Goal: Task Accomplishment & Management: Complete application form

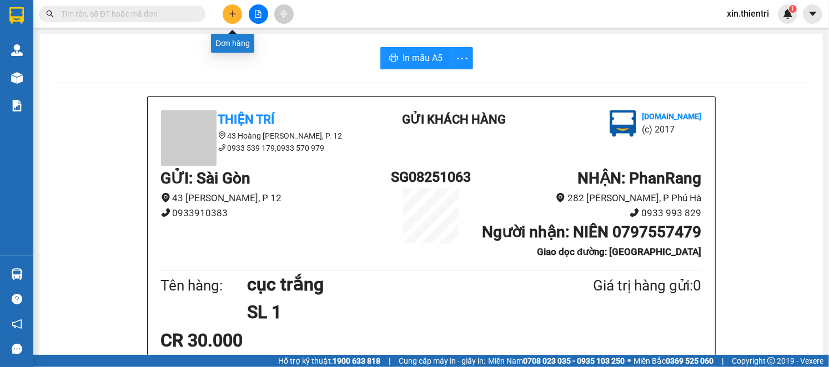
click at [234, 7] on button at bounding box center [232, 13] width 19 height 19
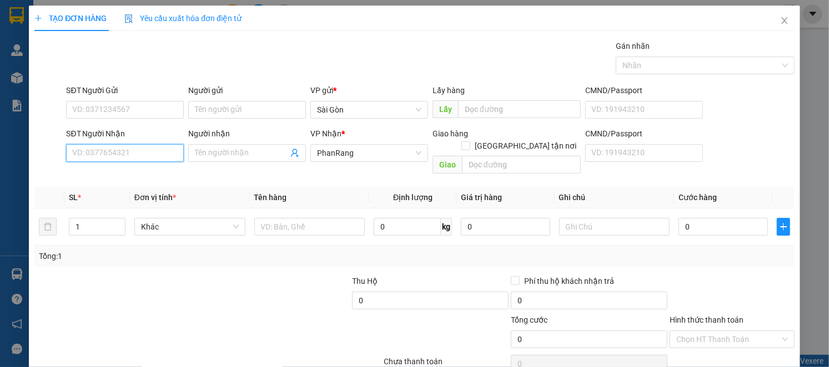
click at [159, 153] on input "SĐT Người Nhận" at bounding box center [125, 153] width 118 height 18
click at [159, 173] on div "0931113739 - LINH" at bounding box center [123, 175] width 103 height 12
type input "0931113739"
type input "LINH"
type input "0931113739"
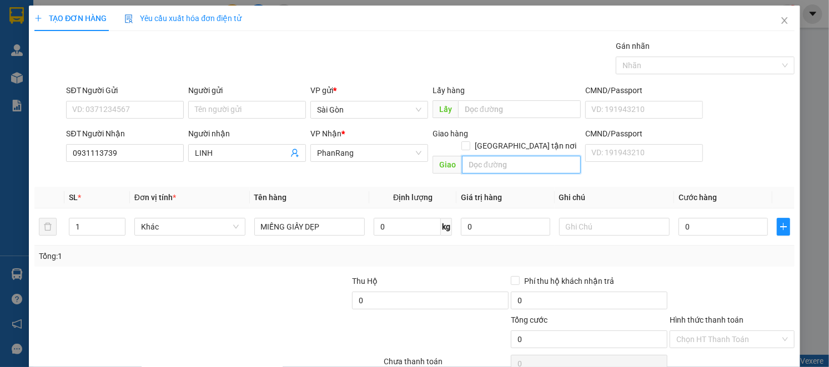
click at [479, 157] on input "text" at bounding box center [521, 165] width 119 height 18
type input "hộ diêm"
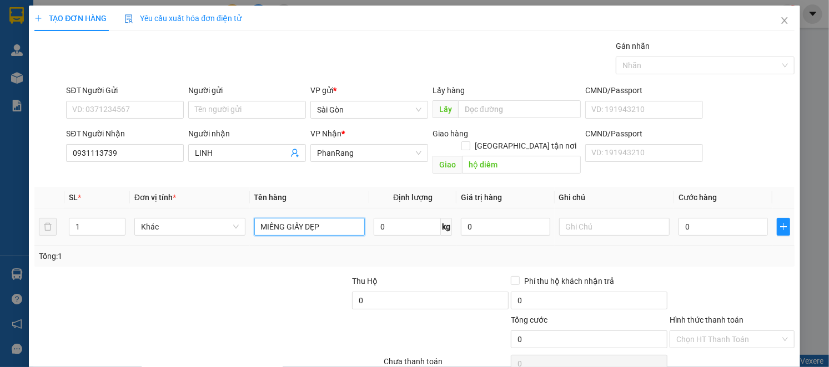
click at [358, 223] on input "MIẾNG GIẤY DẸP" at bounding box center [309, 227] width 111 height 18
type input "M"
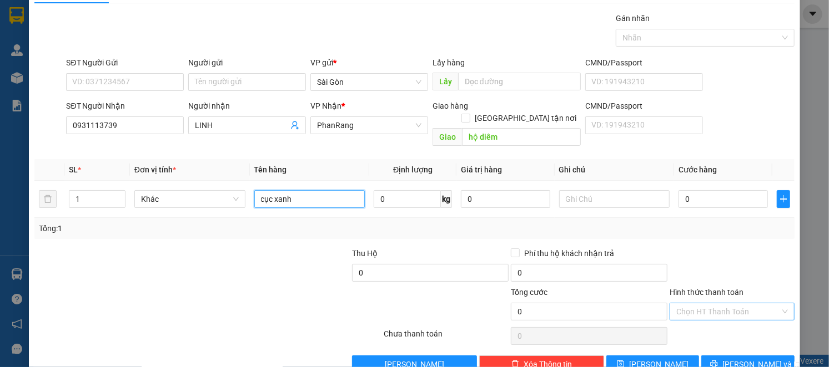
scroll to position [43, 0]
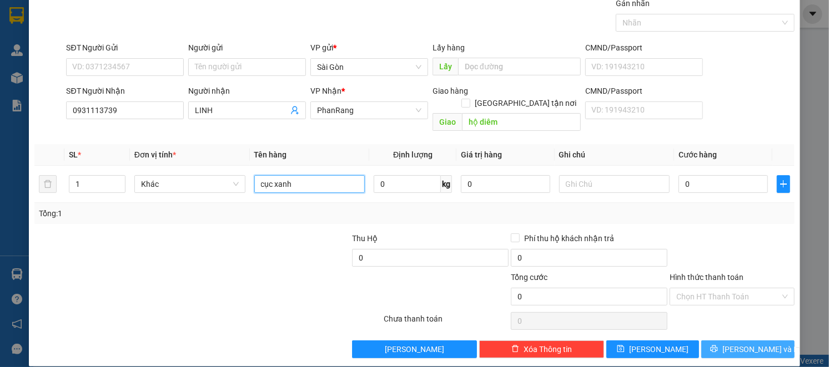
type input "cục xanh"
drag, startPoint x: 738, startPoint y: 334, endPoint x: 741, endPoint y: 344, distance: 10.9
click at [739, 341] on div "Transit Pickup Surcharge Ids Transit Deliver Surcharge Ids Transit Deliver Surc…" at bounding box center [413, 177] width 759 height 361
click at [740, 344] on span "[PERSON_NAME] và In" at bounding box center [761, 350] width 78 height 12
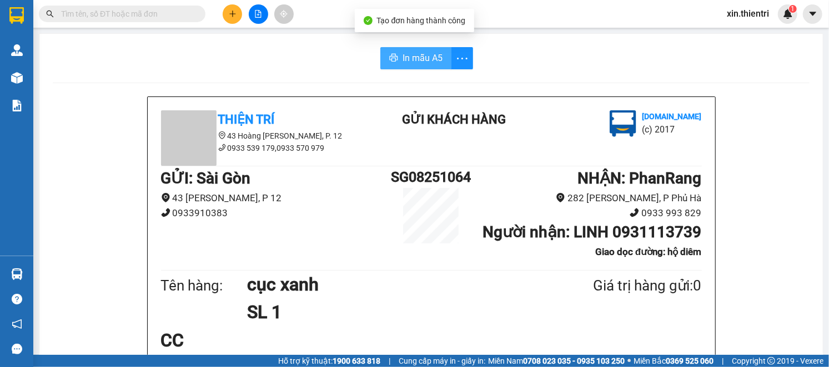
click at [426, 54] on span "In mẫu A5" at bounding box center [422, 58] width 40 height 14
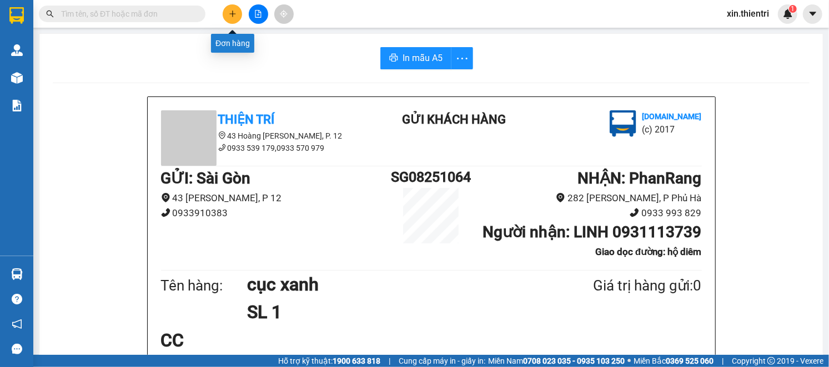
click at [234, 15] on icon "plus" at bounding box center [233, 14] width 8 height 8
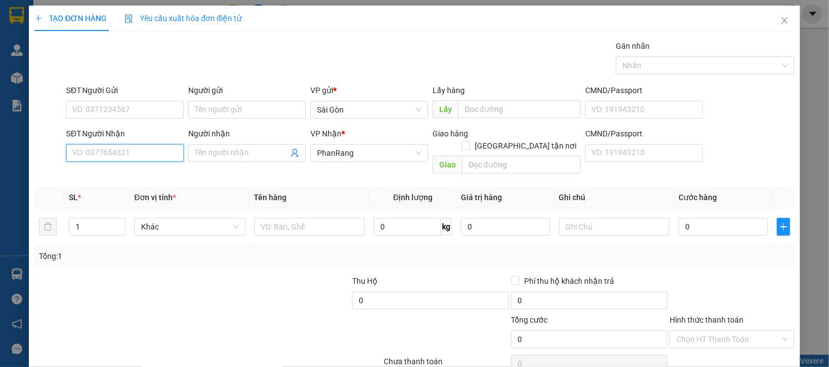
click at [141, 147] on input "SĐT Người Nhận" at bounding box center [125, 153] width 118 height 18
click at [229, 158] on input "Người nhận" at bounding box center [241, 153] width 93 height 12
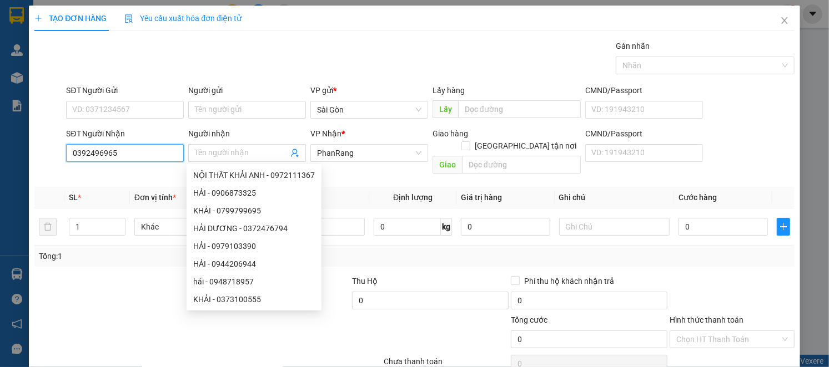
click at [87, 152] on input "0392496965" at bounding box center [125, 153] width 118 height 18
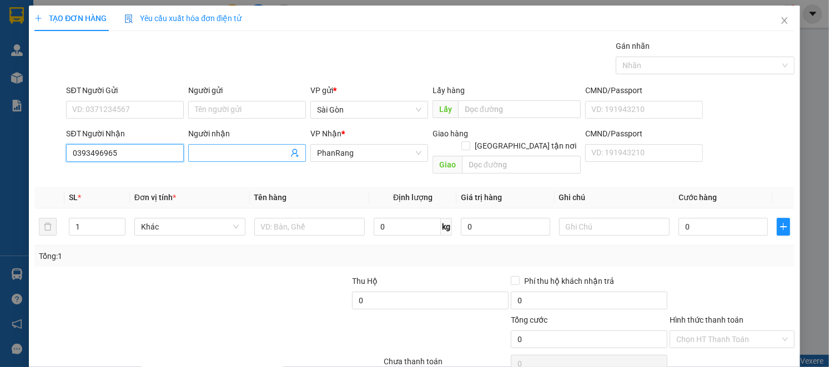
type input "0393496965"
click at [215, 158] on input "Người nhận" at bounding box center [241, 153] width 93 height 12
type input "xuân ny"
drag, startPoint x: 97, startPoint y: 256, endPoint x: 301, endPoint y: 197, distance: 213.1
click at [96, 254] on div "Transit Pickup Surcharge Ids Transit Deliver Surcharge Ids Transit Deliver Surc…" at bounding box center [413, 220] width 759 height 361
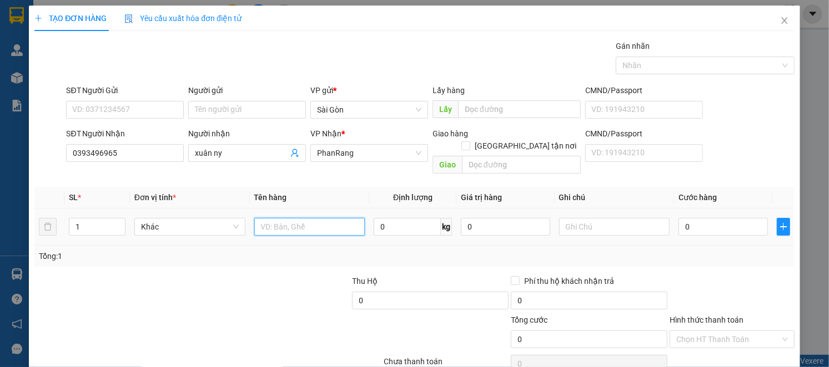
click at [312, 218] on input "text" at bounding box center [309, 227] width 111 height 18
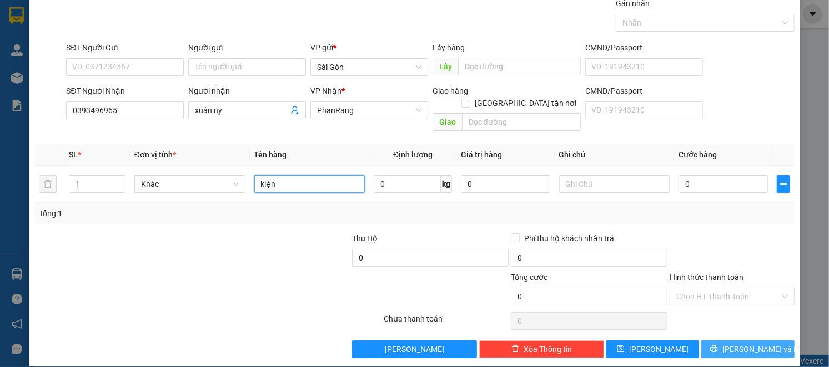
type input "kiện"
drag, startPoint x: 762, startPoint y: 339, endPoint x: 770, endPoint y: 341, distance: 8.5
click at [763, 341] on button "[PERSON_NAME] và In" at bounding box center [747, 350] width 93 height 18
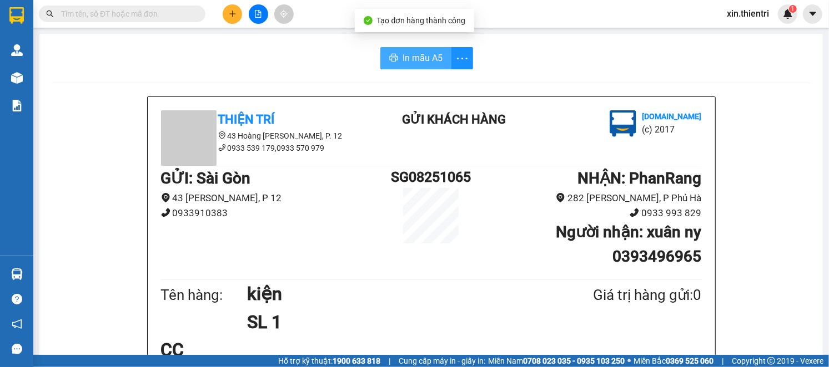
click at [402, 60] on span "In mẫu A5" at bounding box center [422, 58] width 40 height 14
click at [230, 18] on button at bounding box center [232, 13] width 19 height 19
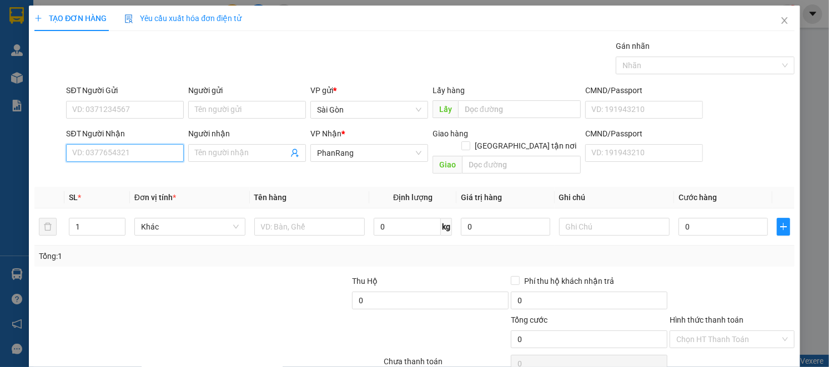
click at [150, 156] on input "SĐT Người Nhận" at bounding box center [125, 153] width 118 height 18
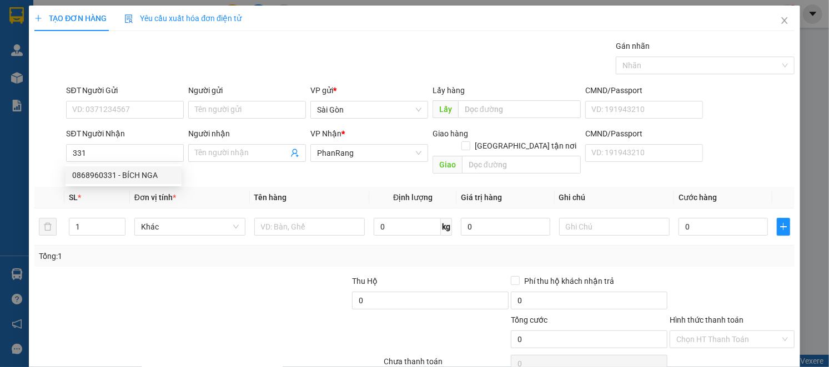
drag, startPoint x: 154, startPoint y: 187, endPoint x: 152, endPoint y: 165, distance: 21.2
click at [153, 184] on body "Kết quả tìm kiếm ( 0 ) Bộ lọc No Data xin.thientri 1 Quản Lý Quản lý khách hàng…" at bounding box center [414, 183] width 829 height 367
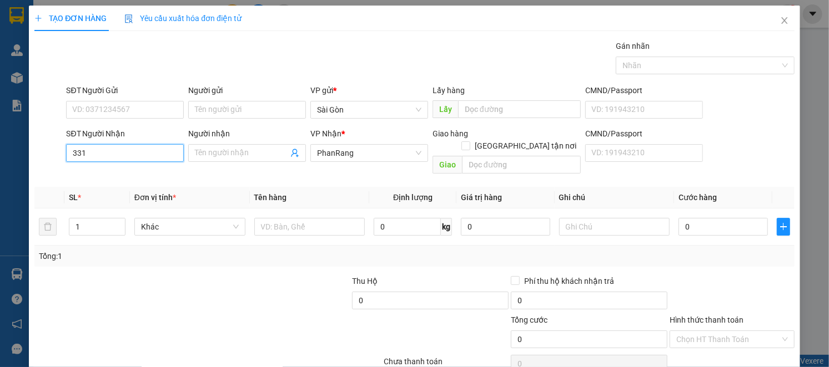
click at [139, 156] on input "331" at bounding box center [125, 153] width 118 height 18
click at [146, 175] on div "0868960331 - BÍCH NGA" at bounding box center [123, 175] width 103 height 12
type input "0868960331"
type input "BÍCH NGA"
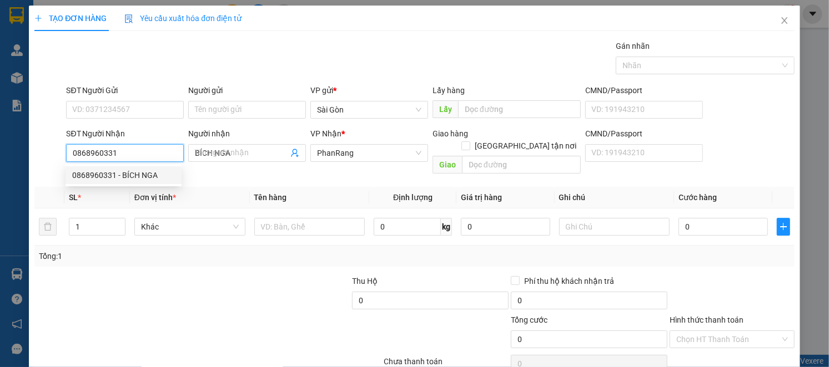
type input "20.000"
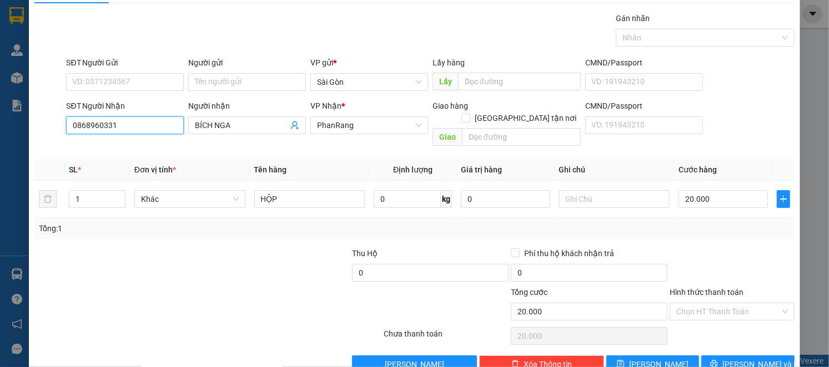
scroll to position [43, 0]
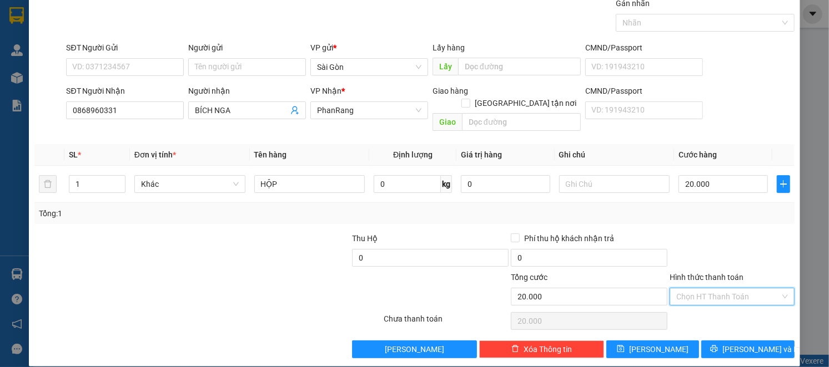
drag, startPoint x: 733, startPoint y: 278, endPoint x: 731, endPoint y: 293, distance: 15.1
click at [733, 289] on input "Hình thức thanh toán" at bounding box center [728, 297] width 104 height 17
drag, startPoint x: 731, startPoint y: 293, endPoint x: 731, endPoint y: 300, distance: 7.8
click at [731, 300] on div "Transit Pickup Surcharge Ids Transit Deliver Surcharge Ids Transit Deliver Surc…" at bounding box center [413, 177] width 759 height 361
click at [729, 304] on div "Tại văn phòng" at bounding box center [724, 307] width 110 height 12
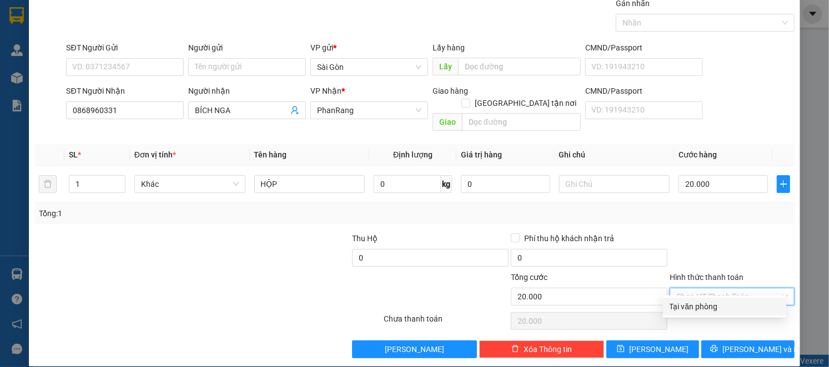
type input "0"
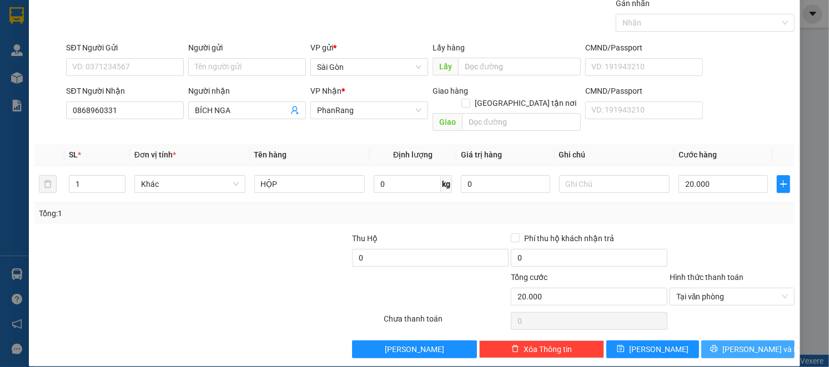
click at [709, 341] on button "[PERSON_NAME] và In" at bounding box center [747, 350] width 93 height 18
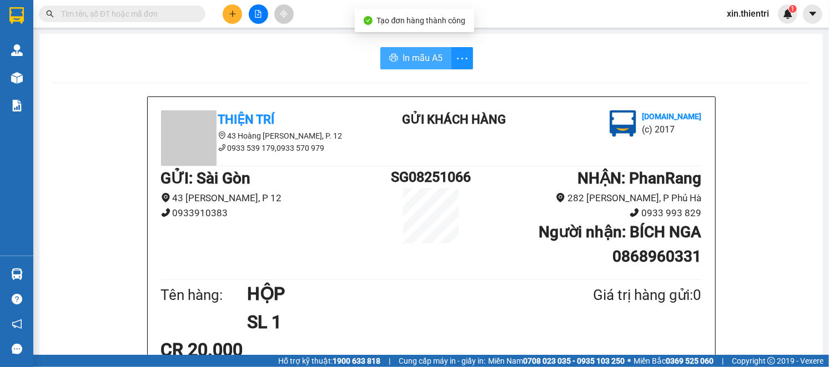
click at [429, 67] on button "In mẫu A5" at bounding box center [415, 58] width 71 height 22
click at [229, 14] on icon "plus" at bounding box center [233, 14] width 8 height 8
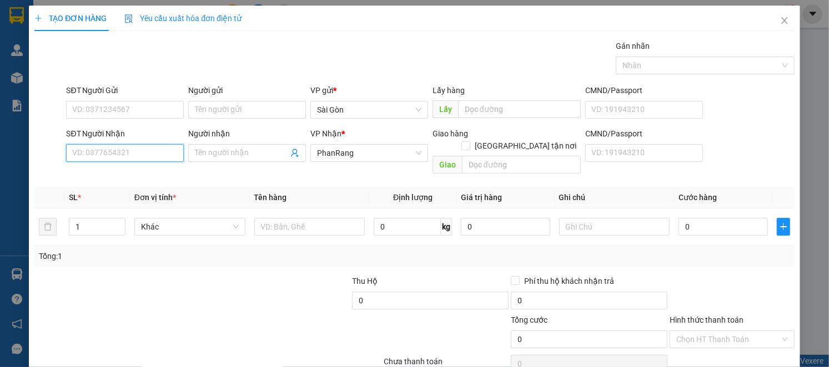
click at [131, 148] on input "SĐT Người Nhận" at bounding box center [125, 153] width 118 height 18
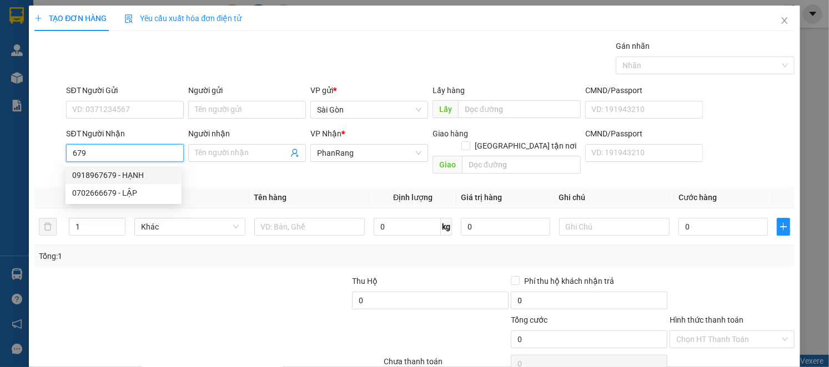
click at [143, 173] on div "0918967679 - HẠNH" at bounding box center [123, 175] width 103 height 12
type input "0918967679"
type input "HẠNH"
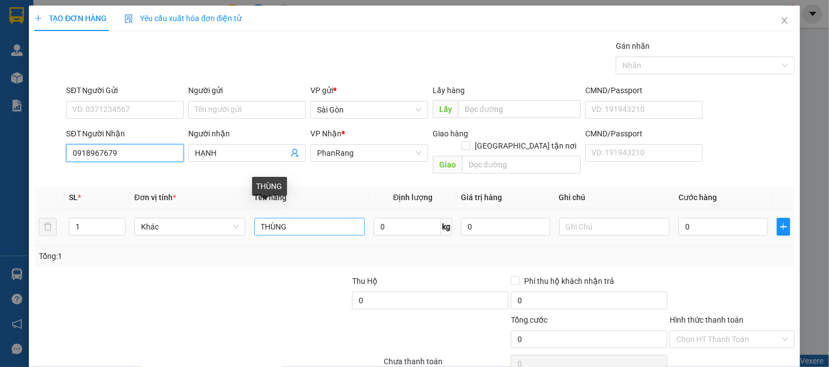
type input "0918967679"
click at [286, 219] on input "THÙNG" at bounding box center [309, 227] width 111 height 18
type input "T"
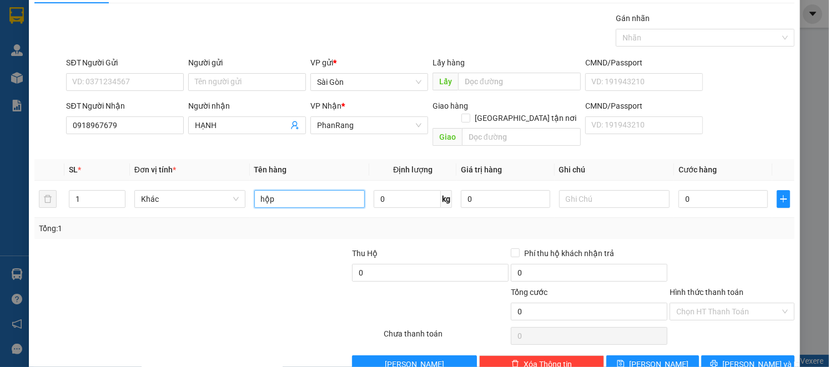
scroll to position [43, 0]
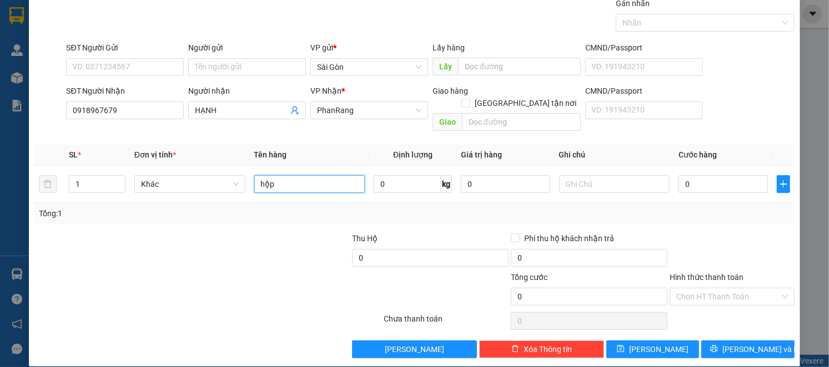
type input "hộp"
drag, startPoint x: 729, startPoint y: 324, endPoint x: 733, endPoint y: 331, distance: 8.2
click at [733, 331] on div "Transit Pickup Surcharge Ids Transit Deliver Surcharge Ids Transit Deliver Surc…" at bounding box center [413, 177] width 759 height 361
drag, startPoint x: 735, startPoint y: 335, endPoint x: 723, endPoint y: 305, distance: 32.4
click at [735, 344] on span "[PERSON_NAME] và In" at bounding box center [761, 350] width 78 height 12
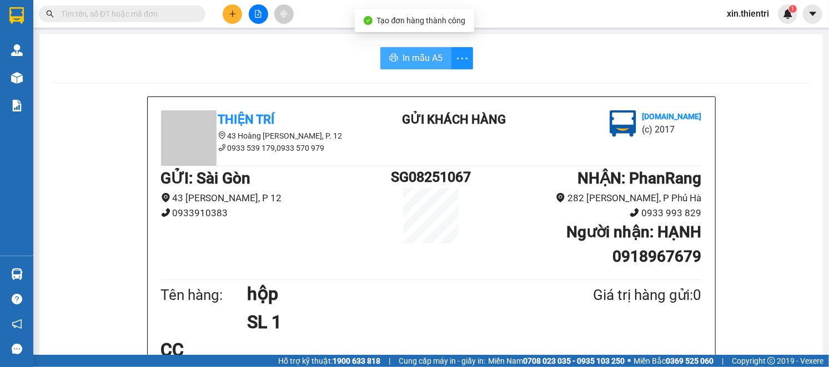
click at [425, 63] on span "In mẫu A5" at bounding box center [422, 58] width 40 height 14
click at [162, 9] on input "text" at bounding box center [126, 14] width 131 height 12
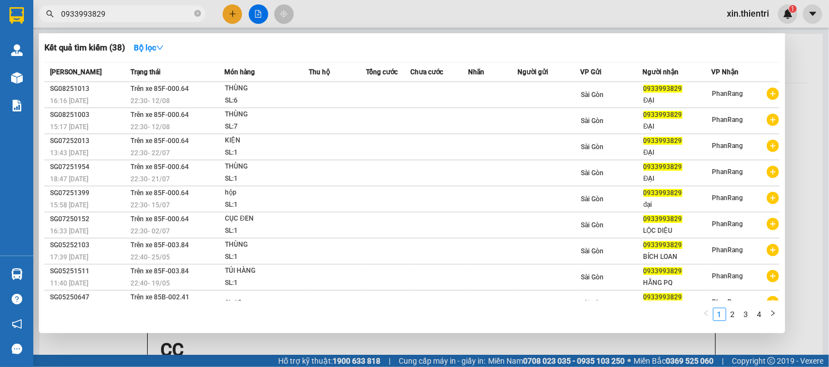
type input "0933993829"
click at [230, 13] on div at bounding box center [414, 183] width 829 height 367
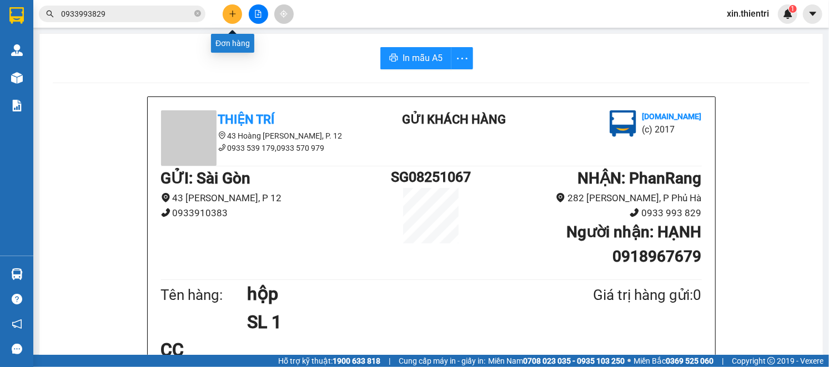
click at [224, 19] on button at bounding box center [232, 13] width 19 height 19
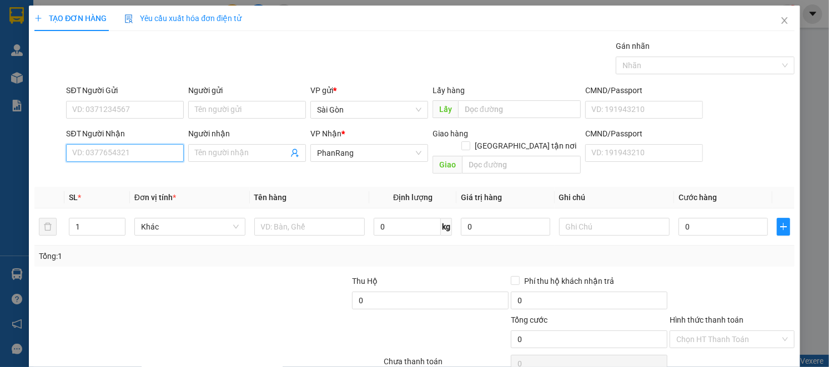
click at [152, 154] on input "SĐT Người Nhận" at bounding box center [125, 153] width 118 height 18
click at [133, 193] on div "0786680128 - HÂN" at bounding box center [126, 193] width 109 height 12
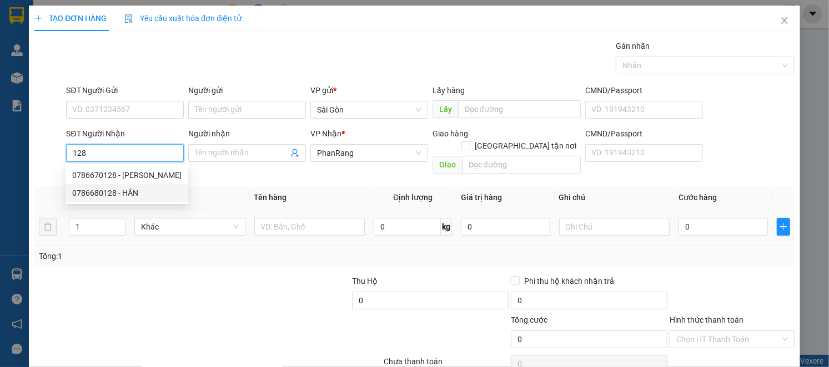
type input "0786680128"
type input "HÂN"
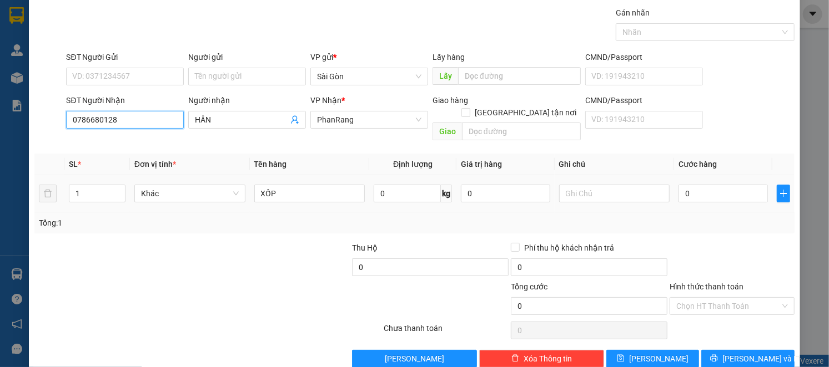
scroll to position [43, 0]
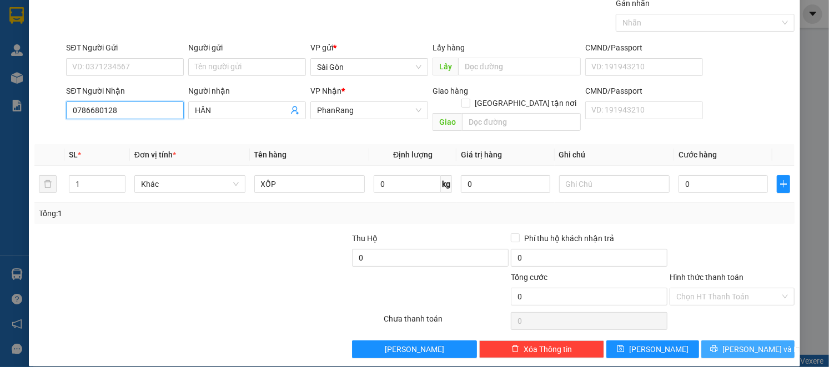
type input "0786680128"
click at [762, 341] on button "[PERSON_NAME] và In" at bounding box center [747, 350] width 93 height 18
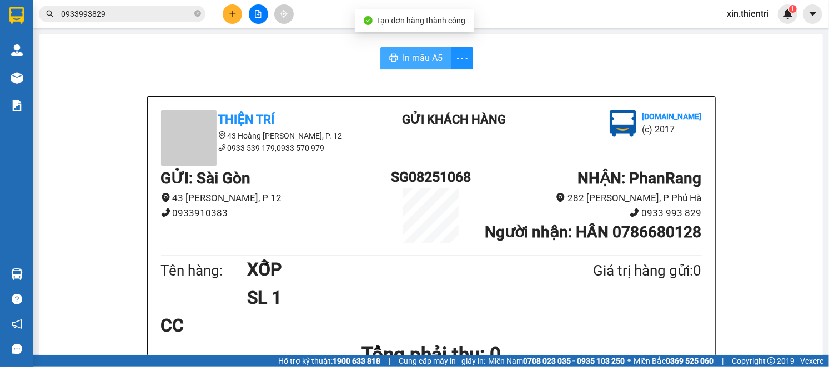
click at [440, 50] on button "In mẫu A5" at bounding box center [415, 58] width 71 height 22
click at [230, 10] on icon "plus" at bounding box center [233, 14] width 8 height 8
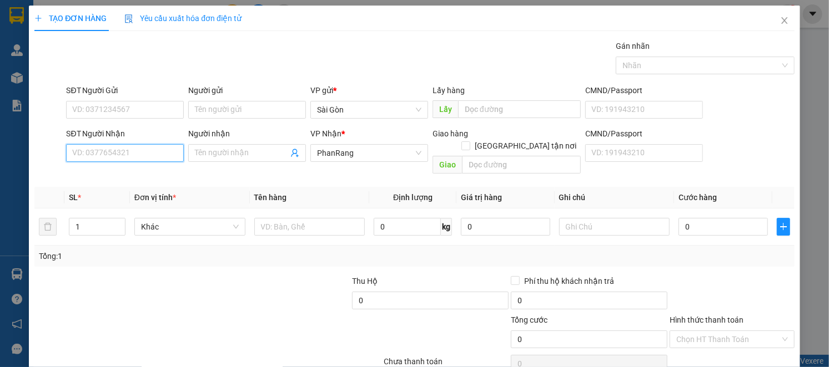
click at [179, 155] on input "SĐT Người Nhận" at bounding box center [125, 153] width 118 height 18
click at [173, 169] on div "0946117210 - CHÂU" at bounding box center [123, 176] width 116 height 18
type input "0946117210"
type input "CHÂU"
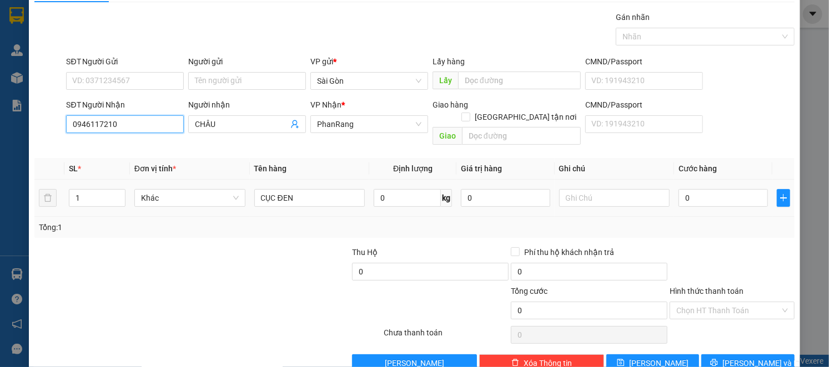
scroll to position [43, 0]
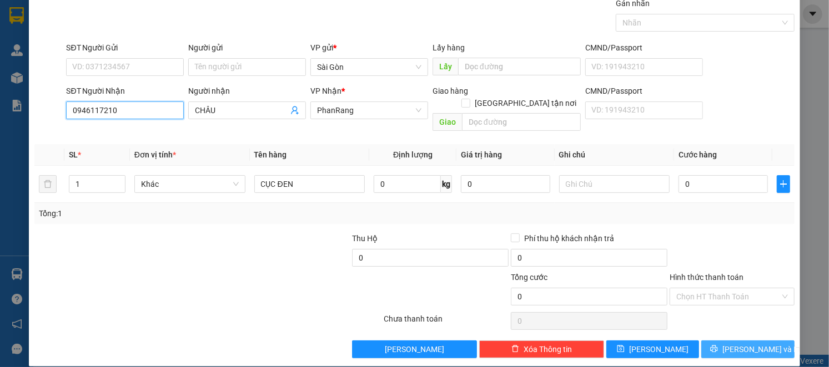
type input "0946117210"
click at [746, 344] on span "[PERSON_NAME] và In" at bounding box center [761, 350] width 78 height 12
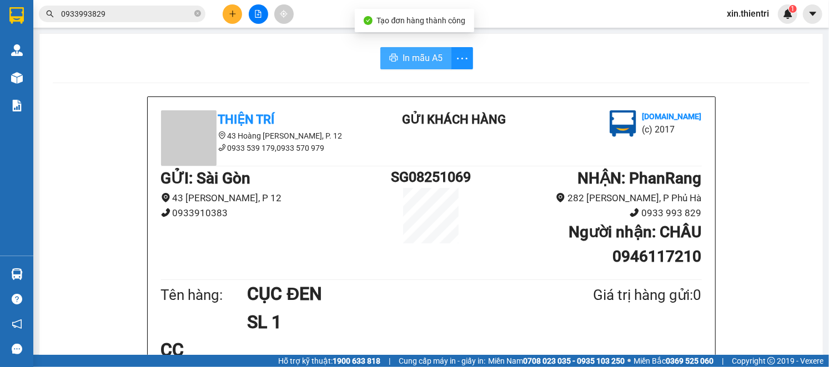
drag, startPoint x: 416, startPoint y: 52, endPoint x: 480, endPoint y: 132, distance: 102.3
click at [416, 53] on span "In mẫu A5" at bounding box center [422, 58] width 40 height 14
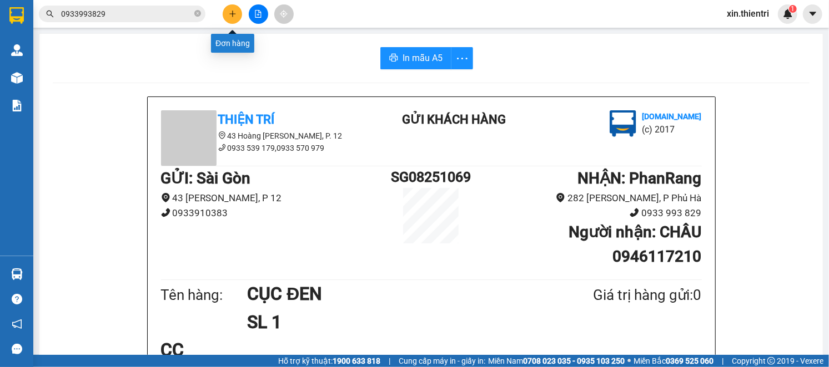
click at [234, 13] on icon "plus" at bounding box center [232, 13] width 6 height 1
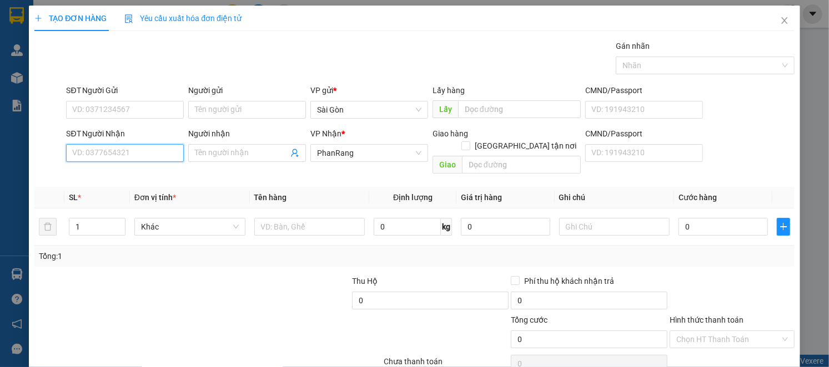
click at [101, 158] on input "SĐT Người Nhận" at bounding box center [125, 153] width 118 height 18
click at [152, 171] on div "0392797764 - LOAN" at bounding box center [123, 175] width 103 height 12
type input "0392797764"
type input "LOAN"
type input "50.000"
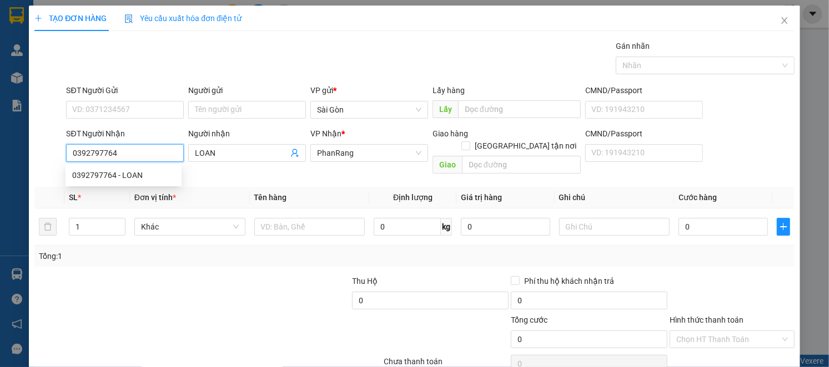
type input "50.000"
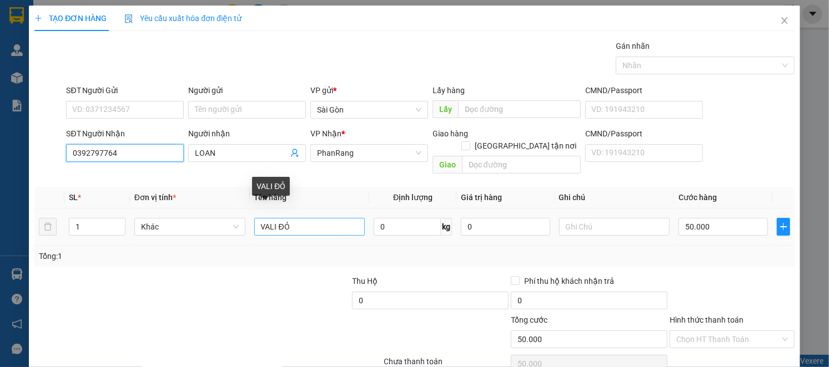
type input "0392797764"
click at [295, 218] on input "VALI ĐỎ" at bounding box center [309, 227] width 111 height 18
type input "V"
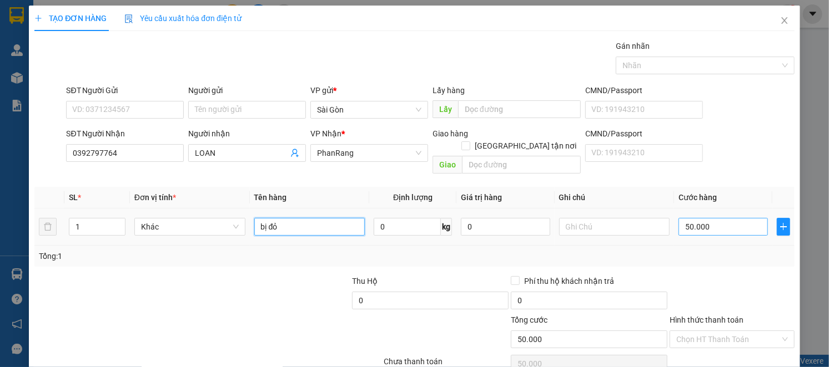
type input "bị đỏ"
click at [717, 218] on input "50.000" at bounding box center [722, 227] width 89 height 18
type input "3"
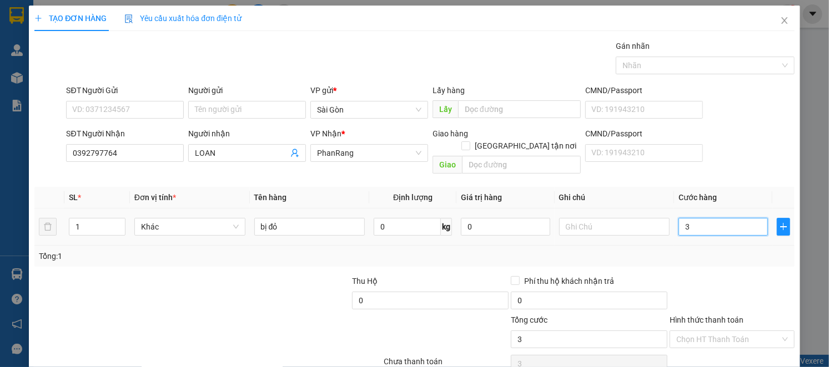
type input "30"
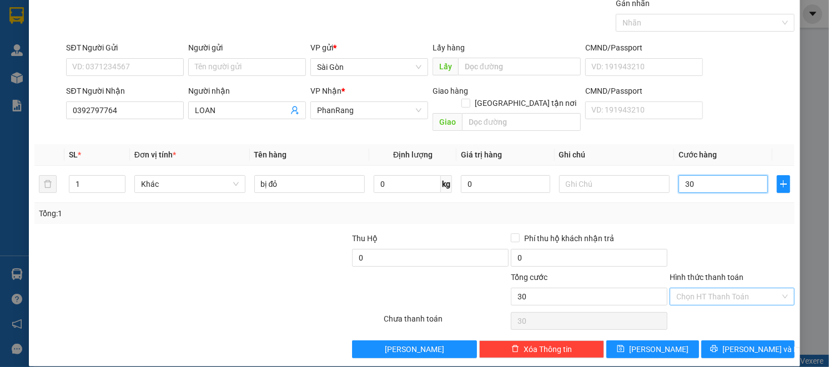
type input "30"
type input "30.000"
click at [724, 289] on input "Hình thức thanh toán" at bounding box center [728, 297] width 104 height 17
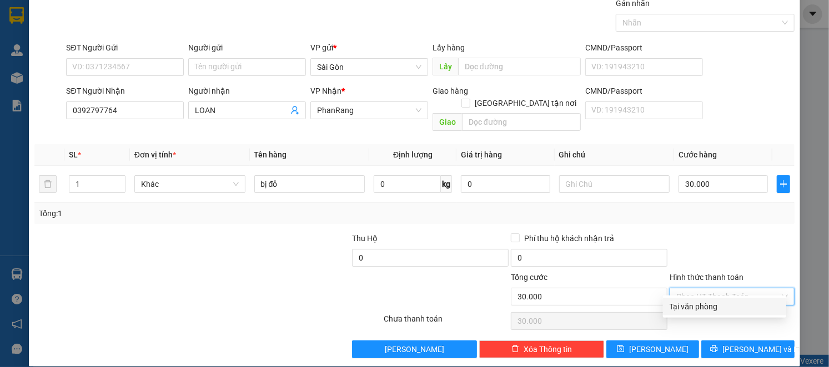
click at [723, 306] on div "Tại văn phòng" at bounding box center [724, 307] width 110 height 12
type input "0"
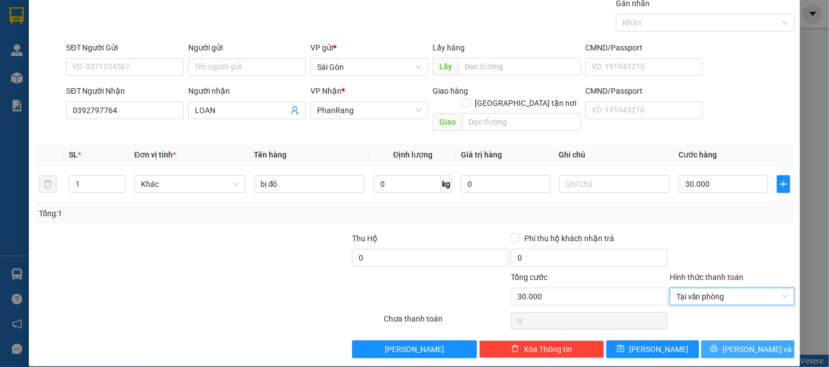
click at [725, 341] on button "[PERSON_NAME] và In" at bounding box center [747, 350] width 93 height 18
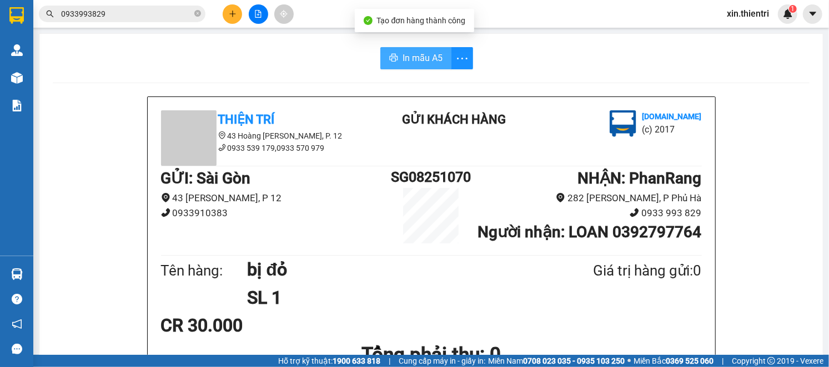
click at [429, 62] on span "In mẫu A5" at bounding box center [422, 58] width 40 height 14
drag, startPoint x: 195, startPoint y: 13, endPoint x: 257, endPoint y: 104, distance: 110.7
click at [195, 13] on icon "close-circle" at bounding box center [197, 13] width 7 height 7
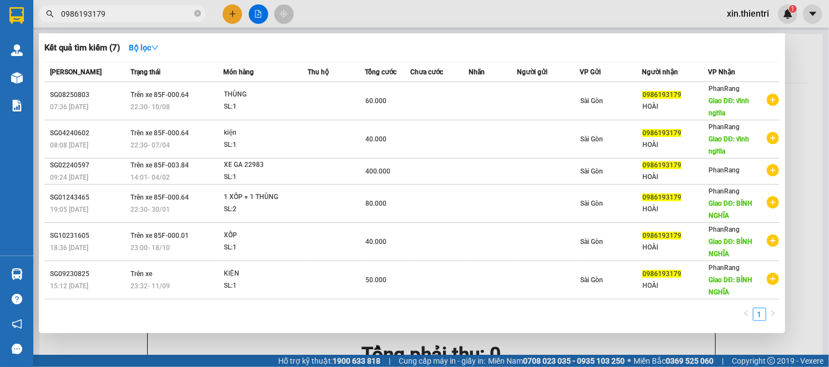
type input "0986193179"
click at [230, 13] on div at bounding box center [414, 183] width 829 height 367
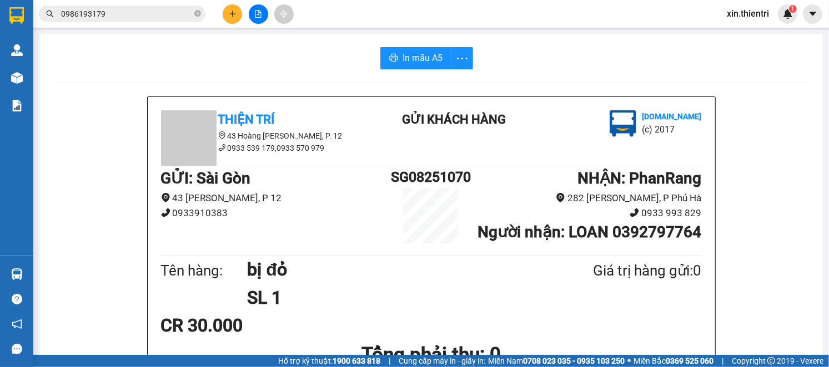
click at [230, 18] on button at bounding box center [232, 13] width 19 height 19
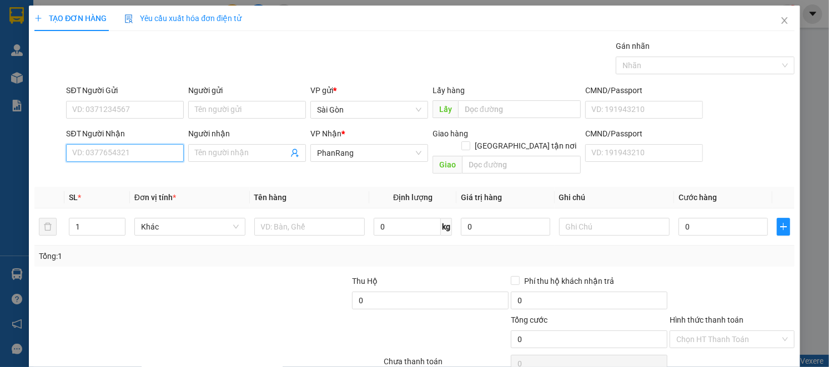
click at [159, 155] on input "SĐT Người Nhận" at bounding box center [125, 153] width 118 height 18
drag, startPoint x: 140, startPoint y: 174, endPoint x: 127, endPoint y: 187, distance: 18.1
click at [137, 175] on div "0932585405 - TRÂM" at bounding box center [123, 175] width 103 height 12
type input "0932585405"
type input "TRÂM"
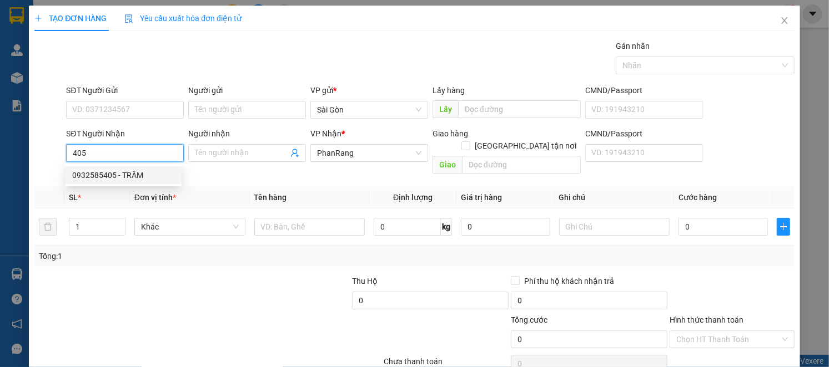
checkbox input "true"
type input "GIAO TẬN NƠI"
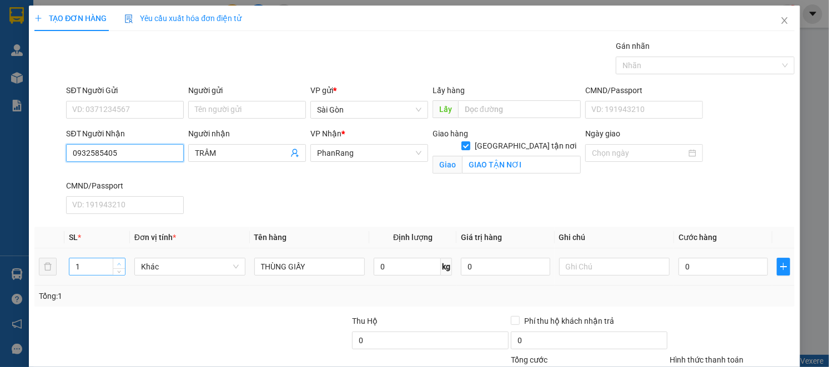
type input "0932585405"
type input "2"
click at [116, 261] on span "up" at bounding box center [119, 264] width 7 height 7
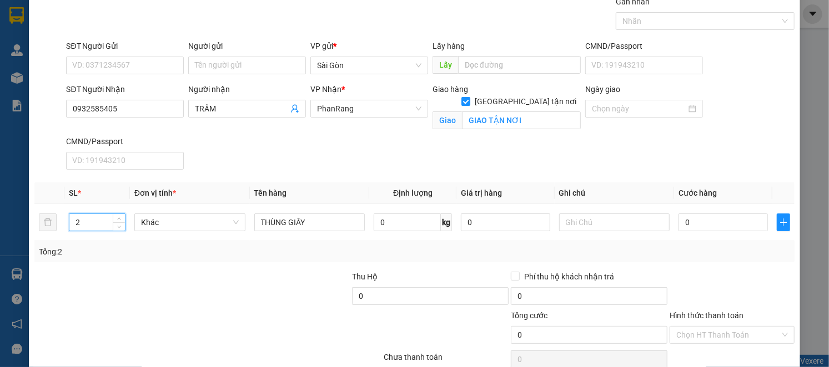
scroll to position [95, 0]
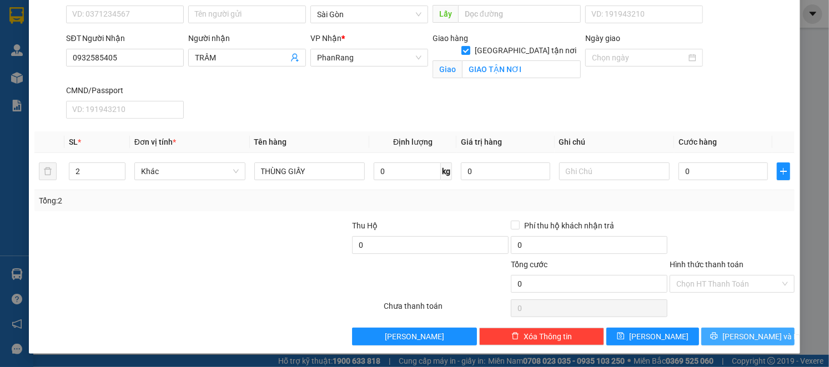
click at [738, 335] on span "[PERSON_NAME] và In" at bounding box center [761, 337] width 78 height 12
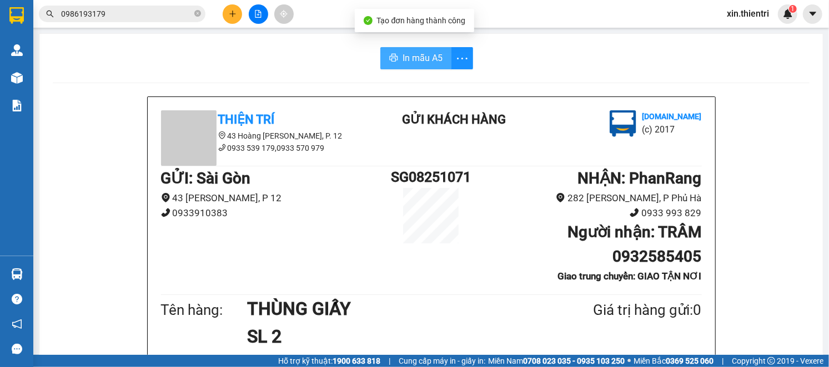
drag, startPoint x: 446, startPoint y: 57, endPoint x: 440, endPoint y: 58, distance: 6.2
click at [446, 58] on button "In mẫu A5" at bounding box center [415, 58] width 71 height 22
click at [435, 60] on span "In mẫu A5" at bounding box center [422, 58] width 40 height 14
click at [162, 1] on div "Kết quả tìm kiếm ( 7 ) Bộ lọc Mã ĐH Trạng thái Món hàng Thu hộ Tổng cước Chưa c…" at bounding box center [414, 14] width 829 height 28
click at [162, 2] on div "Kết quả tìm kiếm ( 7 ) Bộ lọc Mã ĐH Trạng thái Món hàng Thu hộ Tổng cước Chưa c…" at bounding box center [414, 14] width 829 height 28
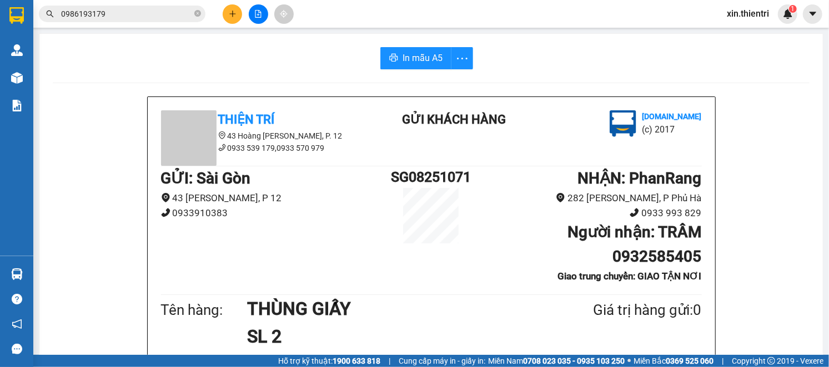
click at [158, 10] on input "0986193179" at bounding box center [126, 14] width 131 height 12
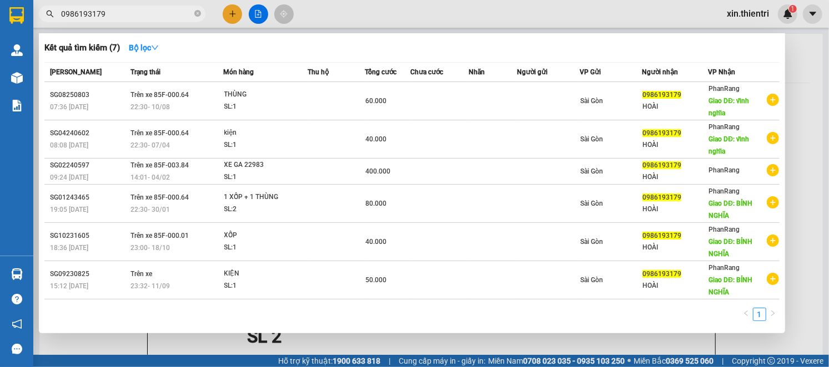
click at [230, 6] on div at bounding box center [414, 183] width 829 height 367
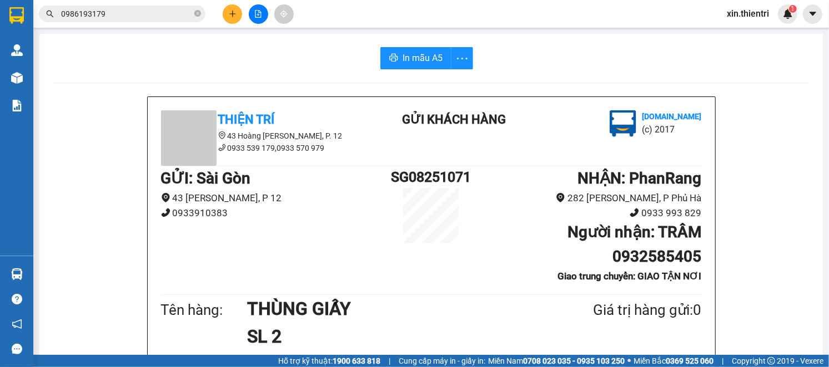
click at [224, 18] on button at bounding box center [232, 13] width 19 height 19
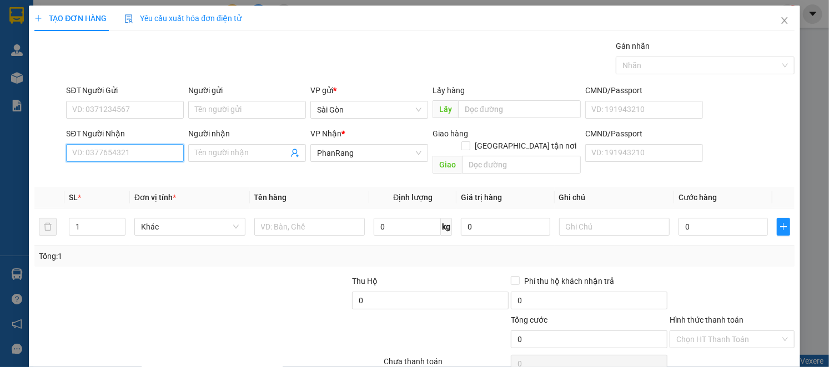
click at [147, 147] on input "SĐT Người Nhận" at bounding box center [125, 153] width 118 height 18
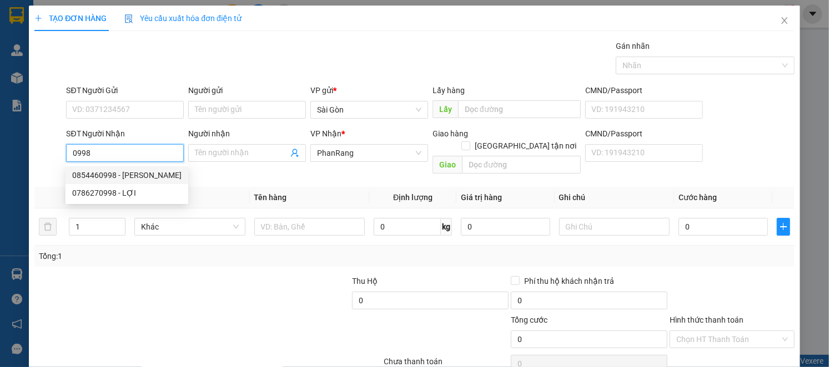
click at [135, 168] on div "0854460998 - PHƯƠNG TRẦN" at bounding box center [126, 176] width 123 height 18
type input "0854460998"
type input "[PERSON_NAME]"
type input "70.000"
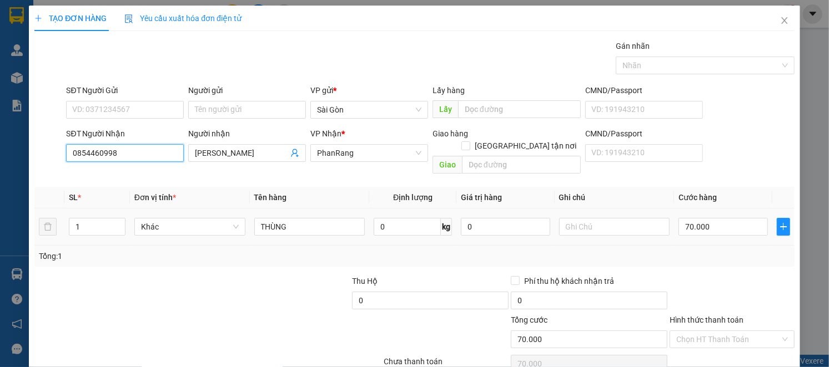
type input "0854460998"
click at [720, 229] on td "70.000" at bounding box center [723, 227] width 98 height 37
click at [717, 218] on input "70.000" at bounding box center [722, 227] width 89 height 18
type input "4"
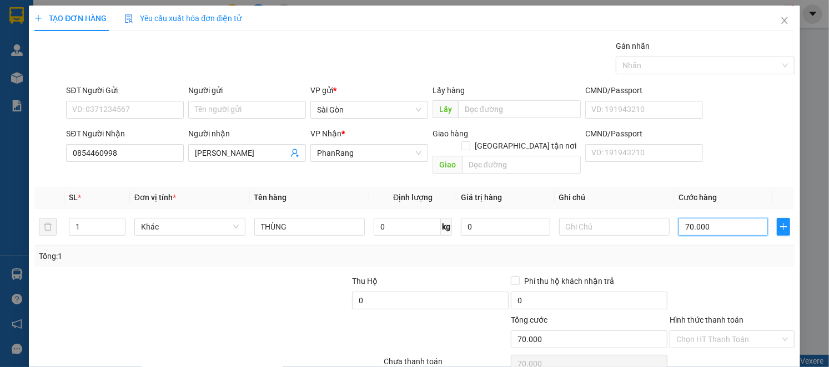
type input "4"
type input "40"
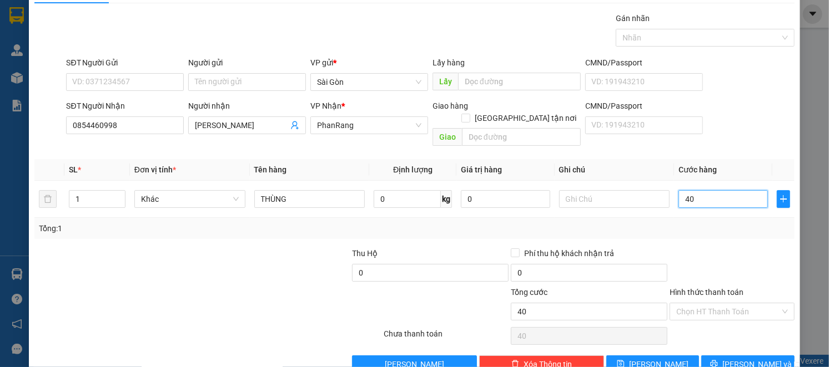
scroll to position [43, 0]
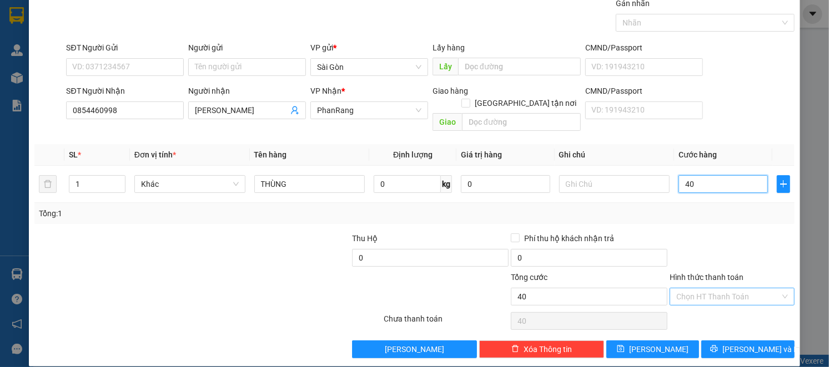
type input "40"
type input "40.000"
drag, startPoint x: 762, startPoint y: 283, endPoint x: 757, endPoint y: 295, distance: 12.9
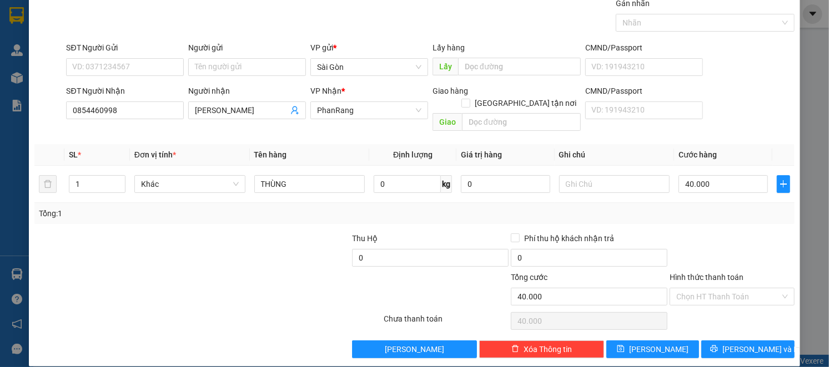
click at [762, 289] on input "Hình thức thanh toán" at bounding box center [728, 297] width 104 height 17
drag, startPoint x: 756, startPoint y: 305, endPoint x: 750, endPoint y: 306, distance: 6.2
click at [755, 306] on div "Tại văn phòng" at bounding box center [724, 307] width 110 height 12
type input "0"
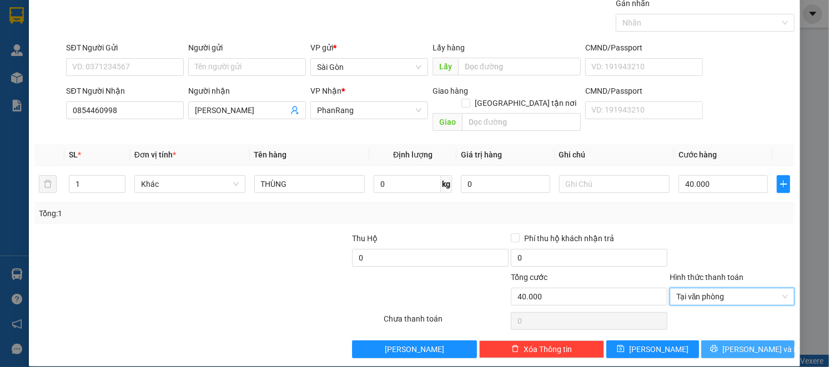
click at [755, 344] on span "[PERSON_NAME] và In" at bounding box center [761, 350] width 78 height 12
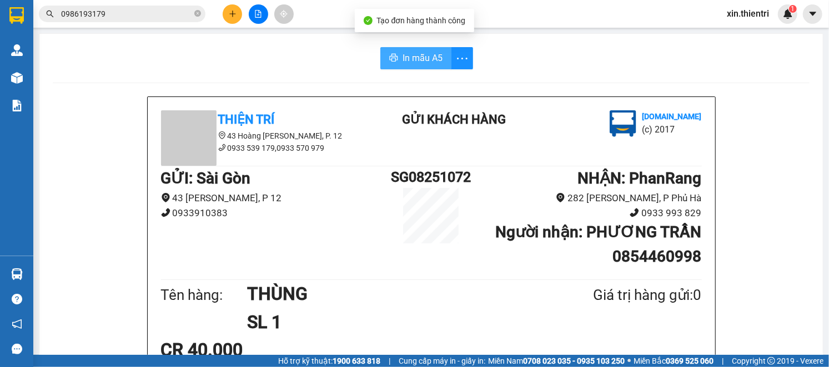
click at [392, 62] on icon "printer" at bounding box center [393, 57] width 9 height 9
click at [536, 58] on div "In mẫu A5" at bounding box center [431, 58] width 757 height 22
click at [228, 18] on button at bounding box center [232, 13] width 19 height 19
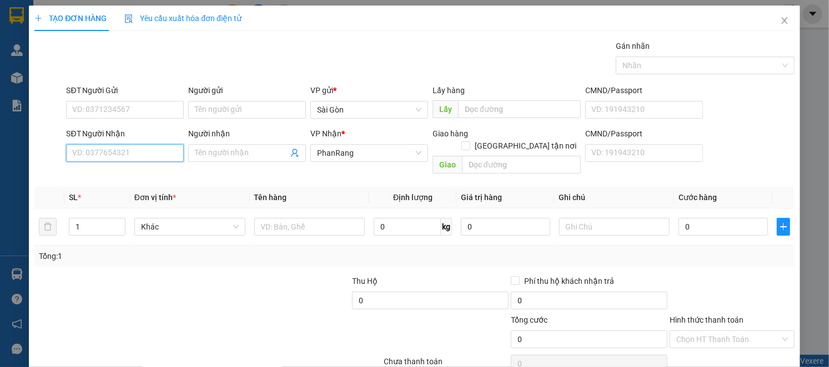
click at [144, 150] on input "SĐT Người Nhận" at bounding box center [125, 153] width 118 height 18
click at [231, 159] on input "Người nhận" at bounding box center [241, 153] width 93 height 12
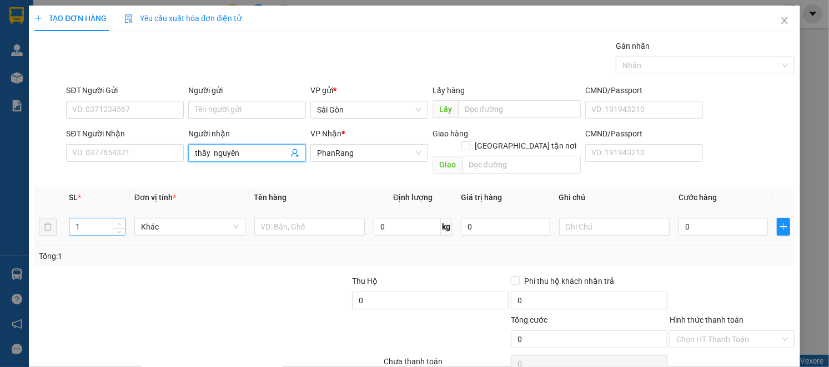
type input "thầy nguyên"
click at [113, 219] on span "Increase Value" at bounding box center [119, 224] width 12 height 10
click at [114, 219] on span "Increase Value" at bounding box center [119, 224] width 12 height 10
click at [116, 221] on span "up" at bounding box center [119, 224] width 7 height 7
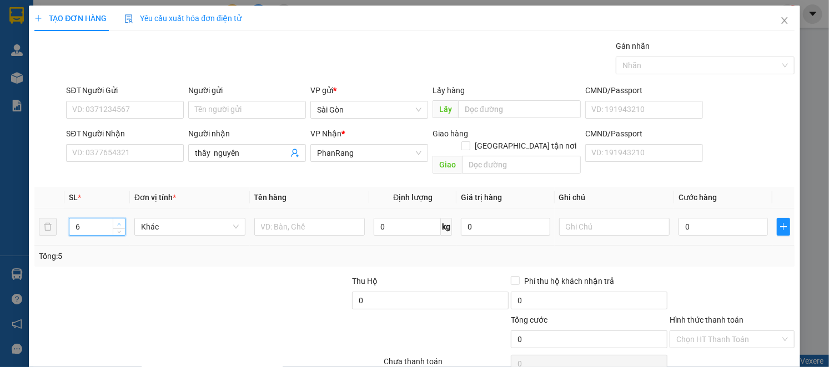
click at [116, 221] on span "up" at bounding box center [119, 224] width 7 height 7
click at [118, 223] on icon "up" at bounding box center [119, 225] width 4 height 4
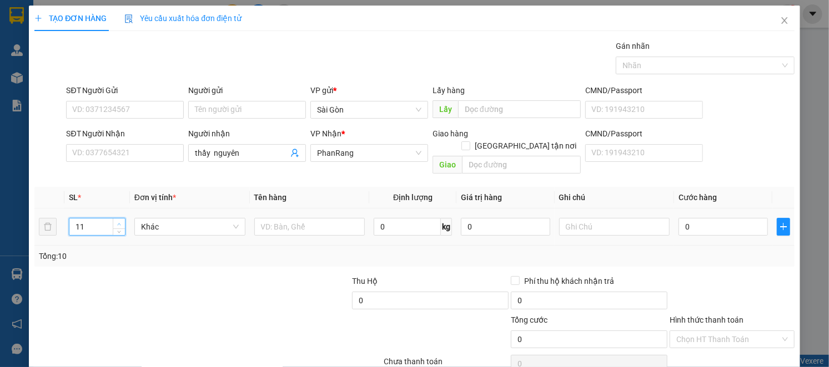
click at [118, 223] on icon "up" at bounding box center [119, 225] width 4 height 4
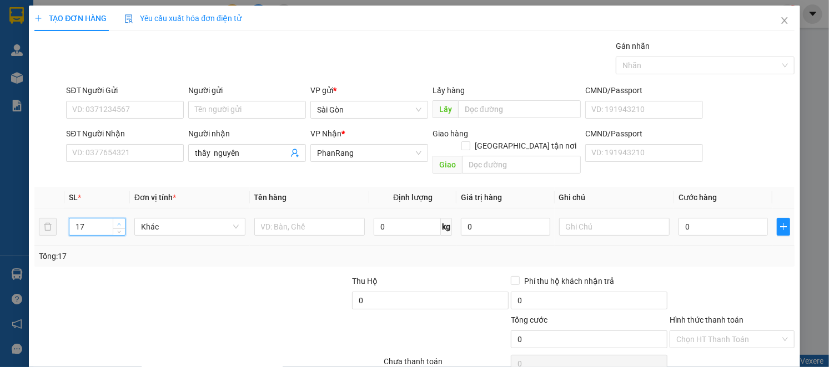
click at [118, 223] on icon "up" at bounding box center [119, 225] width 4 height 4
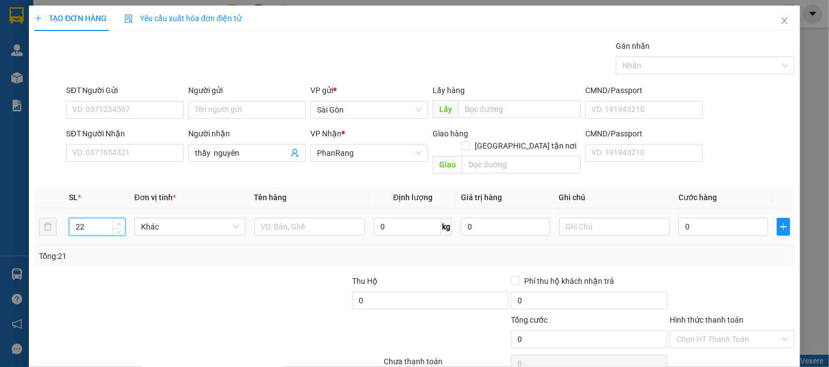
click at [118, 223] on icon "up" at bounding box center [119, 225] width 4 height 4
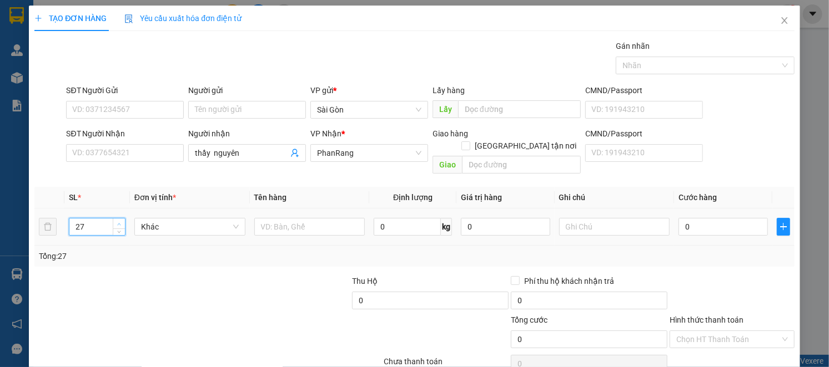
click at [118, 223] on icon "up" at bounding box center [119, 225] width 4 height 4
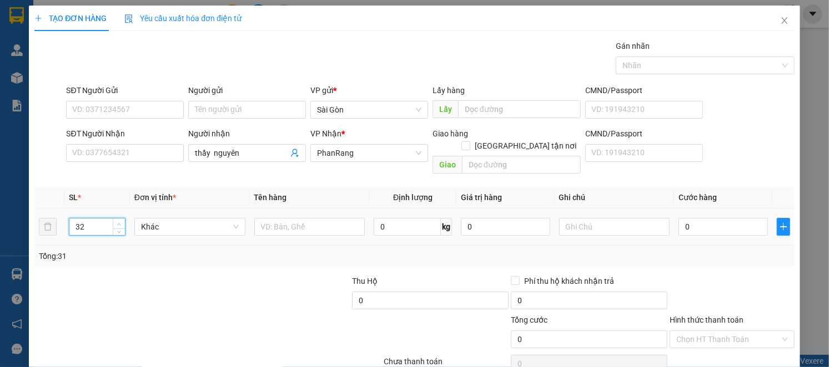
click at [118, 223] on icon "up" at bounding box center [119, 225] width 4 height 4
type input "33"
click at [118, 223] on icon "up" at bounding box center [119, 225] width 4 height 4
click at [301, 218] on input "text" at bounding box center [309, 227] width 111 height 18
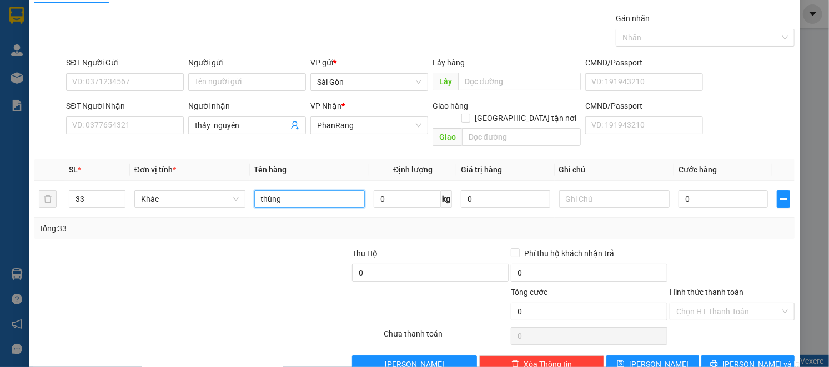
scroll to position [43, 0]
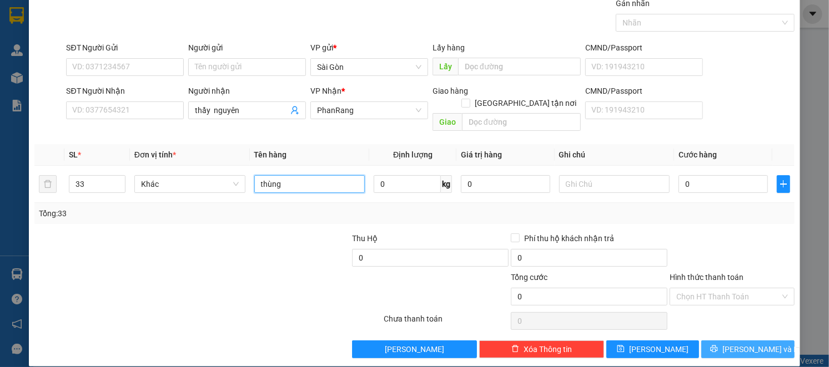
type input "thùng"
drag, startPoint x: 735, startPoint y: 339, endPoint x: 742, endPoint y: 337, distance: 6.2
click at [737, 344] on span "[PERSON_NAME] và In" at bounding box center [761, 350] width 78 height 12
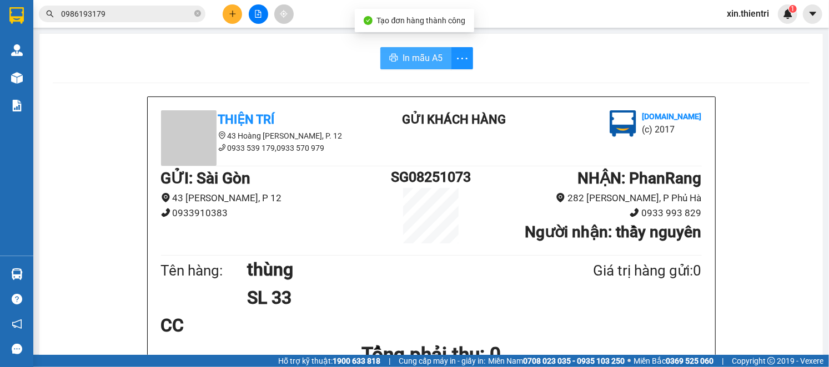
drag, startPoint x: 412, startPoint y: 65, endPoint x: 417, endPoint y: 63, distance: 6.0
click at [412, 64] on button "In mẫu A5" at bounding box center [415, 58] width 71 height 22
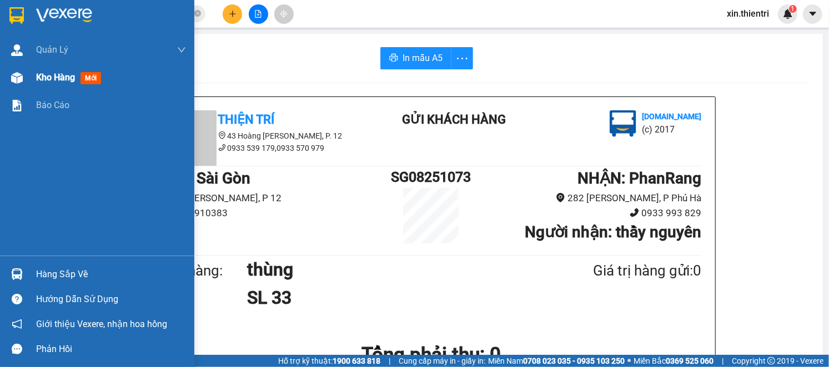
click at [117, 86] on div "Kho hàng mới" at bounding box center [111, 78] width 150 height 28
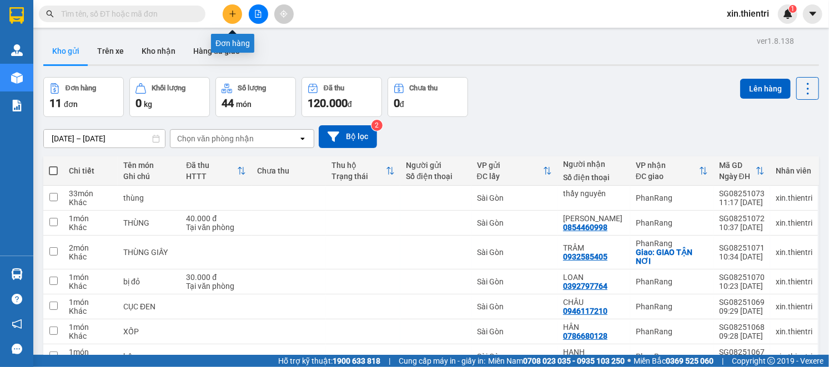
click at [231, 19] on button at bounding box center [232, 13] width 19 height 19
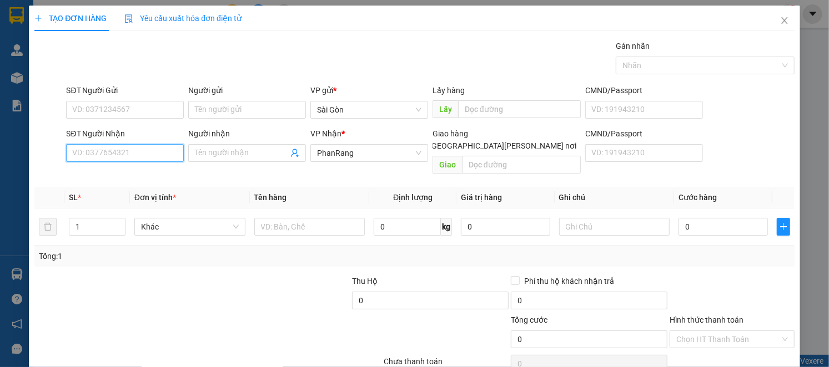
click at [165, 149] on input "SĐT Người Nhận" at bounding box center [125, 153] width 118 height 18
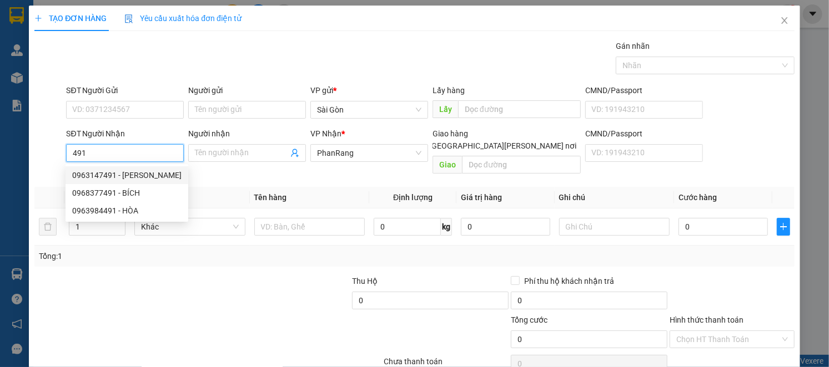
click at [141, 173] on div "0963147491 - [PERSON_NAME]" at bounding box center [126, 175] width 109 height 12
type input "0963147491"
type input "TRUNG"
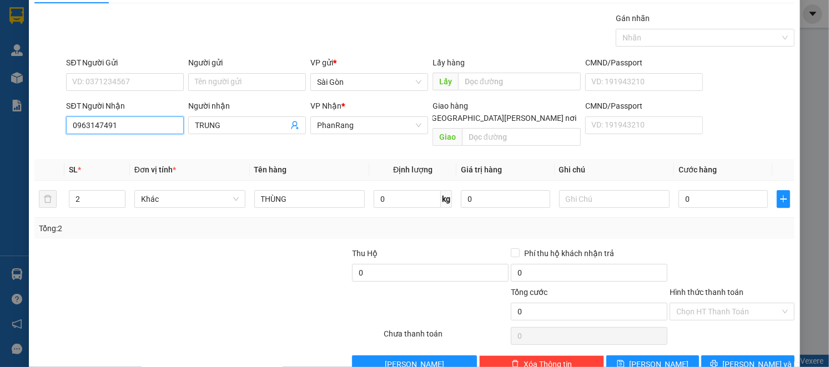
scroll to position [43, 0]
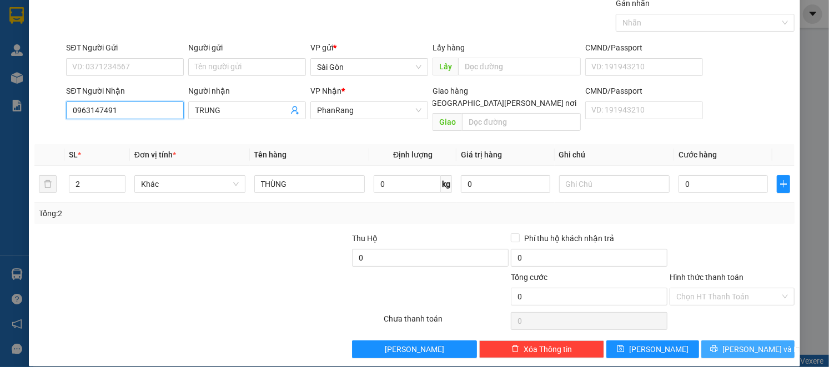
type input "0963147491"
click at [763, 341] on button "[PERSON_NAME] và In" at bounding box center [747, 350] width 93 height 18
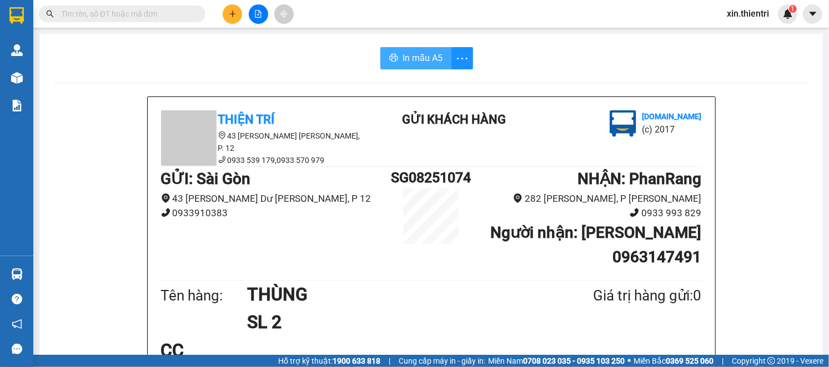
click at [425, 58] on span "In mẫu A5" at bounding box center [422, 58] width 40 height 14
click at [229, 10] on icon "plus" at bounding box center [233, 14] width 8 height 8
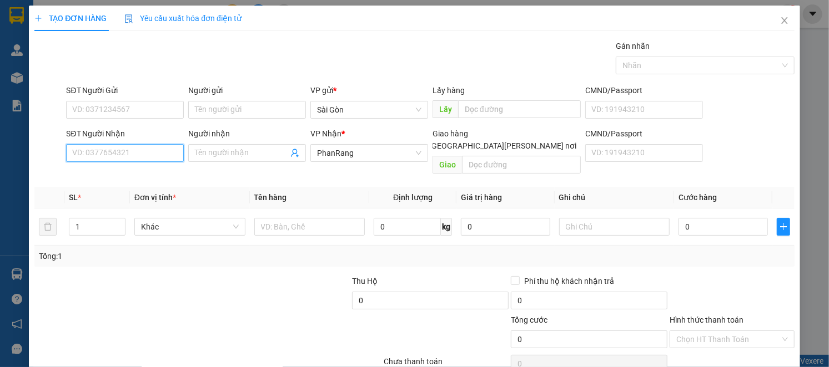
click at [125, 152] on input "SĐT Người Nhận" at bounding box center [125, 153] width 118 height 18
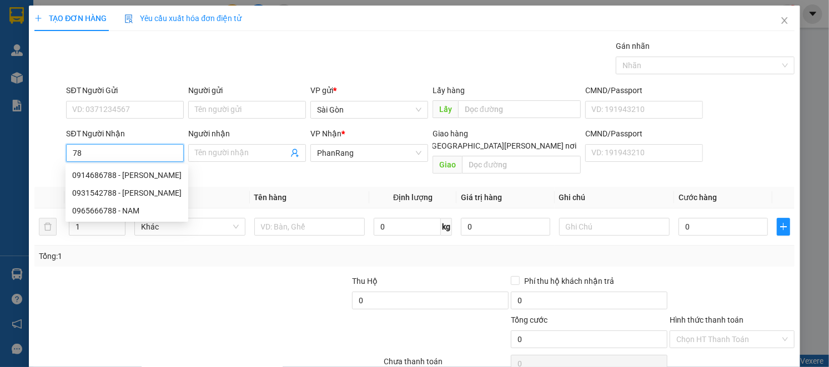
type input "7"
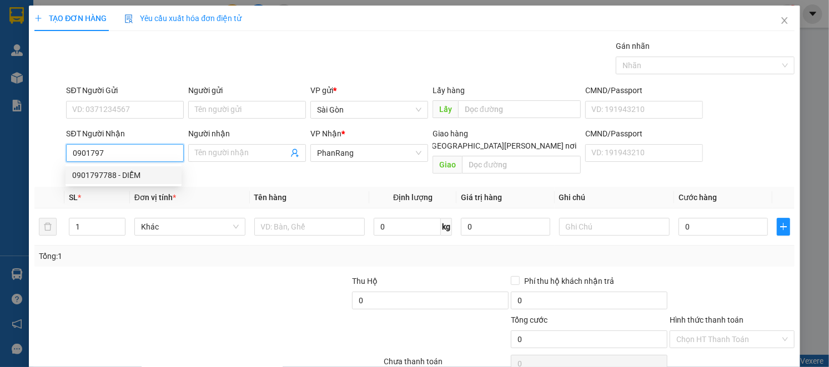
click at [98, 180] on div "0901797788 - DIỄM" at bounding box center [123, 175] width 103 height 12
type input "0901797788"
type input "DIỄM"
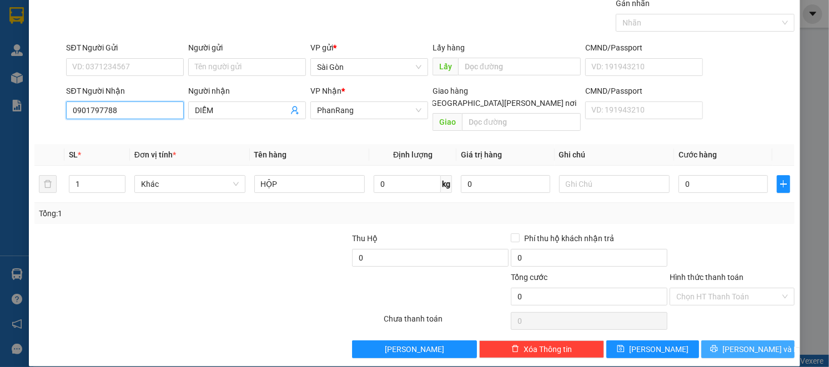
type input "0901797788"
click at [744, 344] on span "[PERSON_NAME] và In" at bounding box center [761, 350] width 78 height 12
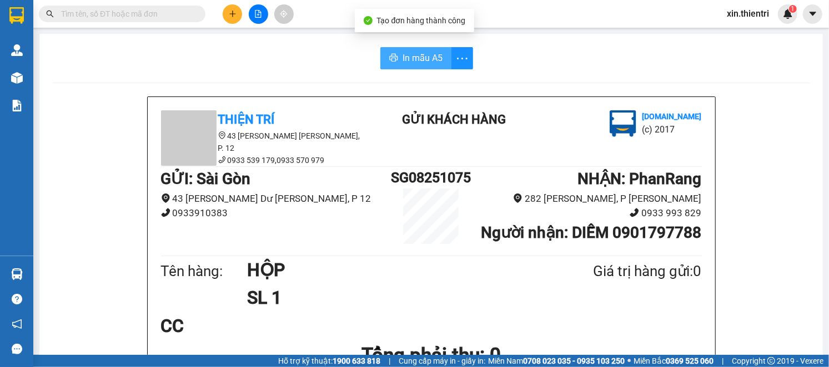
click at [437, 64] on button "In mẫu A5" at bounding box center [415, 58] width 71 height 22
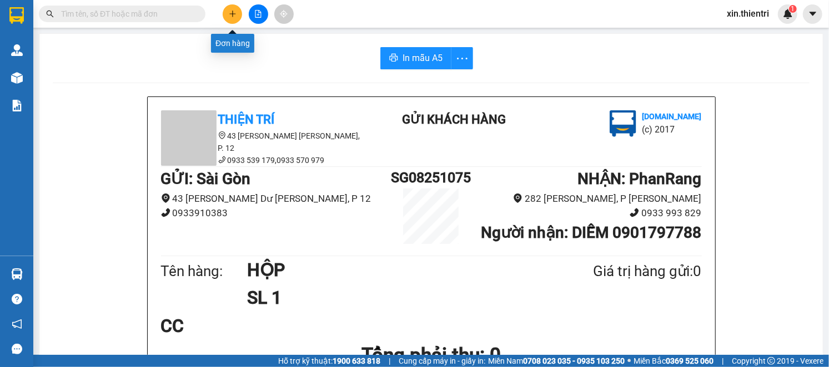
click at [236, 10] on icon "plus" at bounding box center [233, 14] width 8 height 8
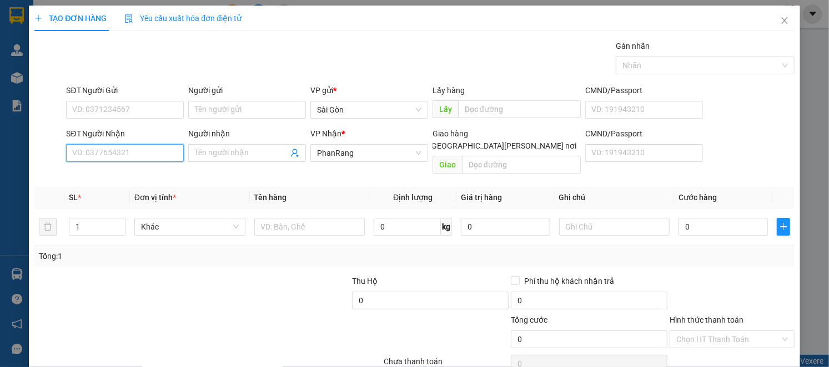
click at [159, 161] on input "SĐT Người Nhận" at bounding box center [125, 153] width 118 height 18
click at [134, 162] on input "SĐT Người Nhận" at bounding box center [125, 153] width 118 height 18
click at [142, 159] on input "SĐT Người Nhận" at bounding box center [125, 153] width 118 height 18
click at [154, 153] on input "SĐT Người Nhận" at bounding box center [125, 153] width 118 height 18
click at [165, 154] on input "SĐT Người Nhận" at bounding box center [125, 153] width 118 height 18
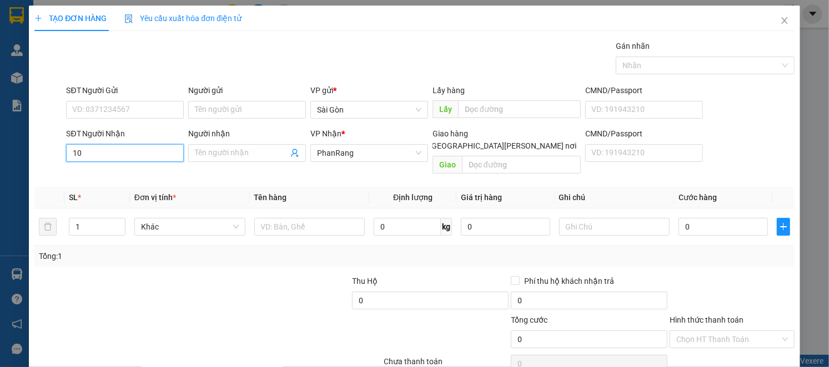
type input "1"
click at [119, 169] on div "0915088006 - PHÁT THỊNH" at bounding box center [123, 175] width 103 height 12
type input "0915088006"
type input "PHÁT THỊNH"
type input "0915088006"
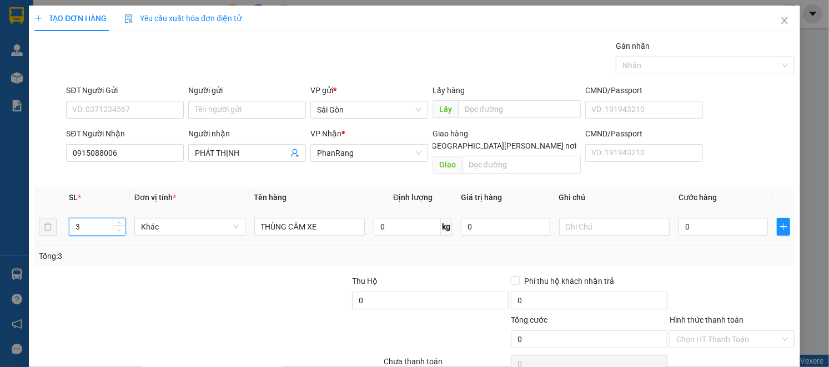
drag, startPoint x: 114, startPoint y: 220, endPoint x: 119, endPoint y: 217, distance: 6.0
click at [120, 228] on span "down" at bounding box center [119, 231] width 7 height 7
click at [119, 229] on icon "down" at bounding box center [119, 231] width 4 height 4
type input "1"
click at [119, 229] on icon "down" at bounding box center [119, 231] width 4 height 4
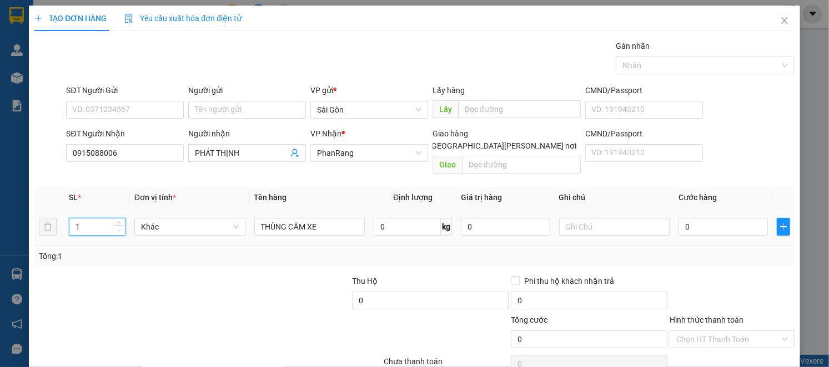
click at [119, 229] on icon "down" at bounding box center [119, 231] width 4 height 4
drag, startPoint x: 119, startPoint y: 217, endPoint x: 269, endPoint y: 199, distance: 151.0
click at [123, 227] on span "Decrease Value" at bounding box center [119, 231] width 12 height 8
click at [313, 218] on input "THÙNG CĂM XE" at bounding box center [309, 227] width 111 height 18
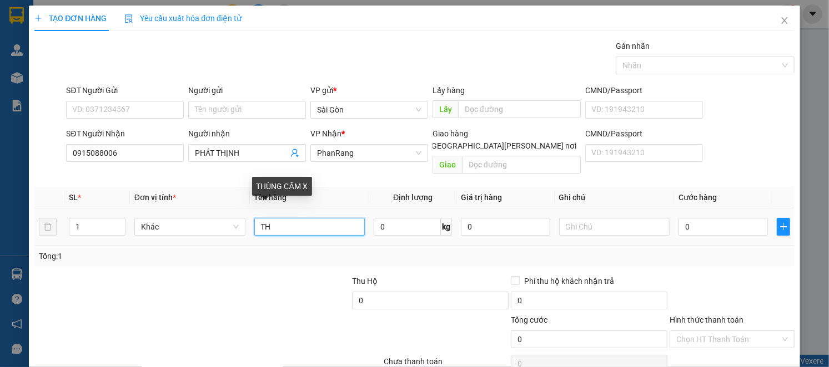
type input "T"
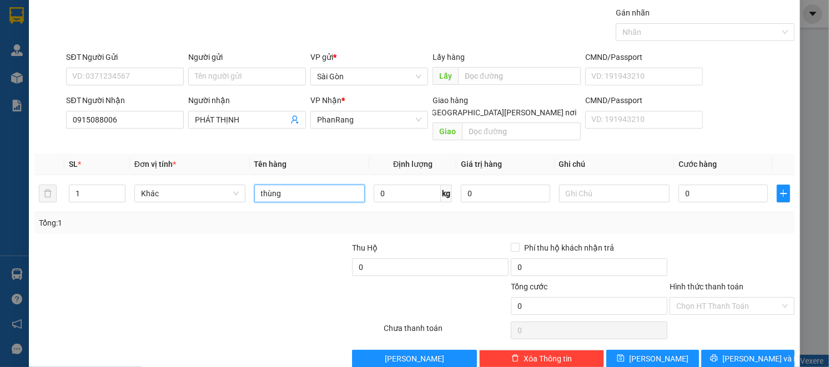
scroll to position [43, 0]
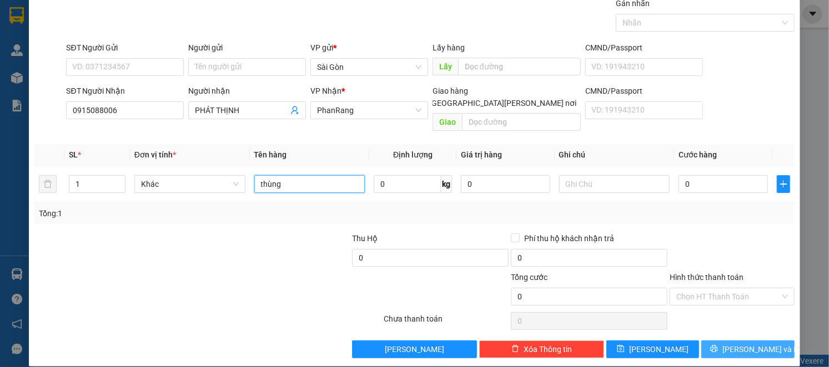
type input "thùng"
click at [766, 341] on button "[PERSON_NAME] và In" at bounding box center [747, 350] width 93 height 18
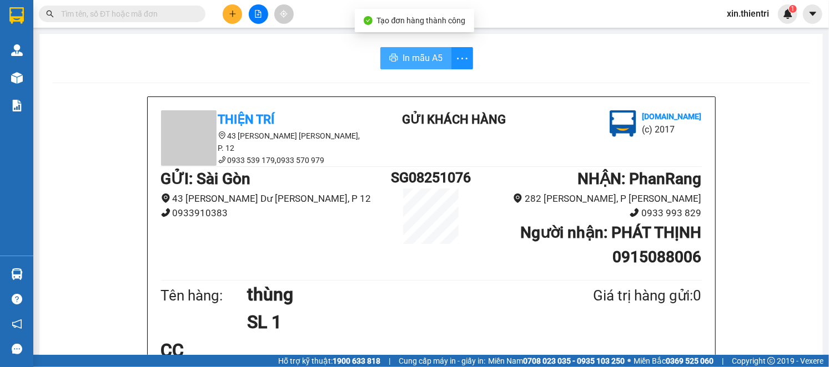
drag, startPoint x: 399, startPoint y: 67, endPoint x: 407, endPoint y: 65, distance: 9.0
click at [399, 65] on button "In mẫu A5" at bounding box center [415, 58] width 71 height 22
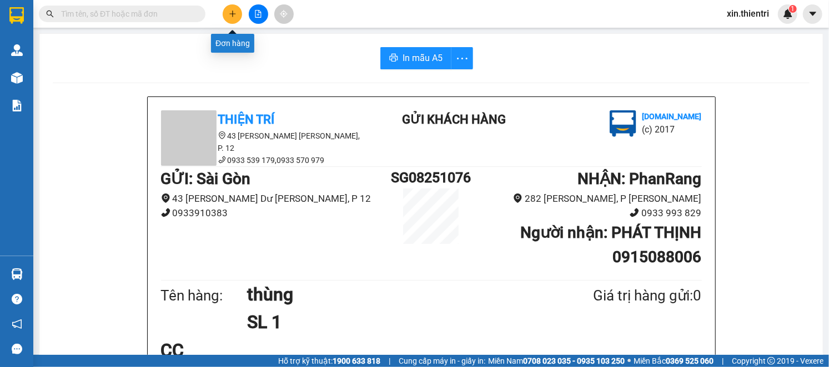
click at [230, 11] on icon "plus" at bounding box center [233, 14] width 8 height 8
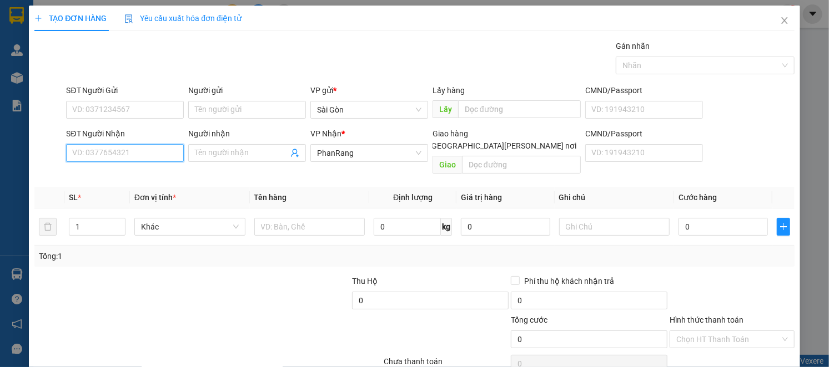
drag, startPoint x: 148, startPoint y: 152, endPoint x: 134, endPoint y: 140, distance: 17.8
click at [145, 149] on input "SĐT Người Nhận" at bounding box center [125, 153] width 118 height 18
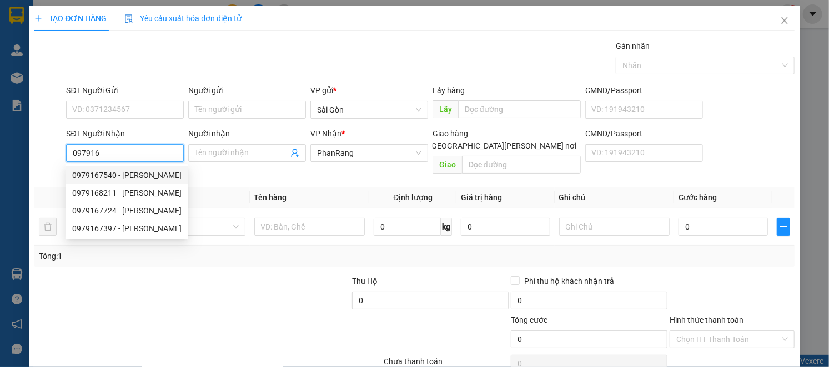
click at [143, 173] on div "0979167540 - [PERSON_NAME]" at bounding box center [126, 175] width 109 height 12
type input "0979167540"
type input "PHƯƠNG"
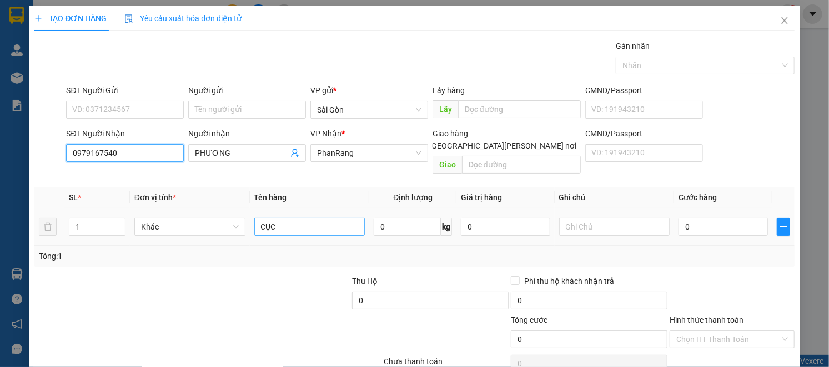
type input "0979167540"
click at [300, 221] on input "CỤC" at bounding box center [309, 227] width 111 height 18
type input "C"
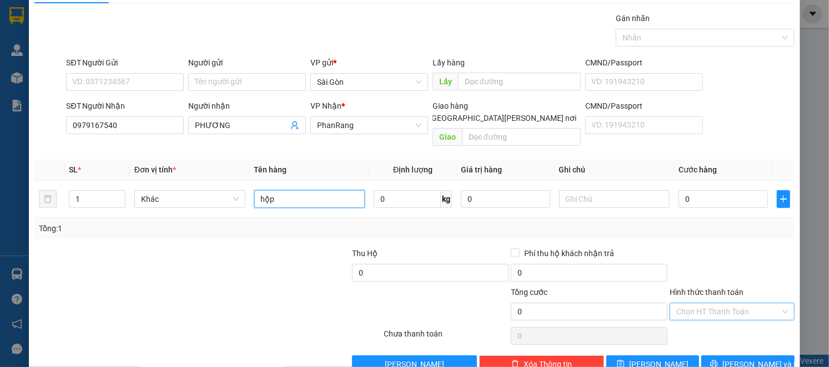
scroll to position [43, 0]
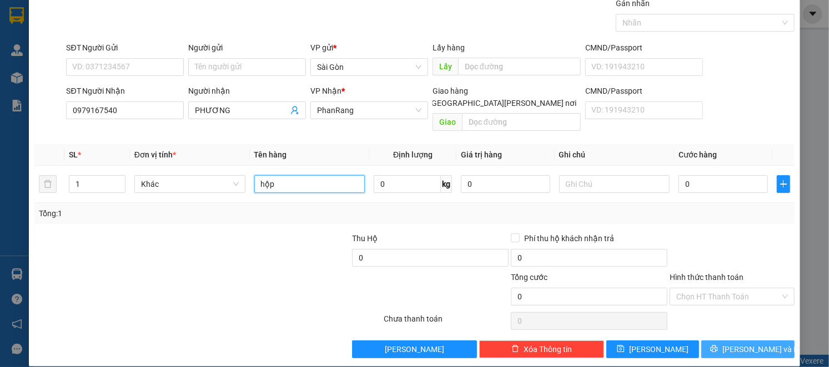
type input "hộp"
click at [729, 344] on button "[PERSON_NAME] và In" at bounding box center [747, 350] width 93 height 18
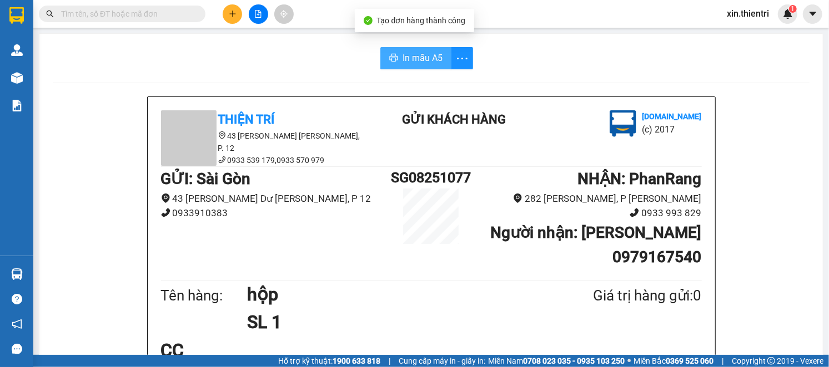
drag, startPoint x: 418, startPoint y: 57, endPoint x: 412, endPoint y: 68, distance: 12.9
click at [418, 63] on span "In mẫu A5" at bounding box center [422, 58] width 40 height 14
click at [235, 13] on button at bounding box center [232, 13] width 19 height 19
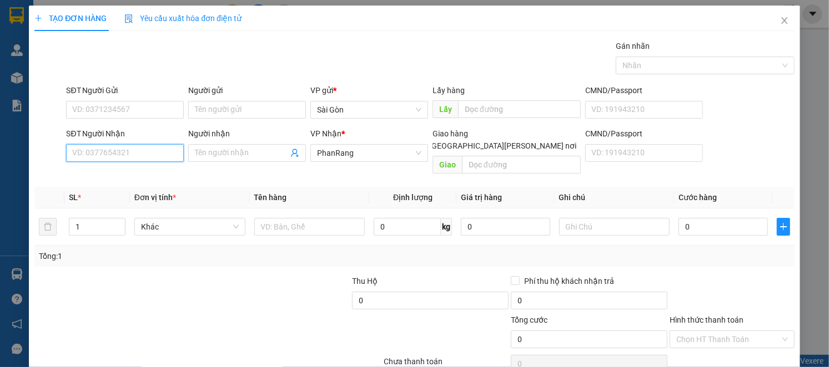
click at [130, 150] on input "SĐT Người Nhận" at bounding box center [125, 153] width 118 height 18
type input "0946130152"
drag, startPoint x: 110, startPoint y: 171, endPoint x: 119, endPoint y: 162, distance: 13.0
click at [110, 172] on div "0946130152 - HẢI" at bounding box center [123, 175] width 103 height 12
type input "HẢI"
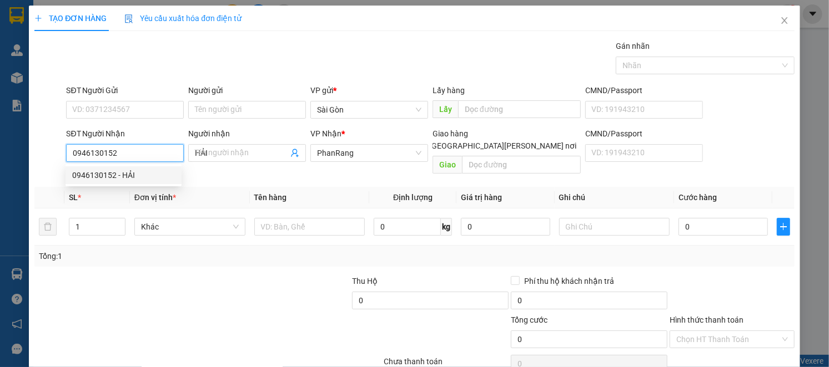
type input "120.000"
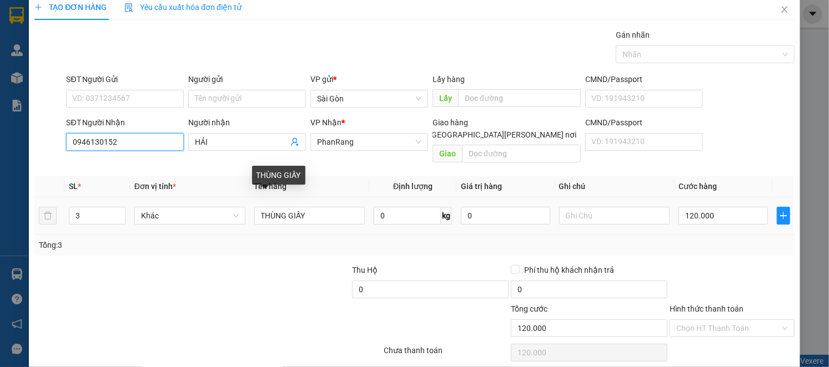
scroll to position [43, 0]
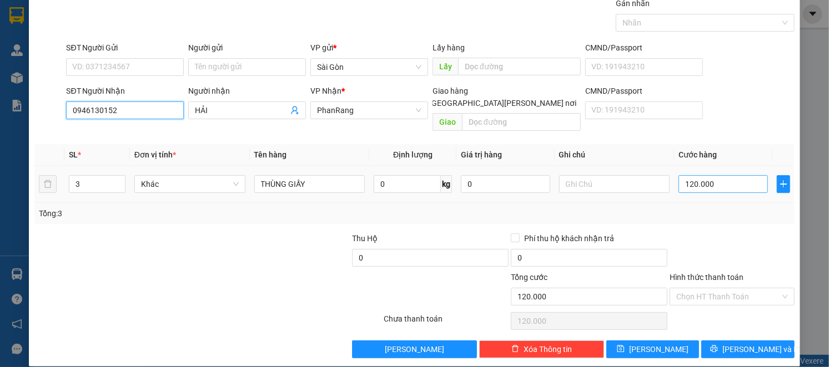
type input "0946130152"
click at [718, 175] on input "120.000" at bounding box center [722, 184] width 89 height 18
type input "0"
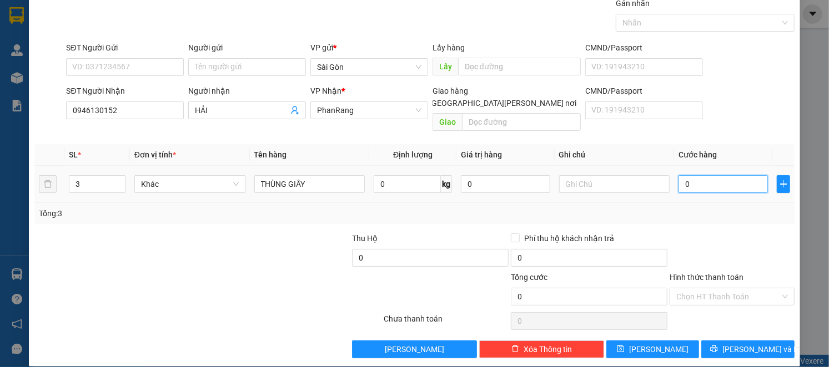
click at [691, 175] on input "0" at bounding box center [722, 184] width 89 height 18
type input "1"
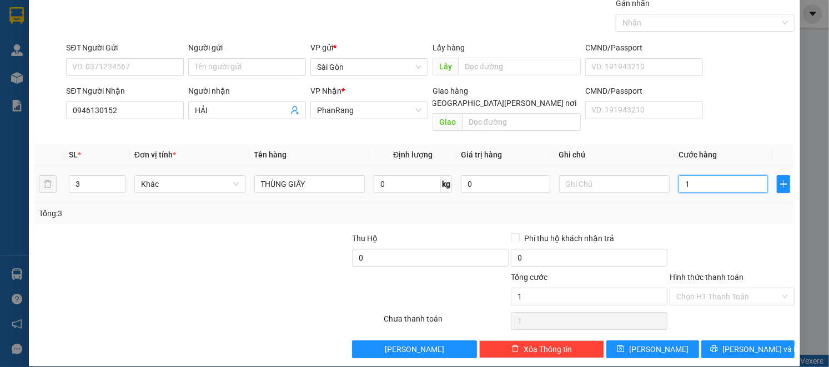
type input "10"
type input "100"
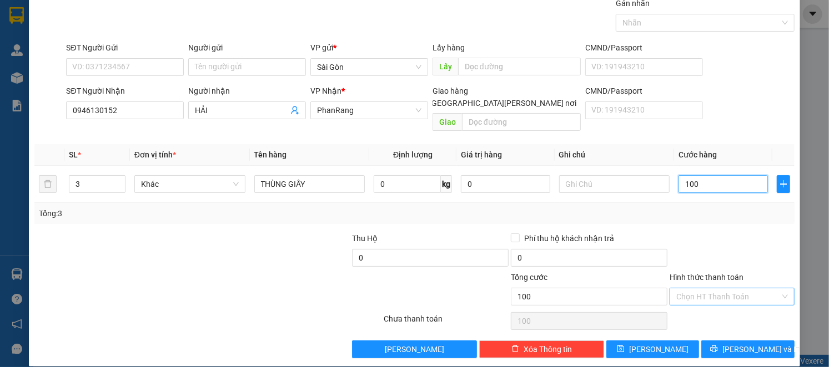
type input "100"
type input "100.000"
drag, startPoint x: 725, startPoint y: 283, endPoint x: 727, endPoint y: 302, distance: 19.0
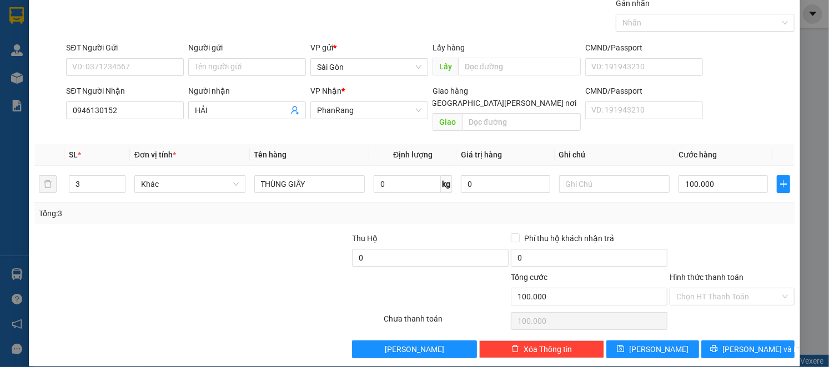
click at [725, 289] on input "Hình thức thanh toán" at bounding box center [728, 297] width 104 height 17
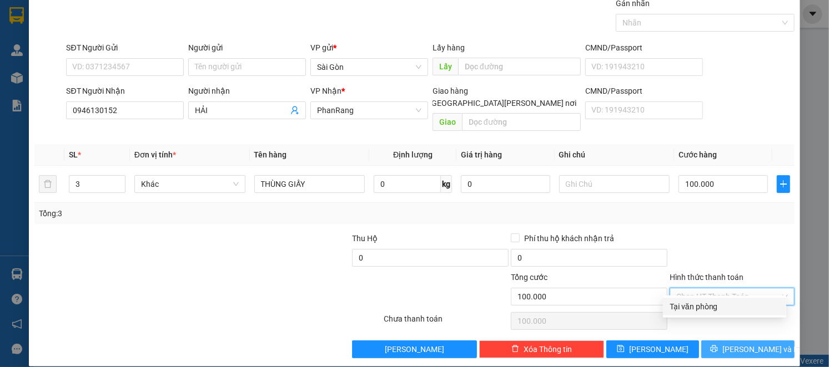
drag, startPoint x: 728, startPoint y: 309, endPoint x: 728, endPoint y: 330, distance: 21.1
click at [728, 310] on div "Tại văn phòng" at bounding box center [724, 307] width 110 height 12
type input "0"
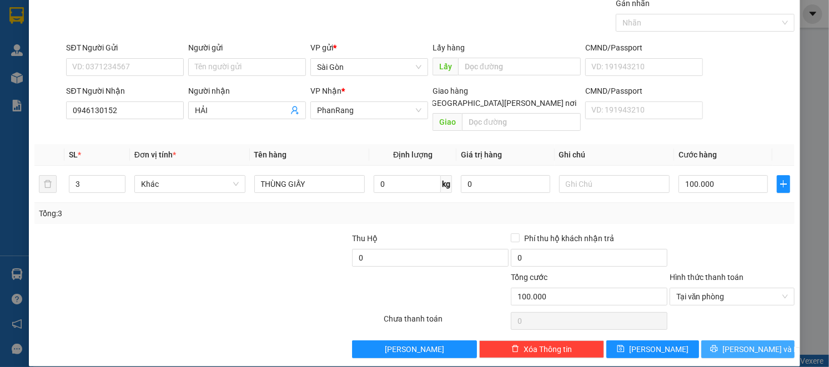
click at [728, 341] on button "[PERSON_NAME] và In" at bounding box center [747, 350] width 93 height 18
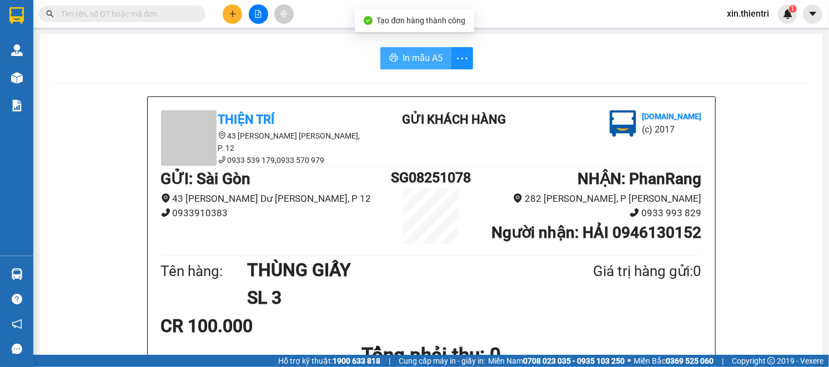
click at [415, 57] on span "In mẫu A5" at bounding box center [422, 58] width 40 height 14
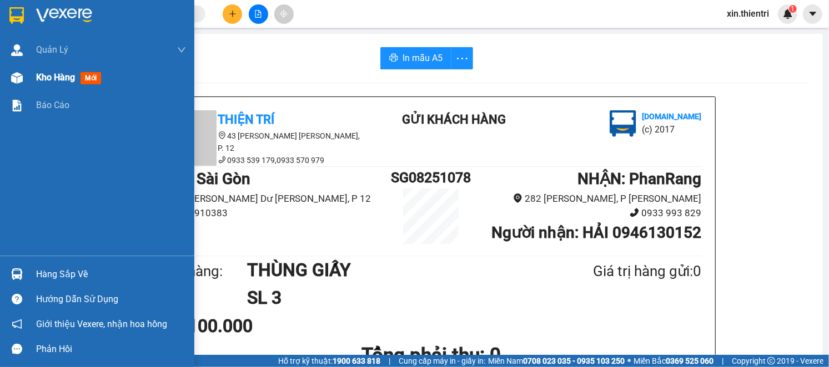
click at [35, 74] on div "Kho hàng mới" at bounding box center [97, 78] width 194 height 28
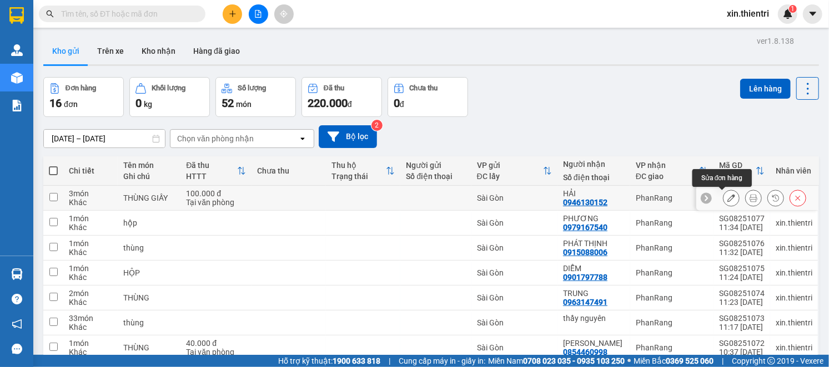
click at [727, 195] on icon at bounding box center [731, 198] width 8 height 8
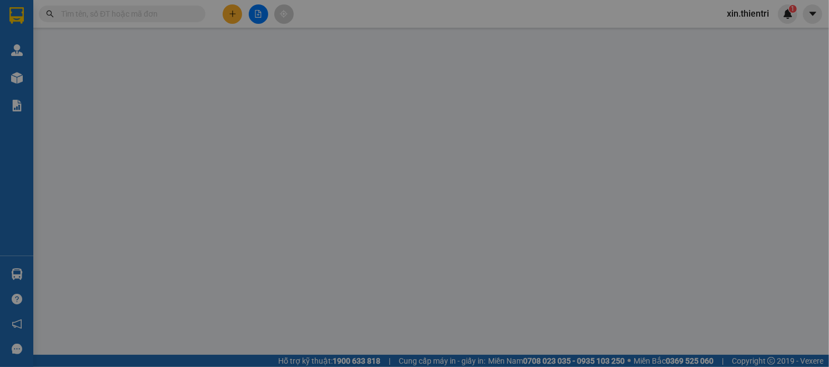
type input "0946130152"
type input "100.000"
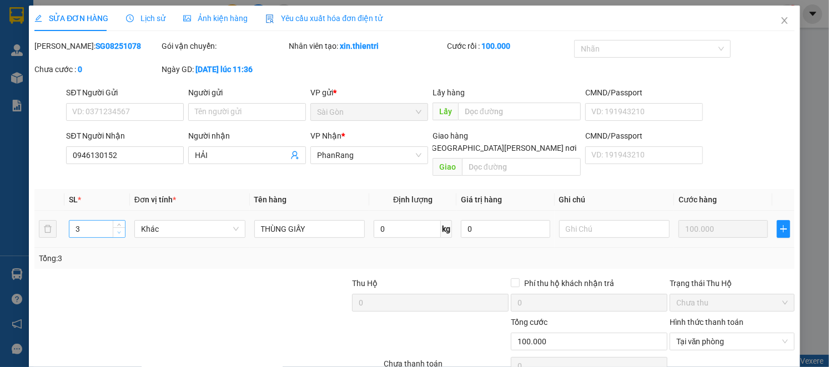
type input "2"
click at [116, 230] on span "down" at bounding box center [119, 233] width 7 height 7
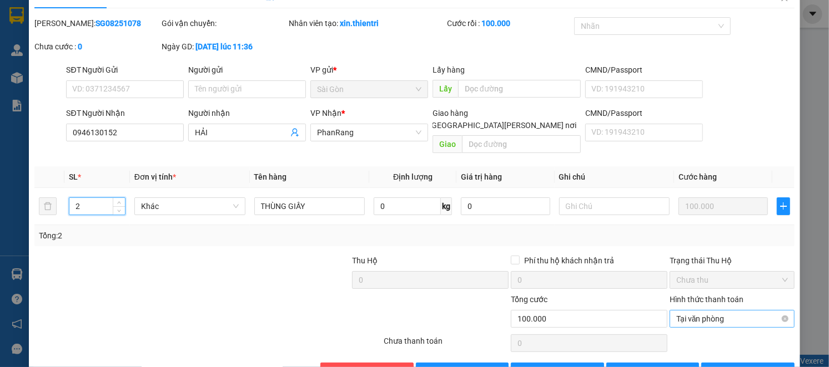
scroll to position [46, 0]
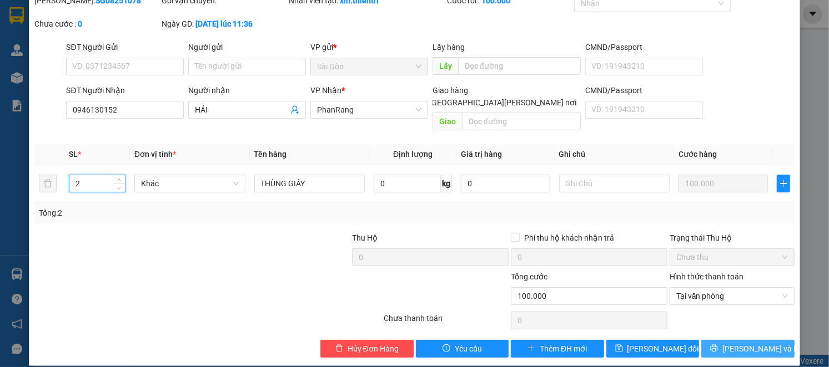
click at [718, 345] on icon "printer" at bounding box center [713, 348] width 7 height 7
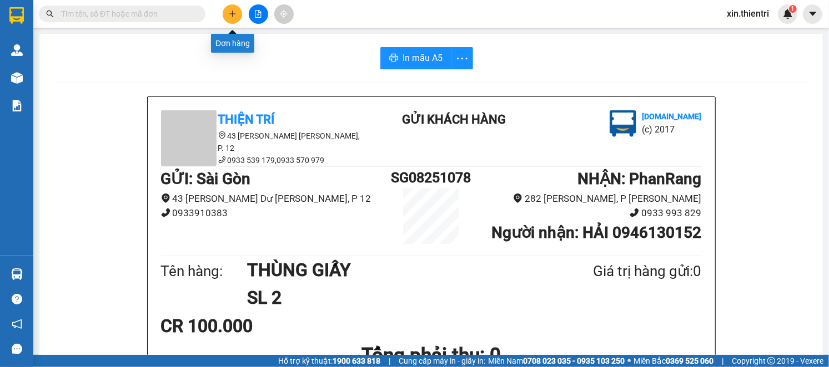
click at [231, 16] on icon "plus" at bounding box center [233, 14] width 8 height 8
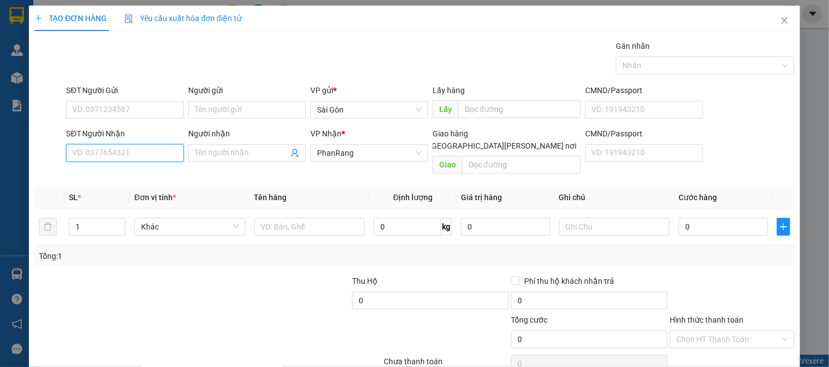
drag, startPoint x: 142, startPoint y: 158, endPoint x: 136, endPoint y: 144, distance: 14.9
click at [139, 153] on input "SĐT Người Nhận" at bounding box center [125, 153] width 118 height 18
type input "0975857879"
click at [149, 179] on div "0975857879 - NGA" at bounding box center [123, 175] width 103 height 12
type input "NGA"
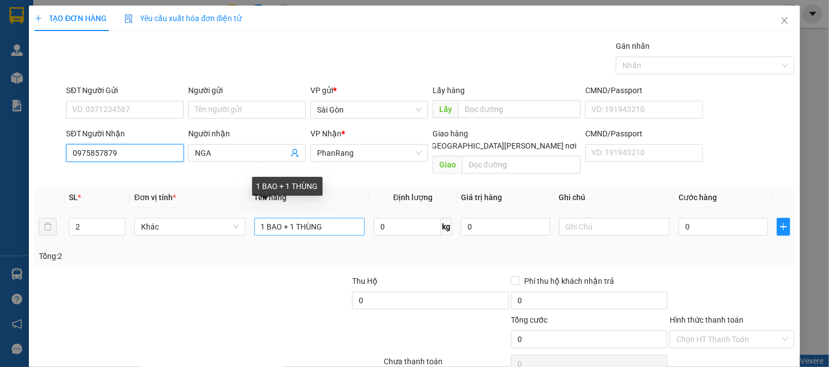
type input "0975857879"
click at [342, 218] on input "1 BAO + 1 THÙNG" at bounding box center [309, 227] width 111 height 18
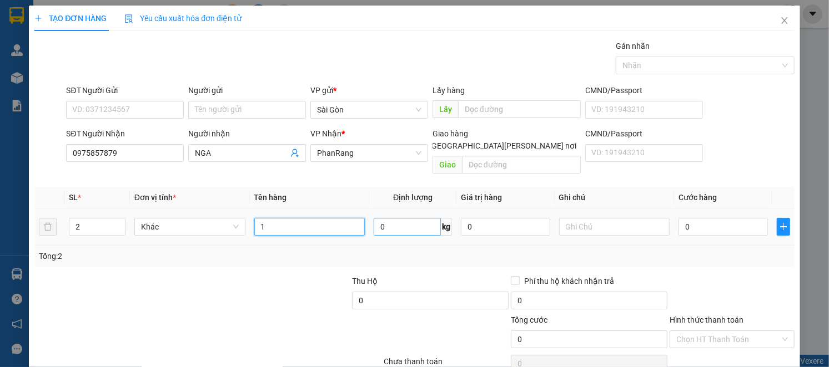
type input "1"
type input "t"
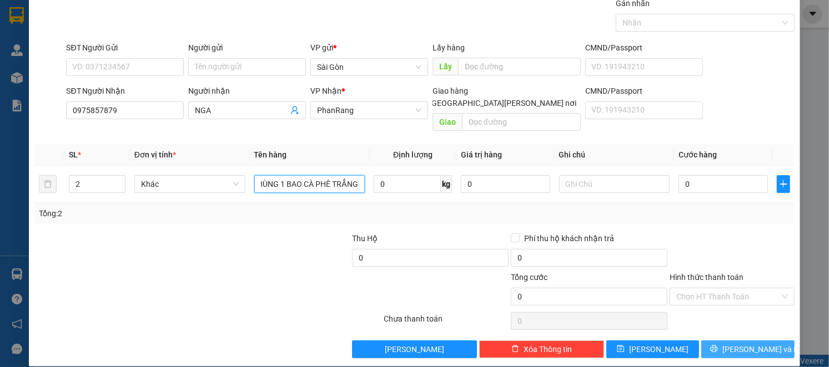
type input "1 THÙNG 1 BAO CÀ PHÊ TRẮNG"
click at [743, 344] on span "[PERSON_NAME] và In" at bounding box center [761, 350] width 78 height 12
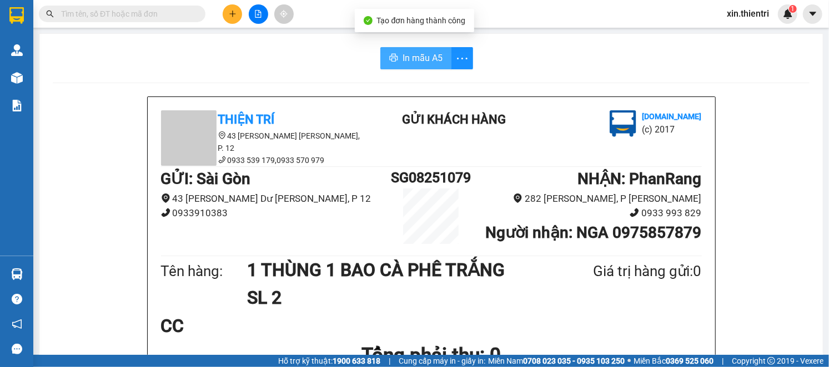
click at [409, 53] on span "In mẫu A5" at bounding box center [422, 58] width 40 height 14
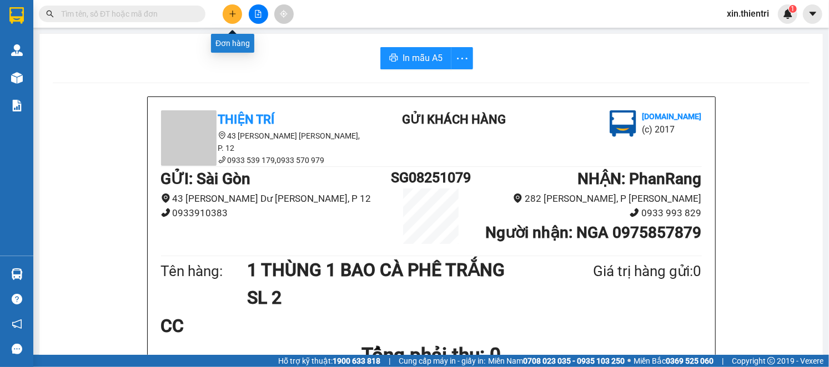
click at [234, 11] on icon "plus" at bounding box center [233, 14] width 8 height 8
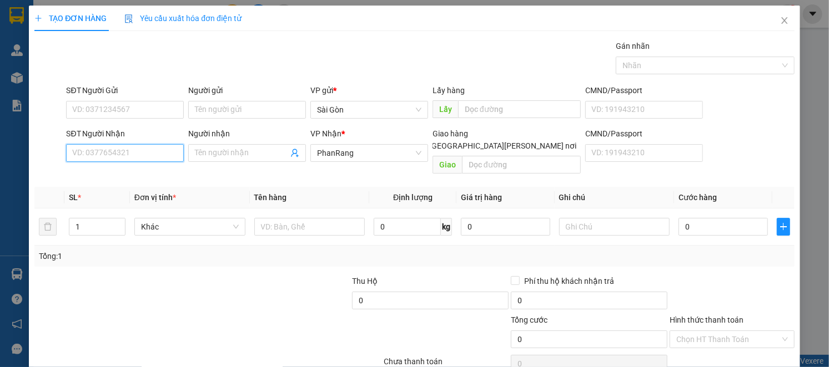
click at [134, 153] on input "SĐT Người Nhận" at bounding box center [125, 153] width 118 height 18
type input "0939635668"
drag, startPoint x: 120, startPoint y: 139, endPoint x: 151, endPoint y: 161, distance: 37.4
click at [144, 156] on div "SĐT Người [PERSON_NAME] 0939635668" at bounding box center [125, 147] width 118 height 39
drag, startPoint x: 140, startPoint y: 152, endPoint x: 138, endPoint y: 169, distance: 16.9
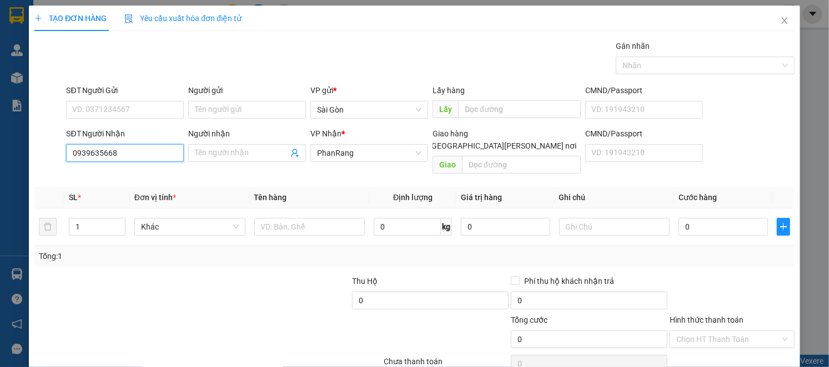
click at [140, 158] on input "0939635668" at bounding box center [125, 153] width 118 height 18
drag, startPoint x: 223, startPoint y: 159, endPoint x: 240, endPoint y: 163, distance: 17.0
click at [232, 162] on span at bounding box center [247, 153] width 118 height 18
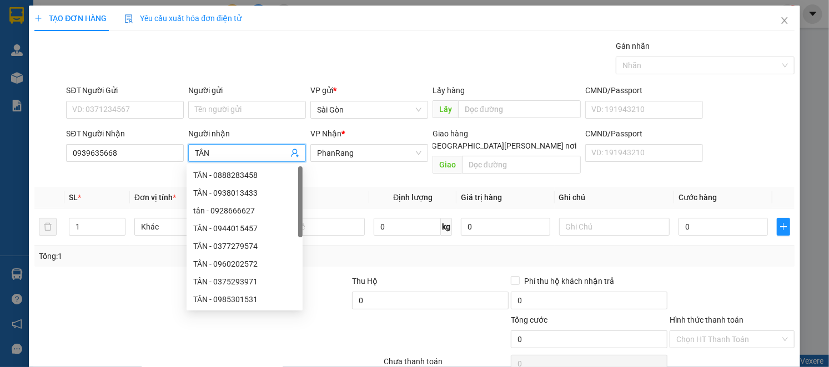
type input "TÂN"
click at [512, 174] on div "Transit Pickup Surcharge Ids Transit Deliver Surcharge Ids Transit Deliver Surc…" at bounding box center [413, 220] width 759 height 361
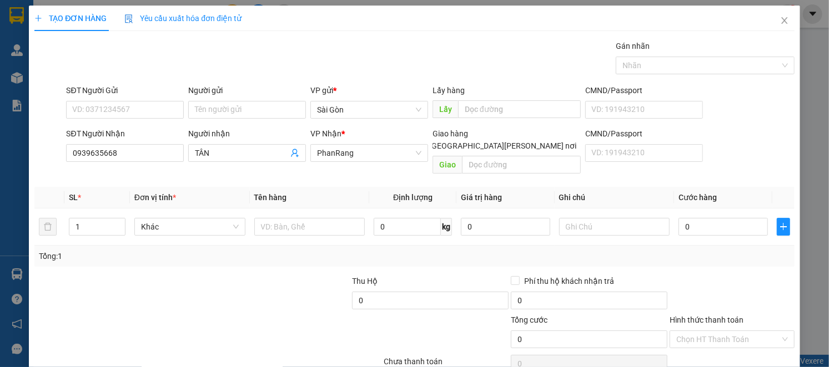
click at [367, 168] on div "Transit Pickup Surcharge Ids Transit Deliver Surcharge Ids Transit Deliver Surc…" at bounding box center [413, 220] width 759 height 361
click at [327, 218] on input "text" at bounding box center [309, 227] width 111 height 18
type input "THÙNG"
click at [103, 219] on input "1" at bounding box center [97, 227] width 56 height 17
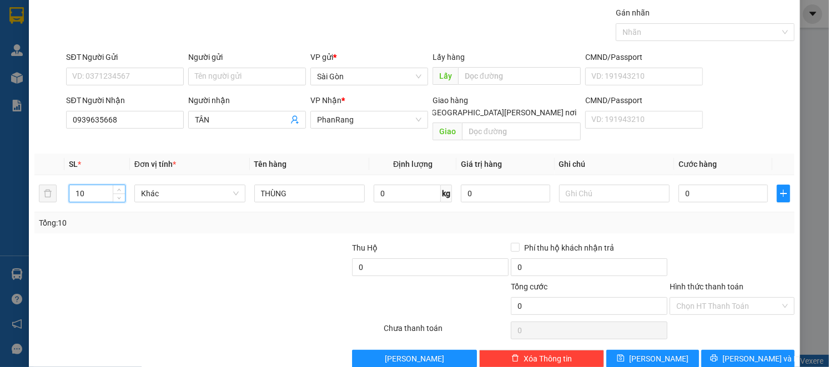
scroll to position [43, 0]
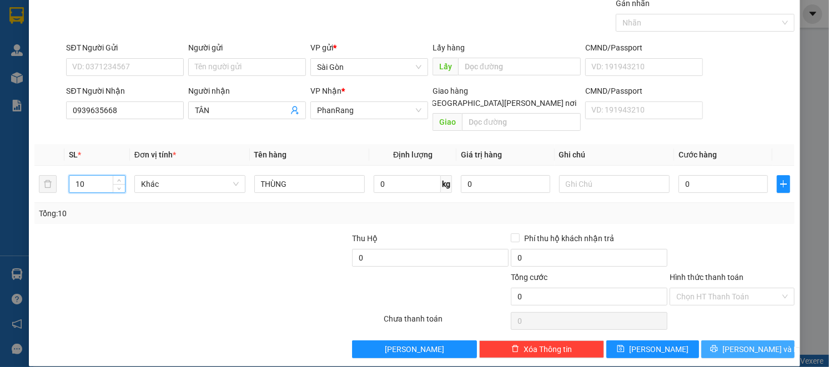
type input "10"
click at [718, 345] on icon "printer" at bounding box center [714, 349] width 8 height 8
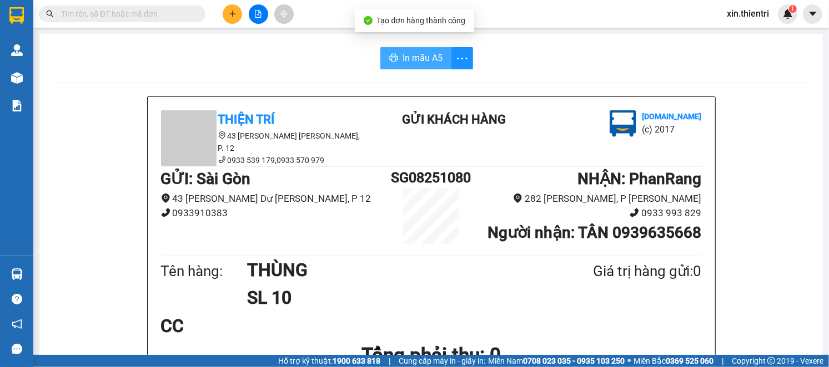
click at [411, 58] on span "In mẫu A5" at bounding box center [422, 58] width 40 height 14
click at [231, 16] on icon "plus" at bounding box center [233, 14] width 8 height 8
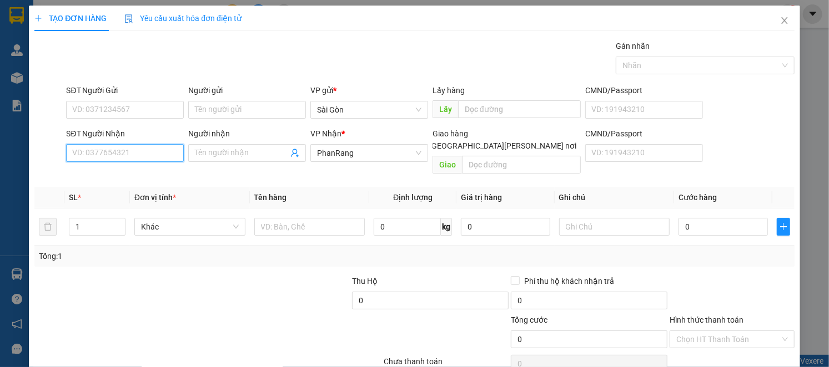
drag, startPoint x: 146, startPoint y: 161, endPoint x: 138, endPoint y: 154, distance: 11.0
click at [146, 159] on input "SĐT Người Nhận" at bounding box center [125, 153] width 118 height 18
type input "4"
click at [140, 154] on input "4" at bounding box center [125, 153] width 118 height 18
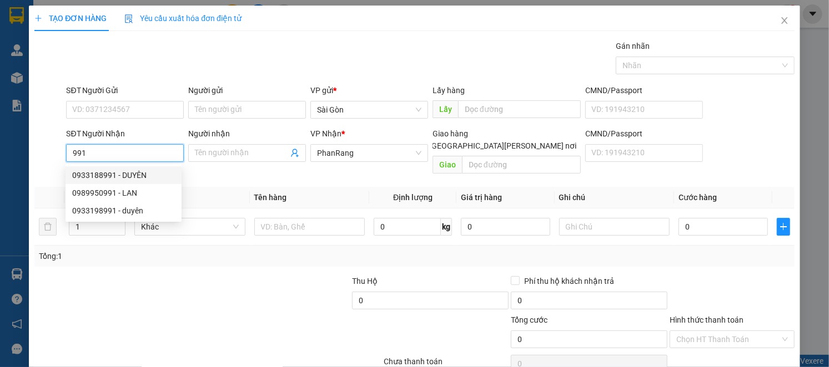
click at [150, 174] on div "0933188991 - DUYÊN" at bounding box center [123, 175] width 103 height 12
type input "0933188991"
type input "DUYÊN"
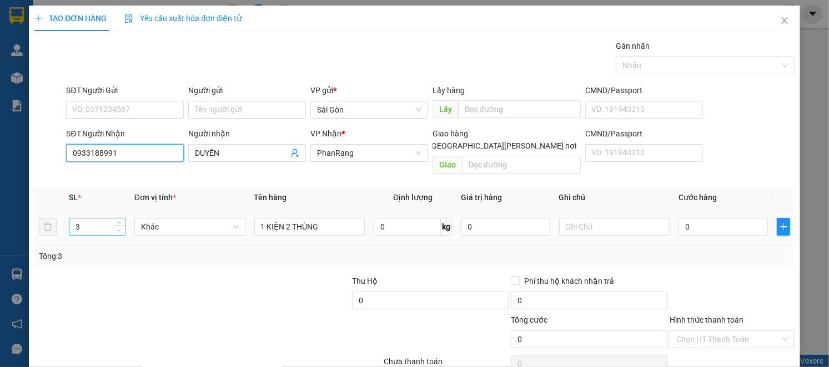
type input "0933188991"
type input "2"
click at [118, 228] on span "down" at bounding box center [119, 231] width 7 height 7
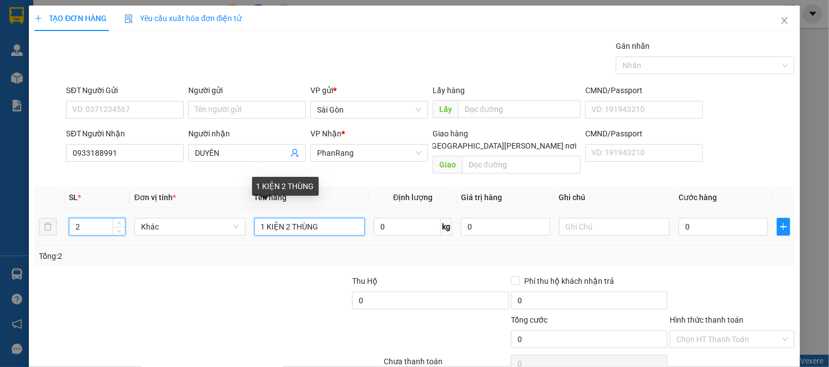
click at [288, 218] on input "1 KIỆN 2 THÙNG" at bounding box center [309, 227] width 111 height 18
type input "THÙNG"
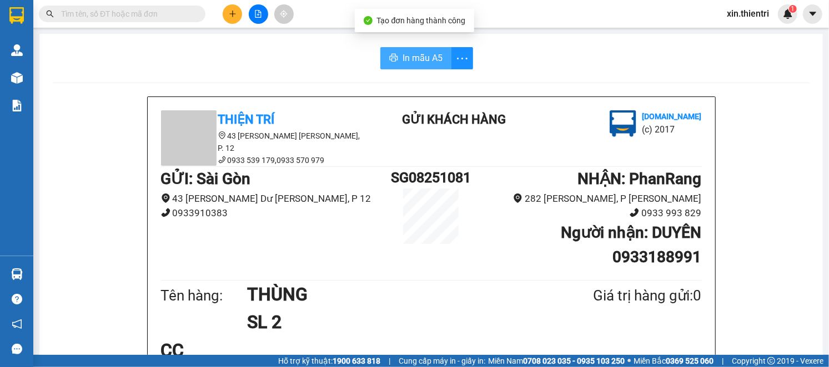
drag, startPoint x: 415, startPoint y: 56, endPoint x: 408, endPoint y: 58, distance: 6.9
click at [414, 56] on span "In mẫu A5" at bounding box center [422, 58] width 40 height 14
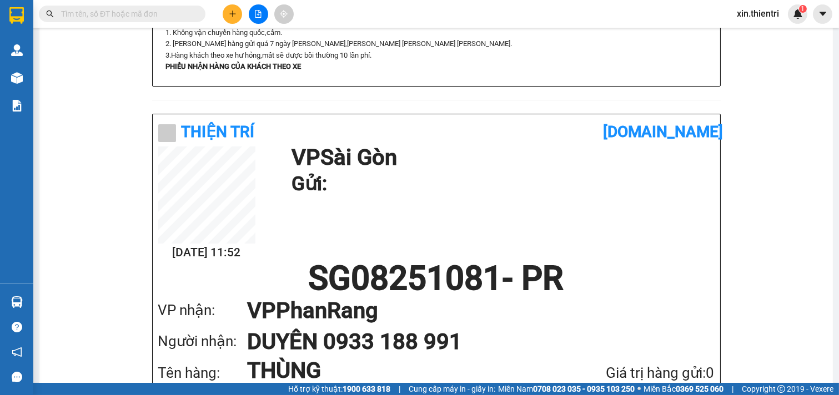
scroll to position [577, 0]
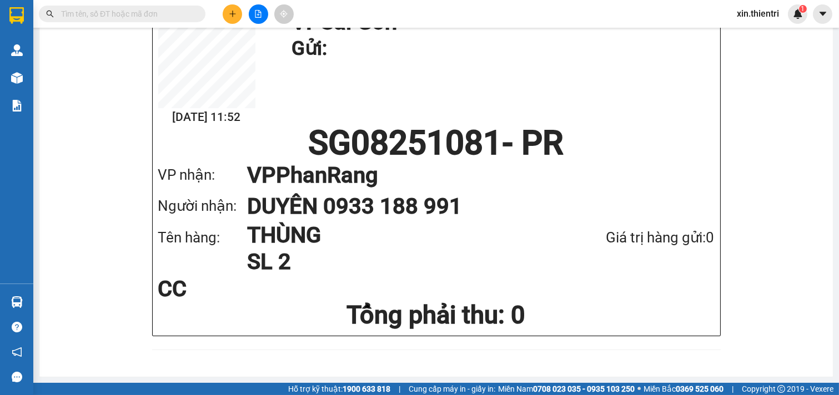
click at [234, 18] on button at bounding box center [232, 13] width 19 height 19
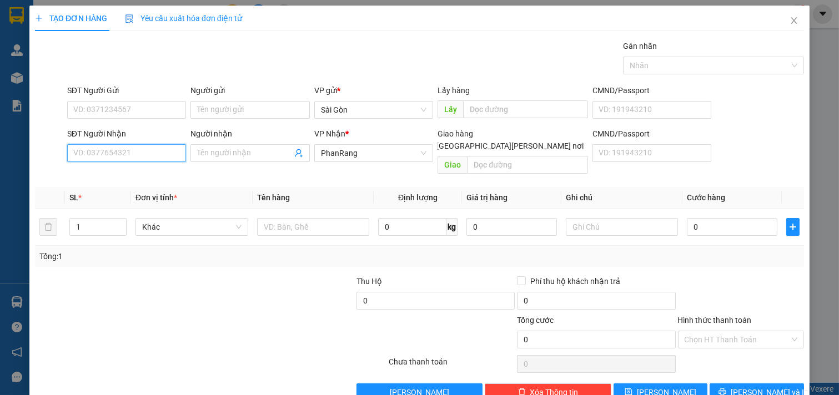
click at [140, 150] on input "SĐT Người Nhận" at bounding box center [126, 153] width 119 height 18
click at [234, 157] on input "Người nhận" at bounding box center [244, 153] width 95 height 12
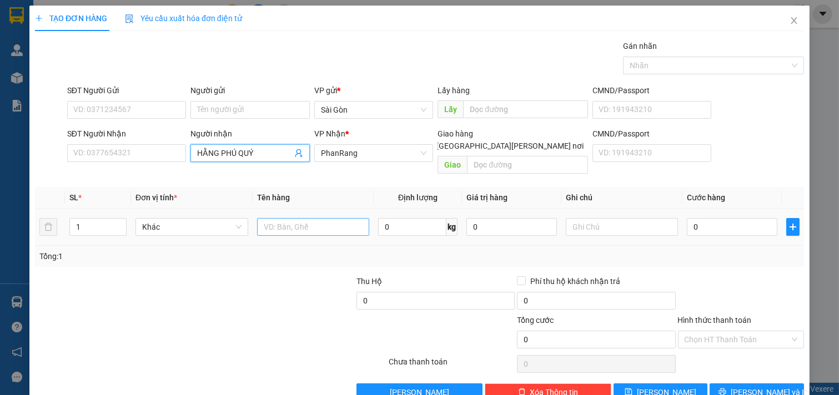
type input "HẰNG PHÚ QUÝ"
click at [307, 218] on input "text" at bounding box center [313, 227] width 113 height 18
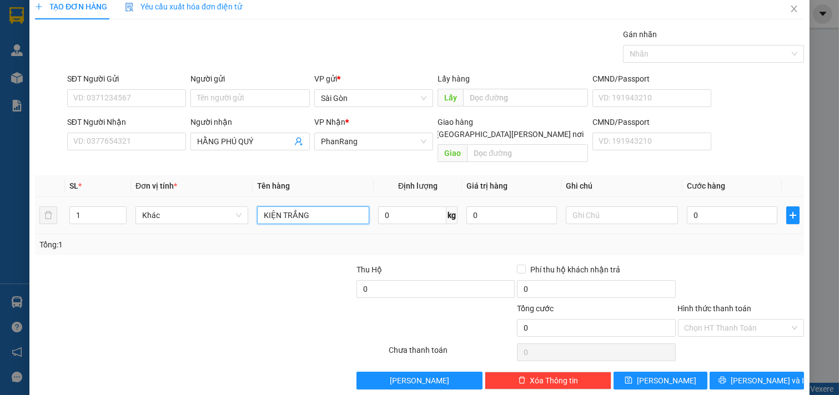
scroll to position [15, 0]
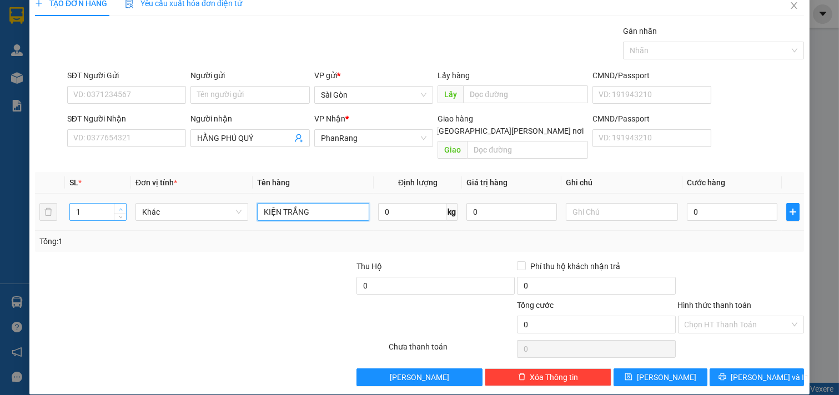
type input "KIỆN TRẮNG"
type input "2"
click at [118, 206] on span "up" at bounding box center [120, 209] width 7 height 7
click at [736, 367] on button "[PERSON_NAME] và In" at bounding box center [756, 378] width 94 height 18
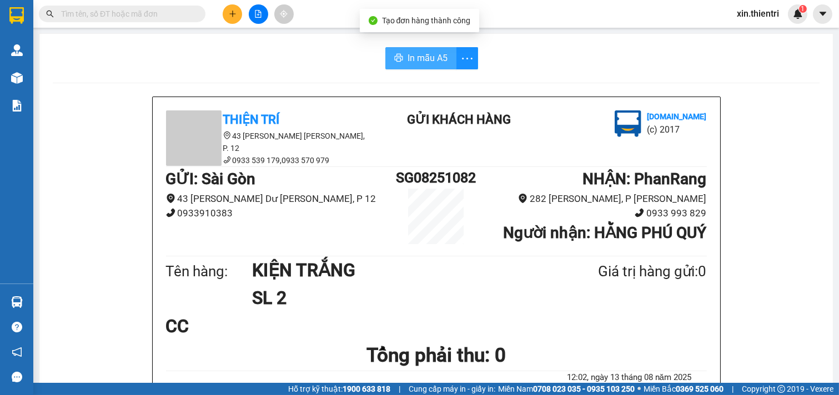
click at [426, 51] on button "In mẫu A5" at bounding box center [420, 58] width 71 height 22
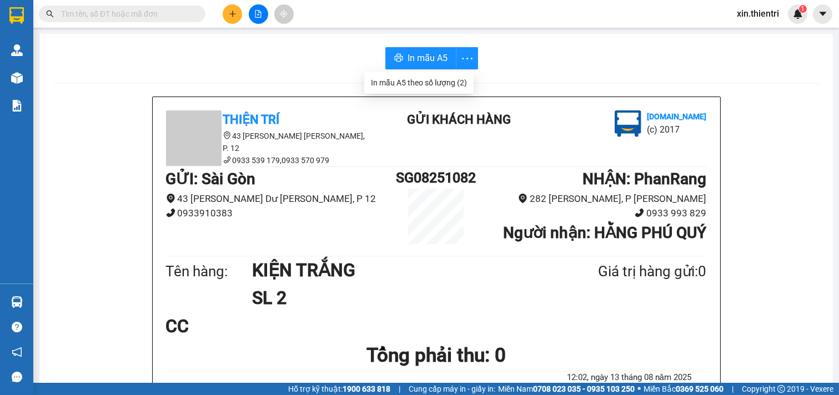
drag, startPoint x: 231, startPoint y: 14, endPoint x: 229, endPoint y: 20, distance: 6.3
click at [229, 20] on button at bounding box center [232, 13] width 19 height 19
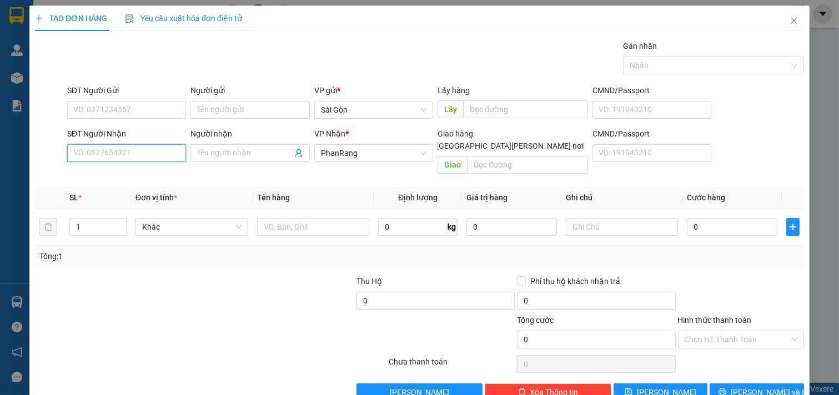
click at [174, 161] on input "SĐT Người Nhận" at bounding box center [126, 153] width 119 height 18
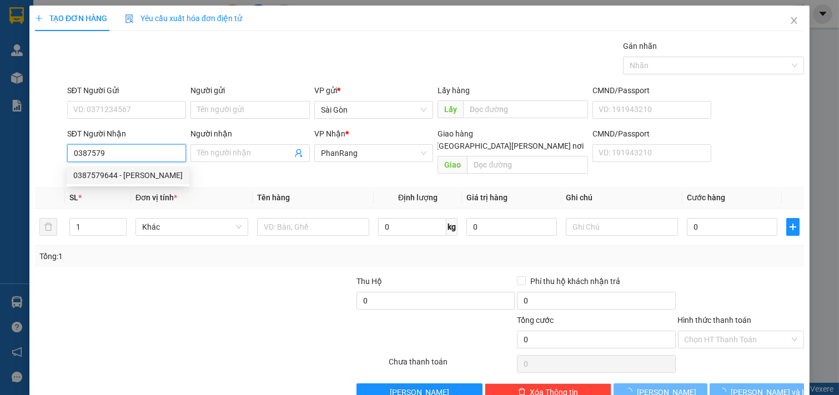
drag, startPoint x: 134, startPoint y: 170, endPoint x: 120, endPoint y: 162, distance: 15.9
click at [133, 169] on div "0387579644 - [PERSON_NAME]" at bounding box center [127, 175] width 109 height 12
type input "0387579644"
type input "DUNG"
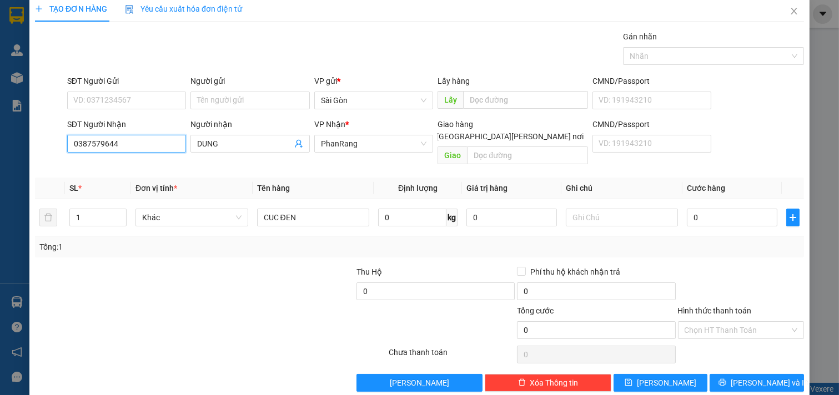
scroll to position [15, 0]
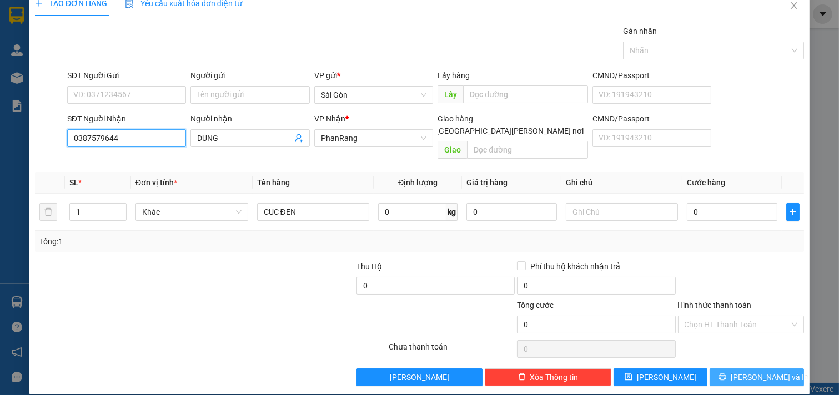
type input "0387579644"
click at [745, 367] on span "[PERSON_NAME] và In" at bounding box center [769, 377] width 78 height 12
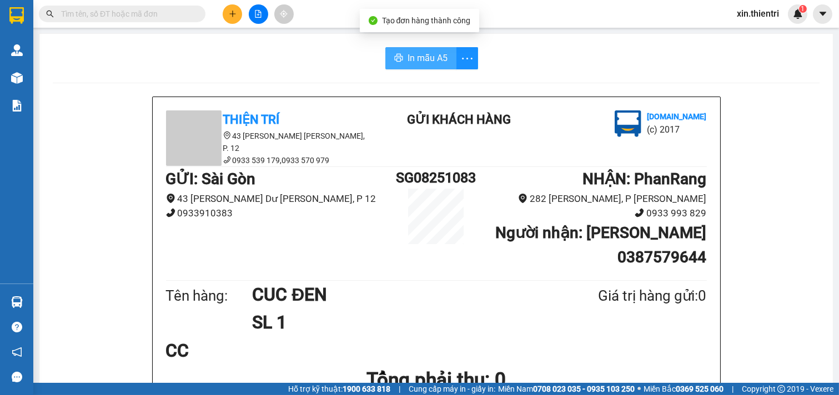
click at [425, 48] on button "In mẫu A5" at bounding box center [420, 58] width 71 height 22
click at [230, 14] on icon "plus" at bounding box center [233, 14] width 8 height 8
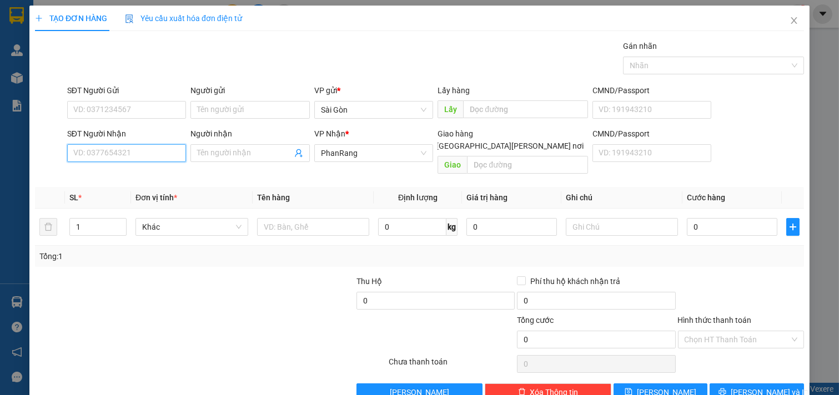
click at [169, 156] on input "SĐT Người Nhận" at bounding box center [126, 153] width 119 height 18
click at [132, 180] on div "0838190882 - LONG" at bounding box center [125, 175] width 104 height 12
type input "0838190882"
type input "LONG"
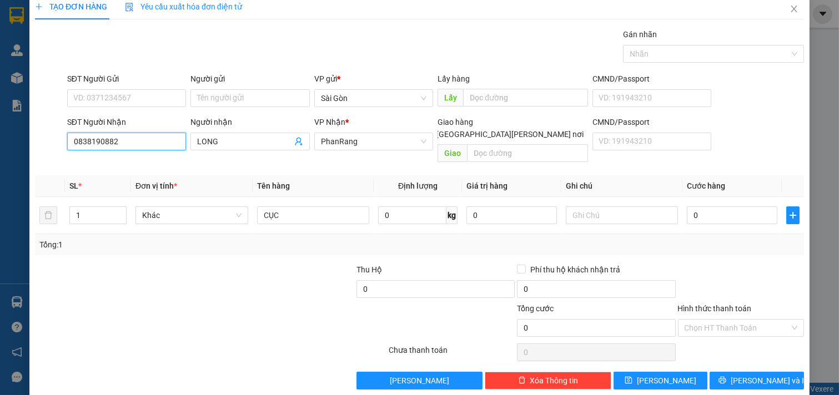
scroll to position [15, 0]
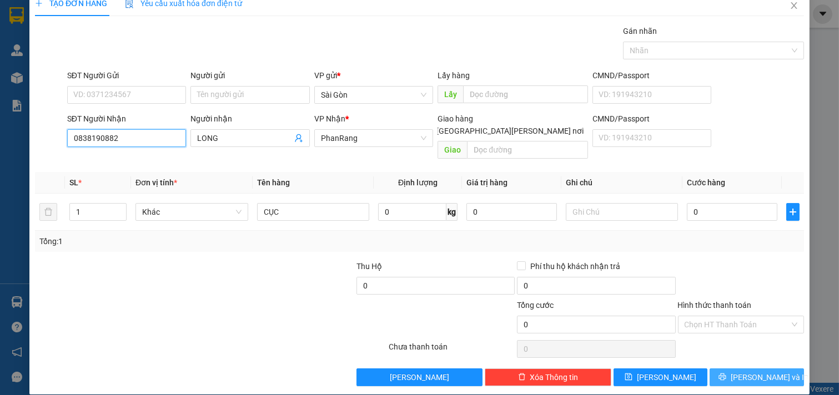
type input "0838190882"
click at [767, 367] on span "[PERSON_NAME] và In" at bounding box center [769, 377] width 78 height 12
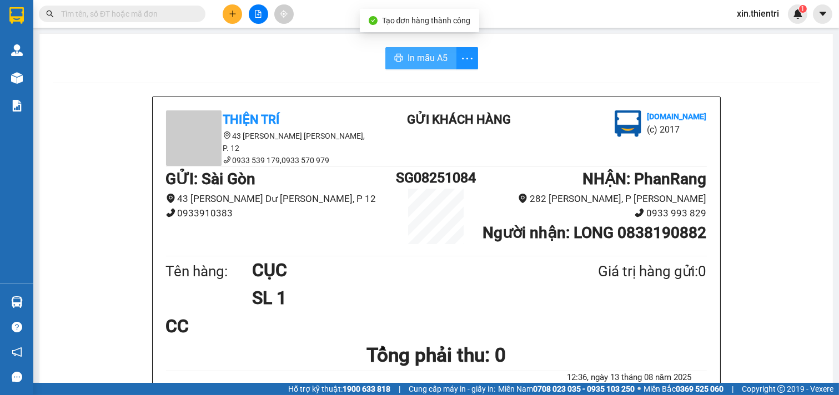
click at [394, 56] on icon "printer" at bounding box center [398, 57] width 9 height 9
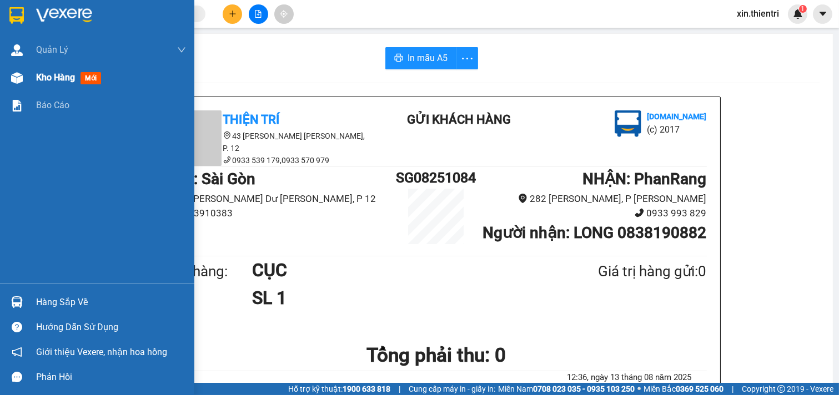
click at [56, 68] on div "Kho hàng mới" at bounding box center [111, 78] width 150 height 28
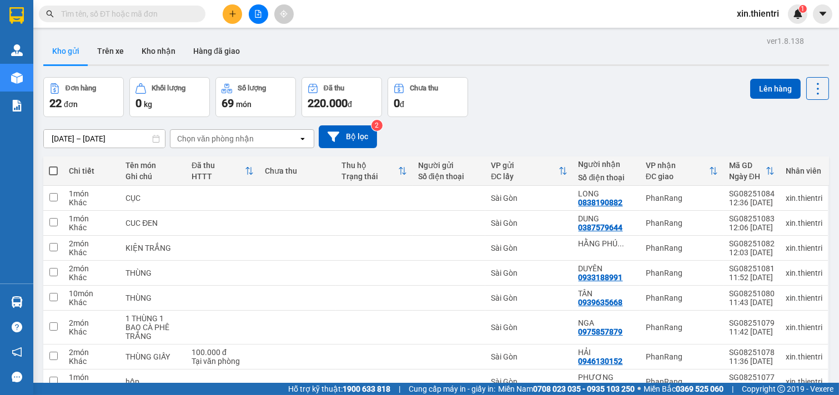
drag, startPoint x: 201, startPoint y: 301, endPoint x: 0, endPoint y: 414, distance: 230.6
drag, startPoint x: 0, startPoint y: 414, endPoint x: 491, endPoint y: 99, distance: 583.7
click at [500, 118] on div "[DATE] – [DATE] Press the down arrow key to interact with the calendar and sele…" at bounding box center [435, 136] width 785 height 39
click at [228, 11] on button at bounding box center [232, 13] width 19 height 19
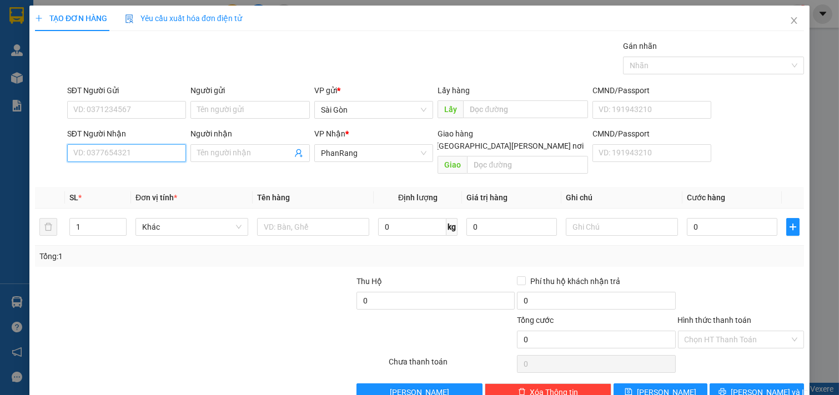
click at [107, 151] on input "SĐT Người Nhận" at bounding box center [126, 153] width 119 height 18
click at [136, 173] on div "0842914900 - KHOÁNG" at bounding box center [125, 175] width 104 height 12
type input "0842914900"
type input "KHOÁNG"
type input "0842914900"
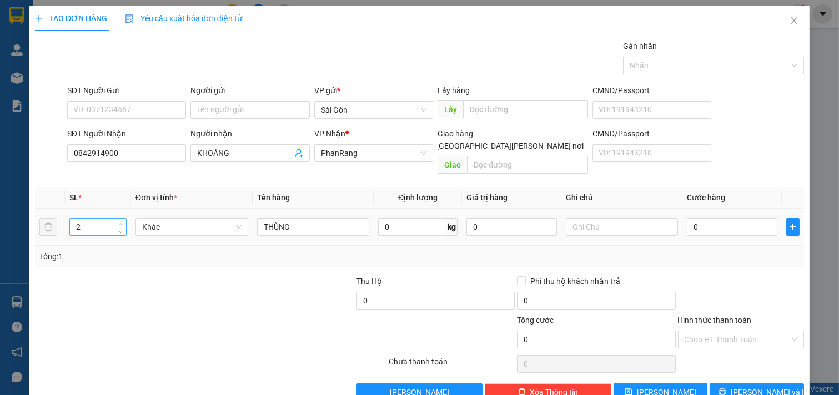
click at [117, 221] on span "up" at bounding box center [120, 224] width 7 height 7
type input "4"
click at [117, 221] on span "up" at bounding box center [120, 224] width 7 height 7
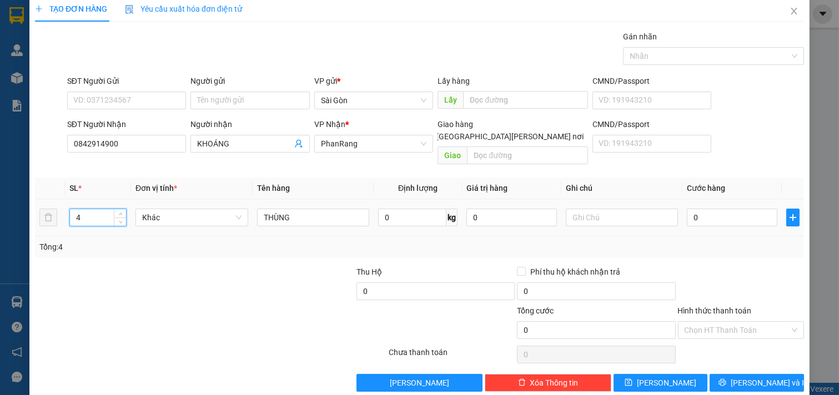
scroll to position [15, 0]
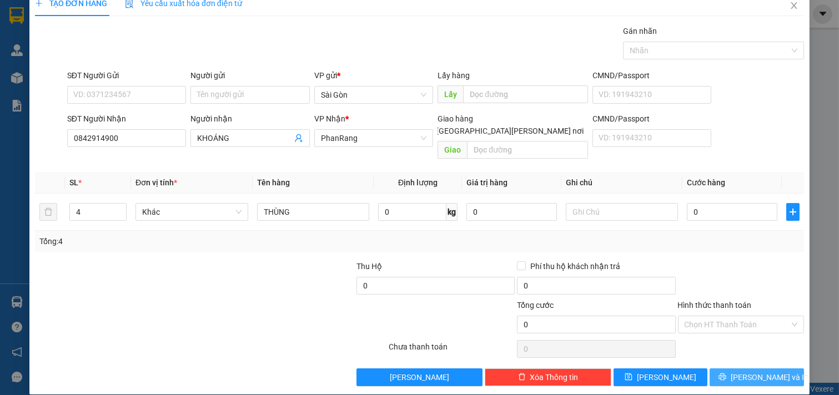
click at [727, 367] on button "[PERSON_NAME] và In" at bounding box center [756, 378] width 94 height 18
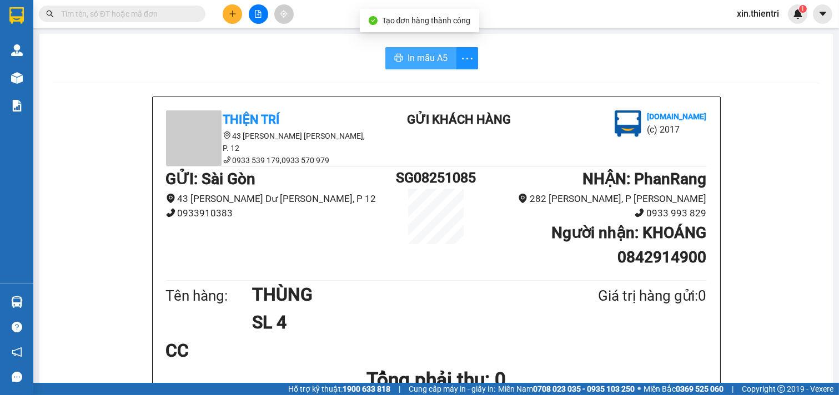
click at [412, 57] on span "In mẫu A5" at bounding box center [427, 58] width 40 height 14
click at [237, 9] on button at bounding box center [232, 13] width 19 height 19
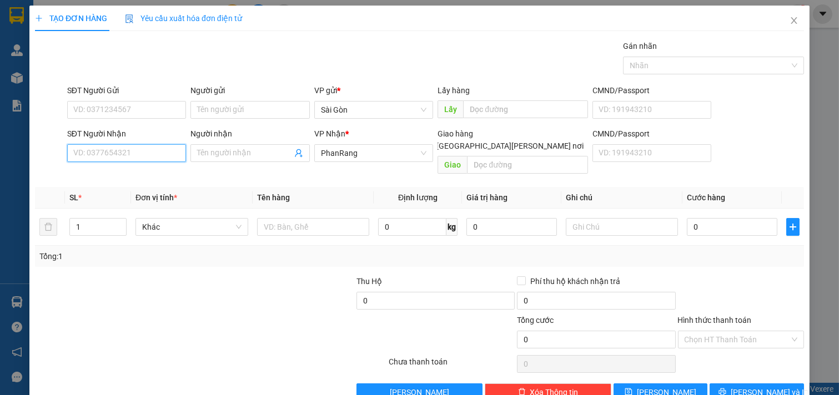
click at [146, 154] on input "SĐT Người Nhận" at bounding box center [126, 153] width 119 height 18
type input "0978499865"
drag, startPoint x: 124, startPoint y: 134, endPoint x: 124, endPoint y: 140, distance: 6.7
click at [124, 138] on div "SĐT Người Nhận" at bounding box center [126, 134] width 119 height 12
click at [124, 144] on input "0978499865" at bounding box center [126, 153] width 119 height 18
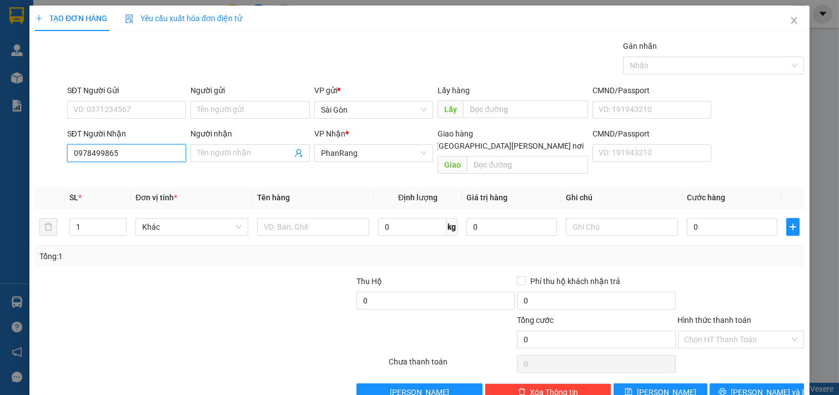
click at [125, 152] on input "0978499865" at bounding box center [126, 153] width 119 height 18
click at [234, 149] on input "Người nhận" at bounding box center [244, 153] width 95 height 12
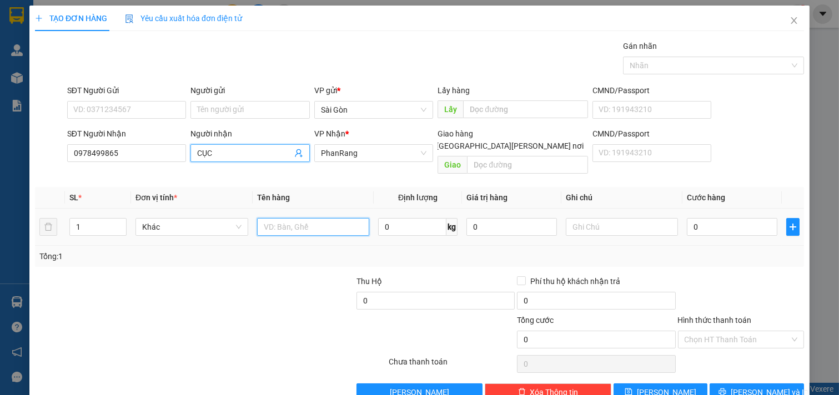
click at [321, 218] on input "text" at bounding box center [313, 227] width 113 height 18
click at [248, 152] on input "CỤC" at bounding box center [244, 153] width 95 height 12
type input "C"
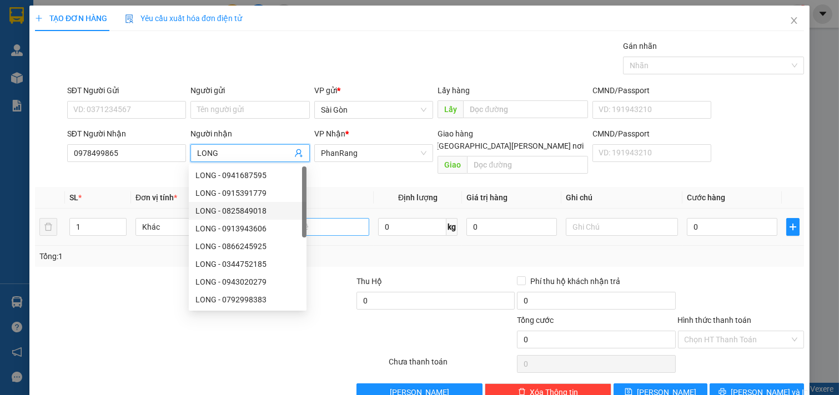
type input "LONG"
click at [330, 218] on input "text" at bounding box center [313, 227] width 113 height 18
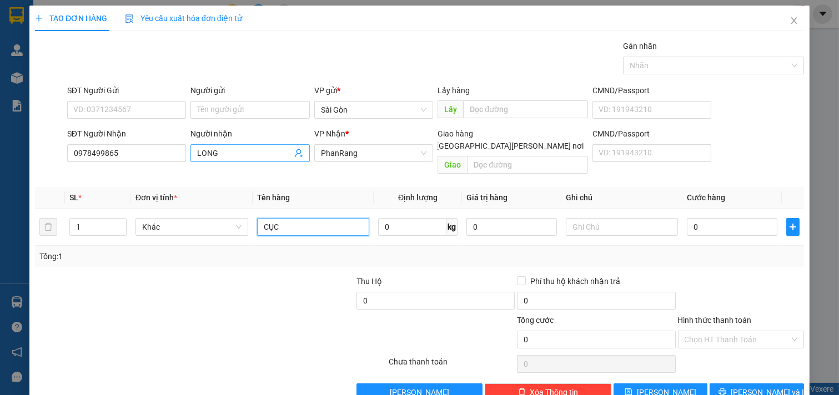
type input "CỤC"
click at [251, 150] on input "LONG" at bounding box center [244, 153] width 95 height 12
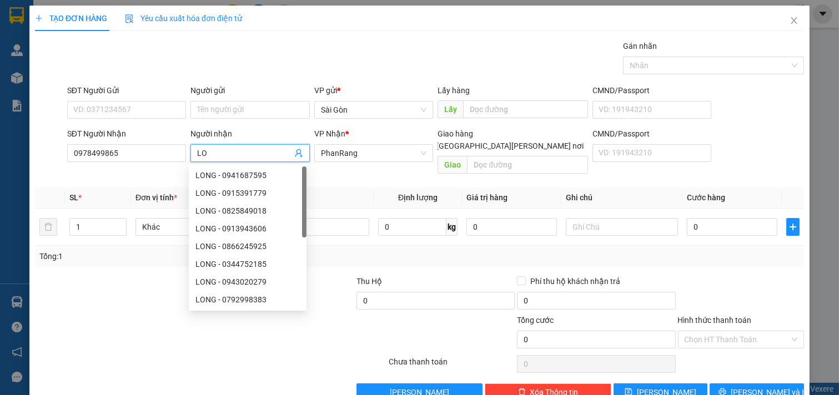
type input "L"
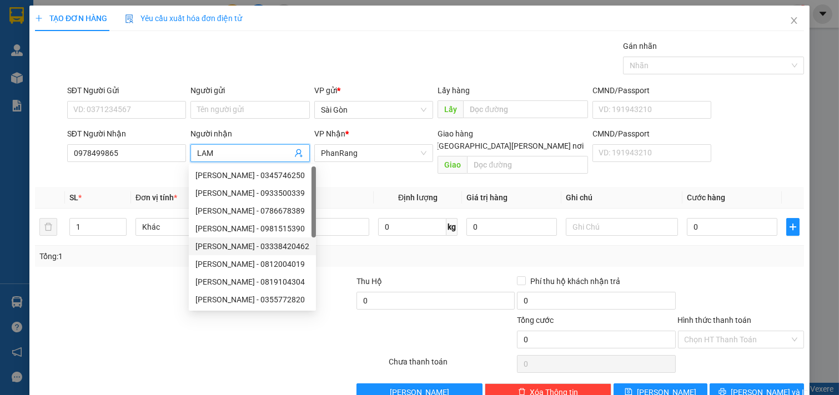
type input "LAM"
drag, startPoint x: 73, startPoint y: 311, endPoint x: 98, endPoint y: 298, distance: 28.8
click at [73, 314] on div at bounding box center [146, 333] width 225 height 39
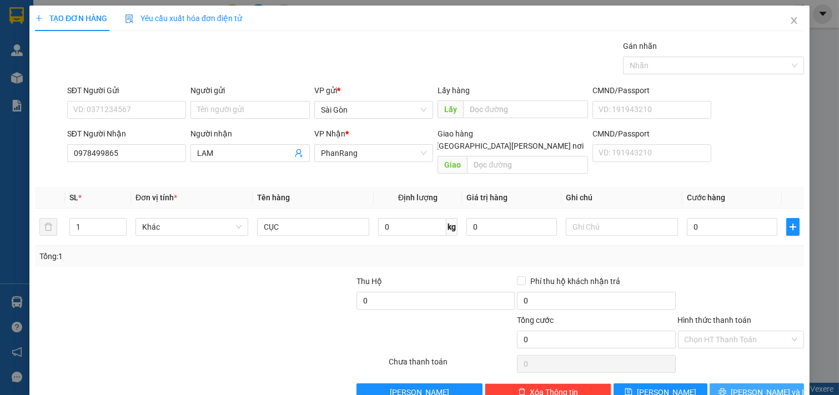
click at [739, 367] on span "[PERSON_NAME] và In" at bounding box center [769, 392] width 78 height 12
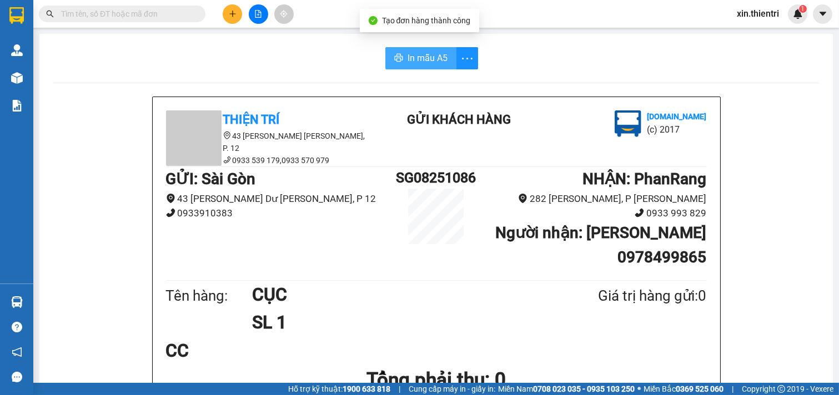
click at [426, 56] on span "In mẫu A5" at bounding box center [427, 58] width 40 height 14
drag, startPoint x: 636, startPoint y: 344, endPoint x: 687, endPoint y: 132, distance: 218.0
drag, startPoint x: 687, startPoint y: 132, endPoint x: 745, endPoint y: 65, distance: 88.5
click at [745, 65] on div "In mẫu A5" at bounding box center [436, 58] width 767 height 22
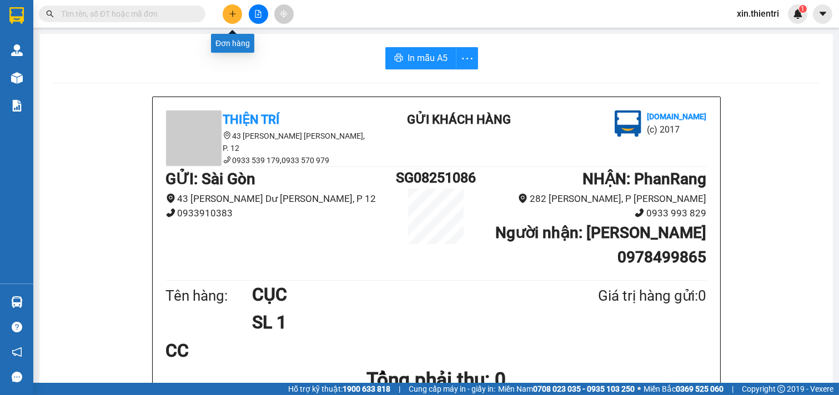
click at [232, 14] on icon "plus" at bounding box center [232, 13] width 6 height 1
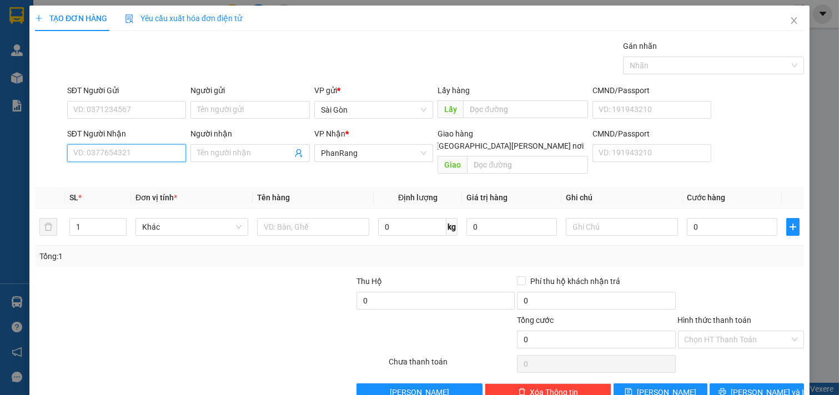
click at [102, 149] on input "SĐT Người Nhận" at bounding box center [126, 153] width 119 height 18
click at [139, 193] on div "0919071900 - MINH" at bounding box center [125, 193] width 104 height 12
type input "0919071900"
type input "MINH"
type input "0919071900"
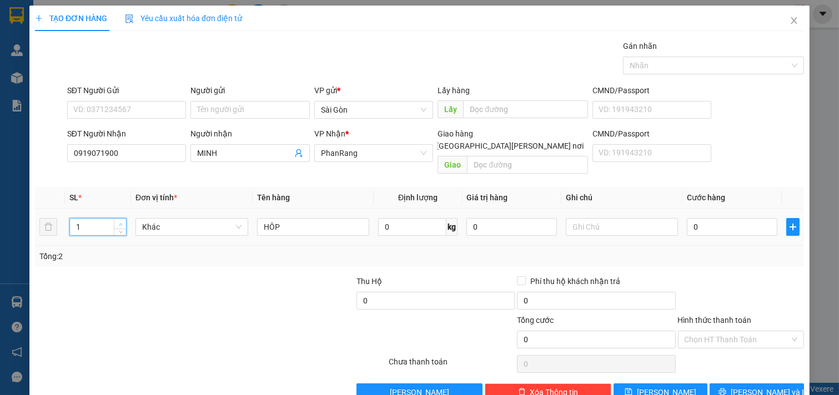
type input "2"
click at [117, 221] on span "up" at bounding box center [120, 224] width 7 height 7
click at [333, 218] on input "HÔP" at bounding box center [313, 227] width 113 height 18
type input "H"
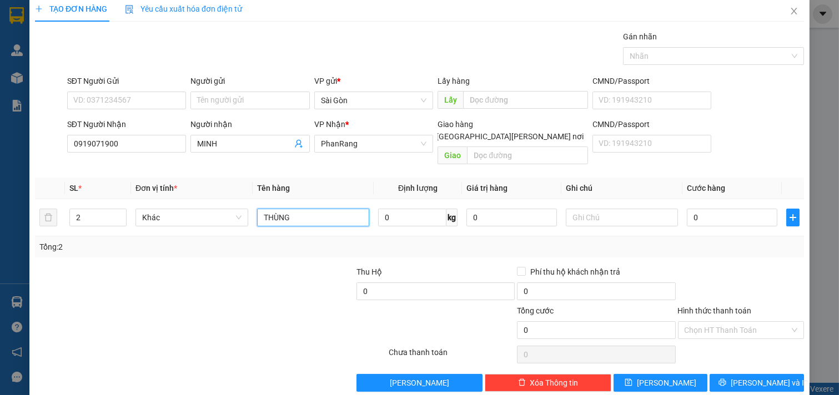
scroll to position [15, 0]
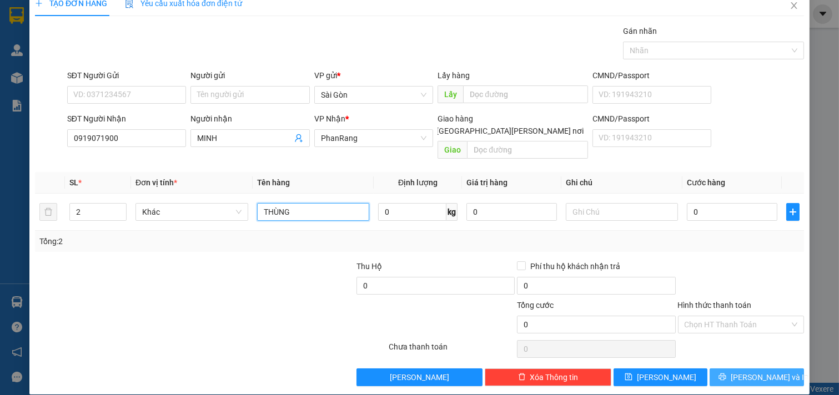
type input "THÙNG"
click at [753, 367] on span "[PERSON_NAME] và In" at bounding box center [769, 377] width 78 height 12
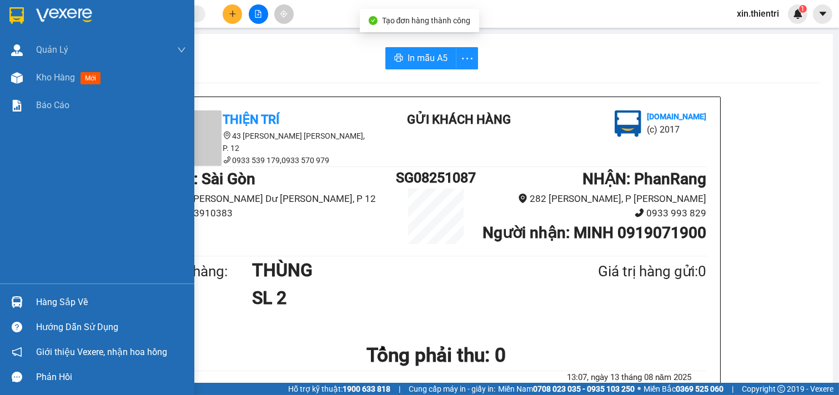
click at [53, 80] on span "Kho hàng" at bounding box center [55, 77] width 39 height 11
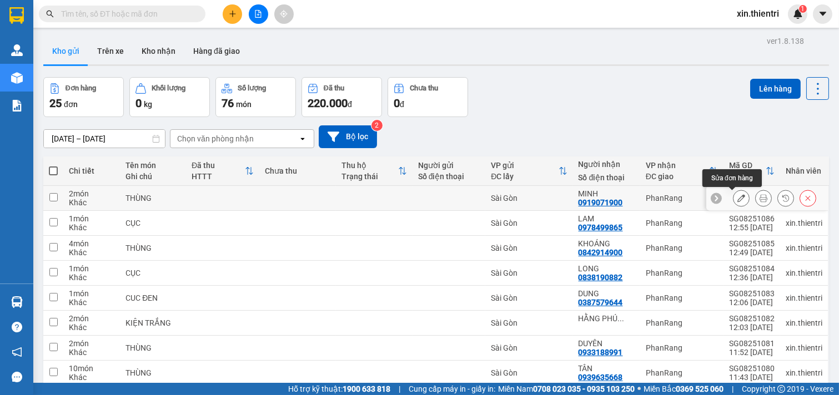
click at [737, 198] on button at bounding box center [741, 198] width 16 height 19
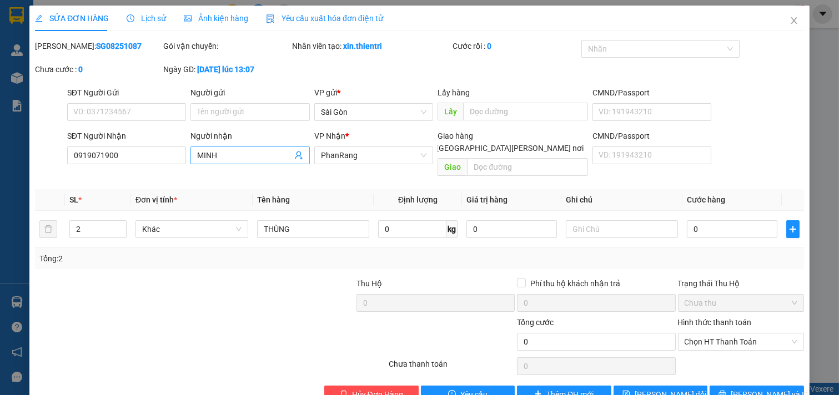
click at [264, 163] on span "MINH" at bounding box center [249, 156] width 119 height 18
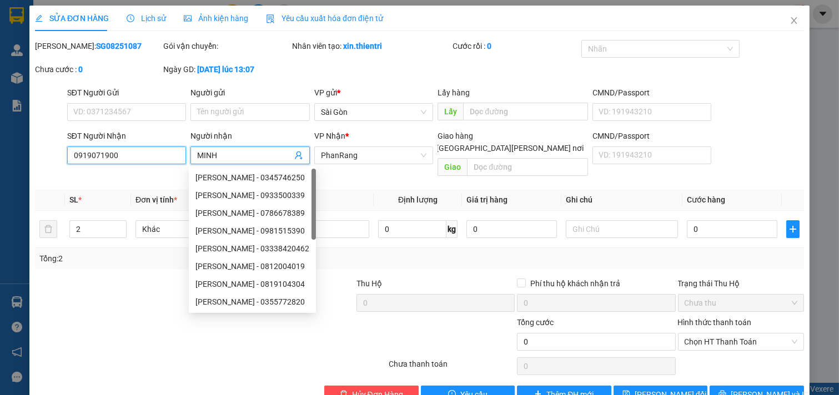
click at [135, 161] on input "0919071900" at bounding box center [126, 156] width 119 height 18
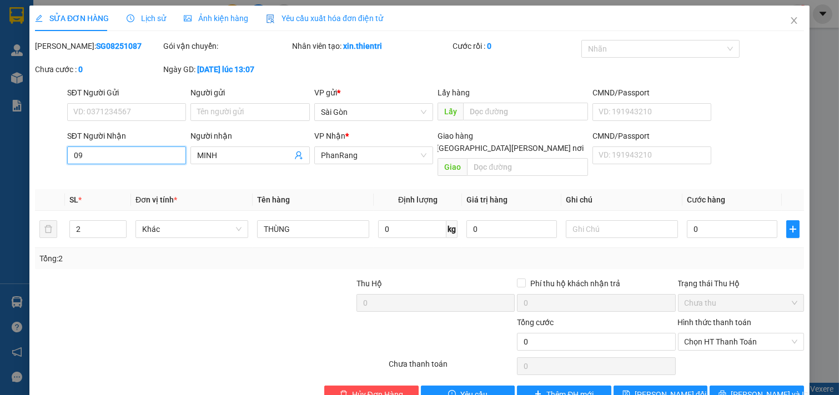
type input "0"
click at [136, 159] on input "14900" at bounding box center [126, 156] width 119 height 18
type input "14900"
click at [143, 169] on div "Total Paid Fee 0 Total UnPaid Fee 0 Cash Collection Total Fee Mã ĐH: SG08251087…" at bounding box center [419, 222] width 769 height 364
drag, startPoint x: 145, startPoint y: 164, endPoint x: 153, endPoint y: 165, distance: 7.2
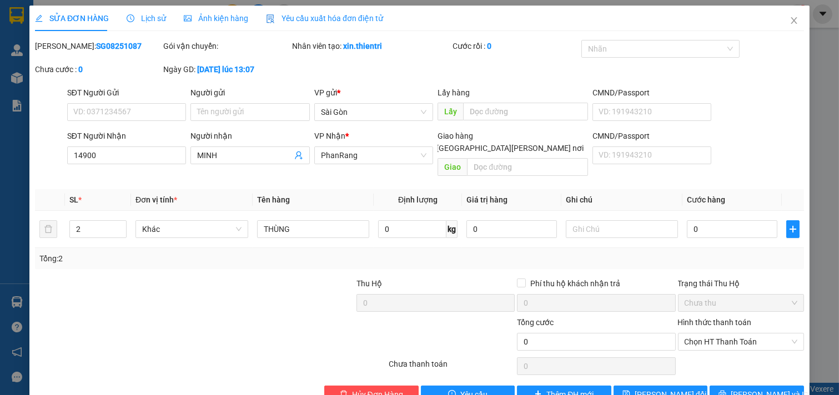
click at [150, 165] on div "SĐT Người [PERSON_NAME] 14900" at bounding box center [126, 149] width 119 height 39
click at [240, 159] on input "MINH" at bounding box center [244, 155] width 95 height 12
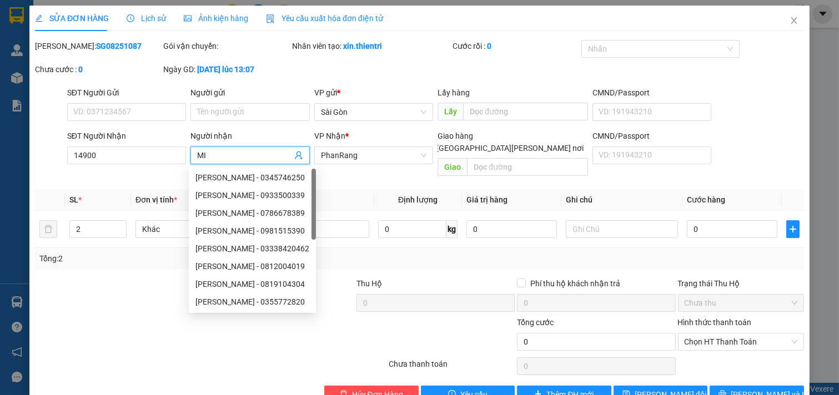
type input "M"
drag, startPoint x: 78, startPoint y: 300, endPoint x: 89, endPoint y: 296, distance: 11.6
click at [80, 299] on div at bounding box center [114, 297] width 160 height 39
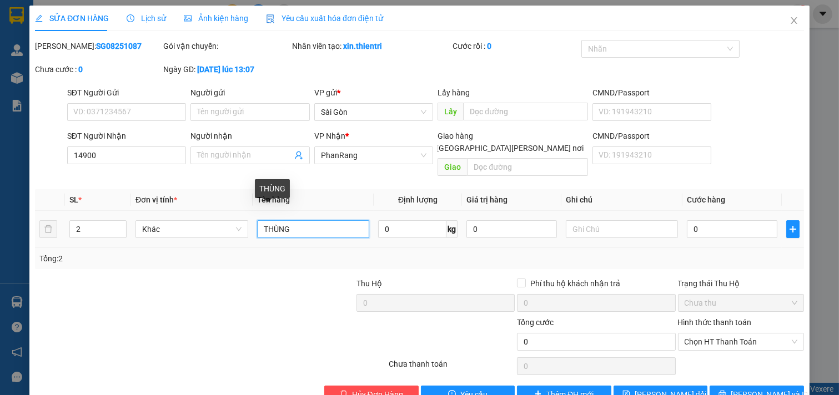
click at [326, 220] on input "THÙNG" at bounding box center [313, 229] width 113 height 18
type input "T"
type input "1"
click at [117, 230] on span "down" at bounding box center [120, 233] width 7 height 7
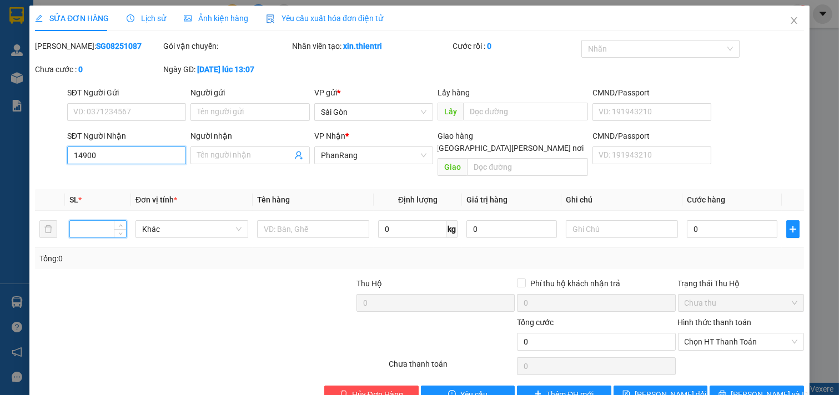
click at [150, 148] on input "14900" at bounding box center [126, 156] width 119 height 18
type input "1"
type input "0842914900"
click at [220, 144] on div "Người nhận" at bounding box center [249, 138] width 119 height 17
click at [219, 153] on input "Người nhận" at bounding box center [244, 155] width 95 height 12
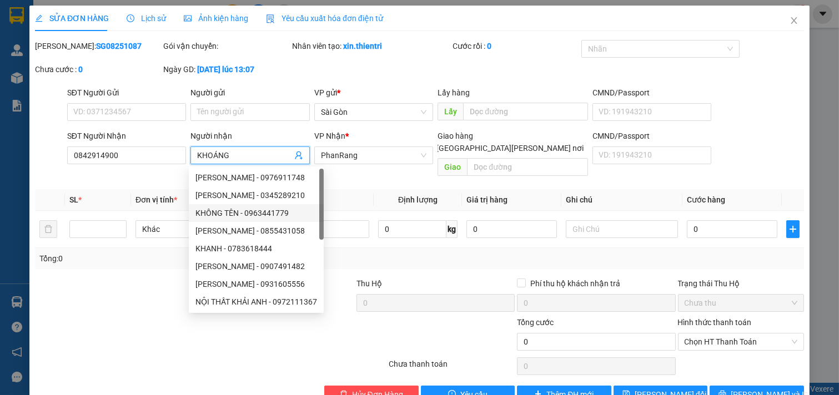
type input "KHOÁNG"
click at [136, 298] on form "Thu Hộ 0 Phí thu hộ khách nhận trả 0 Trạng thái Thu Hộ Chưa thu Tổng cước 0 Hìn…" at bounding box center [419, 317] width 769 height 78
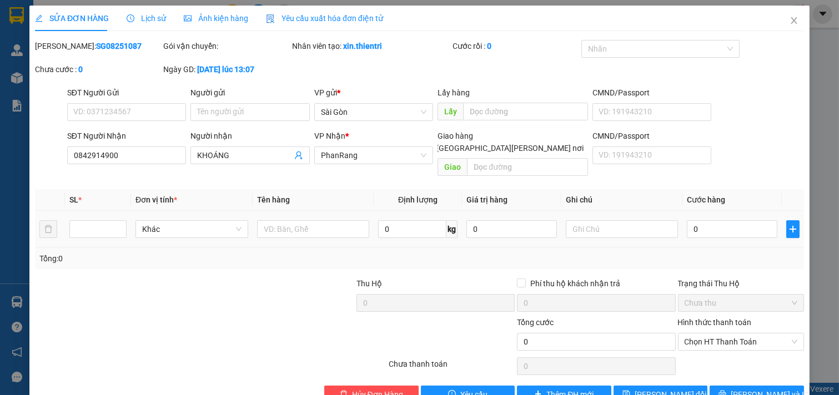
click at [117, 211] on td at bounding box center [98, 229] width 66 height 37
click at [119, 225] on icon "up" at bounding box center [121, 227] width 4 height 4
type input "2"
click at [119, 225] on icon "up" at bounding box center [121, 227] width 4 height 4
click at [329, 220] on input "text" at bounding box center [313, 229] width 113 height 18
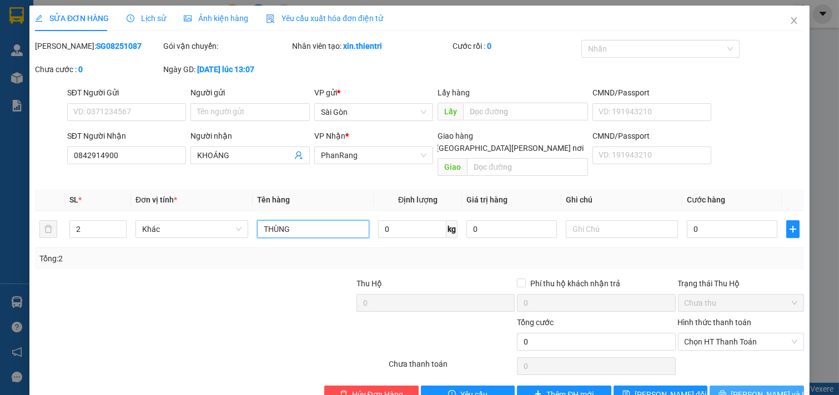
type input "THÙNG"
click at [734, 367] on button "[PERSON_NAME] và In" at bounding box center [756, 395] width 94 height 18
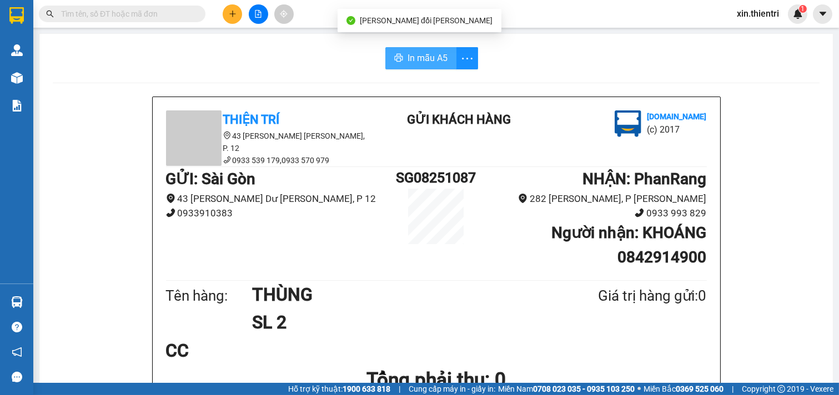
click at [396, 54] on icon "printer" at bounding box center [398, 57] width 9 height 9
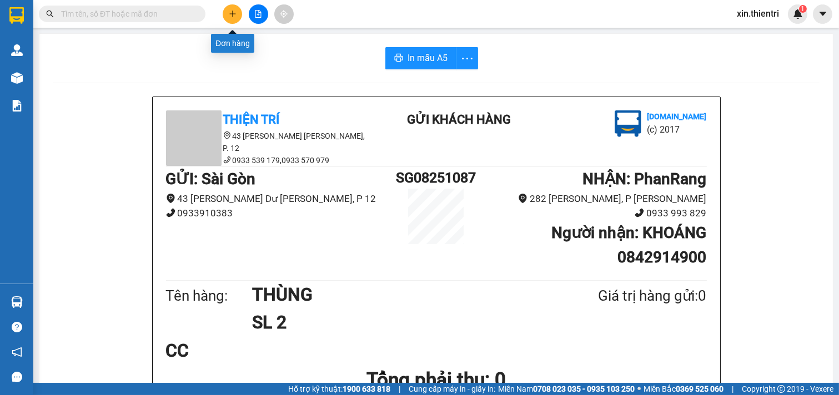
click at [230, 15] on icon "plus" at bounding box center [233, 14] width 8 height 8
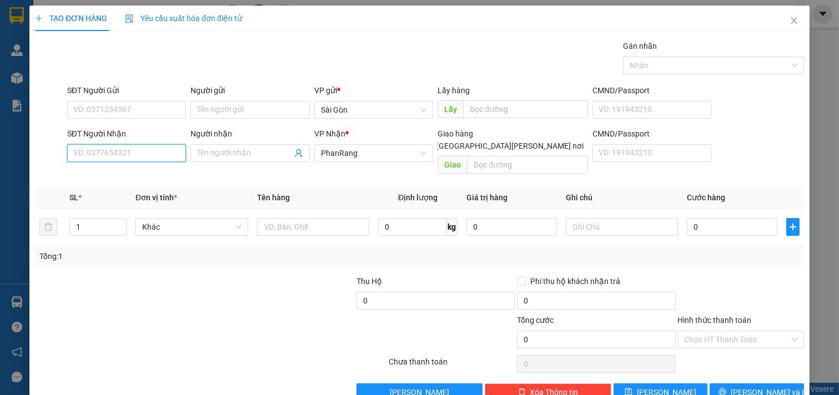
click at [134, 153] on input "SĐT Người Nhận" at bounding box center [126, 153] width 119 height 18
click at [198, 145] on span at bounding box center [249, 153] width 119 height 18
click at [160, 162] on input "SĐT Người Nhận" at bounding box center [126, 153] width 119 height 18
click at [142, 174] on div "0392725793 - [PERSON_NAME]" at bounding box center [127, 175] width 109 height 12
type input "0392725793"
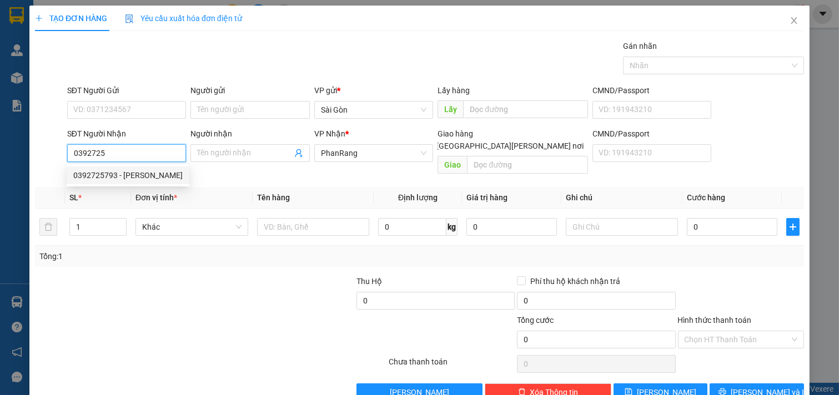
type input "QUANG"
type input "[PERSON_NAME]"
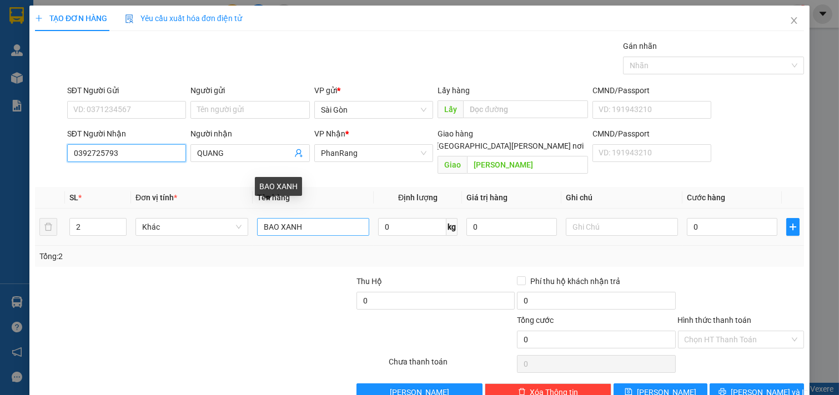
type input "0392725793"
click at [326, 219] on input "BAO XANH" at bounding box center [313, 227] width 113 height 18
type input "B"
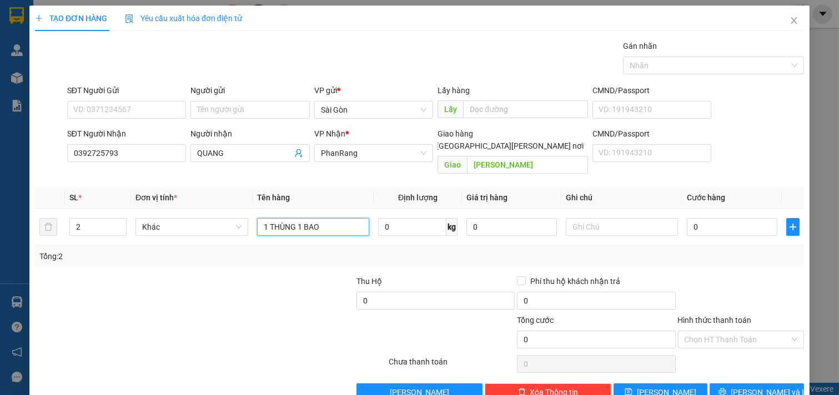
type input "1 THÙNG 1 BAO"
drag, startPoint x: 747, startPoint y: 369, endPoint x: 754, endPoint y: 374, distance: 8.3
click at [747, 367] on div "Transit Pickup Surcharge Ids Transit Deliver Surcharge Ids Transit Deliver Surc…" at bounding box center [419, 220] width 769 height 361
click at [754, 367] on span "[PERSON_NAME] và In" at bounding box center [769, 392] width 78 height 12
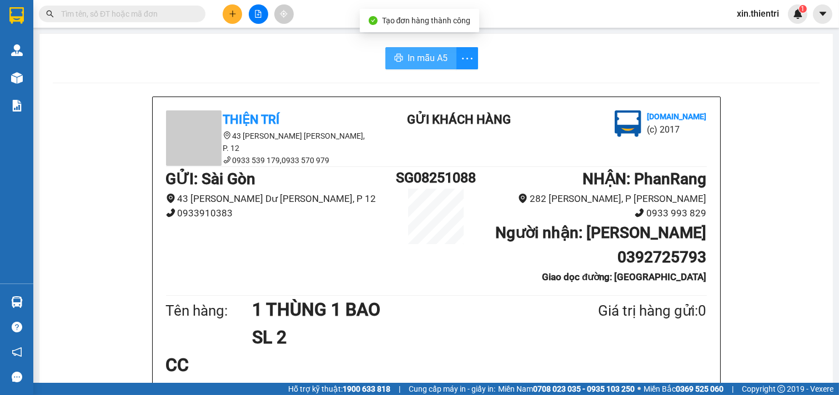
click at [424, 51] on span "In mẫu A5" at bounding box center [427, 58] width 40 height 14
click at [229, 13] on icon "plus" at bounding box center [233, 14] width 8 height 8
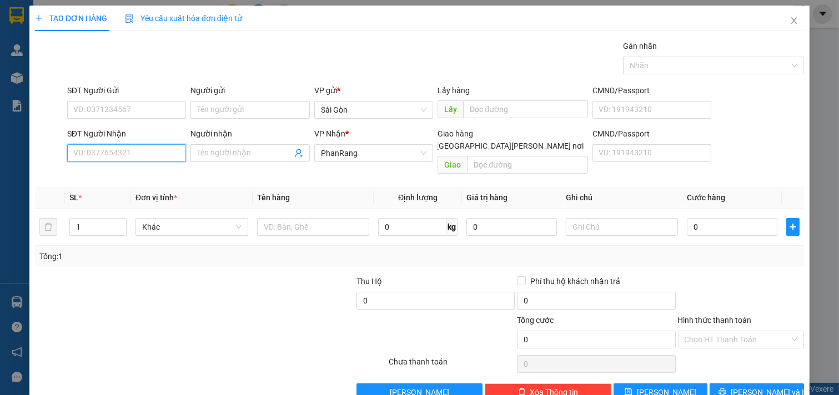
click at [115, 156] on input "SĐT Người Nhận" at bounding box center [126, 153] width 119 height 18
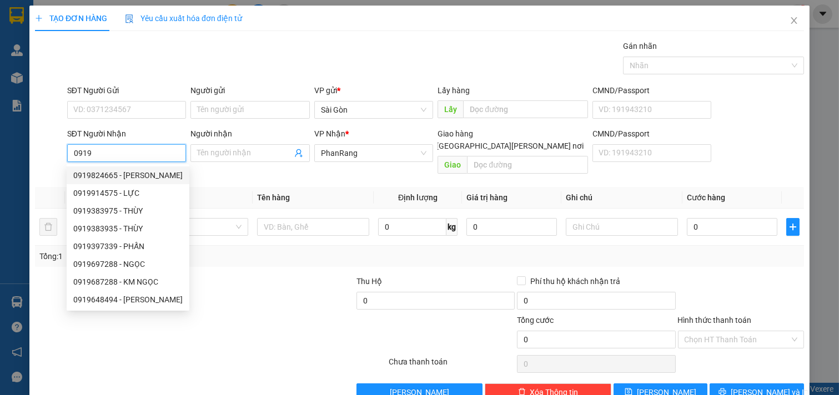
drag, startPoint x: 135, startPoint y: 174, endPoint x: 127, endPoint y: 164, distance: 13.4
click at [135, 174] on div "0919824665 - [PERSON_NAME]" at bounding box center [127, 175] width 109 height 12
type input "0919824665"
type input "ĐOAN"
type input "50.000"
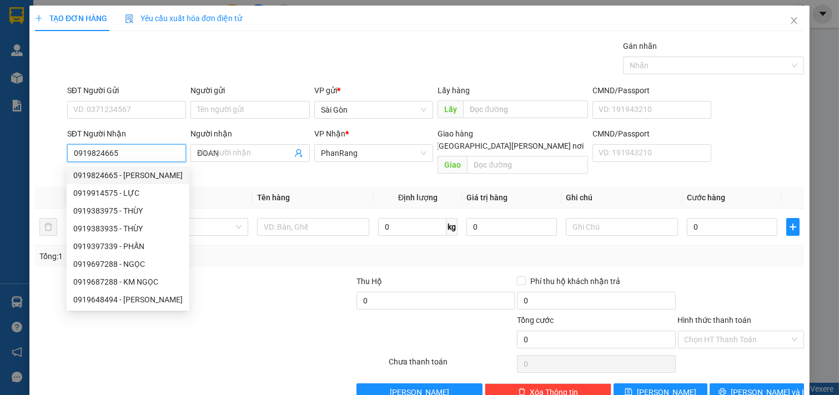
type input "50.000"
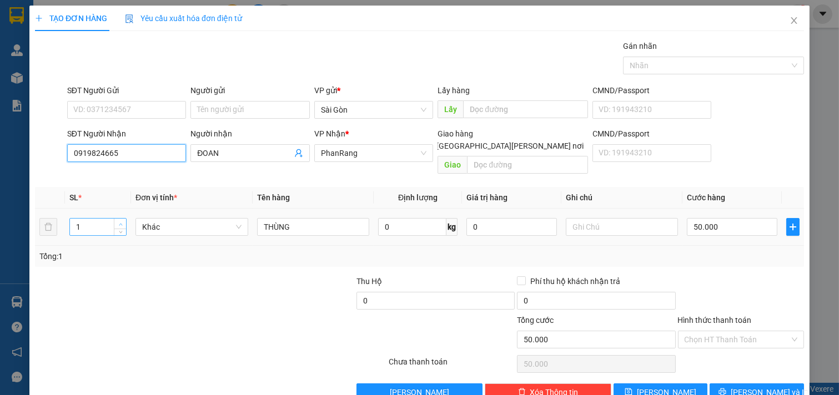
type input "0919824665"
click at [119, 219] on span "Increase Value" at bounding box center [120, 224] width 12 height 10
type input "4"
click at [119, 219] on span "Increase Value" at bounding box center [120, 224] width 12 height 10
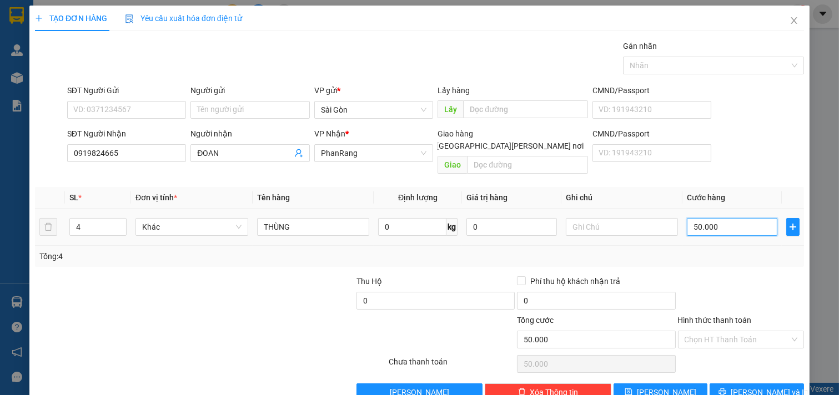
click at [728, 218] on input "50.000" at bounding box center [732, 227] width 90 height 18
type input "0"
click at [698, 218] on input "0" at bounding box center [732, 227] width 90 height 18
click at [699, 218] on input "0" at bounding box center [732, 227] width 90 height 18
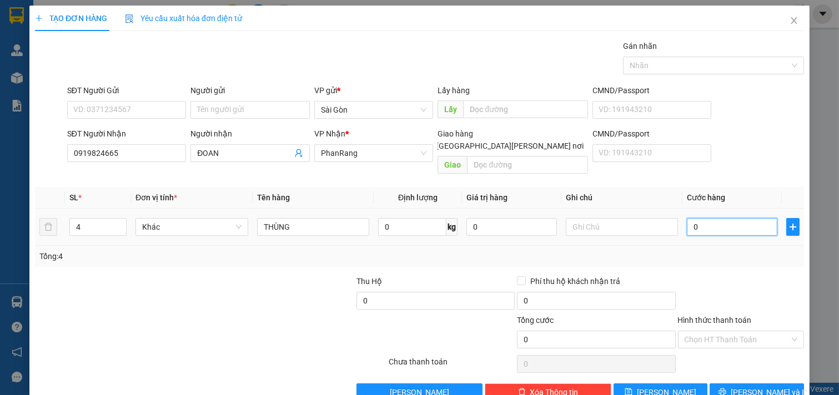
click at [701, 218] on input "0" at bounding box center [732, 227] width 90 height 18
click at [703, 218] on input "0" at bounding box center [732, 227] width 90 height 18
type input "0"
click at [727, 216] on div "0" at bounding box center [732, 227] width 90 height 22
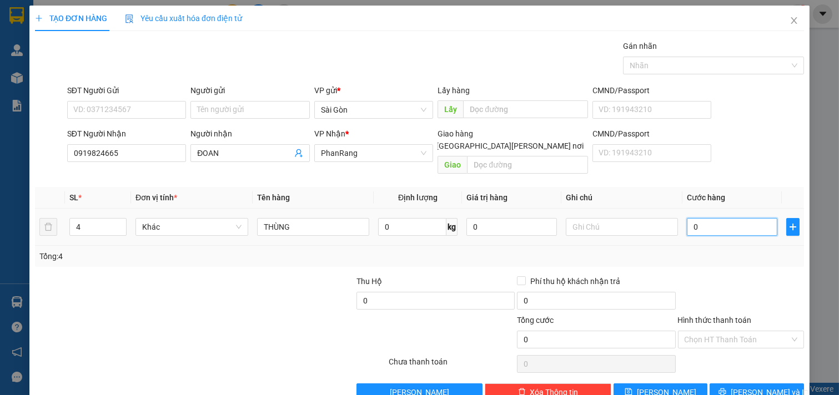
click at [727, 218] on input "0" at bounding box center [732, 227] width 90 height 18
click at [728, 216] on div "0" at bounding box center [732, 227] width 90 height 22
click at [313, 218] on input "THÙNG" at bounding box center [313, 227] width 113 height 18
click at [707, 218] on input "0" at bounding box center [732, 227] width 90 height 18
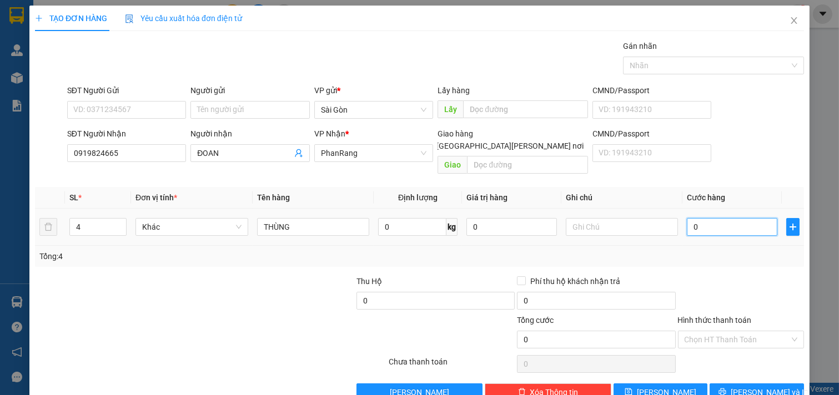
type input "2"
type input "20"
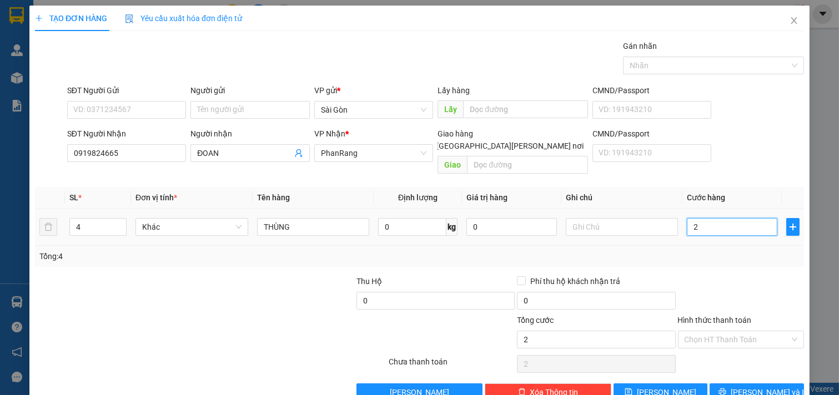
type input "20"
type input "200"
type input "200.000"
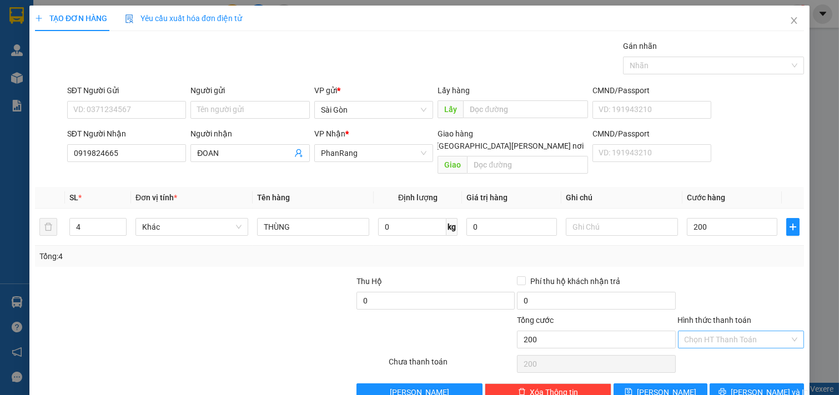
type input "200.000"
drag, startPoint x: 730, startPoint y: 328, endPoint x: 743, endPoint y: 335, distance: 14.2
click at [731, 331] on input "Hình thức thanh toán" at bounding box center [736, 339] width 105 height 17
drag, startPoint x: 745, startPoint y: 349, endPoint x: 745, endPoint y: 356, distance: 7.8
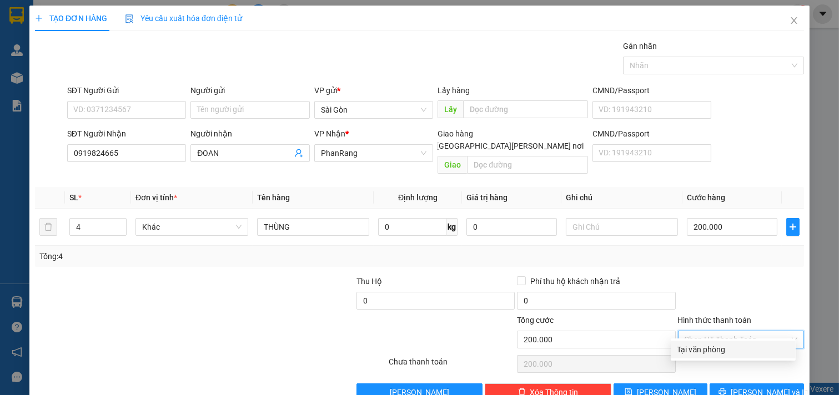
click at [745, 350] on div "Tại văn phòng" at bounding box center [733, 350] width 112 height 12
type input "0"
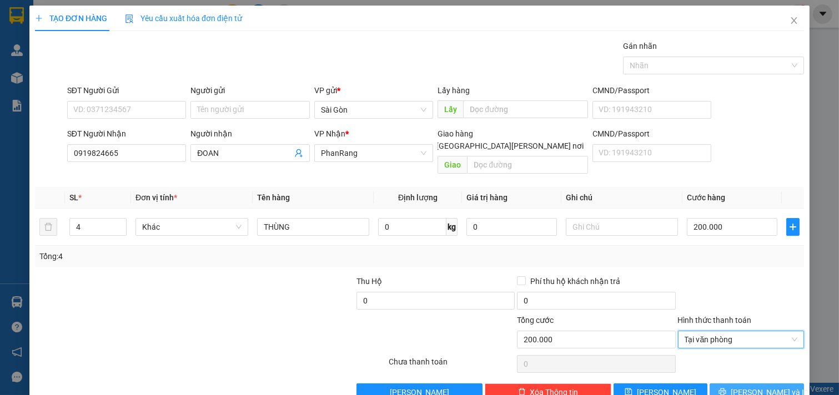
click at [737, 367] on button "[PERSON_NAME] và In" at bounding box center [756, 393] width 94 height 18
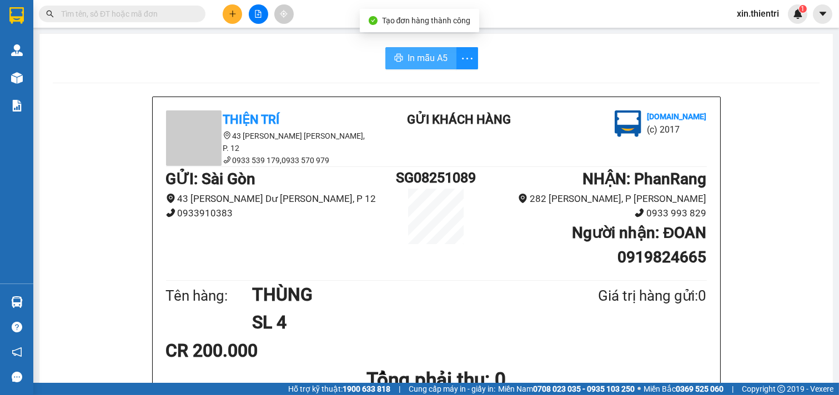
click at [422, 53] on span "In mẫu A5" at bounding box center [427, 58] width 40 height 14
click at [424, 58] on span "In mẫu A5" at bounding box center [427, 58] width 40 height 14
click at [223, 12] on button at bounding box center [232, 13] width 19 height 19
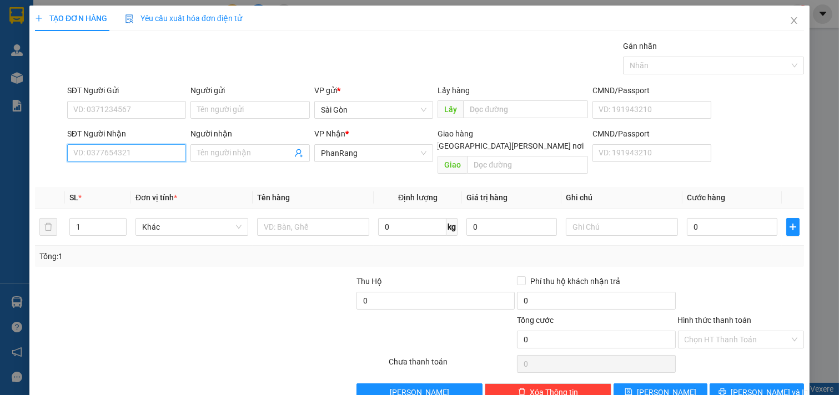
click at [92, 159] on input "SĐT Người Nhận" at bounding box center [126, 153] width 119 height 18
click at [789, 23] on icon "close" at bounding box center [793, 20] width 9 height 9
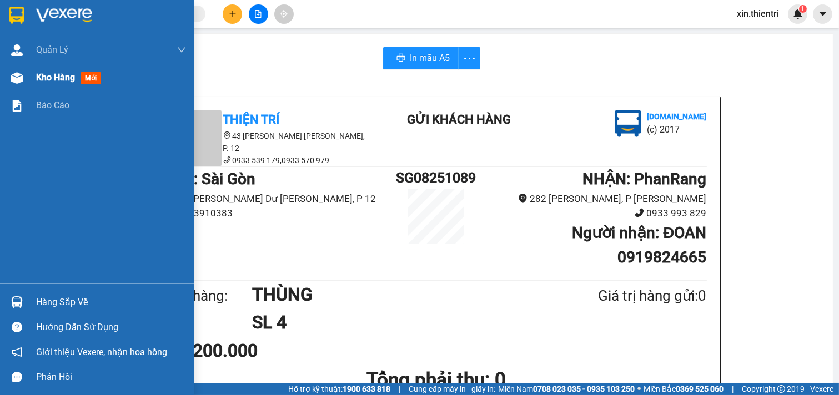
click at [57, 81] on span "Kho hàng" at bounding box center [55, 77] width 39 height 11
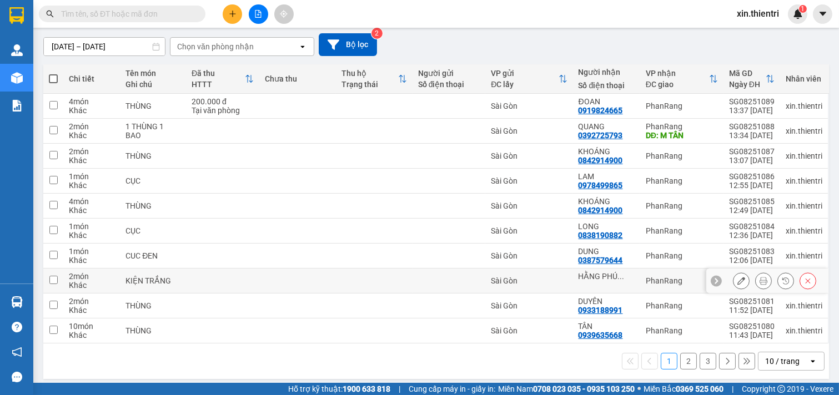
scroll to position [99, 0]
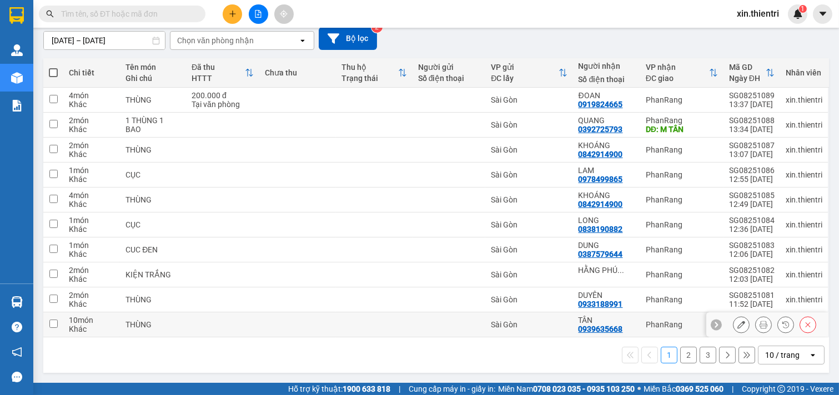
click at [737, 324] on icon at bounding box center [741, 325] width 8 height 8
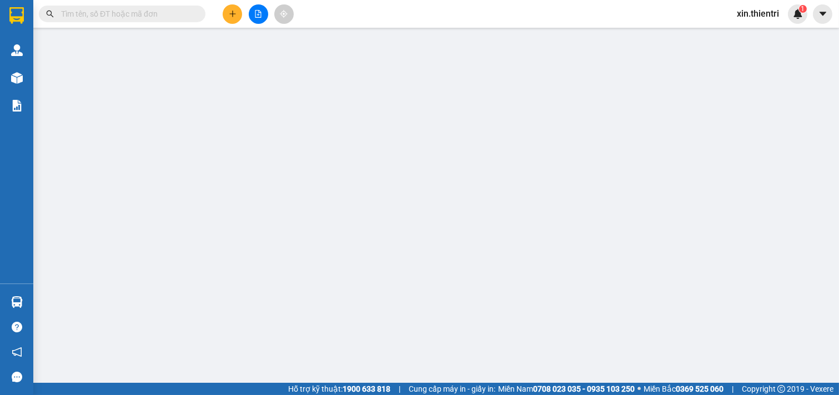
type input "0939635668"
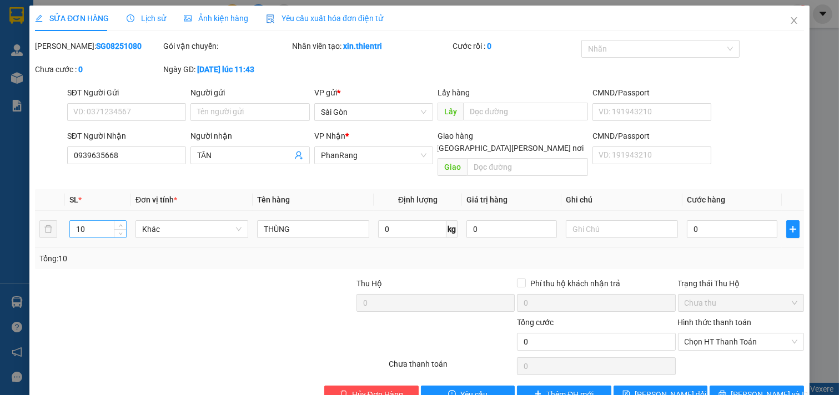
click at [102, 221] on input "10" at bounding box center [98, 229] width 56 height 17
type input "11"
click at [317, 223] on input "THÙNG" at bounding box center [313, 229] width 113 height 18
type input "T"
type input "10 THÙNG 1 CỤC NHỎ"
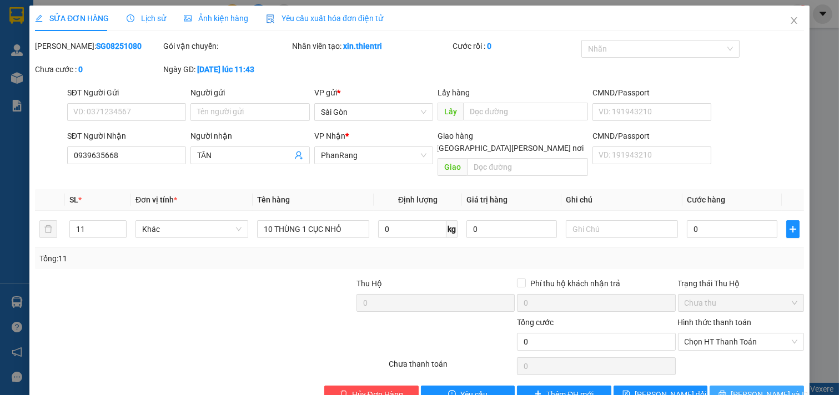
click at [737, 367] on button "[PERSON_NAME] và In" at bounding box center [756, 395] width 94 height 18
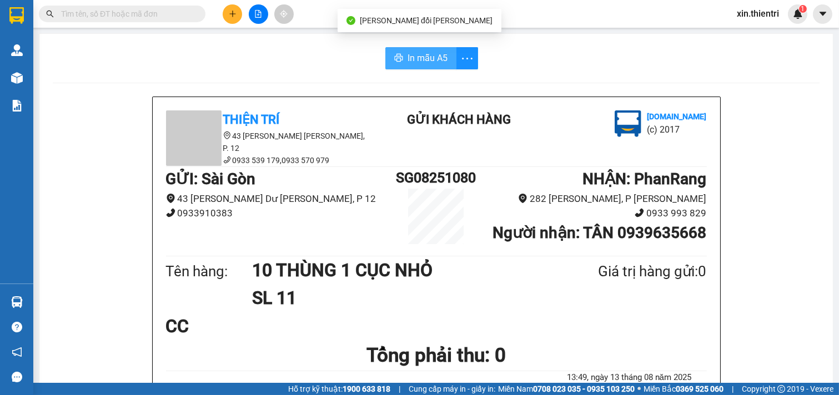
click at [418, 51] on button "In mẫu A5" at bounding box center [420, 58] width 71 height 22
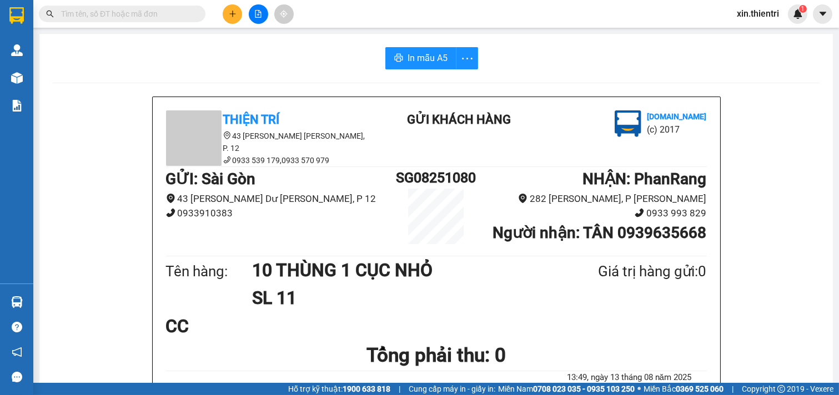
click at [230, 19] on button at bounding box center [232, 13] width 19 height 19
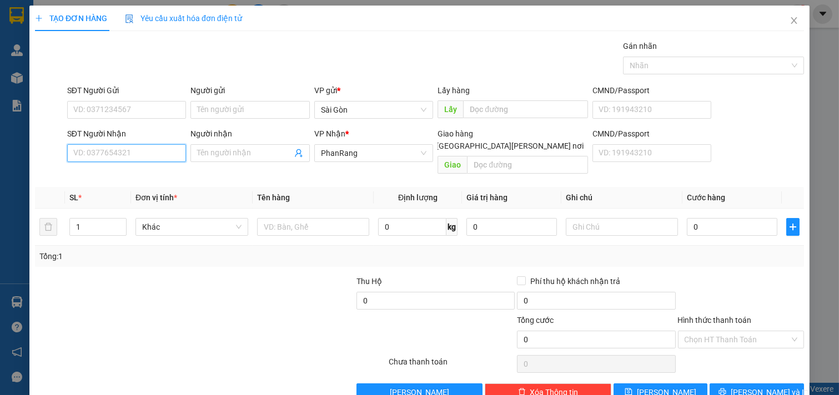
click at [113, 152] on input "SĐT Người Nhận" at bounding box center [126, 153] width 119 height 18
click at [135, 177] on div "0352150194 - LỊCH" at bounding box center [125, 175] width 104 height 12
type input "0352150194"
type input "LỊCH"
type input "VĨNH HY"
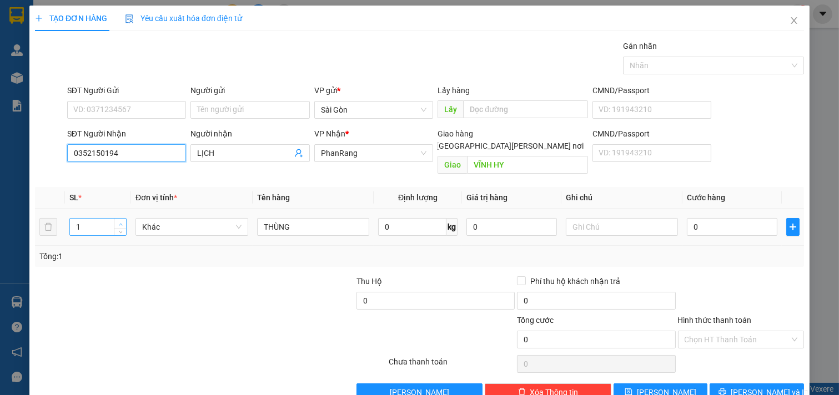
type input "0352150194"
click at [114, 219] on span "Increase Value" at bounding box center [120, 224] width 12 height 10
type input "3"
click at [114, 219] on span "Increase Value" at bounding box center [120, 224] width 12 height 10
click at [724, 367] on button "[PERSON_NAME] và In" at bounding box center [756, 393] width 94 height 18
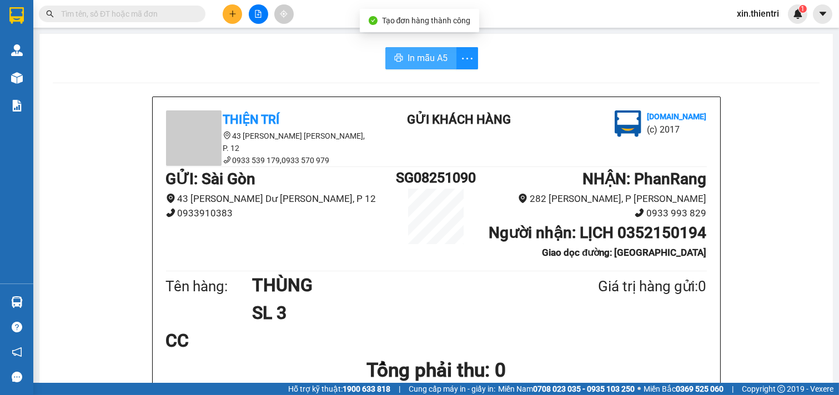
drag, startPoint x: 406, startPoint y: 52, endPoint x: 412, endPoint y: 56, distance: 7.2
click at [407, 53] on span "In mẫu A5" at bounding box center [427, 58] width 40 height 14
click at [225, 13] on button at bounding box center [232, 13] width 19 height 19
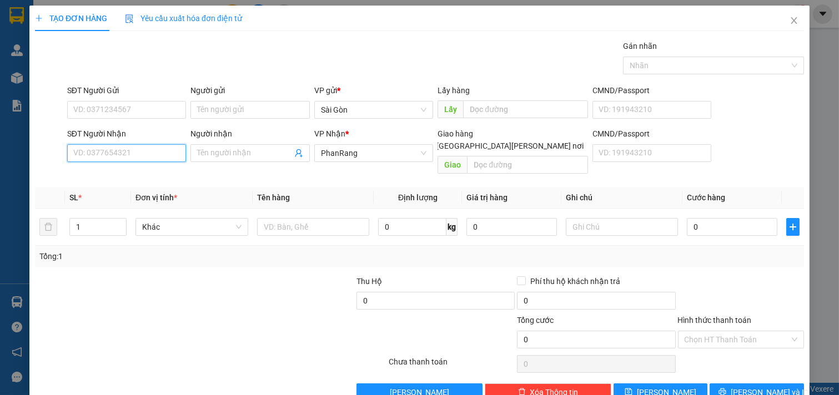
click at [158, 150] on input "SĐT Người Nhận" at bounding box center [126, 153] width 119 height 18
drag, startPoint x: 223, startPoint y: 156, endPoint x: 234, endPoint y: 152, distance: 11.8
click at [224, 155] on input "Người nhận" at bounding box center [244, 153] width 95 height 12
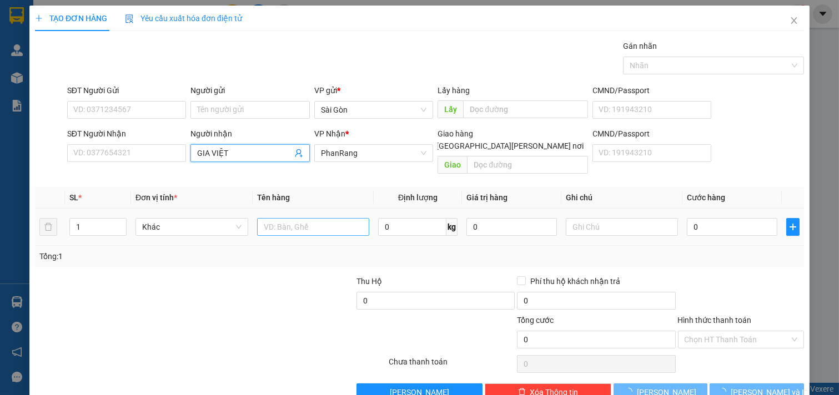
type input "GIA VIỆT"
click at [264, 218] on input "text" at bounding box center [313, 227] width 113 height 18
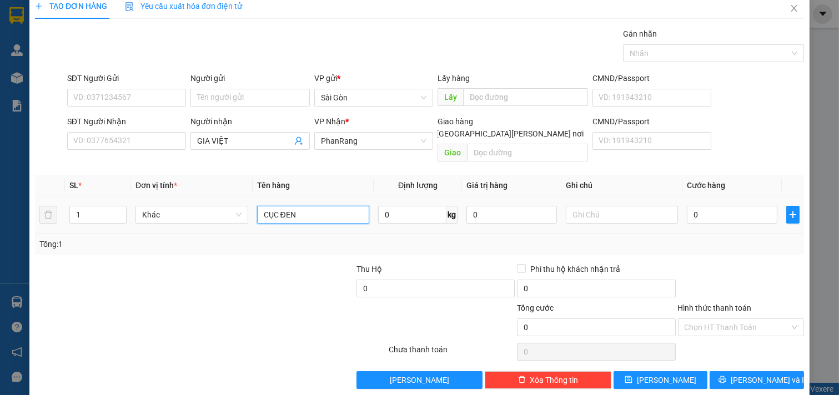
scroll to position [15, 0]
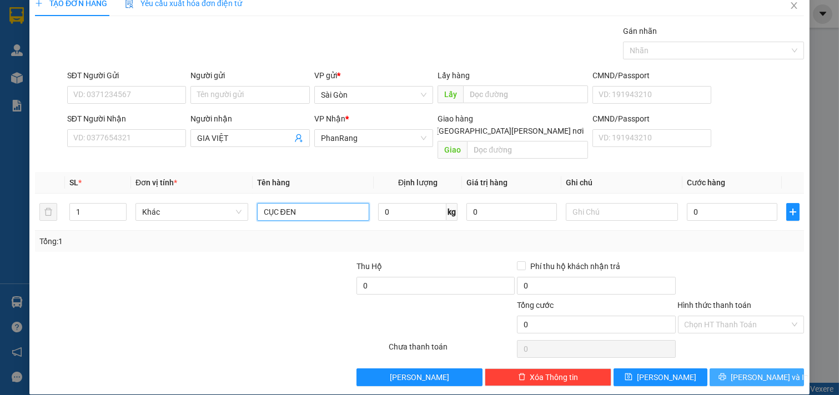
type input "CỤC ĐEN"
click at [773, 367] on button "[PERSON_NAME] và In" at bounding box center [756, 378] width 94 height 18
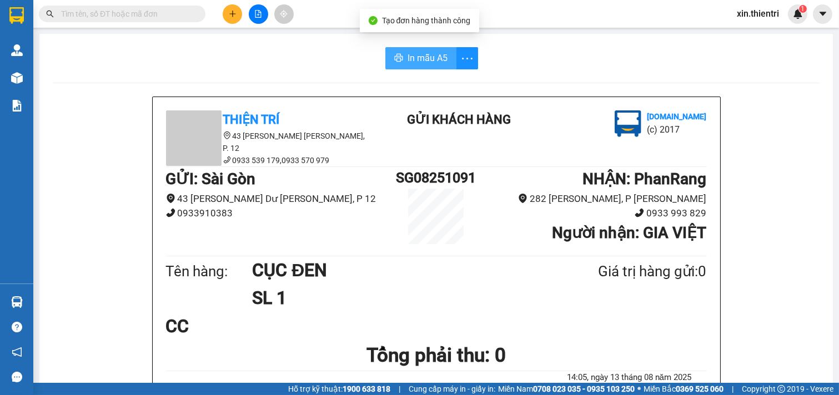
drag, startPoint x: 406, startPoint y: 42, endPoint x: 406, endPoint y: 53, distance: 11.1
click at [407, 53] on span "In mẫu A5" at bounding box center [427, 58] width 40 height 14
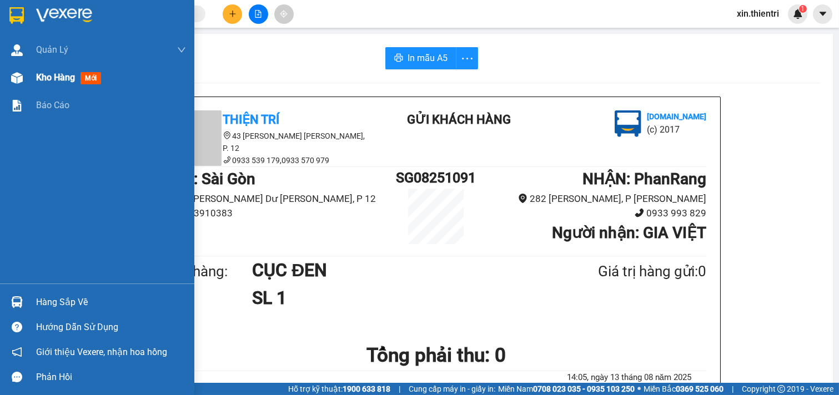
click at [82, 74] on span "mới" at bounding box center [90, 78] width 21 height 12
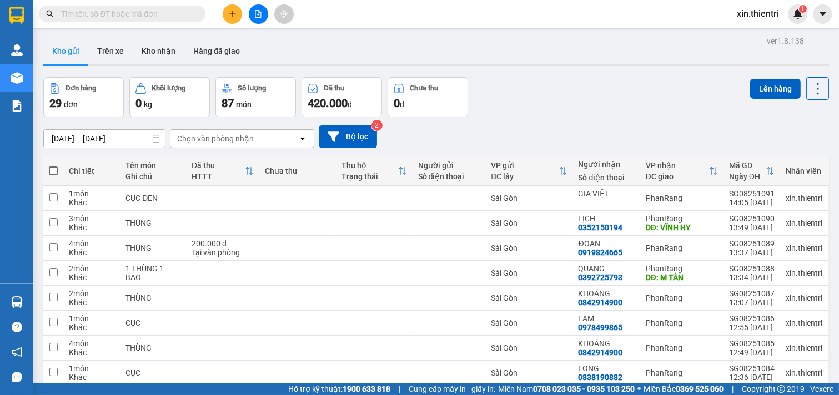
click at [237, 13] on button at bounding box center [232, 13] width 19 height 19
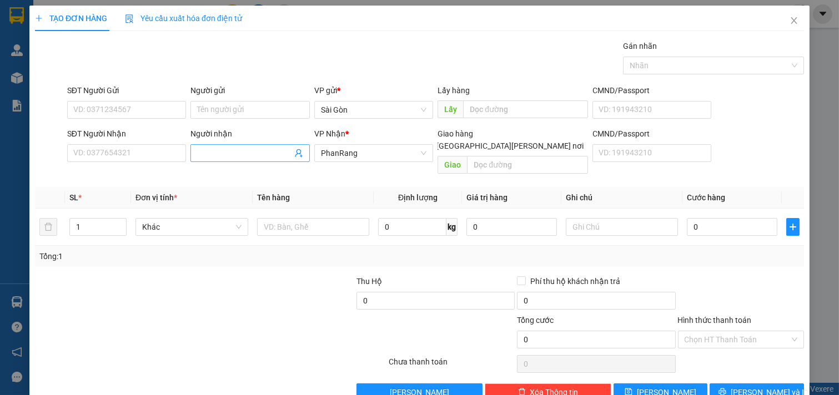
click at [213, 153] on input "Người nhận" at bounding box center [244, 153] width 95 height 12
type input "GIA VIỆT"
click at [285, 218] on input "text" at bounding box center [313, 227] width 113 height 18
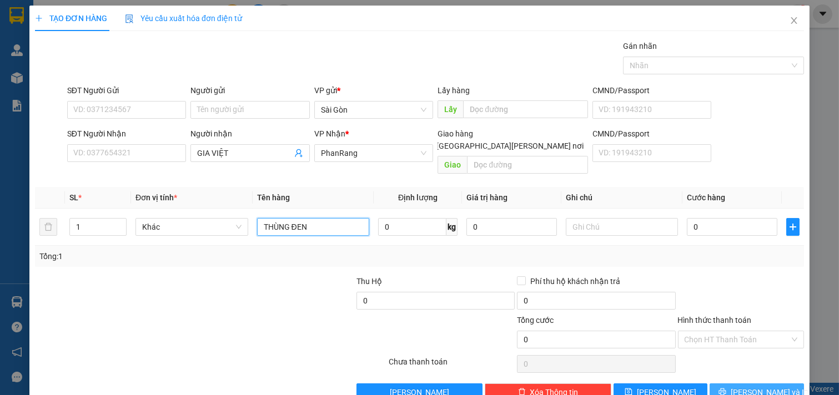
type input "THÙNG ĐEN"
drag, startPoint x: 727, startPoint y: 375, endPoint x: 722, endPoint y: 340, distance: 34.8
click at [728, 367] on button "[PERSON_NAME] và In" at bounding box center [756, 393] width 94 height 18
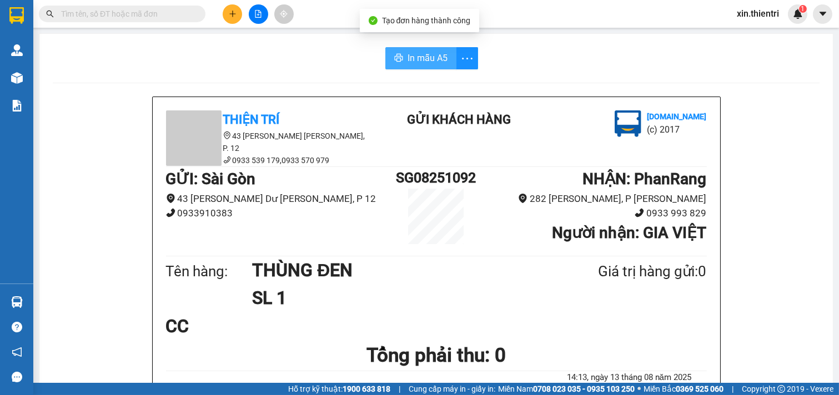
click at [435, 56] on span "In mẫu A5" at bounding box center [427, 58] width 40 height 14
drag, startPoint x: 244, startPoint y: 15, endPoint x: 252, endPoint y: 19, distance: 8.7
click at [247, 17] on div at bounding box center [257, 13] width 83 height 19
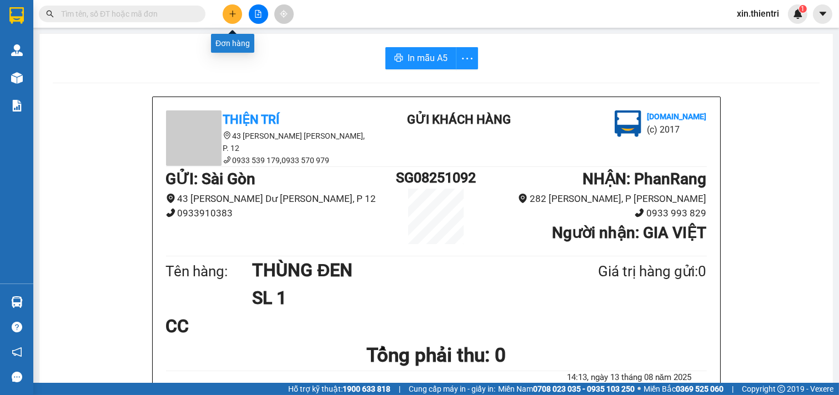
click at [226, 15] on button at bounding box center [232, 13] width 19 height 19
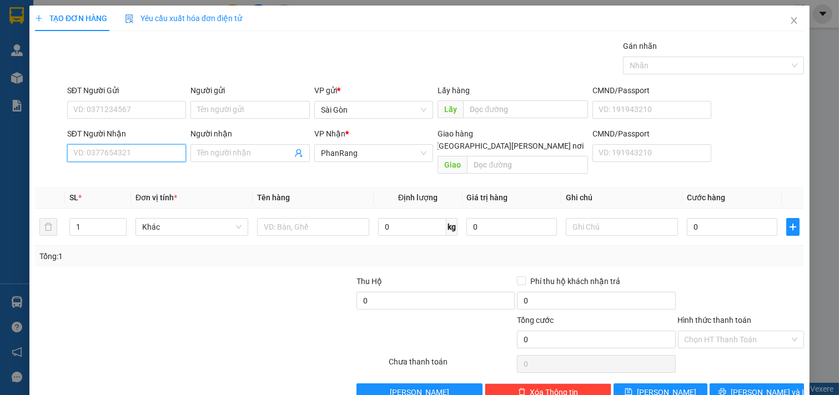
click at [171, 154] on input "SĐT Người Nhận" at bounding box center [126, 153] width 119 height 18
click at [168, 177] on div "0392725793 - [PERSON_NAME]" at bounding box center [127, 175] width 109 height 12
type input "0392725793"
type input "QUANG"
type input "[PERSON_NAME]"
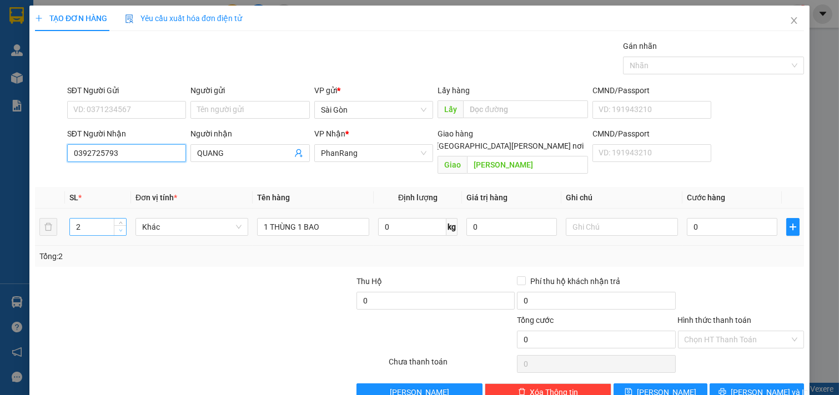
type input "0392725793"
type input "1"
click at [122, 228] on span "down" at bounding box center [120, 231] width 7 height 7
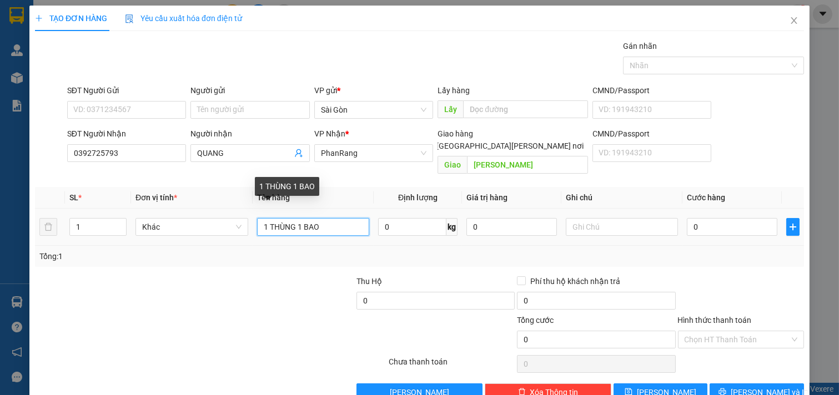
drag, startPoint x: 302, startPoint y: 214, endPoint x: 246, endPoint y: 215, distance: 56.1
click at [246, 215] on tr "1 Khác 1 THÙNG 1 BAO 0 kg 0 0" at bounding box center [419, 227] width 769 height 37
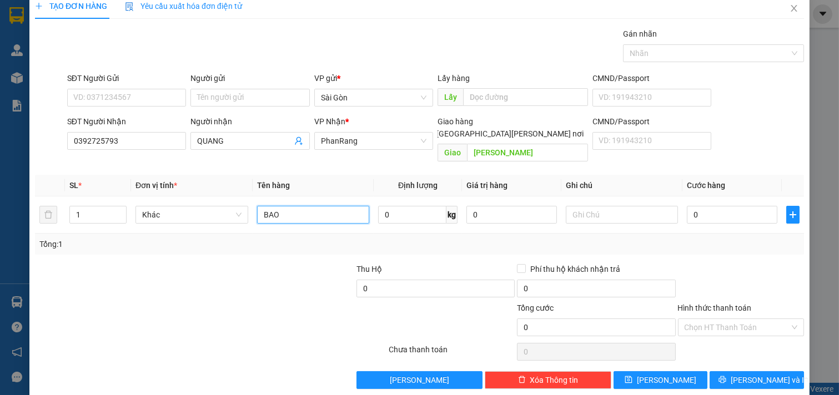
scroll to position [15, 0]
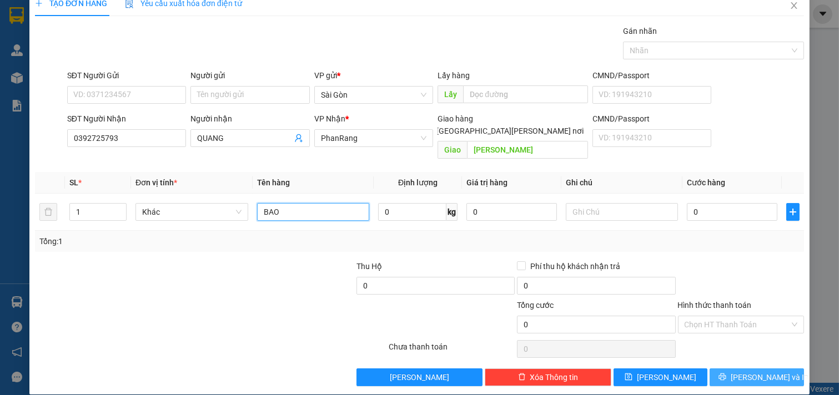
type input "BAO"
click at [758, 367] on span "[PERSON_NAME] và In" at bounding box center [769, 377] width 78 height 12
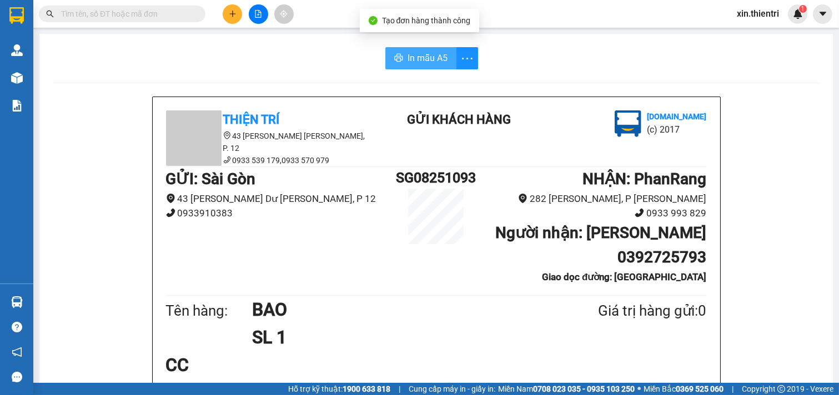
click at [417, 65] on button "In mẫu A5" at bounding box center [420, 58] width 71 height 22
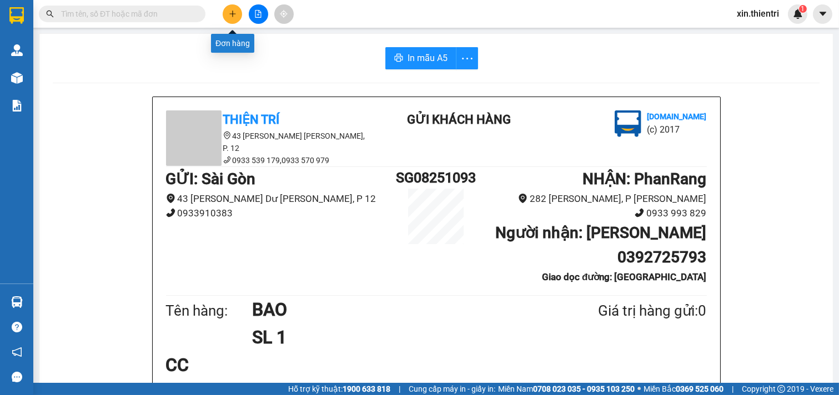
click at [231, 17] on icon "plus" at bounding box center [233, 14] width 8 height 8
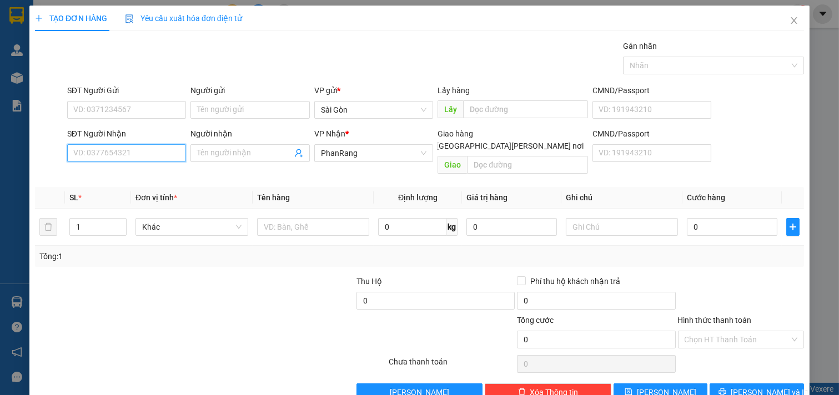
click at [172, 158] on input "SĐT Người Nhận" at bounding box center [126, 153] width 119 height 18
click at [118, 173] on div "0981185179 - THẢO" at bounding box center [125, 175] width 104 height 12
type input "0981185179"
type input "THẢO"
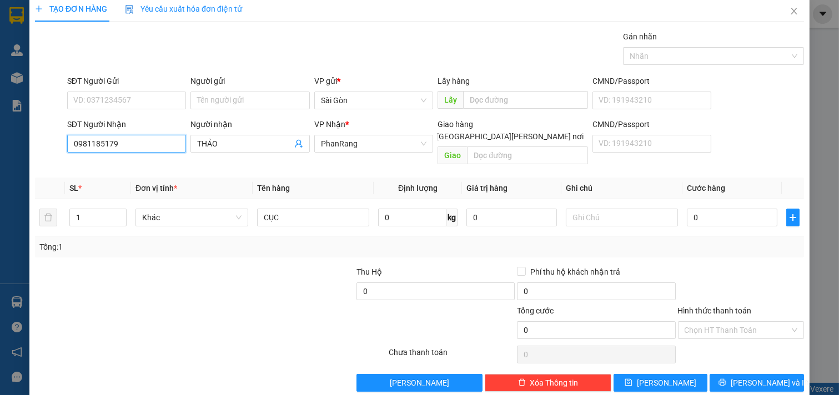
scroll to position [15, 0]
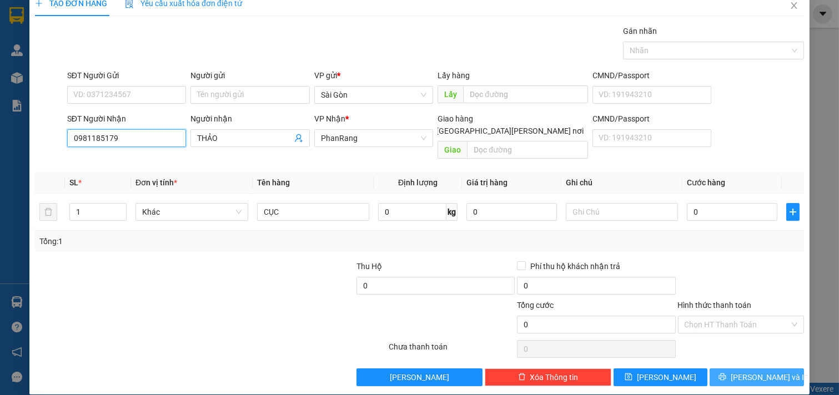
type input "0981185179"
click at [726, 367] on span "printer" at bounding box center [722, 377] width 8 height 9
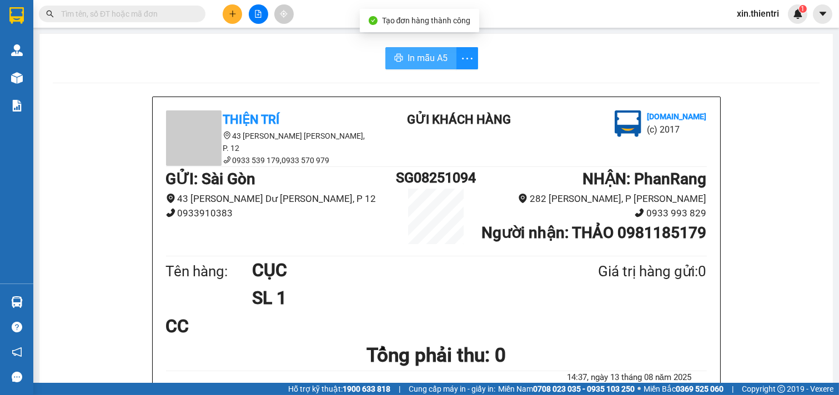
drag, startPoint x: 395, startPoint y: 52, endPoint x: 401, endPoint y: 53, distance: 6.3
click at [395, 52] on button "In mẫu A5" at bounding box center [420, 58] width 71 height 22
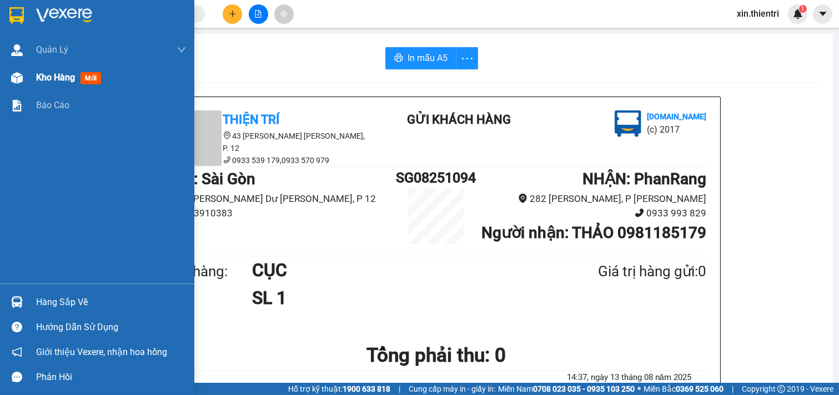
click at [41, 80] on span "Kho hàng" at bounding box center [55, 77] width 39 height 11
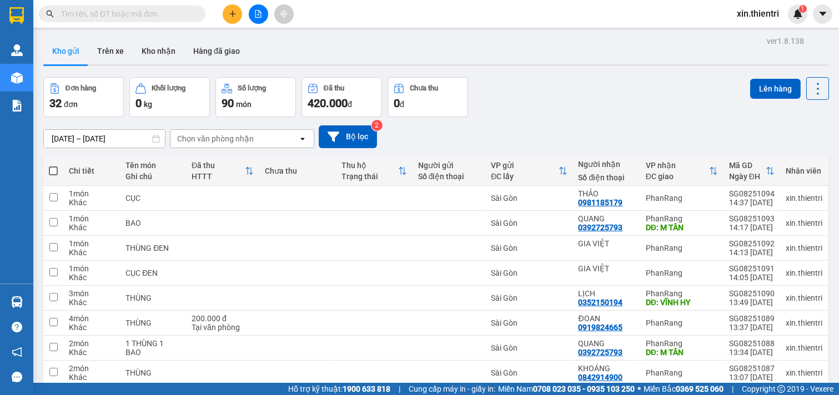
click at [503, 91] on div "Đơn hàng 32 đơn [PERSON_NAME] 0 kg Số [PERSON_NAME] 90 món Đã thu 420.000 [PERS…" at bounding box center [435, 97] width 785 height 40
click at [225, 9] on button at bounding box center [232, 13] width 19 height 19
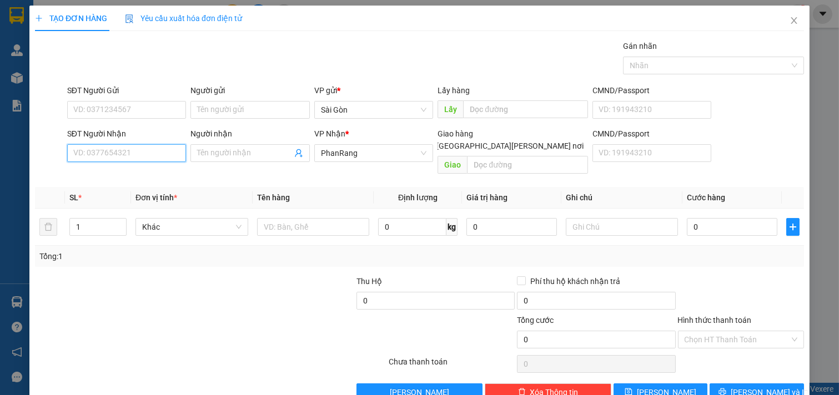
drag, startPoint x: 155, startPoint y: 161, endPoint x: 160, endPoint y: 149, distance: 13.0
click at [159, 154] on input "SĐT Người Nhận" at bounding box center [126, 153] width 119 height 18
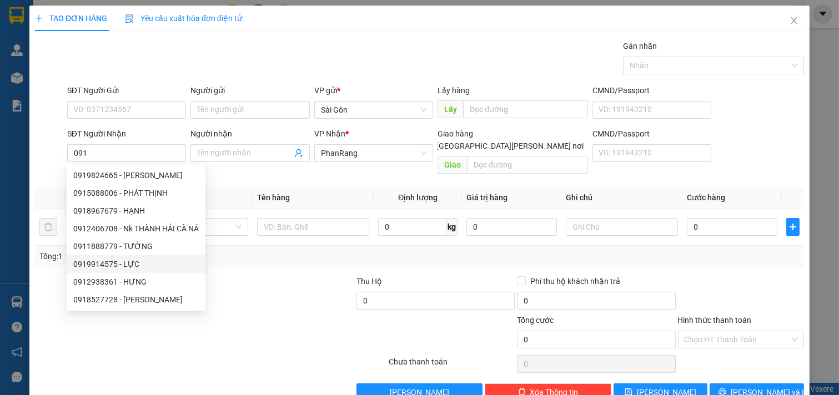
click at [290, 331] on div at bounding box center [323, 333] width 129 height 39
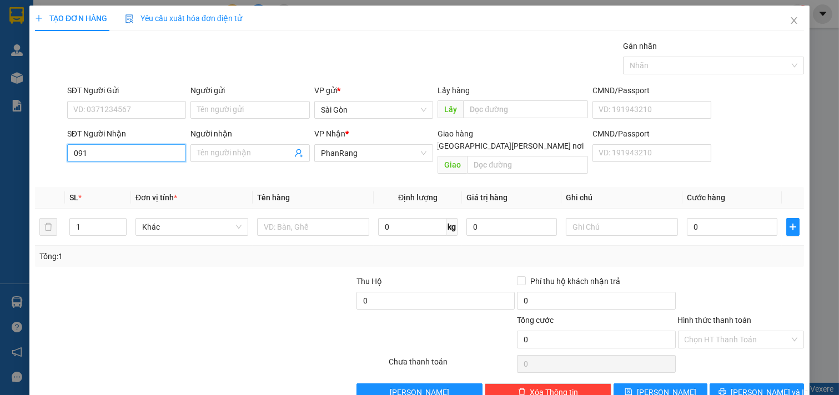
click at [141, 154] on input "091" at bounding box center [126, 153] width 119 height 18
click at [142, 173] on div "0919921033 - [PERSON_NAME]" at bounding box center [127, 175] width 109 height 12
type input "0919921033"
type input "CHƯƠNG"
type input "40.000"
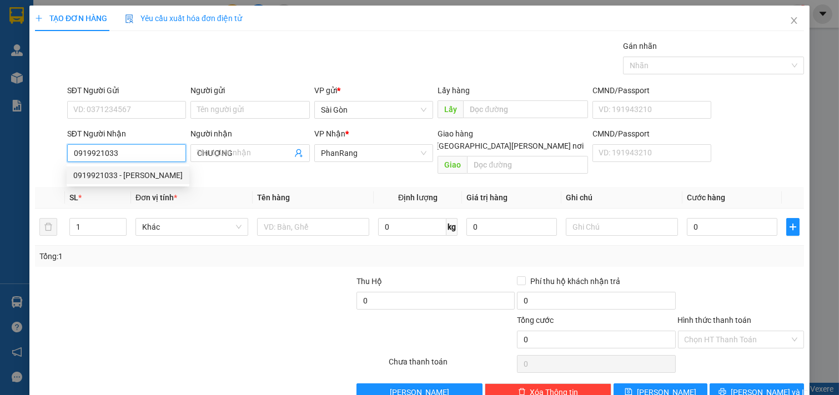
type input "40.000"
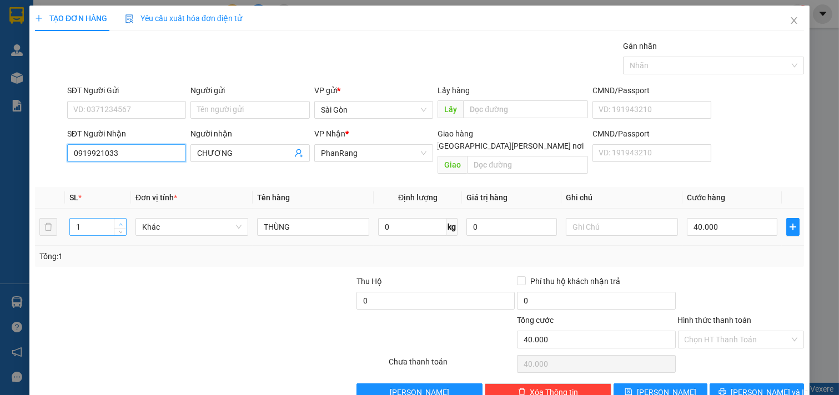
type input "0919921033"
type input "2"
drag, startPoint x: 121, startPoint y: 209, endPoint x: 110, endPoint y: 209, distance: 11.1
click at [118, 220] on span "up" at bounding box center [120, 223] width 7 height 7
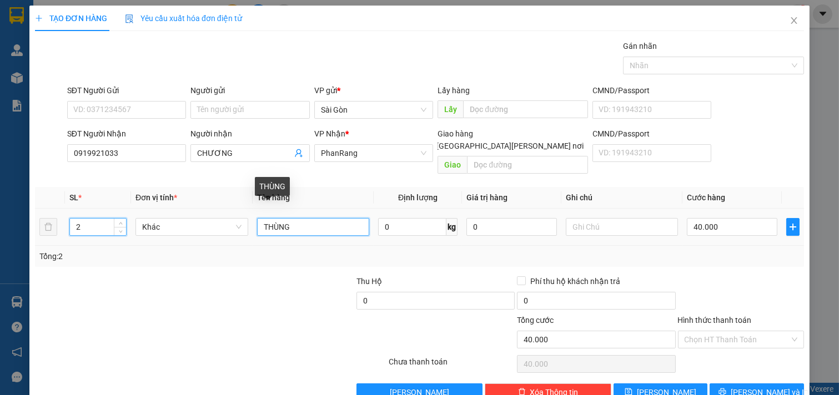
click at [311, 218] on input "THÙNG" at bounding box center [313, 227] width 113 height 18
type input "T"
type input "C"
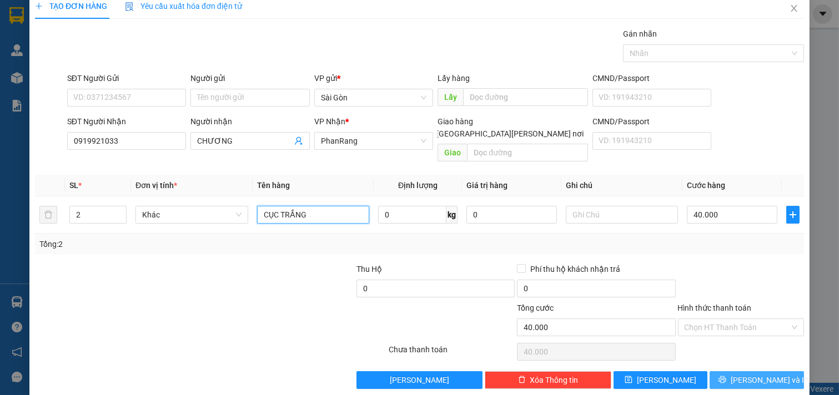
scroll to position [15, 0]
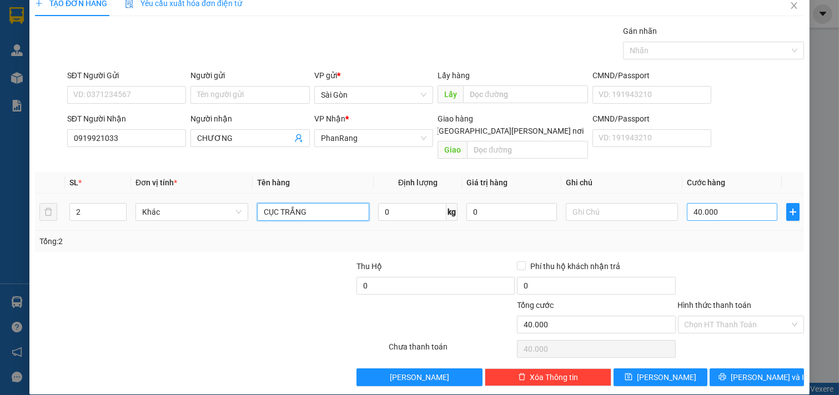
type input "CỤC TRẮNG"
type input "0"
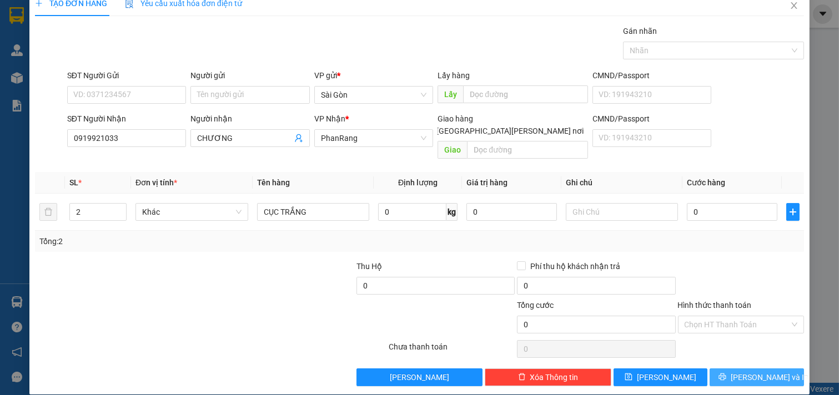
click at [766, 367] on span "[PERSON_NAME] và In" at bounding box center [769, 377] width 78 height 12
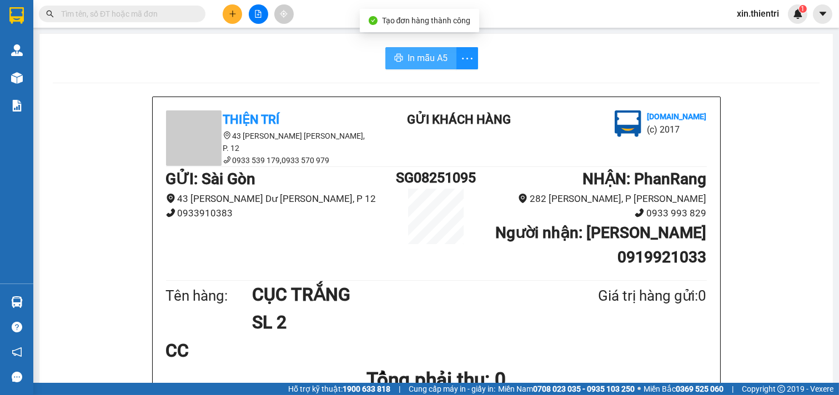
click at [414, 69] on button "In mẫu A5" at bounding box center [420, 58] width 71 height 22
drag, startPoint x: 413, startPoint y: 63, endPoint x: 422, endPoint y: 62, distance: 8.9
click at [414, 62] on span "In mẫu A5" at bounding box center [427, 58] width 40 height 14
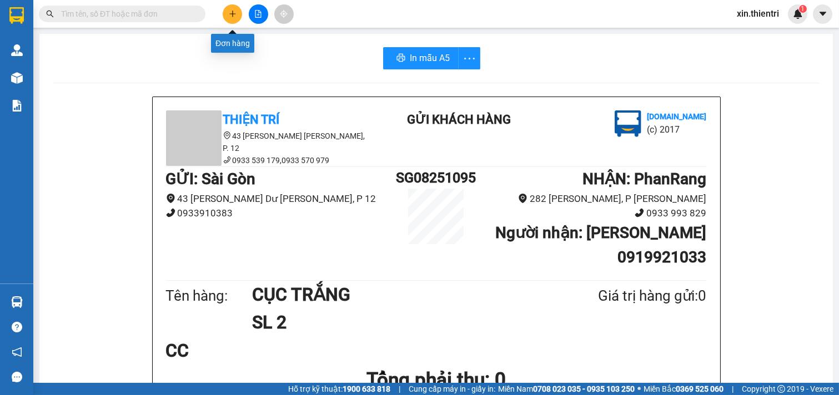
click at [229, 15] on icon "plus" at bounding box center [233, 14] width 8 height 8
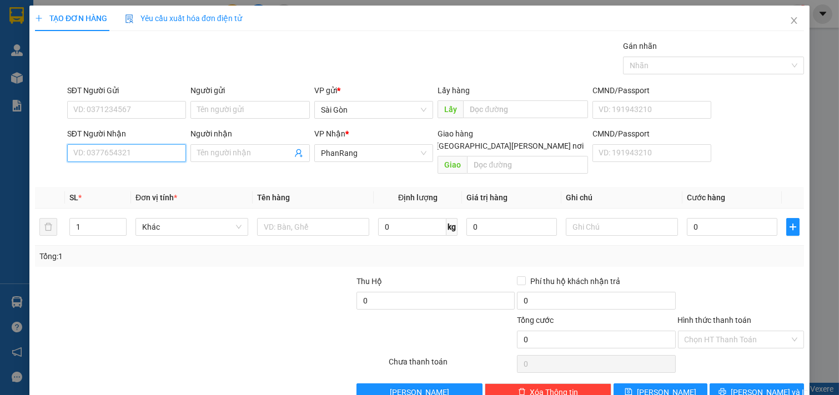
click at [140, 157] on input "SĐT Người Nhận" at bounding box center [126, 153] width 119 height 18
drag, startPoint x: 135, startPoint y: 174, endPoint x: 132, endPoint y: 168, distance: 6.5
click at [134, 173] on div "0918209819 - AN [PERSON_NAME]" at bounding box center [134, 175] width 122 height 12
type input "0918209819"
type input "AN THIÊN PHÚ"
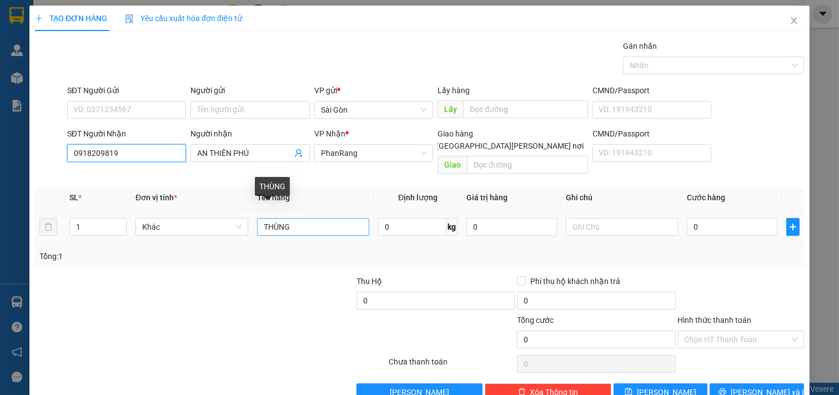
type input "0918209819"
click at [289, 220] on input "THÙNG" at bounding box center [313, 227] width 113 height 18
type input "T"
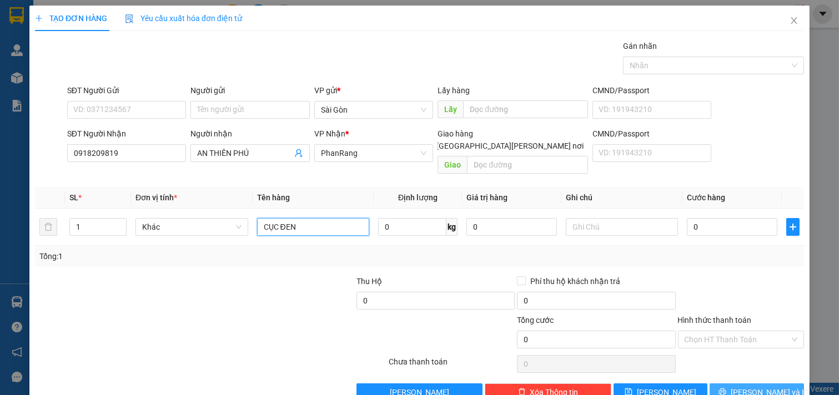
type input "CỤC ĐEN"
click at [726, 367] on span "printer" at bounding box center [722, 392] width 8 height 9
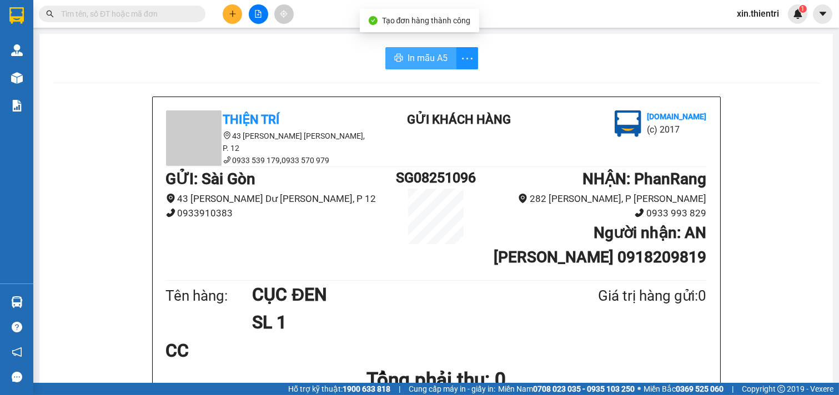
click at [431, 64] on span "In mẫu A5" at bounding box center [427, 58] width 40 height 14
click at [231, 14] on icon "plus" at bounding box center [232, 13] width 6 height 1
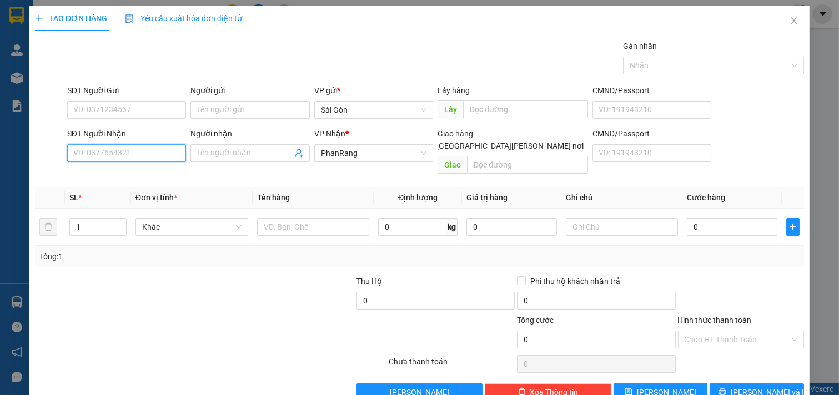
drag, startPoint x: 124, startPoint y: 160, endPoint x: 137, endPoint y: 157, distance: 12.7
click at [127, 159] on input "SĐT Người Nhận" at bounding box center [126, 153] width 119 height 18
type input "09337434150"
click at [246, 148] on input "Người nhận" at bounding box center [244, 153] width 95 height 12
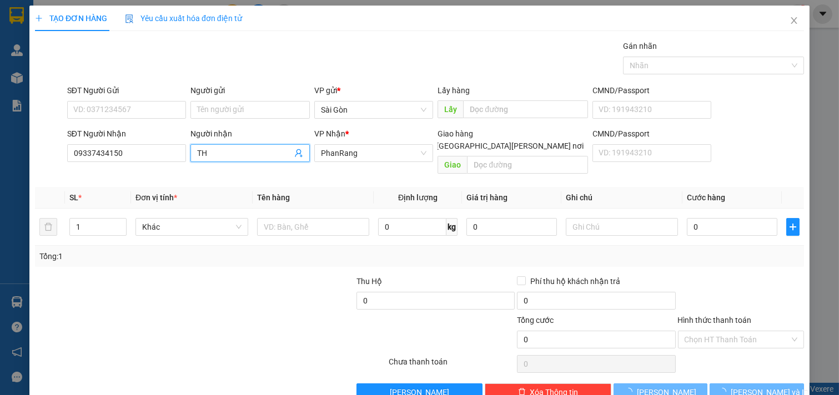
type input "T"
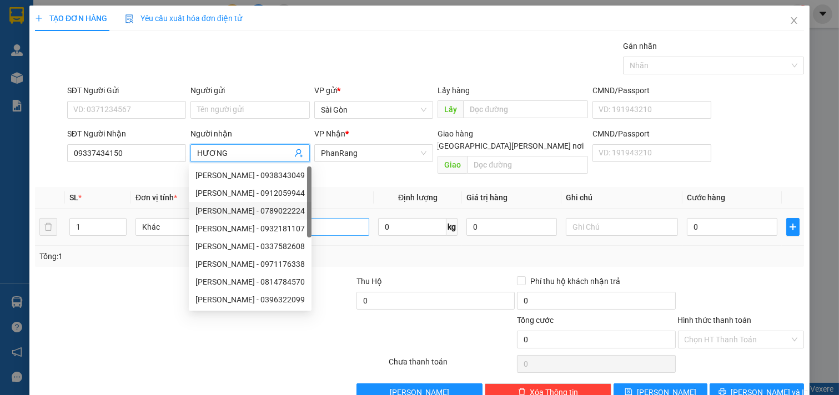
type input "HƯƠNG"
click at [284, 218] on input "text" at bounding box center [313, 227] width 113 height 18
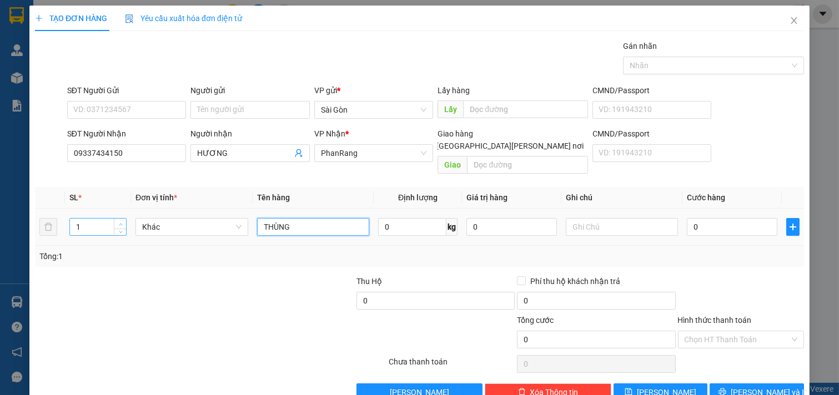
type input "THÙNG"
type input "2"
drag, startPoint x: 117, startPoint y: 209, endPoint x: 173, endPoint y: 220, distance: 57.2
click at [118, 220] on span "up" at bounding box center [120, 223] width 7 height 7
click at [712, 218] on input "0" at bounding box center [732, 227] width 90 height 18
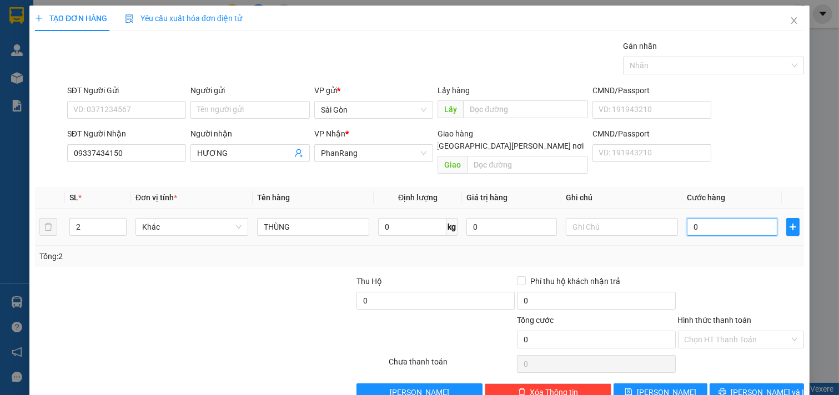
click at [712, 218] on input "0" at bounding box center [732, 227] width 90 height 18
type input "8"
type input "80"
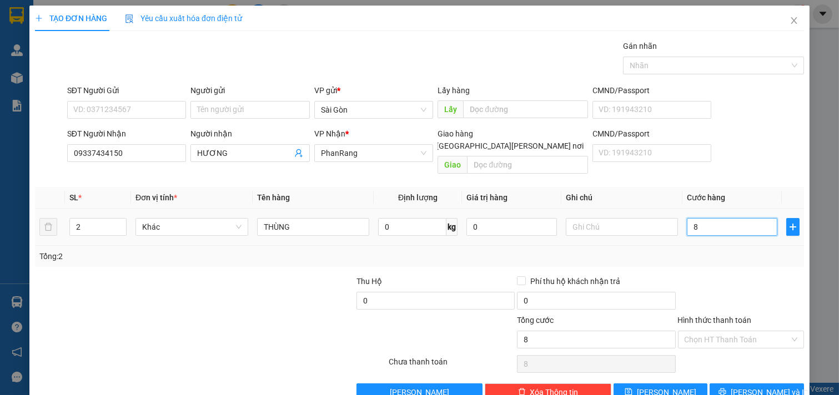
type input "80"
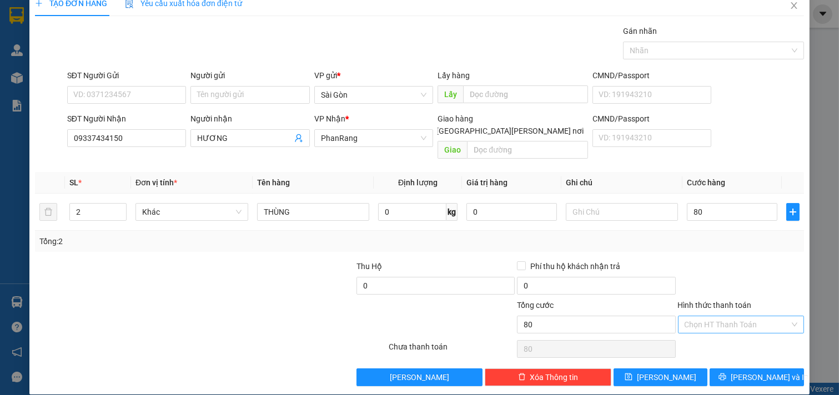
type input "80.000"
drag, startPoint x: 748, startPoint y: 309, endPoint x: 752, endPoint y: 319, distance: 10.7
click at [749, 316] on input "Hình thức thanh toán" at bounding box center [736, 324] width 105 height 17
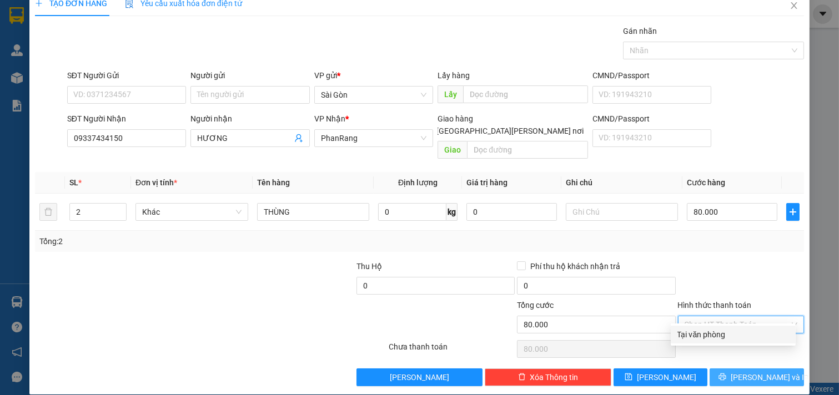
drag, startPoint x: 752, startPoint y: 319, endPoint x: 758, endPoint y: 359, distance: 40.4
click at [757, 337] on div "Tại văn phòng" at bounding box center [733, 335] width 112 height 12
type input "0"
click at [758, 367] on span "[PERSON_NAME] và In" at bounding box center [769, 377] width 78 height 12
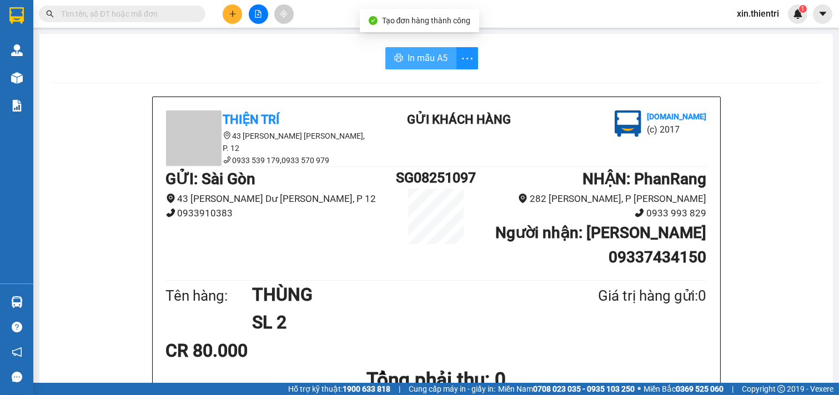
click at [425, 56] on span "In mẫu A5" at bounding box center [427, 58] width 40 height 14
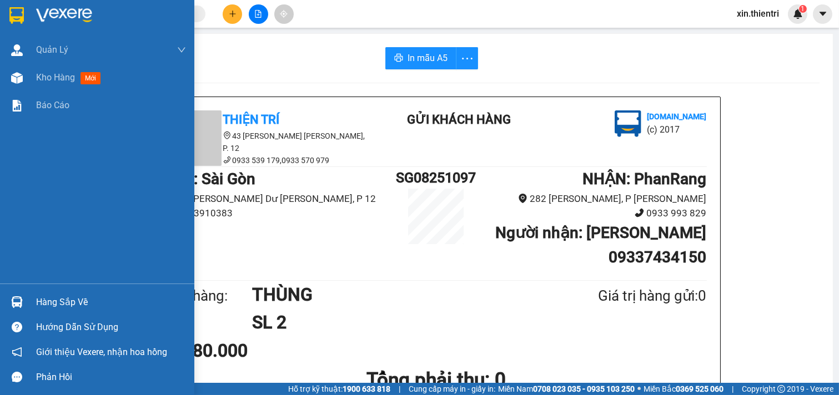
click at [63, 67] on div "Kho hàng mới" at bounding box center [111, 78] width 150 height 28
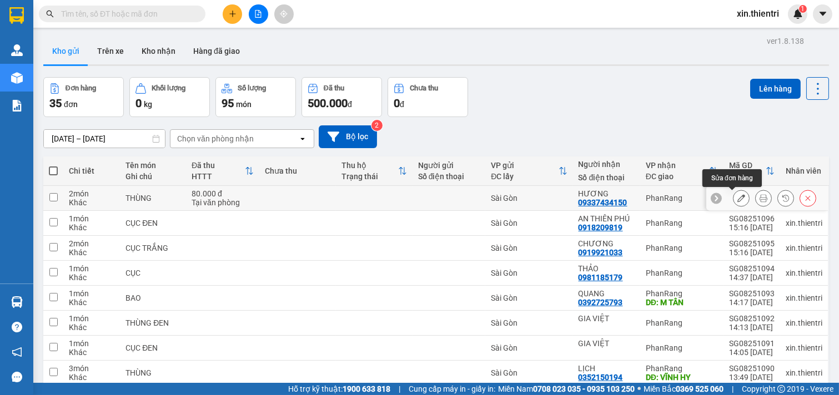
click at [737, 195] on icon at bounding box center [741, 198] width 8 height 8
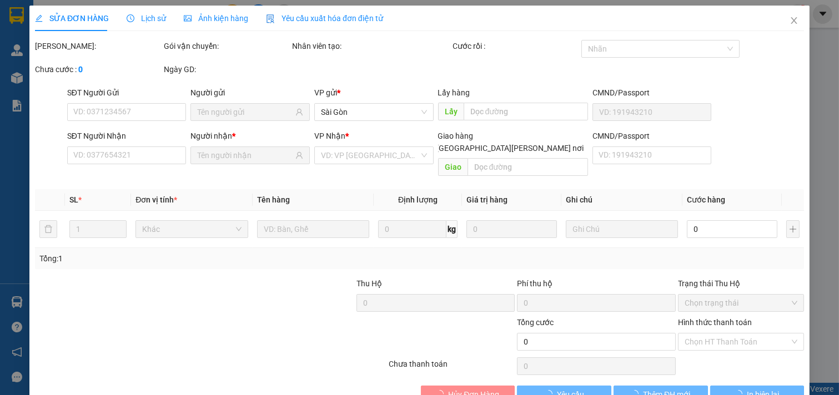
type input "09337434150"
type input "80.000"
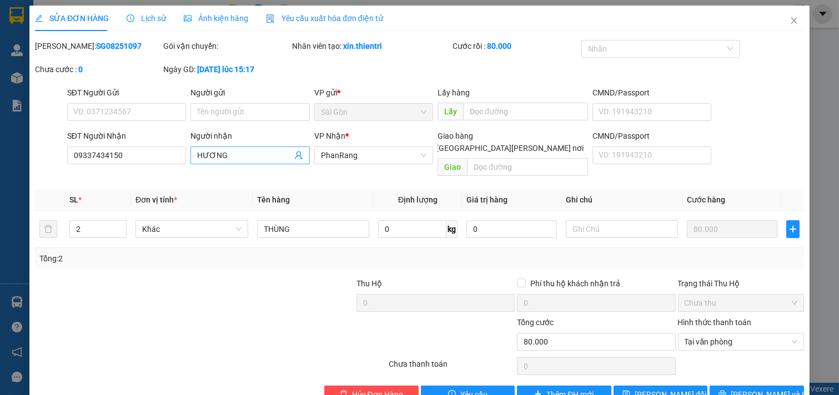
click at [199, 158] on input "HƯƠNG" at bounding box center [244, 155] width 95 height 12
click at [193, 157] on span "HƯƠNG" at bounding box center [249, 156] width 119 height 18
click at [197, 152] on input "HƯƠNG" at bounding box center [244, 155] width 95 height 12
type input "PHƯƠNG"
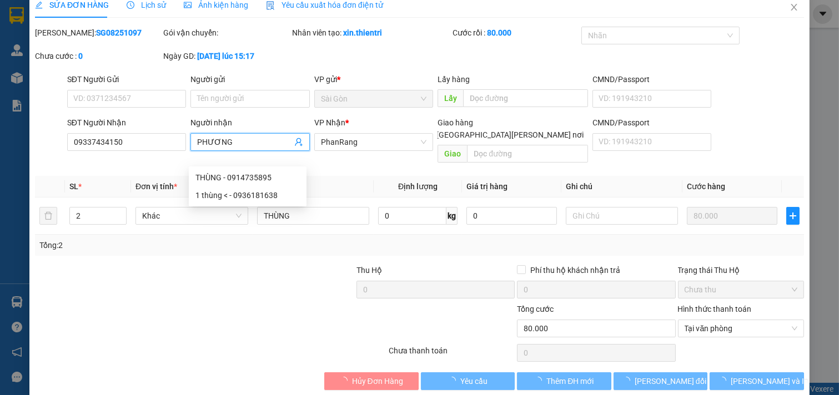
scroll to position [18, 0]
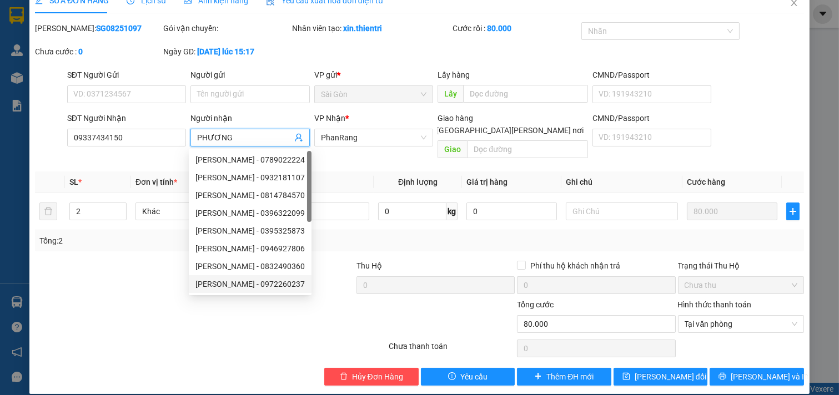
click at [286, 287] on div "[PERSON_NAME] - 0972260237" at bounding box center [249, 284] width 109 height 12
type input "0972260237"
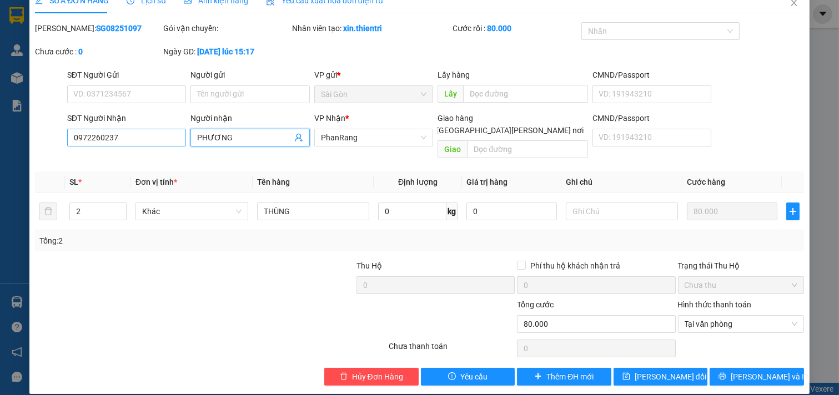
type input "PHƯƠNG"
click at [132, 140] on input "0972260237" at bounding box center [126, 138] width 119 height 18
type input "0"
type input "0933434150"
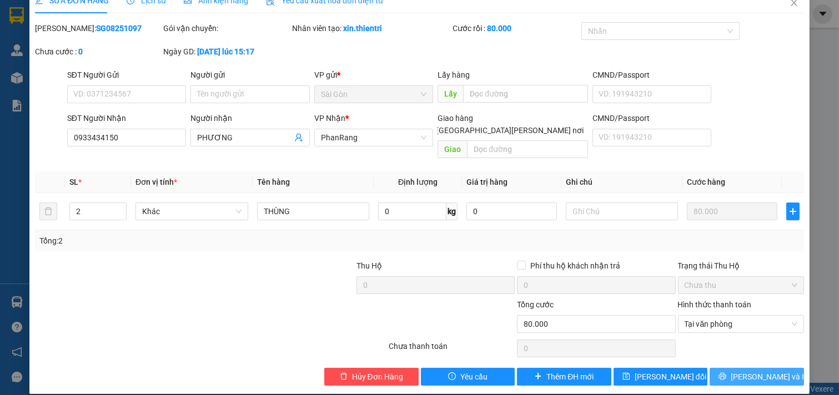
drag, startPoint x: 728, startPoint y: 365, endPoint x: 781, endPoint y: 371, distance: 53.6
click at [726, 367] on icon "printer" at bounding box center [722, 376] width 8 height 8
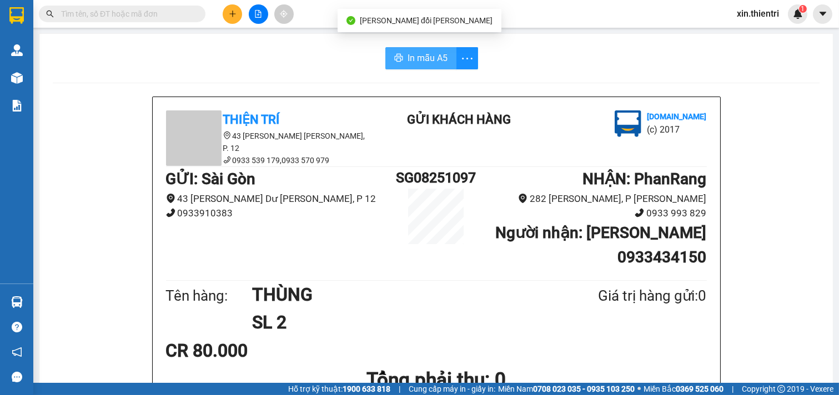
click at [430, 59] on span "In mẫu A5" at bounding box center [427, 58] width 40 height 14
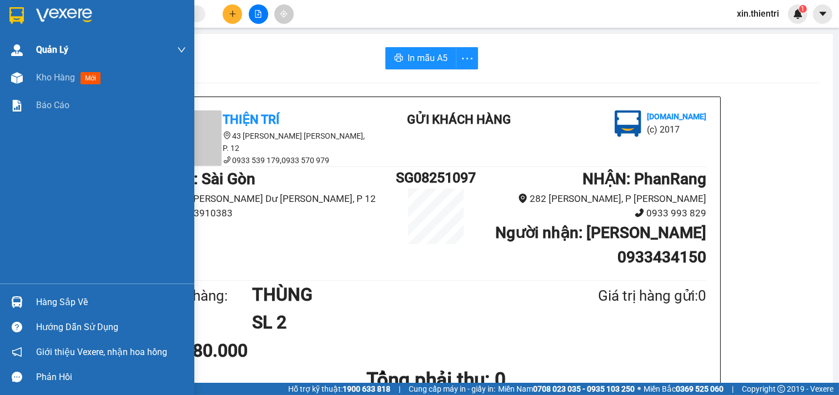
click at [35, 69] on div "Kho hàng mới" at bounding box center [97, 78] width 194 height 28
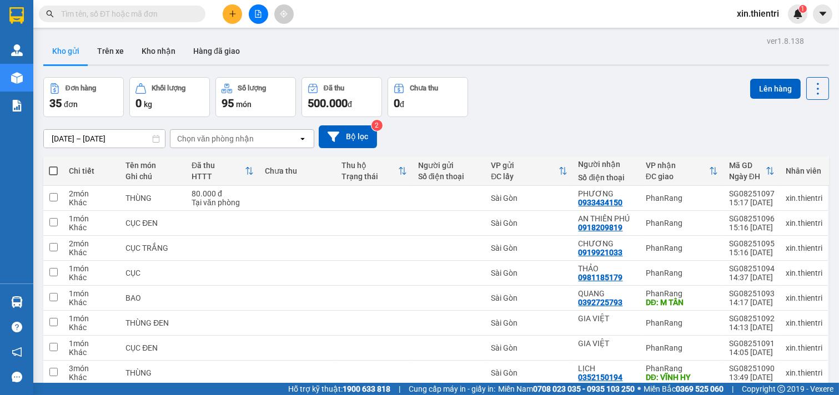
click at [232, 12] on icon "plus" at bounding box center [232, 14] width 1 height 6
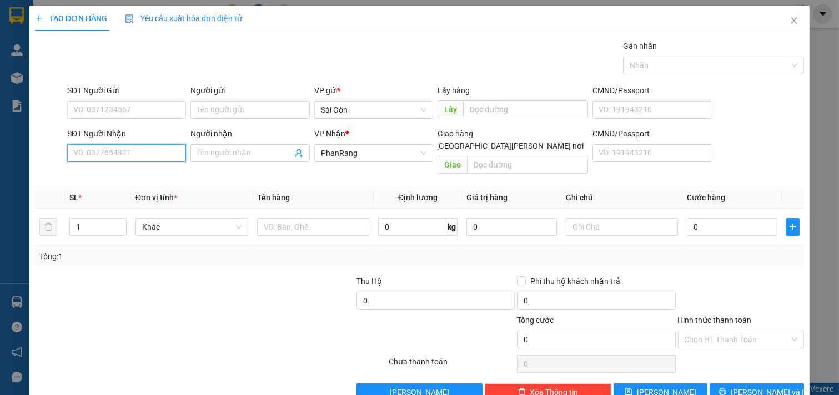
click at [158, 157] on input "SĐT Người Nhận" at bounding box center [126, 153] width 119 height 18
type input "6146146146146146146146146146146146146146146146146146146146146146146146146146146…"
click at [75, 157] on input "6146146146146146146146146146146146146146146146146146146146146146146146146146146…" at bounding box center [126, 153] width 119 height 18
click at [128, 148] on div "SĐT Người [PERSON_NAME] 614 614614614614614614614614614614614614614614614614614…" at bounding box center [126, 147] width 119 height 39
click at [150, 150] on input "6146146146146146146146146146146146146146146146146146146146146146146146146146146…" at bounding box center [126, 153] width 119 height 18
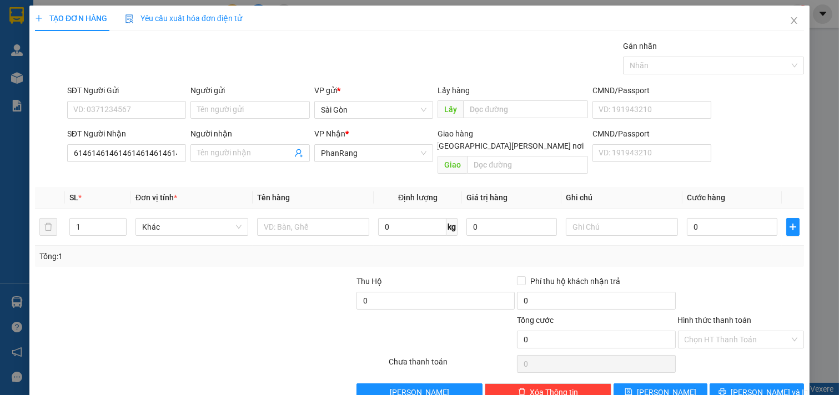
click at [200, 153] on span at bounding box center [249, 153] width 119 height 18
click at [790, 20] on icon "close" at bounding box center [793, 20] width 6 height 7
click at [789, 20] on icon "close" at bounding box center [793, 20] width 9 height 9
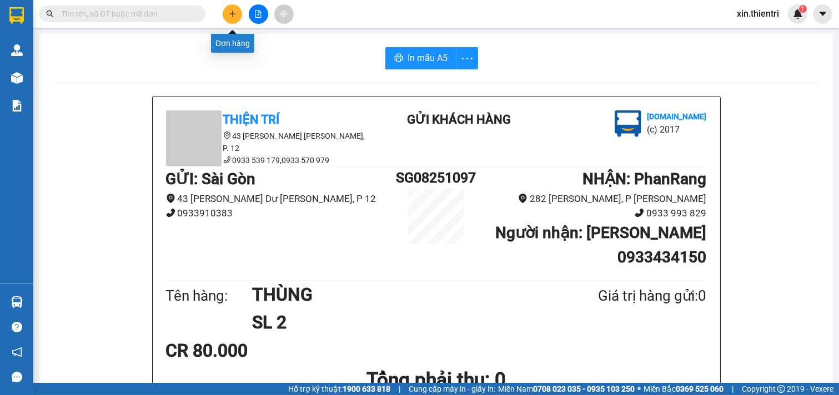
click at [236, 13] on button at bounding box center [232, 13] width 19 height 19
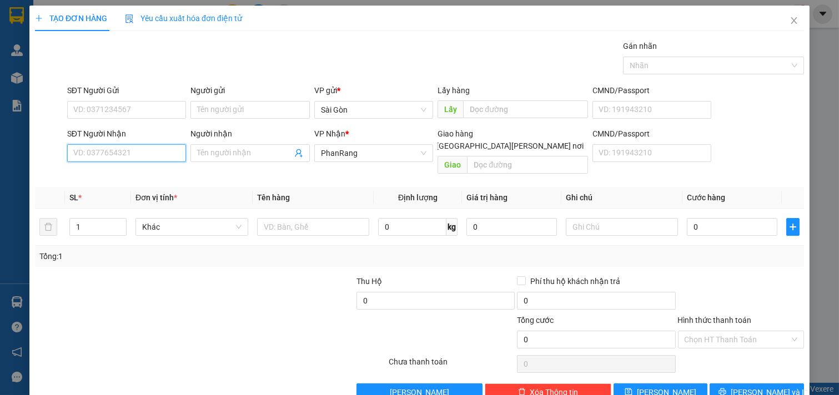
click at [125, 154] on input "SĐT Người Nhận" at bounding box center [126, 153] width 119 height 18
click at [135, 174] on div "0813765878 - THẦY THÔNG" at bounding box center [125, 175] width 104 height 12
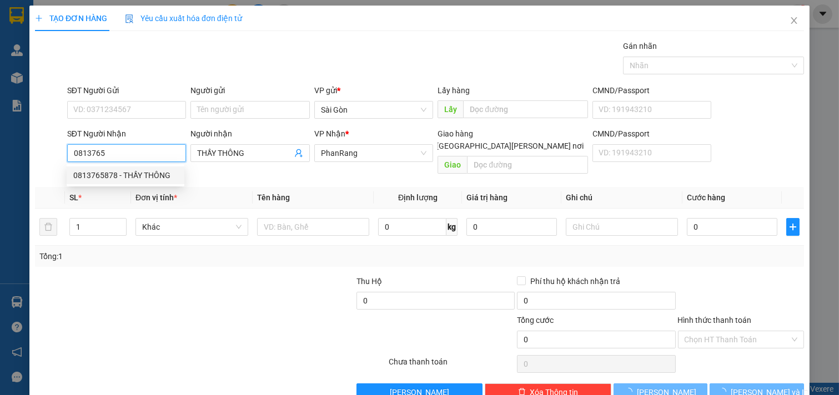
type input "0813765878"
type input "THẦY THÔNG"
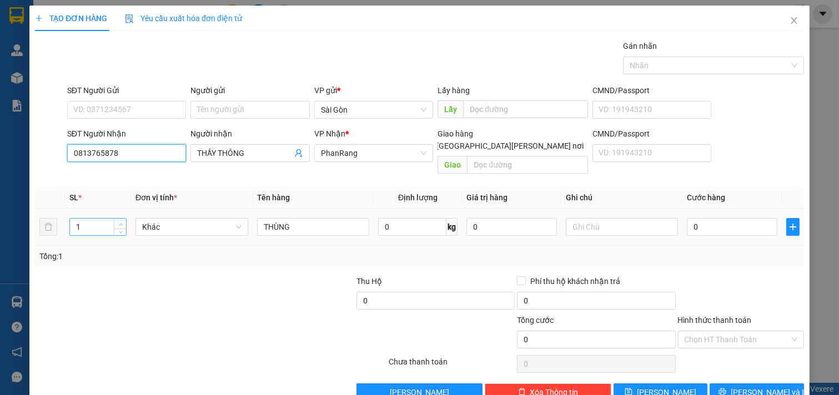
type input "0813765878"
click at [118, 221] on span "up" at bounding box center [120, 224] width 7 height 7
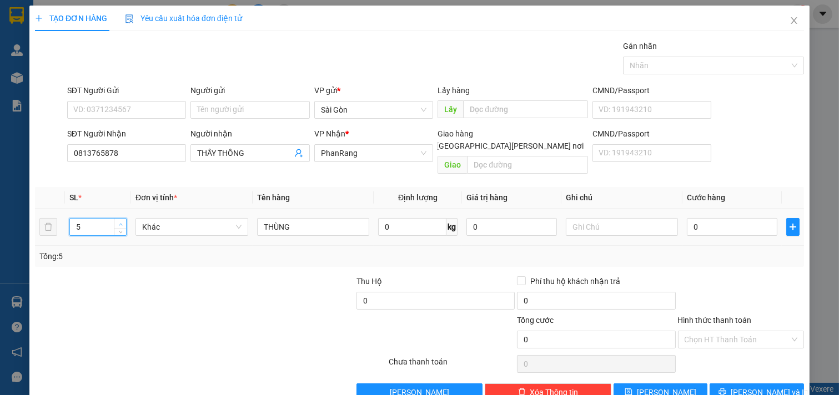
type input "6"
click at [118, 221] on span "up" at bounding box center [120, 224] width 7 height 7
drag, startPoint x: 731, startPoint y: 379, endPoint x: 728, endPoint y: 374, distance: 5.7
click at [726, 367] on icon "printer" at bounding box center [722, 392] width 8 height 8
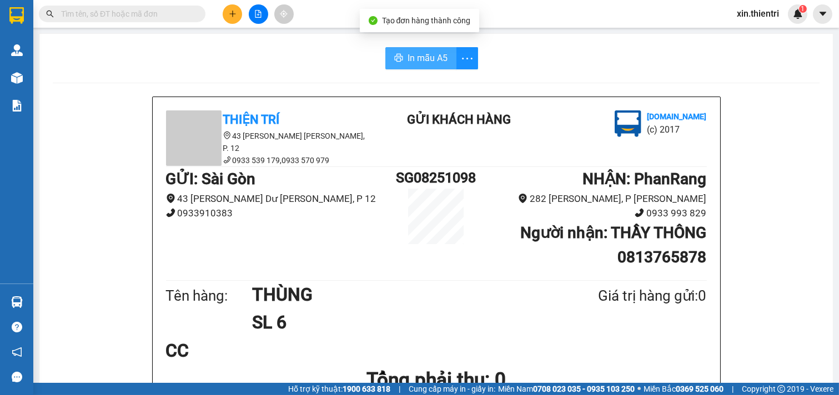
drag, startPoint x: 409, startPoint y: 51, endPoint x: 400, endPoint y: 53, distance: 9.8
click at [409, 52] on button "In mẫu A5" at bounding box center [420, 58] width 71 height 22
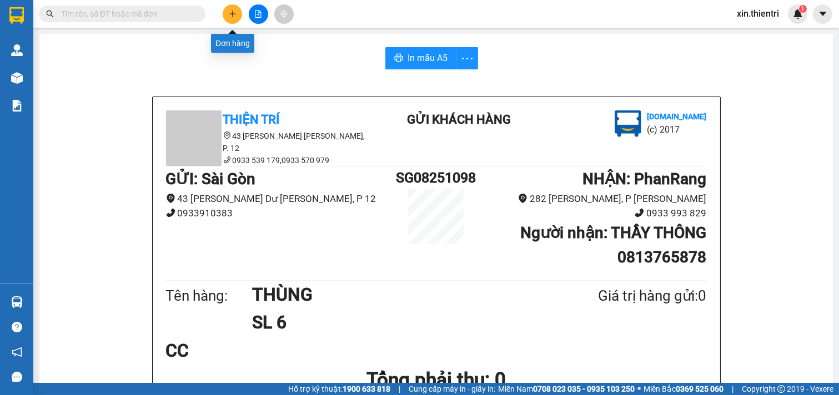
click at [235, 14] on icon "plus" at bounding box center [233, 14] width 8 height 8
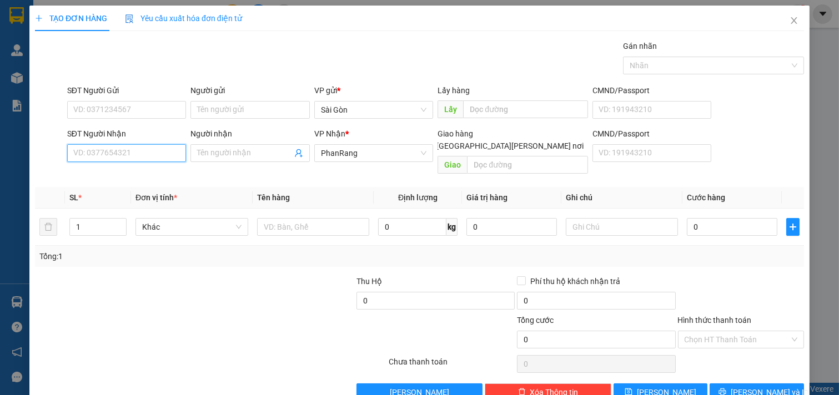
click at [159, 146] on input "SĐT Người Nhận" at bounding box center [126, 153] width 119 height 18
click at [789, 23] on icon "close" at bounding box center [793, 20] width 9 height 9
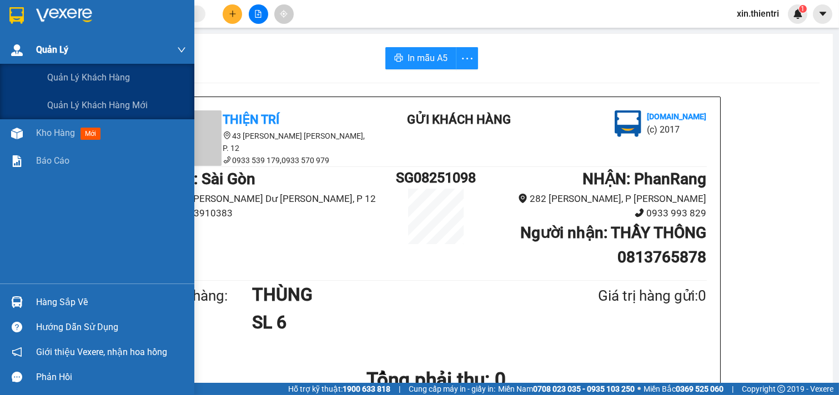
click at [63, 62] on div "Quản Lý" at bounding box center [111, 50] width 150 height 28
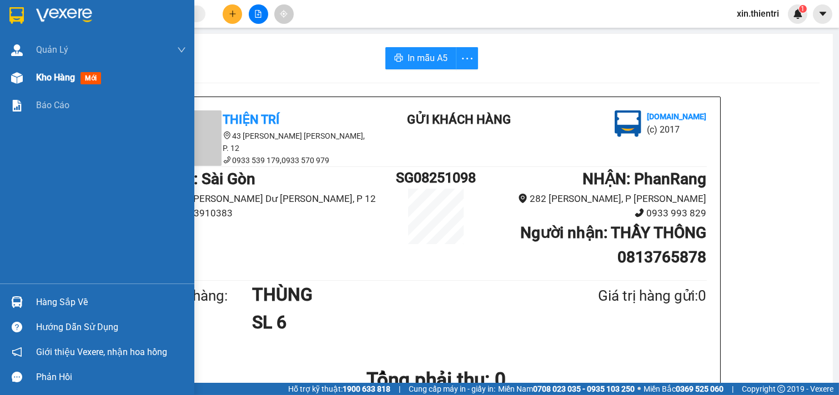
click at [34, 78] on div "Kho hàng mới" at bounding box center [97, 78] width 194 height 28
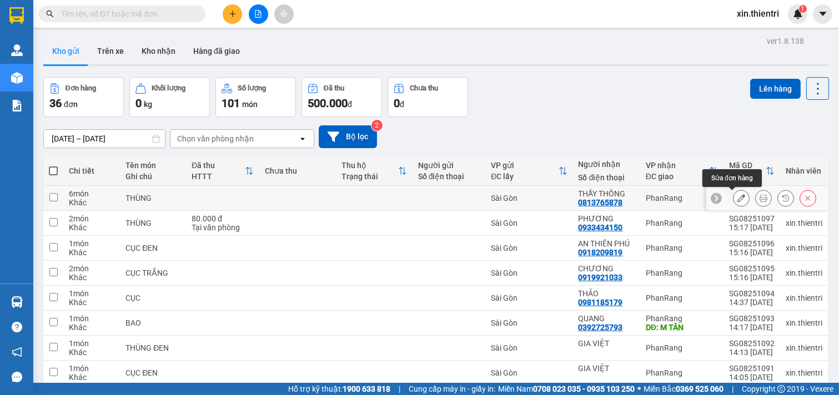
click at [737, 198] on icon at bounding box center [741, 198] width 8 height 8
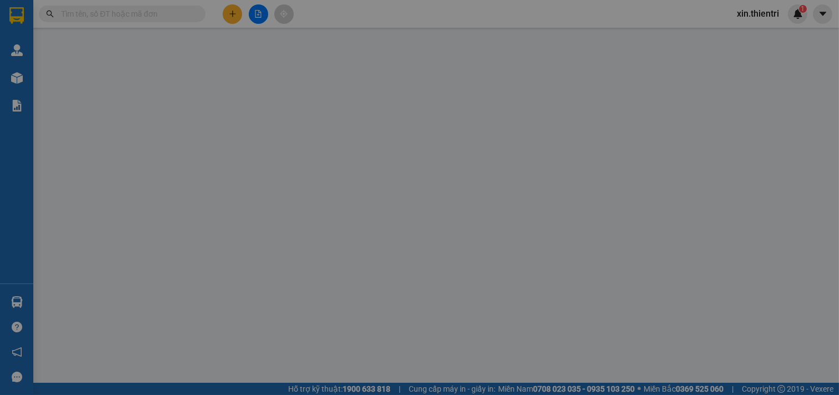
type input "0813765878"
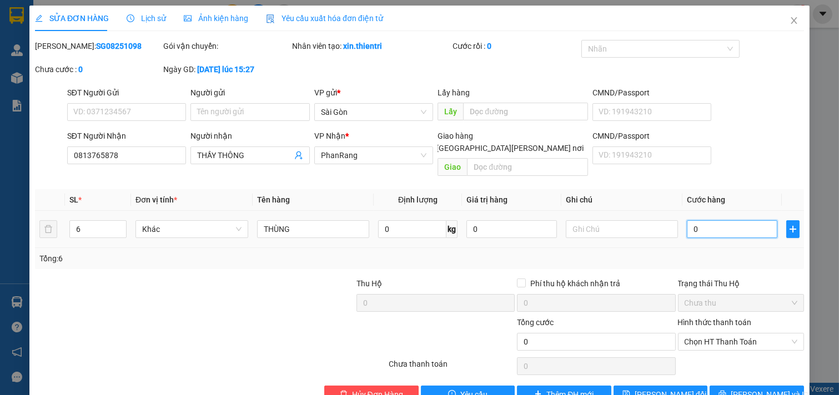
click at [707, 220] on input "0" at bounding box center [732, 229] width 90 height 18
type input "2"
type input "24"
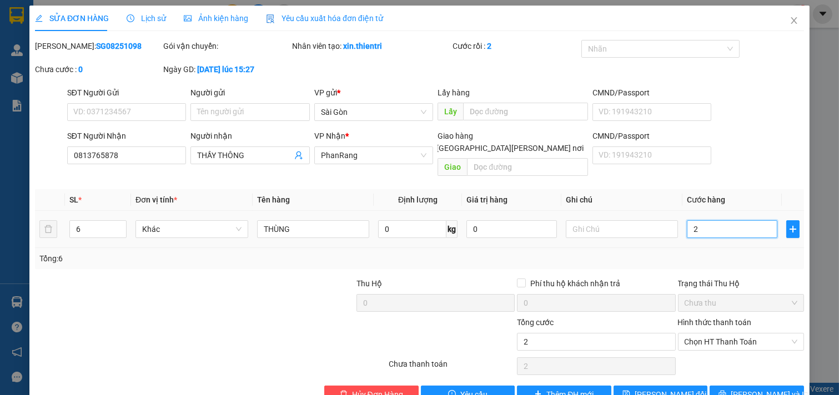
type input "24"
type input "240"
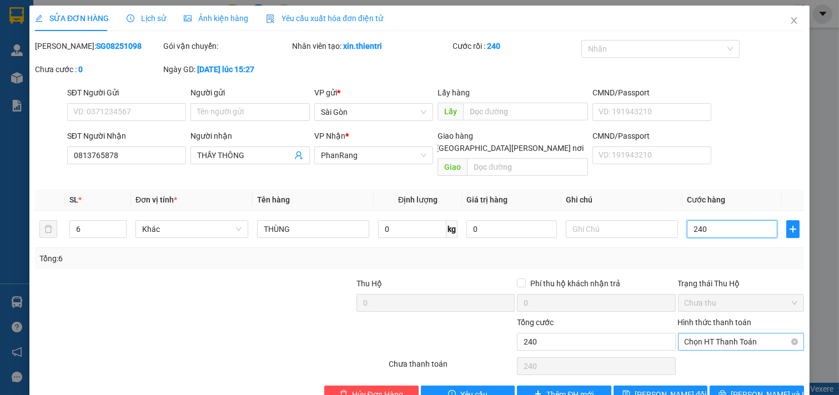
click at [712, 334] on span "Chọn HT Thanh Toán" at bounding box center [740, 342] width 113 height 17
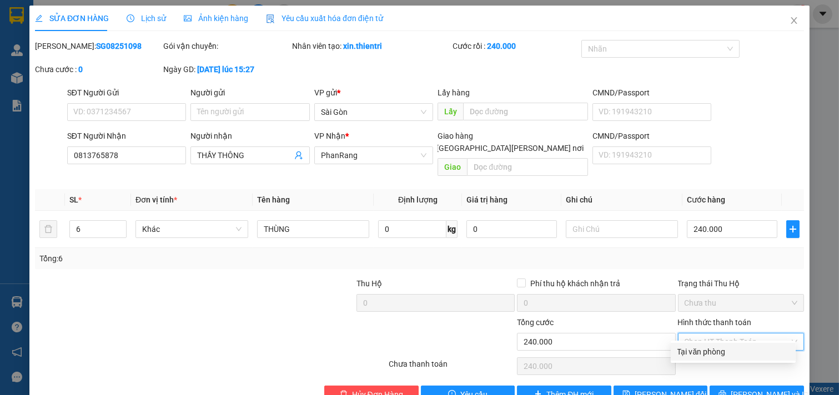
click at [714, 346] on div "Tại văn phòng" at bounding box center [733, 352] width 112 height 12
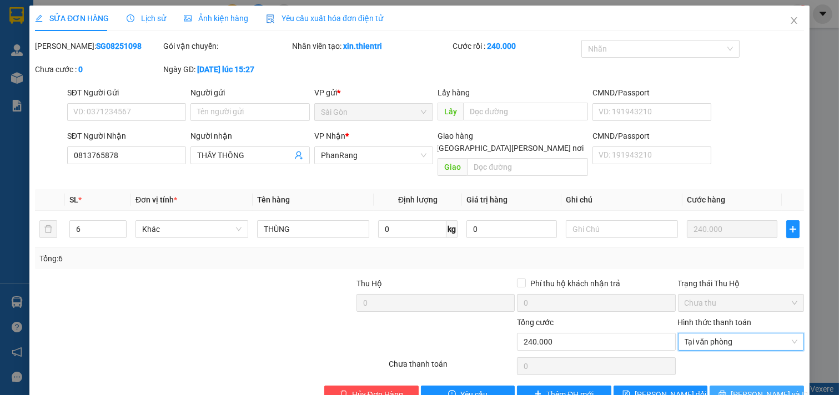
click at [734, 367] on button "[PERSON_NAME] và In" at bounding box center [756, 395] width 94 height 18
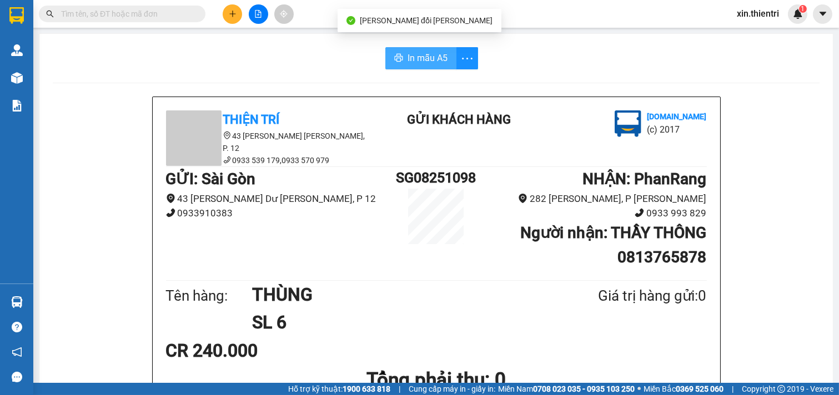
click at [418, 56] on span "In mẫu A5" at bounding box center [427, 58] width 40 height 14
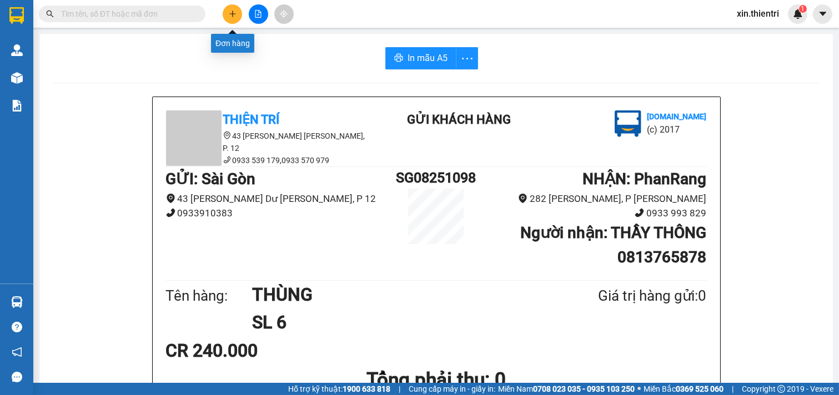
click at [235, 15] on icon "plus" at bounding box center [233, 14] width 8 height 8
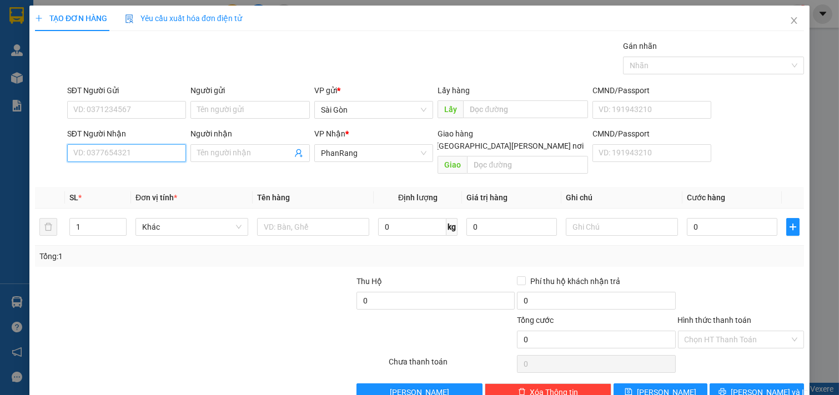
click at [124, 152] on input "SĐT Người Nhận" at bounding box center [126, 153] width 119 height 18
click at [143, 176] on div "0969110786 - VÂN" at bounding box center [125, 175] width 104 height 12
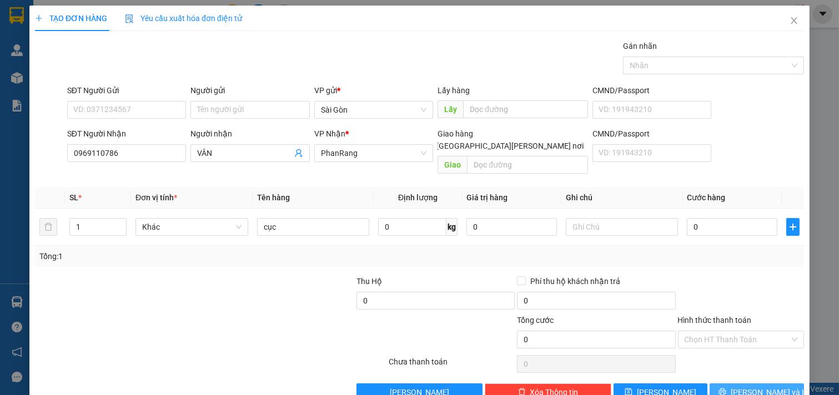
drag, startPoint x: 749, startPoint y: 361, endPoint x: 722, endPoint y: 369, distance: 28.3
click at [747, 367] on span "[PERSON_NAME] và In" at bounding box center [769, 392] width 78 height 12
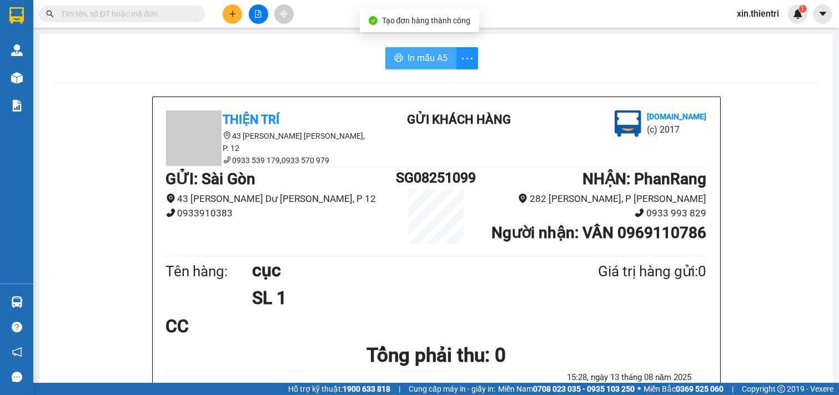
click at [400, 54] on button "In mẫu A5" at bounding box center [420, 58] width 71 height 22
click at [231, 12] on icon "plus" at bounding box center [233, 14] width 8 height 8
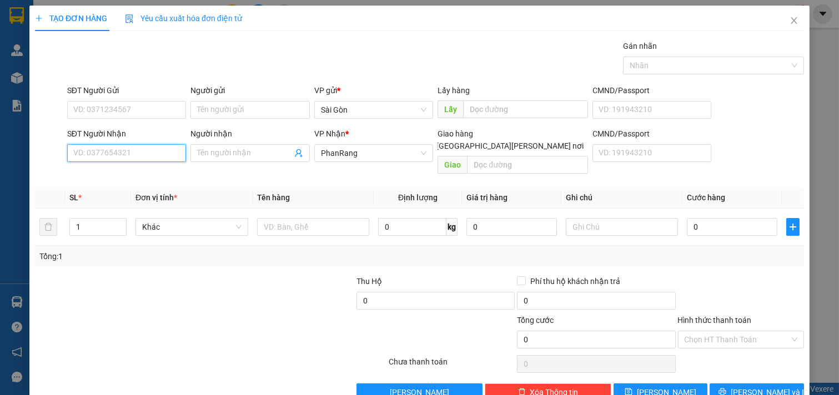
drag, startPoint x: 165, startPoint y: 154, endPoint x: 177, endPoint y: 150, distance: 12.5
click at [165, 153] on input "SĐT Người Nhận" at bounding box center [126, 153] width 119 height 18
click at [129, 175] on div "0977727740 - LẬP" at bounding box center [125, 175] width 104 height 12
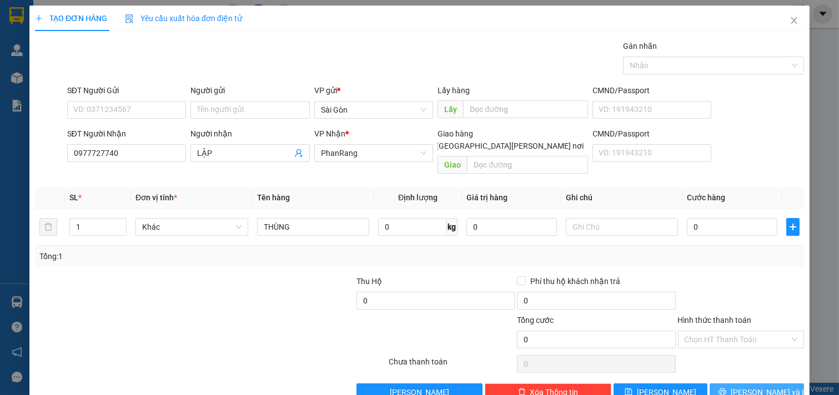
click at [726, 367] on icon "printer" at bounding box center [722, 392] width 8 height 8
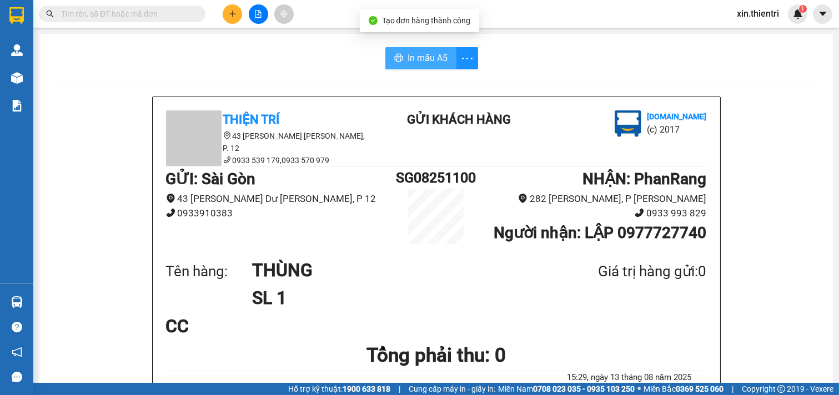
click at [400, 51] on button "In mẫu A5" at bounding box center [420, 58] width 71 height 22
drag, startPoint x: 420, startPoint y: 59, endPoint x: 633, endPoint y: 158, distance: 235.2
click at [420, 58] on span "In mẫu A5" at bounding box center [427, 58] width 40 height 14
click at [230, 14] on icon "plus" at bounding box center [233, 14] width 8 height 8
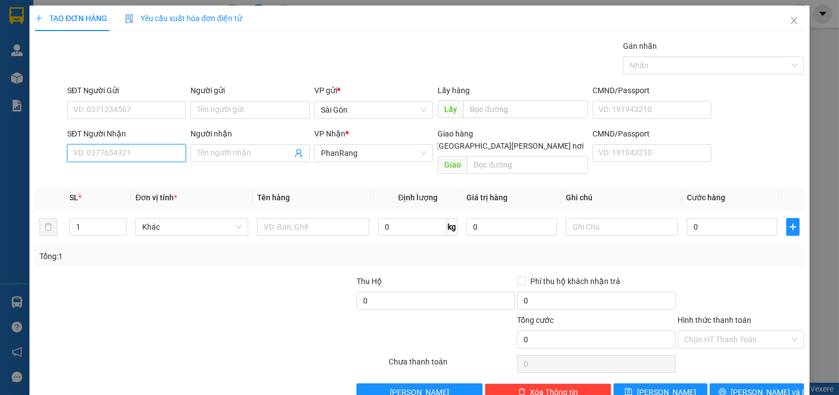
click at [156, 157] on input "SĐT Người Nhận" at bounding box center [126, 153] width 119 height 18
click at [789, 17] on icon "close" at bounding box center [793, 20] width 9 height 9
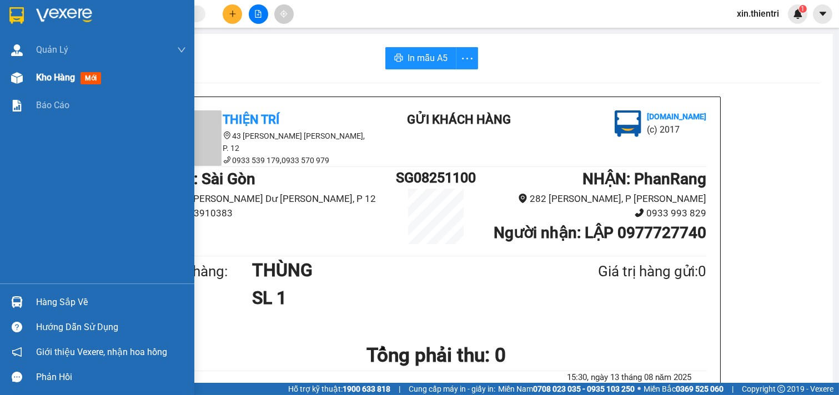
click at [68, 72] on span "Kho hàng" at bounding box center [55, 77] width 39 height 11
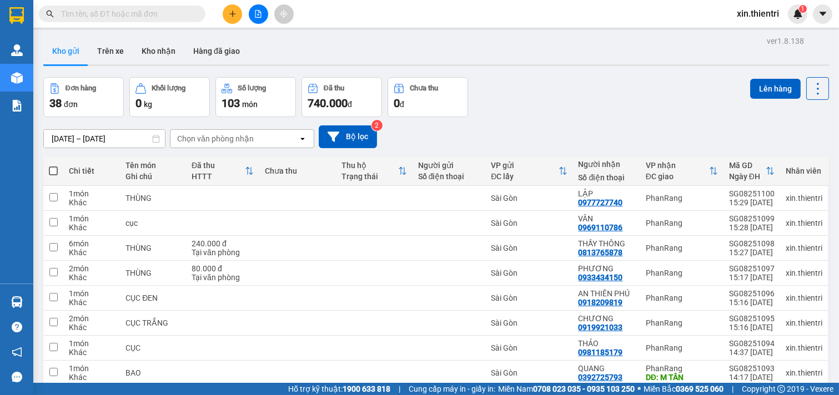
click at [235, 13] on icon "plus" at bounding box center [232, 13] width 6 height 1
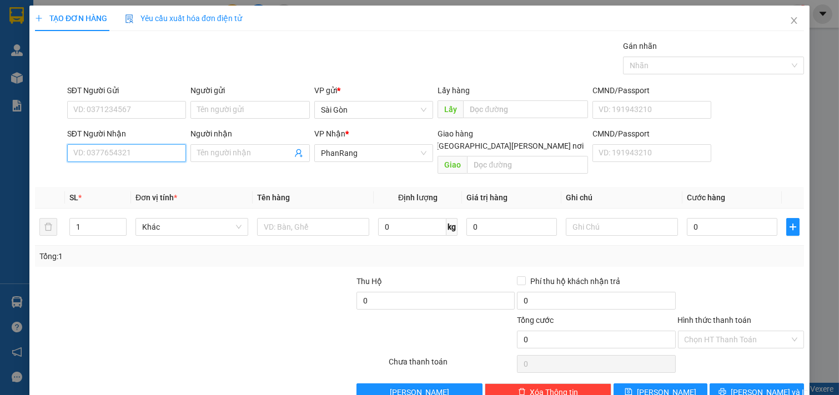
click at [163, 153] on input "SĐT Người Nhận" at bounding box center [126, 153] width 119 height 18
click at [120, 193] on div "0908982277 - [PERSON_NAME]" at bounding box center [127, 193] width 109 height 12
click at [117, 228] on span "down" at bounding box center [120, 231] width 7 height 7
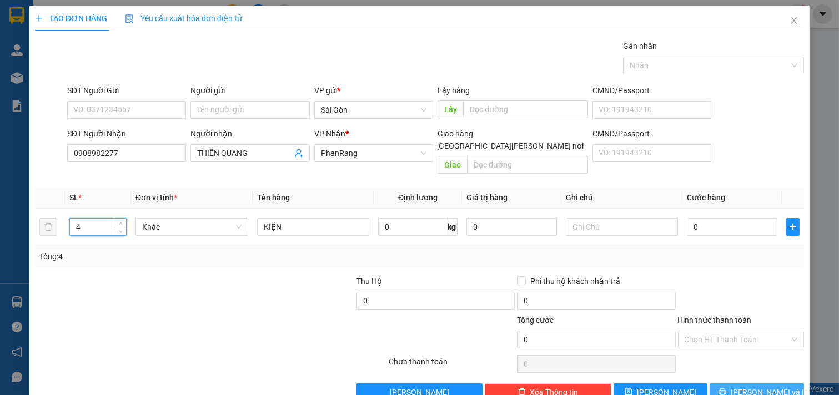
drag, startPoint x: 739, startPoint y: 364, endPoint x: 742, endPoint y: 381, distance: 17.5
click at [737, 367] on button "[PERSON_NAME] và In" at bounding box center [756, 393] width 94 height 18
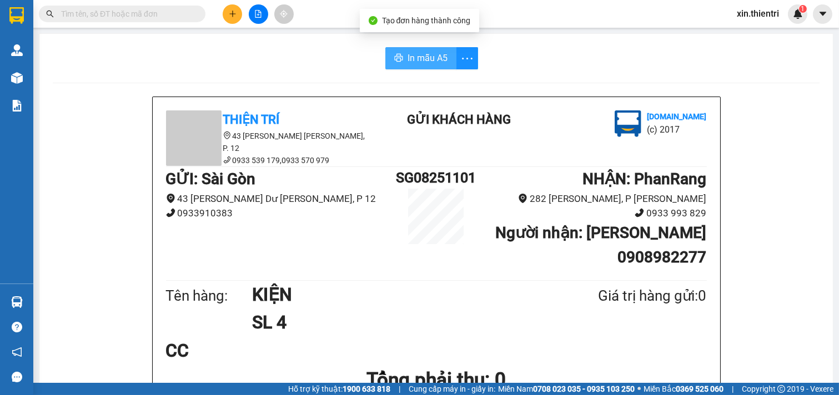
drag, startPoint x: 419, startPoint y: 57, endPoint x: 424, endPoint y: 65, distance: 10.0
click at [416, 56] on span "In mẫu A5" at bounding box center [427, 58] width 40 height 14
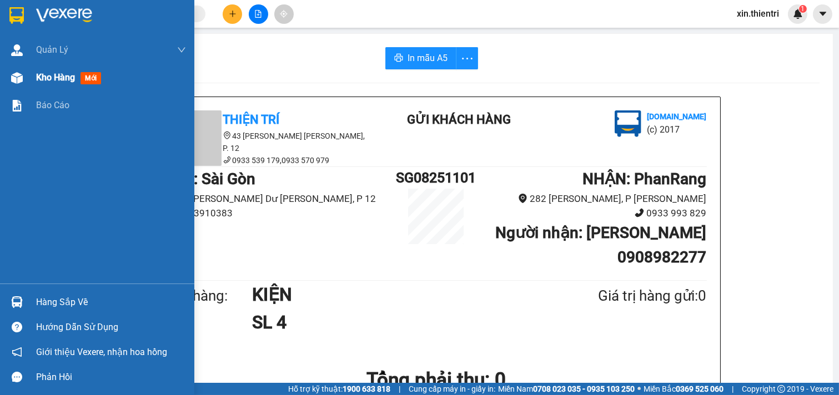
click at [39, 75] on span "Kho hàng" at bounding box center [55, 77] width 39 height 11
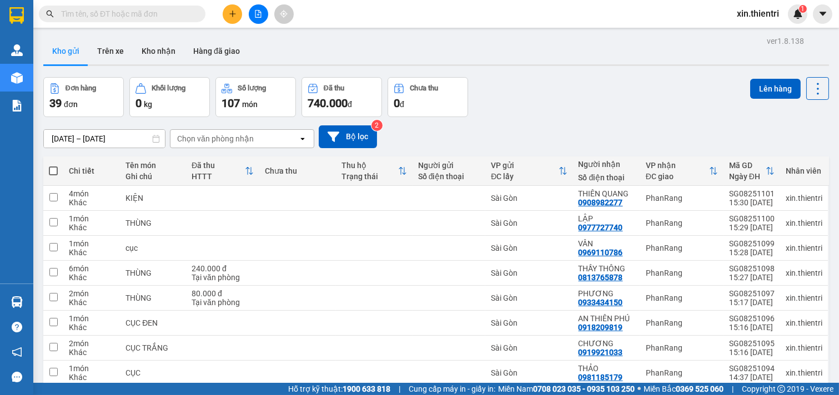
drag, startPoint x: 657, startPoint y: 353, endPoint x: 656, endPoint y: 359, distance: 6.2
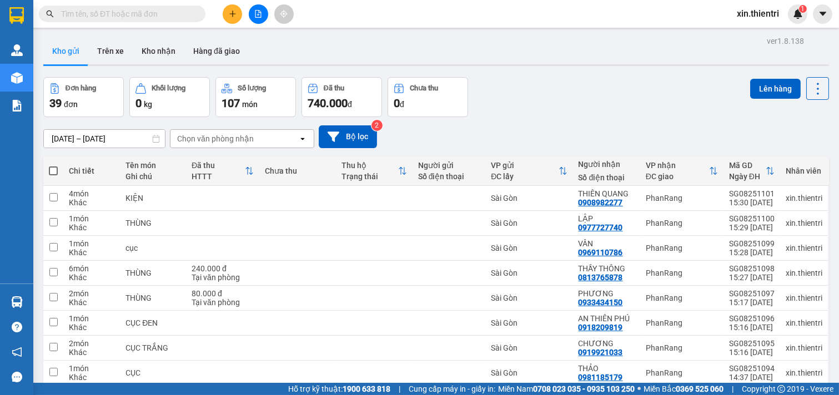
click at [231, 18] on button at bounding box center [232, 13] width 19 height 19
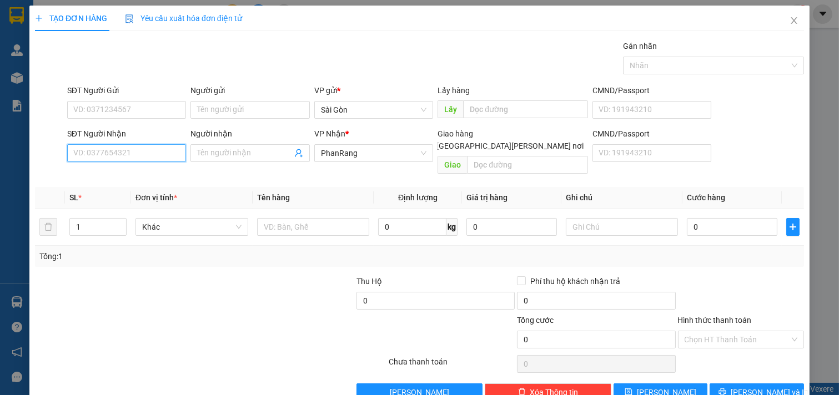
click at [142, 154] on input "SĐT Người Nhận" at bounding box center [126, 153] width 119 height 18
drag, startPoint x: 134, startPoint y: 170, endPoint x: 163, endPoint y: 192, distance: 36.4
click at [134, 170] on div "0919546439 - PHI" at bounding box center [125, 175] width 104 height 12
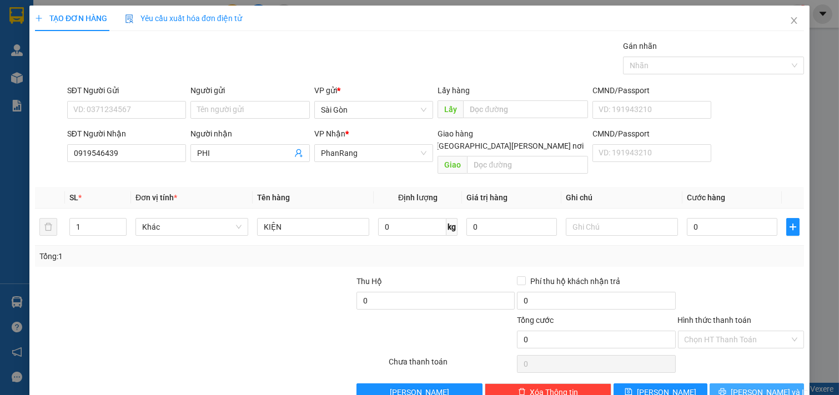
click at [770, 367] on button "[PERSON_NAME] và In" at bounding box center [756, 393] width 94 height 18
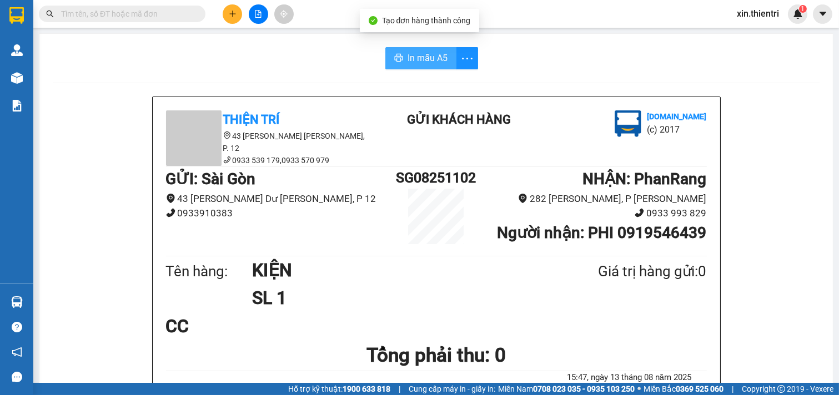
click at [402, 53] on button "In mẫu A5" at bounding box center [420, 58] width 71 height 22
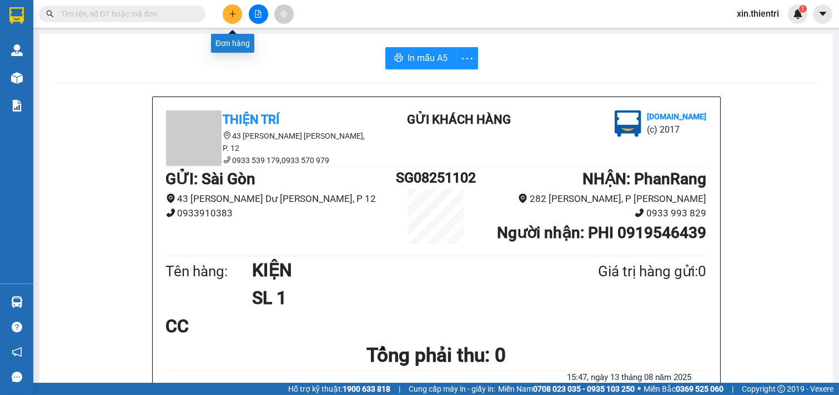
click at [233, 16] on icon "plus" at bounding box center [233, 14] width 8 height 8
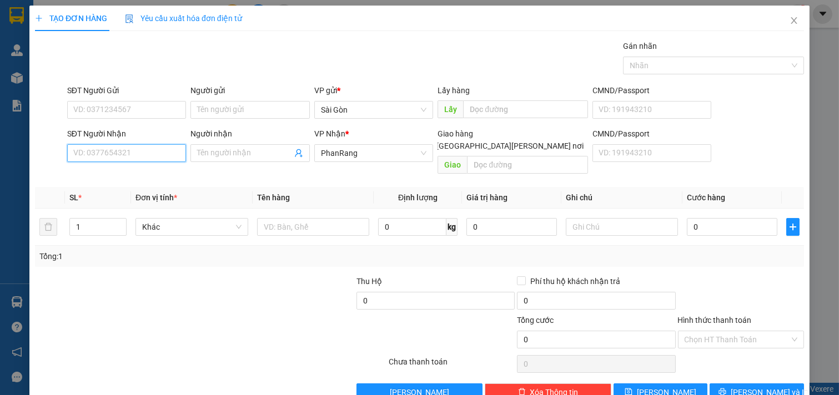
click at [105, 152] on input "SĐT Người Nhận" at bounding box center [126, 153] width 119 height 18
click at [145, 176] on div "0919914575 - LỰC" at bounding box center [125, 175] width 104 height 12
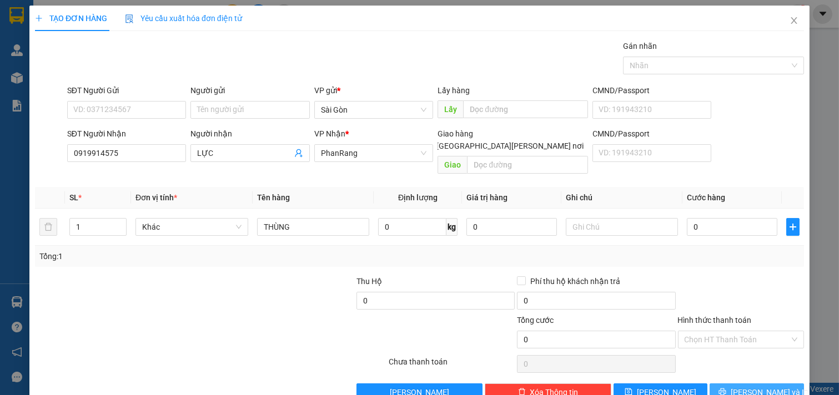
drag, startPoint x: 744, startPoint y: 368, endPoint x: 737, endPoint y: 367, distance: 7.8
click at [742, 367] on span "[PERSON_NAME] và In" at bounding box center [769, 392] width 78 height 12
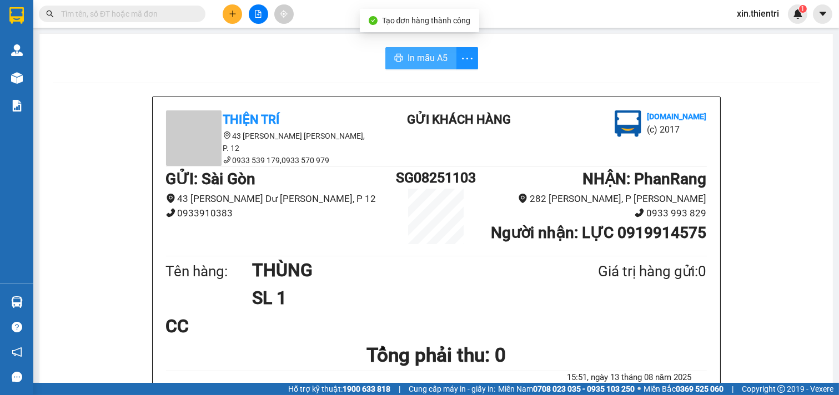
click at [413, 54] on span "In mẫu A5" at bounding box center [427, 58] width 40 height 14
click at [238, 16] on button at bounding box center [232, 13] width 19 height 19
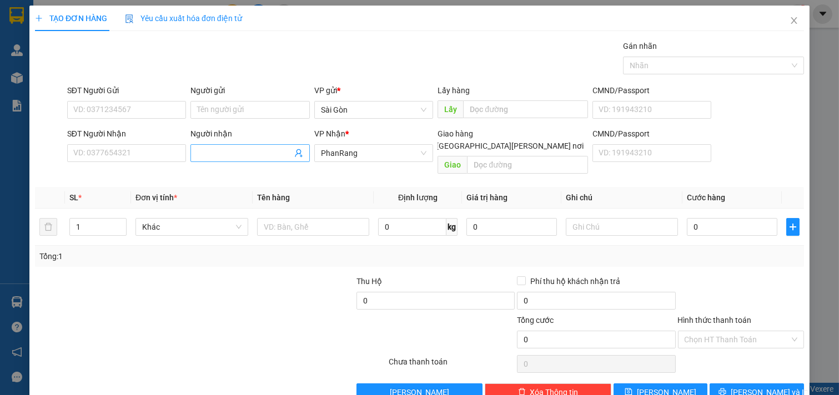
click at [241, 154] on input "Người nhận" at bounding box center [244, 153] width 95 height 12
click at [287, 218] on input "text" at bounding box center [313, 227] width 113 height 18
click at [254, 153] on input "Người nhận" at bounding box center [244, 153] width 95 height 12
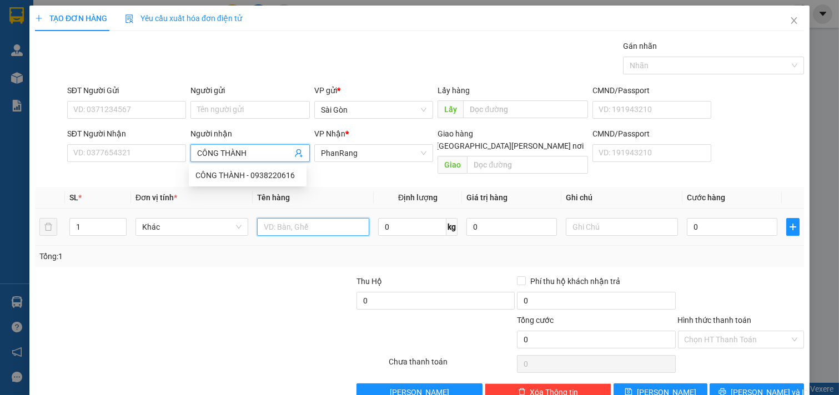
click at [301, 218] on input "text" at bounding box center [313, 227] width 113 height 18
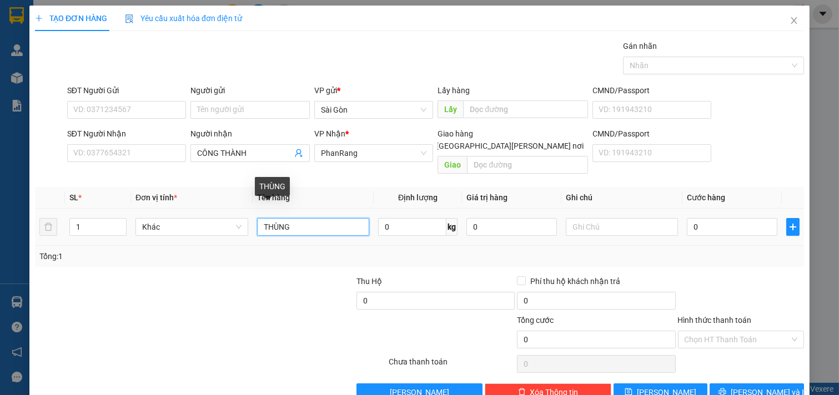
click at [342, 218] on input "THÙNG" at bounding box center [313, 227] width 113 height 18
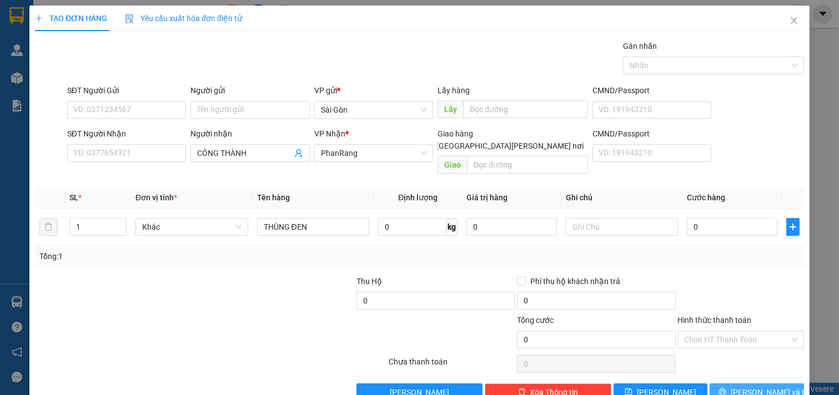
click at [737, 367] on button "[PERSON_NAME] và In" at bounding box center [756, 393] width 94 height 18
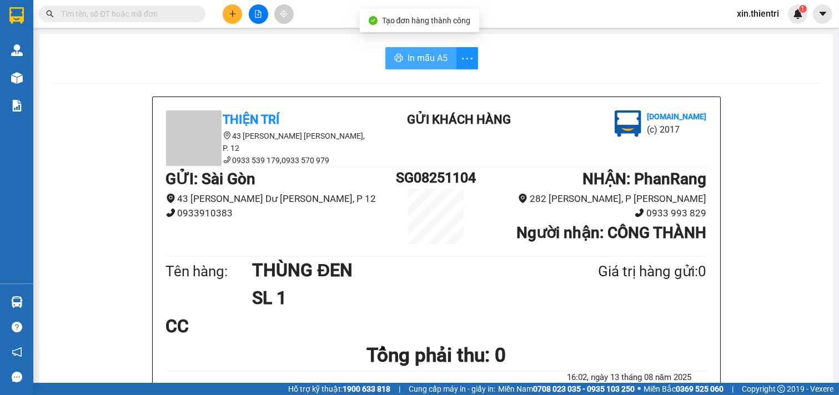
click at [422, 52] on span "In mẫu A5" at bounding box center [427, 58] width 40 height 14
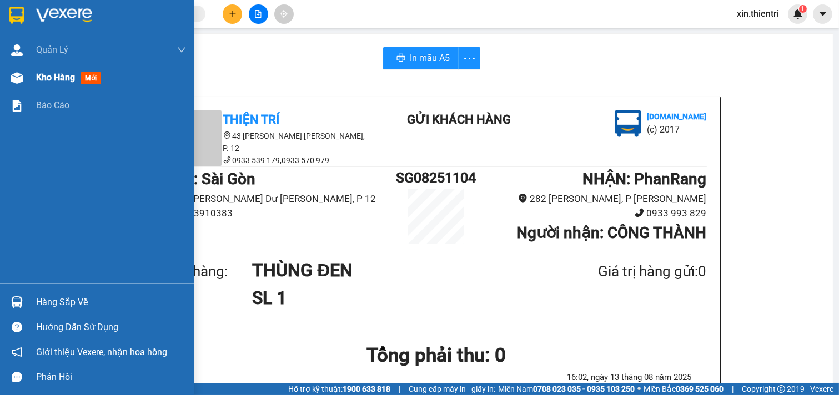
drag, startPoint x: 49, startPoint y: 74, endPoint x: 53, endPoint y: 70, distance: 6.3
click at [54, 74] on span "Kho hàng" at bounding box center [55, 77] width 39 height 11
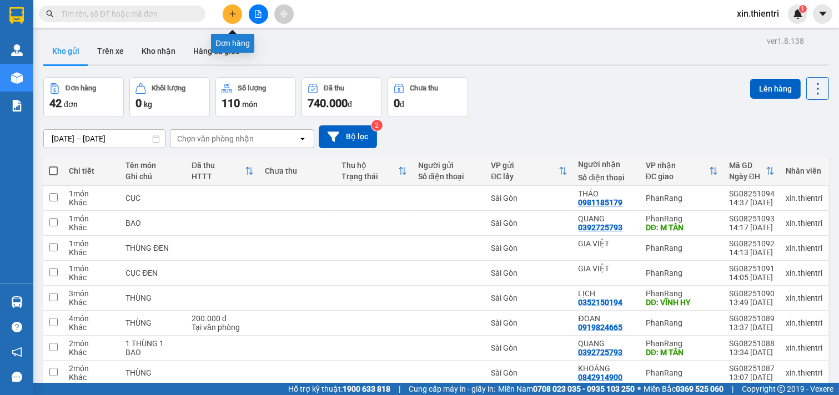
click at [230, 12] on icon "plus" at bounding box center [233, 14] width 8 height 8
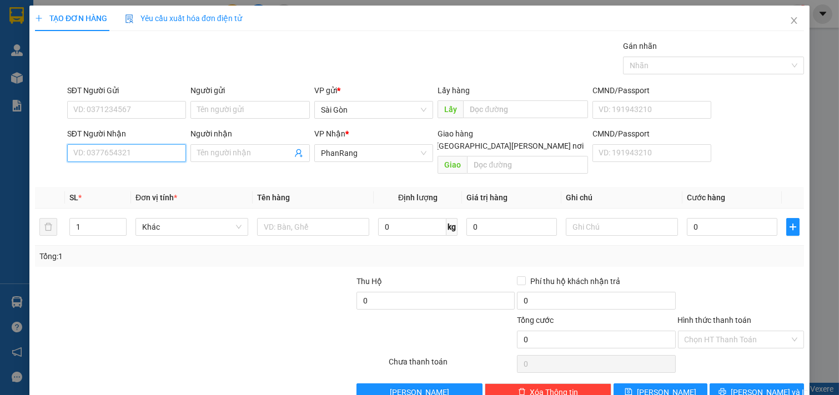
click at [124, 156] on input "SĐT Người Nhận" at bounding box center [126, 153] width 119 height 18
click at [253, 162] on span at bounding box center [249, 153] width 119 height 18
drag, startPoint x: 125, startPoint y: 334, endPoint x: 171, endPoint y: 318, distance: 48.3
click at [140, 330] on div at bounding box center [146, 333] width 225 height 39
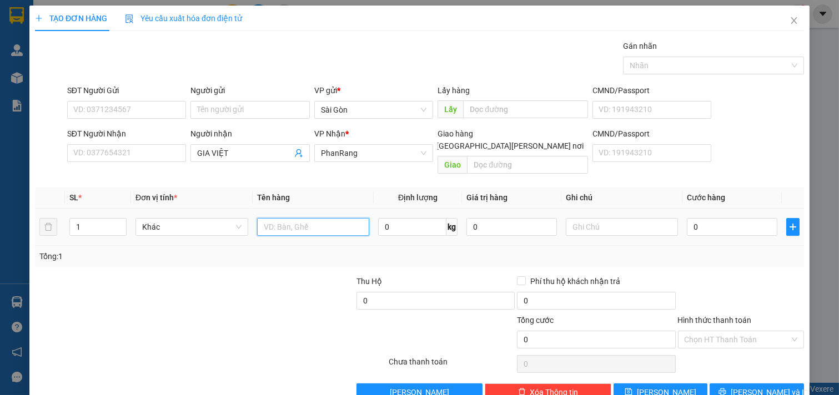
click at [313, 220] on input "text" at bounding box center [313, 227] width 113 height 18
click at [740, 367] on button "[PERSON_NAME] và In" at bounding box center [756, 393] width 94 height 18
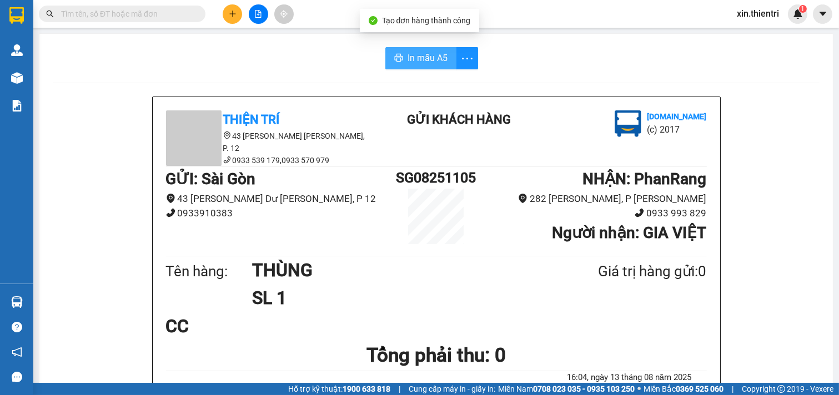
drag, startPoint x: 429, startPoint y: 53, endPoint x: 436, endPoint y: 51, distance: 7.9
click at [429, 52] on span "In mẫu A5" at bounding box center [427, 58] width 40 height 14
click at [232, 18] on button at bounding box center [232, 13] width 19 height 19
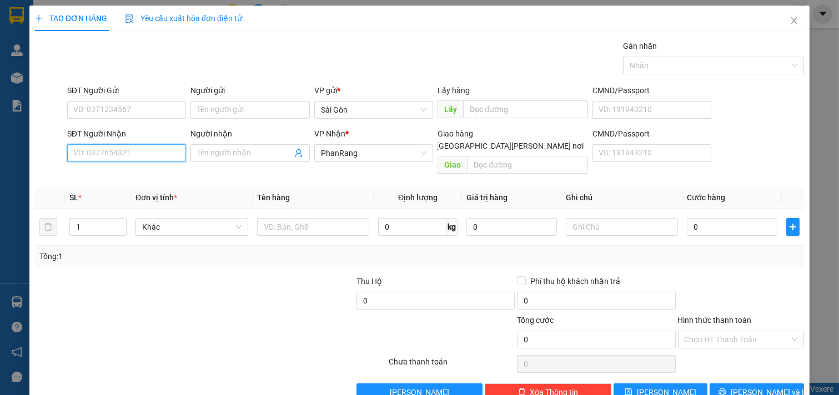
click at [163, 149] on input "SĐT Người Nhận" at bounding box center [126, 153] width 119 height 18
click at [146, 174] on div "0982463750 - [PERSON_NAME]" at bounding box center [127, 175] width 109 height 12
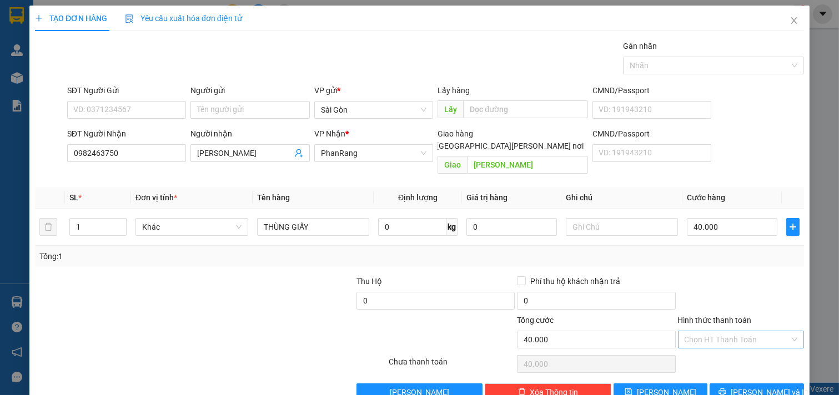
drag, startPoint x: 742, startPoint y: 313, endPoint x: 742, endPoint y: 320, distance: 7.2
click at [741, 331] on input "Hình thức thanh toán" at bounding box center [736, 339] width 105 height 17
click at [746, 344] on div "Tại văn phòng" at bounding box center [733, 350] width 112 height 12
click at [722, 218] on input "40.000" at bounding box center [732, 227] width 90 height 18
click at [720, 218] on input "0" at bounding box center [732, 227] width 90 height 18
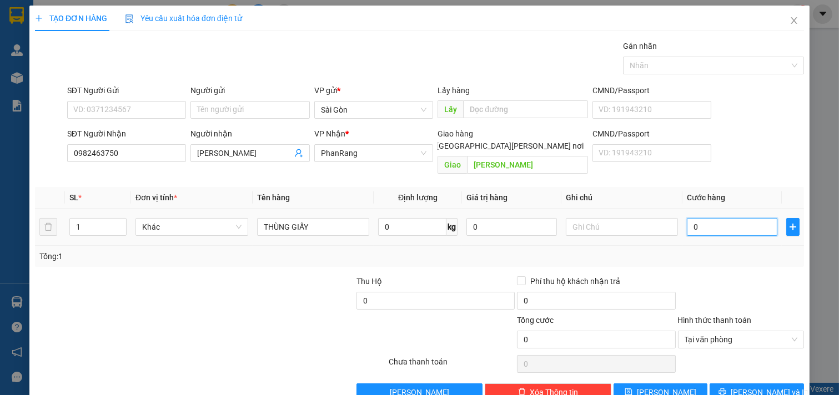
click at [720, 218] on input "0" at bounding box center [732, 227] width 90 height 18
drag, startPoint x: 734, startPoint y: 308, endPoint x: 742, endPoint y: 337, distance: 30.3
click at [734, 331] on span "Tại văn phòng" at bounding box center [740, 339] width 113 height 17
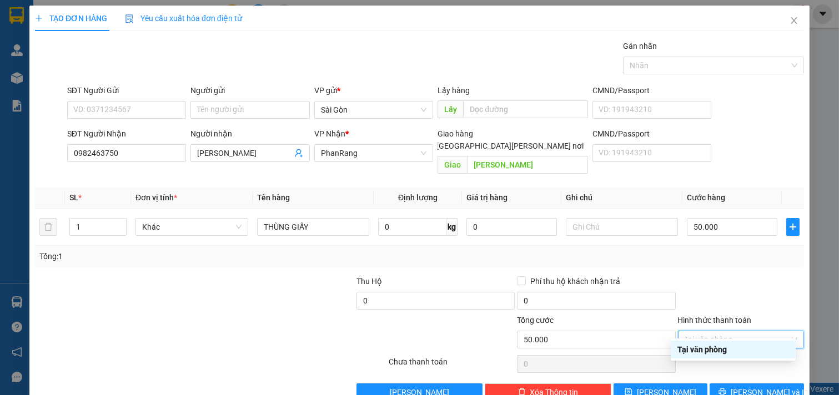
click at [736, 344] on div "Tại văn phòng" at bounding box center [733, 350] width 112 height 12
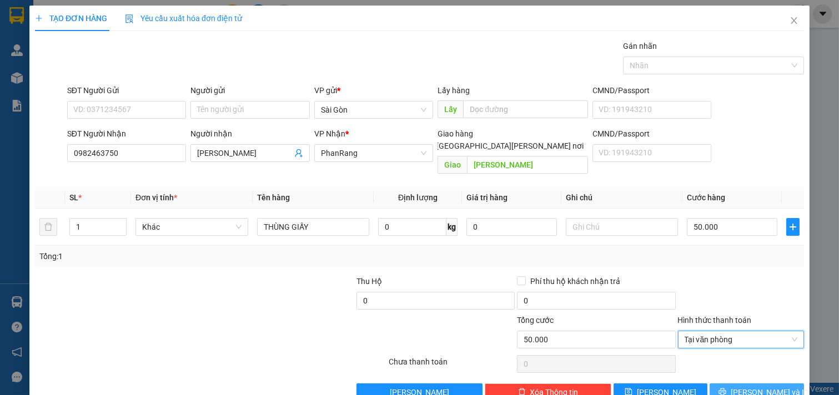
click at [742, 367] on span "[PERSON_NAME] và In" at bounding box center [769, 392] width 78 height 12
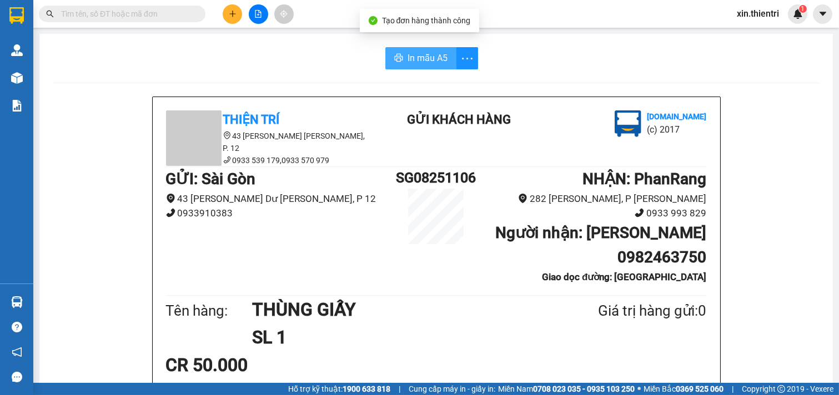
click at [414, 56] on span "In mẫu A5" at bounding box center [427, 58] width 40 height 14
click at [225, 17] on button at bounding box center [232, 13] width 19 height 19
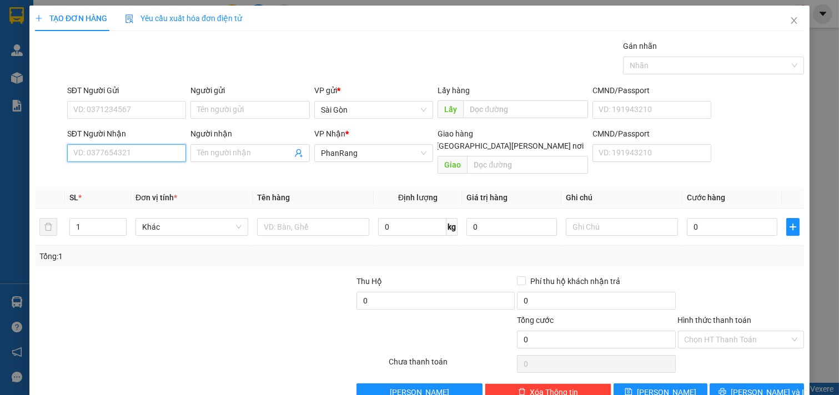
click at [164, 145] on input "SĐT Người Nhận" at bounding box center [126, 153] width 119 height 18
click at [229, 151] on input "Người nhận" at bounding box center [244, 153] width 95 height 12
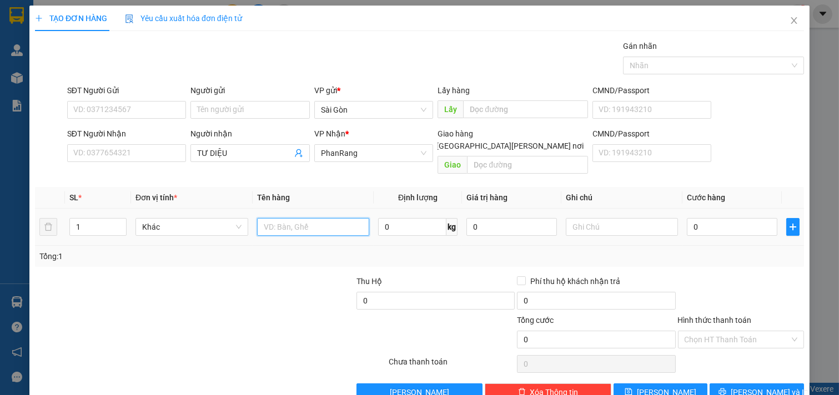
click at [322, 218] on input "text" at bounding box center [313, 227] width 113 height 18
drag, startPoint x: 745, startPoint y: 360, endPoint x: 738, endPoint y: 356, distance: 8.2
click at [744, 367] on span "[PERSON_NAME] và In" at bounding box center [769, 392] width 78 height 12
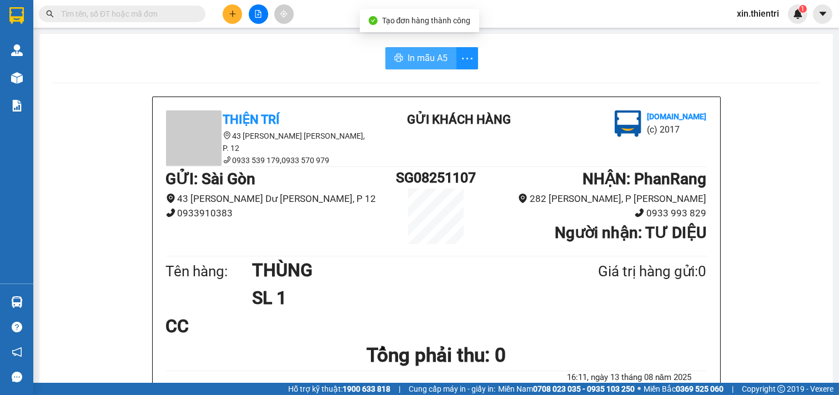
click at [401, 58] on button "In mẫu A5" at bounding box center [420, 58] width 71 height 22
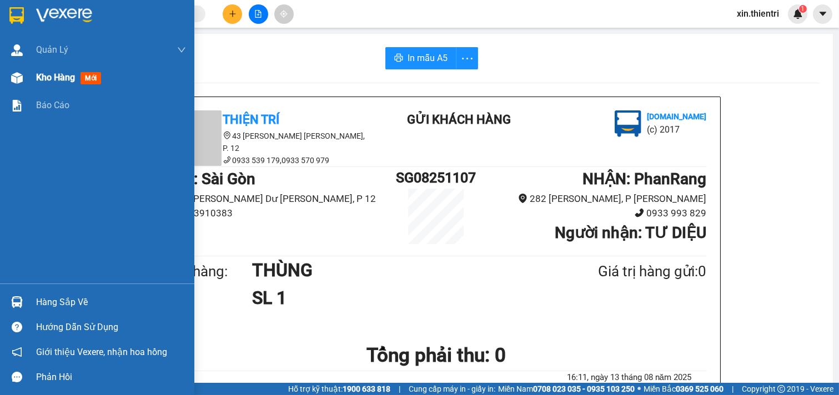
click at [84, 74] on span "mới" at bounding box center [90, 78] width 21 height 12
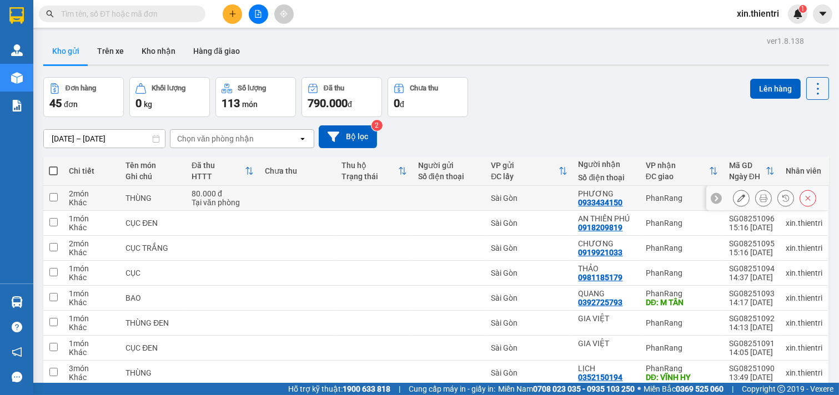
click at [737, 198] on icon at bounding box center [741, 198] width 8 height 8
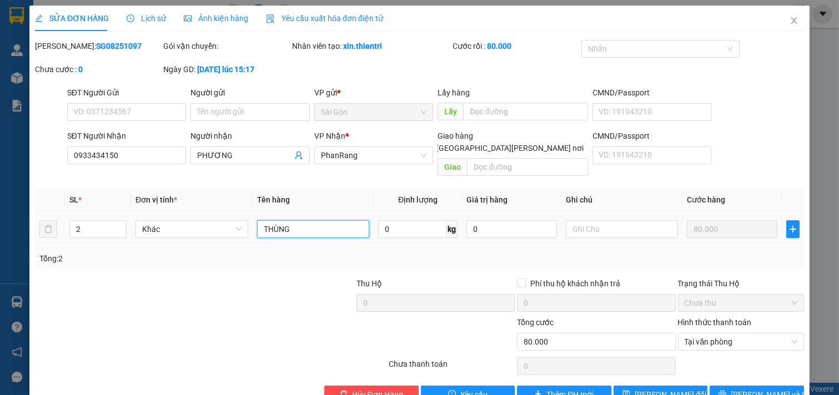
click at [311, 220] on input "THÙNG" at bounding box center [313, 229] width 113 height 18
drag, startPoint x: 744, startPoint y: 376, endPoint x: 733, endPoint y: 370, distance: 12.7
click at [742, 367] on button "[PERSON_NAME] và In" at bounding box center [756, 395] width 94 height 18
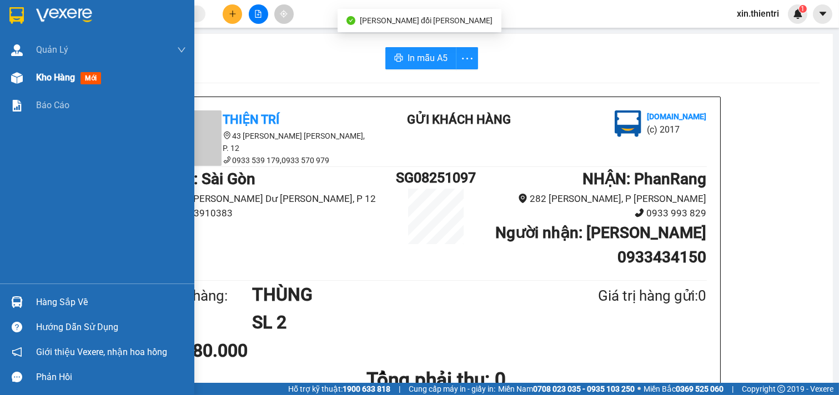
click at [69, 74] on span "Kho hàng" at bounding box center [55, 77] width 39 height 11
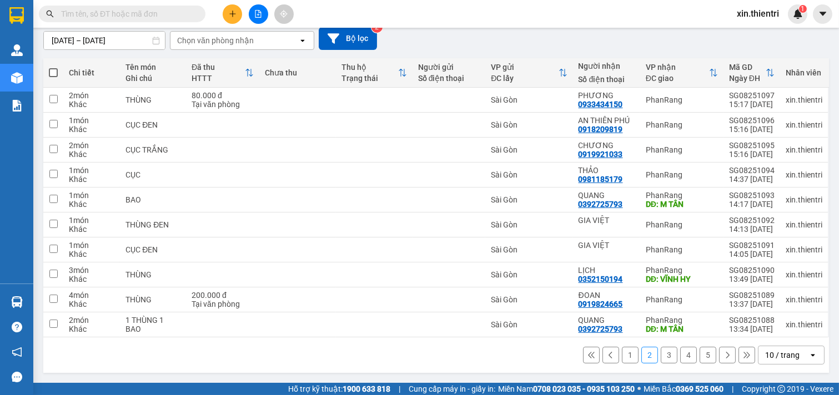
click at [622, 353] on button "1" at bounding box center [630, 355] width 17 height 17
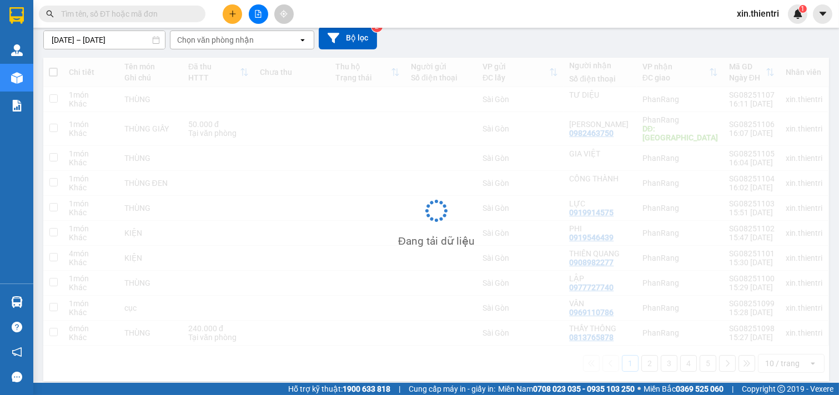
scroll to position [99, 0]
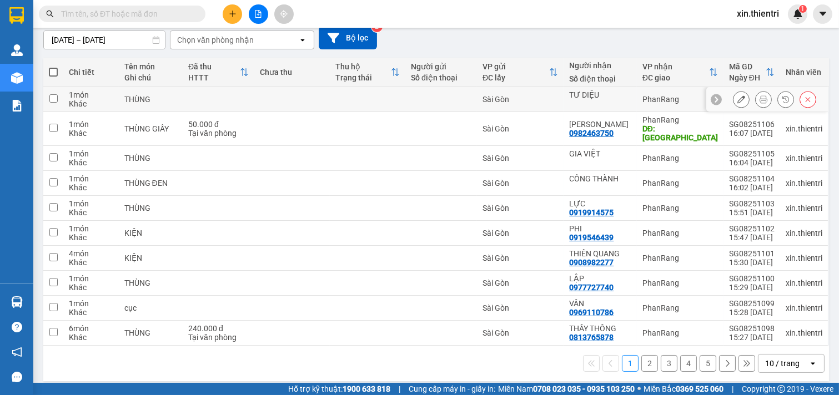
click at [733, 96] on button at bounding box center [741, 99] width 16 height 19
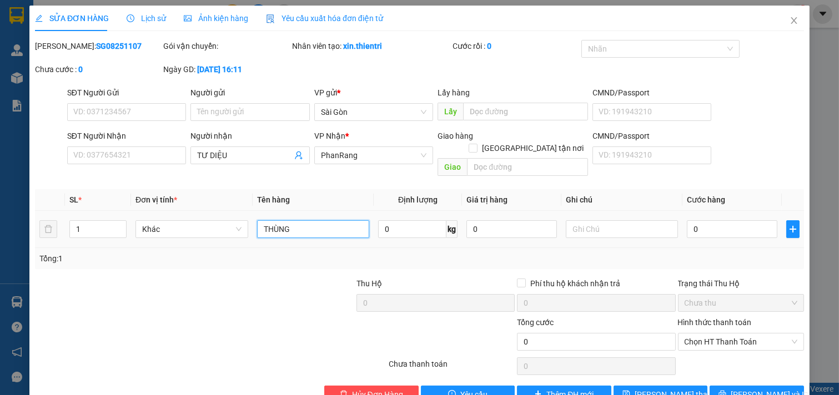
click at [311, 220] on input "THÙNG" at bounding box center [313, 229] width 113 height 18
type input "T"
type input "CỤC XANH"
drag, startPoint x: 745, startPoint y: 381, endPoint x: 738, endPoint y: 377, distance: 7.7
click at [745, 389] on span "[PERSON_NAME] và In" at bounding box center [769, 395] width 78 height 12
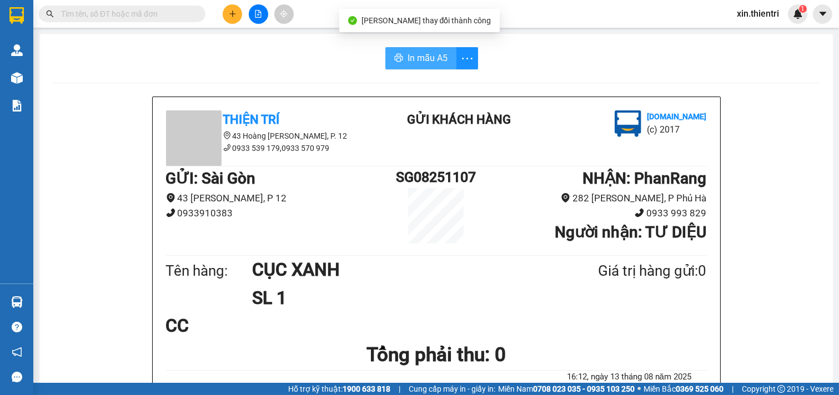
click at [417, 59] on span "In mẫu A5" at bounding box center [427, 58] width 40 height 14
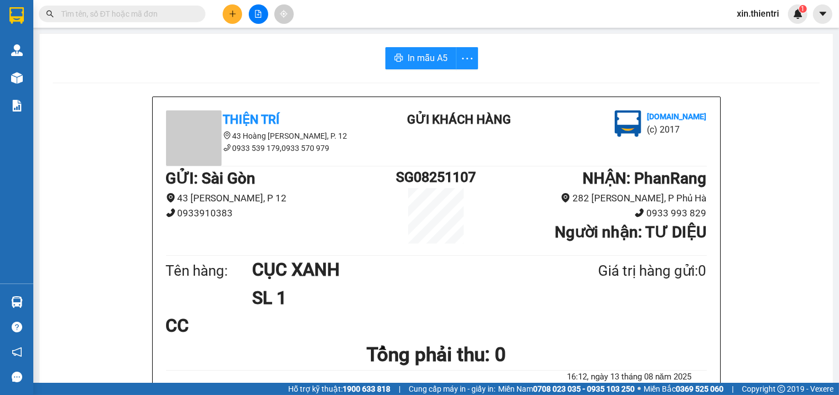
click at [242, 11] on div at bounding box center [257, 13] width 83 height 19
click at [231, 17] on icon "plus" at bounding box center [233, 14] width 8 height 8
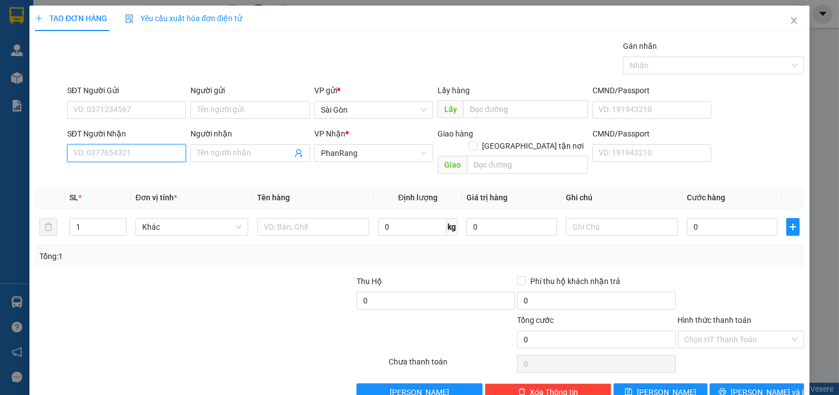
drag, startPoint x: 143, startPoint y: 153, endPoint x: 137, endPoint y: 152, distance: 6.3
click at [143, 154] on input "SĐT Người Nhận" at bounding box center [126, 153] width 119 height 18
type input "0902855118"
click at [143, 156] on input "0902855118" at bounding box center [126, 153] width 119 height 18
click at [136, 170] on div "0902855118 - TÂN" at bounding box center [125, 175] width 104 height 12
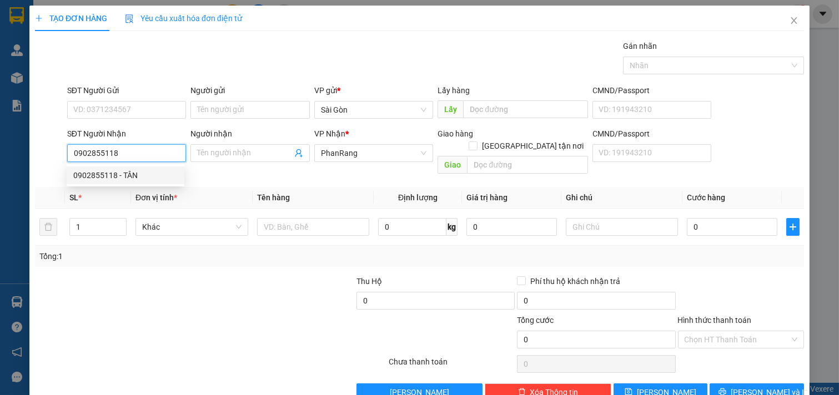
type input "TÂN"
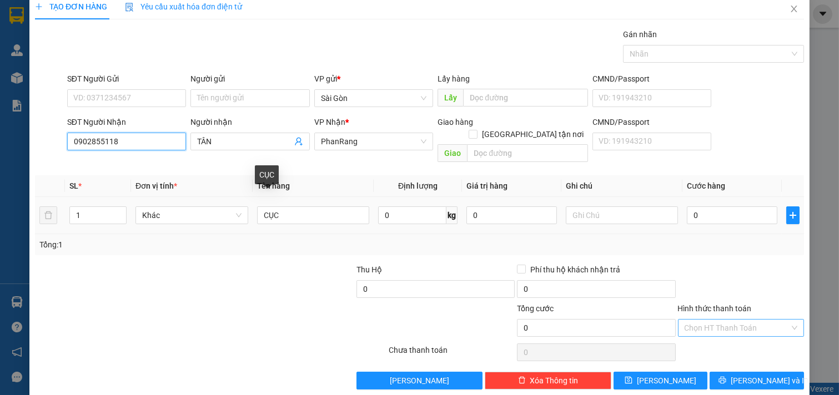
scroll to position [15, 0]
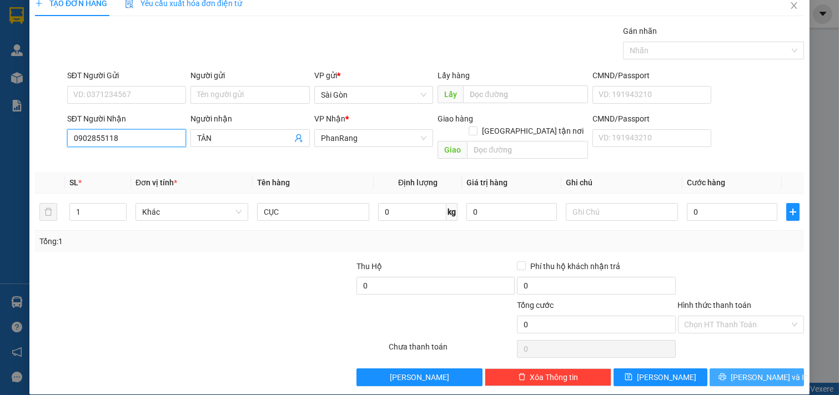
type input "0902855118"
click at [745, 369] on button "[PERSON_NAME] và In" at bounding box center [756, 378] width 94 height 18
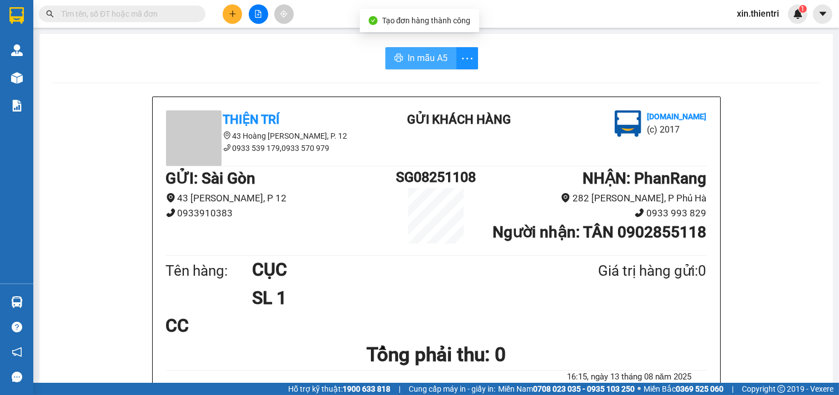
click at [406, 51] on button "In mẫu A5" at bounding box center [420, 58] width 71 height 22
click at [233, 16] on button at bounding box center [232, 13] width 19 height 19
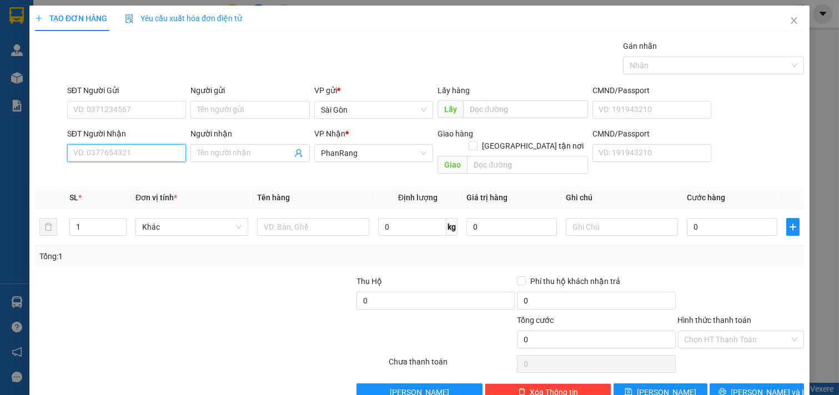
click at [157, 159] on input "SĐT Người Nhận" at bounding box center [126, 153] width 119 height 18
type input "0326983131"
click at [139, 172] on div "0326983131 - QUANG" at bounding box center [125, 175] width 104 height 12
type input "QUANG"
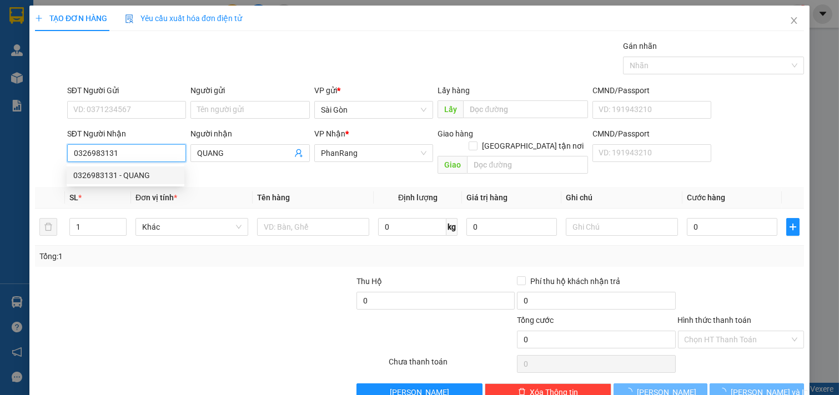
type input "50.000"
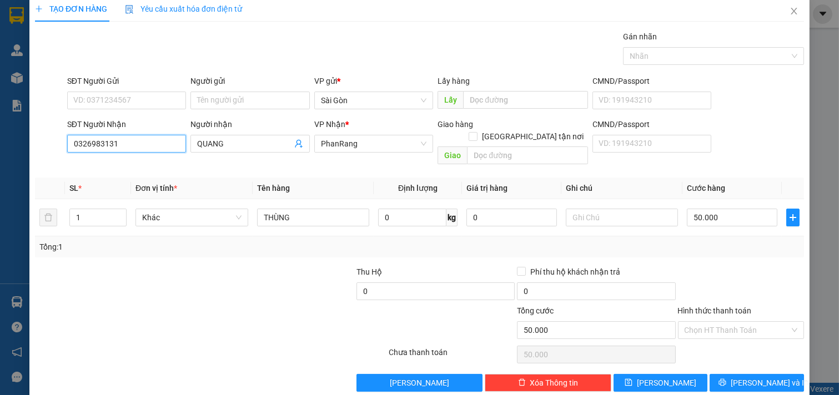
scroll to position [15, 0]
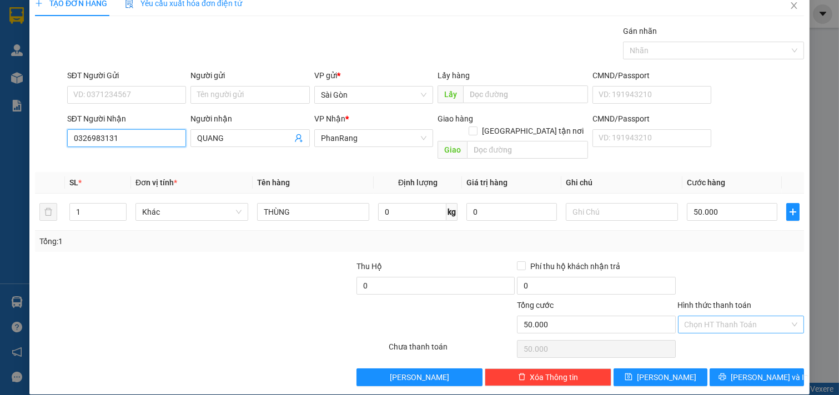
type input "0326983131"
drag, startPoint x: 738, startPoint y: 311, endPoint x: 737, endPoint y: 323, distance: 12.3
click at [737, 316] on input "Hình thức thanh toán" at bounding box center [736, 324] width 105 height 17
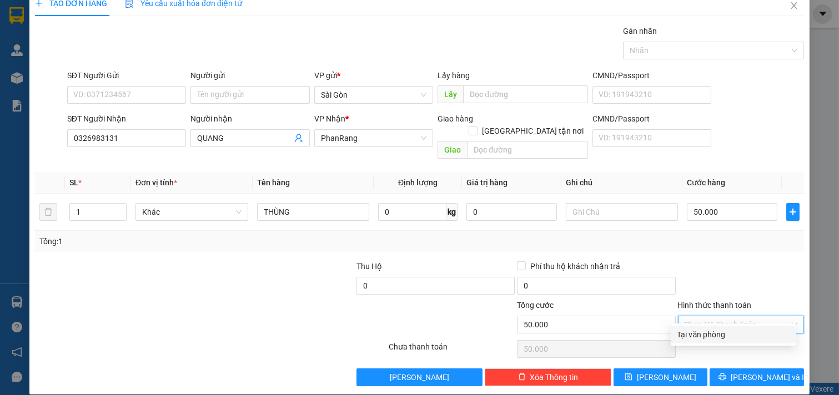
click at [738, 336] on div "Tại văn phòng" at bounding box center [733, 335] width 112 height 12
type input "0"
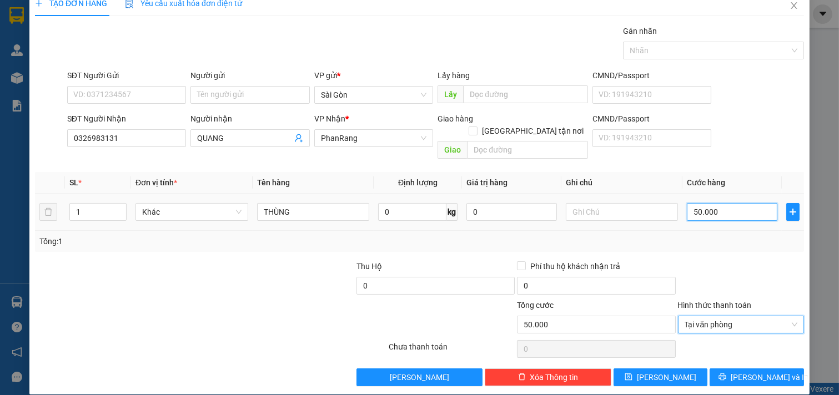
click at [720, 203] on input "50.000" at bounding box center [732, 212] width 90 height 18
type input "0"
click at [703, 203] on input "0" at bounding box center [732, 212] width 90 height 18
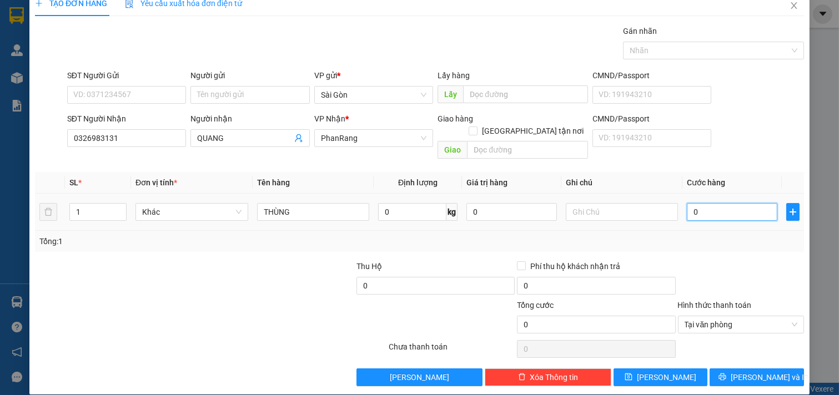
type input "4"
type input "40"
type input "40.000"
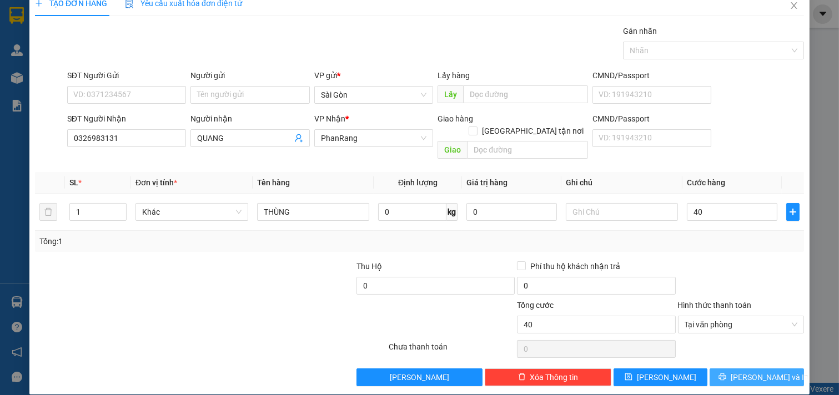
type input "40.000"
click at [718, 369] on button "[PERSON_NAME] và In" at bounding box center [756, 378] width 94 height 18
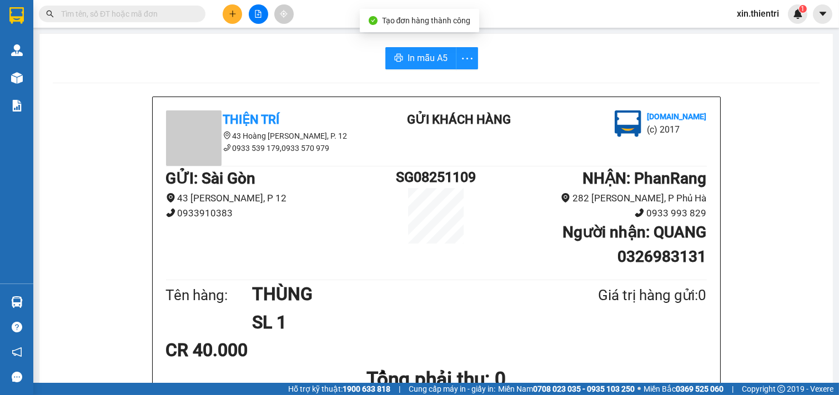
click at [422, 52] on span "In mẫu A5" at bounding box center [427, 58] width 40 height 14
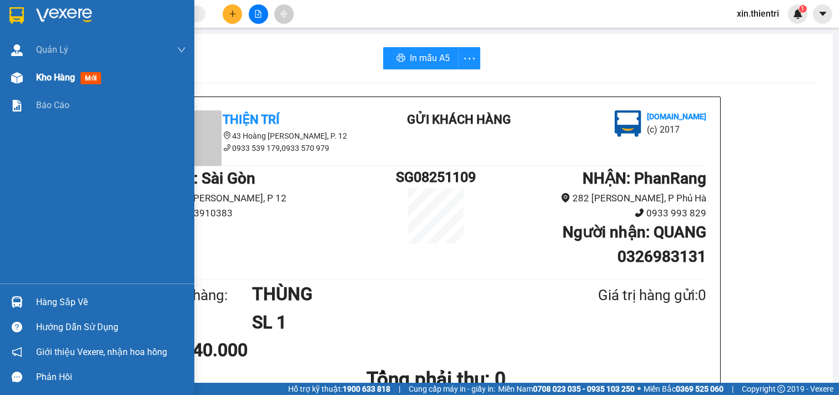
click at [41, 82] on span "Kho hàng" at bounding box center [55, 77] width 39 height 11
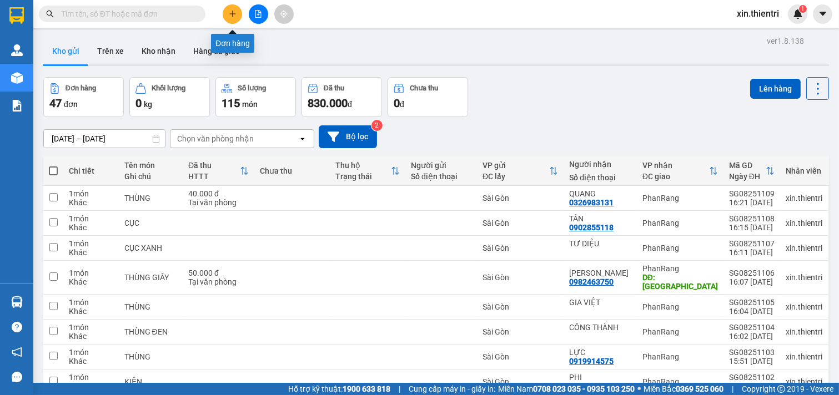
click at [225, 11] on button at bounding box center [232, 13] width 19 height 19
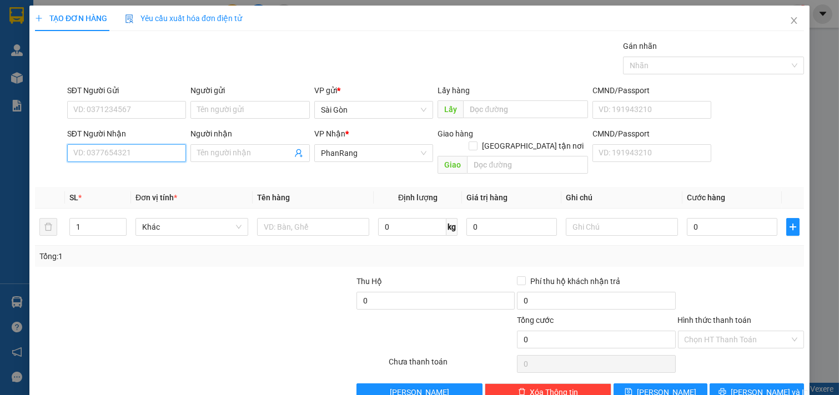
click at [158, 152] on input "SĐT Người Nhận" at bounding box center [126, 153] width 119 height 18
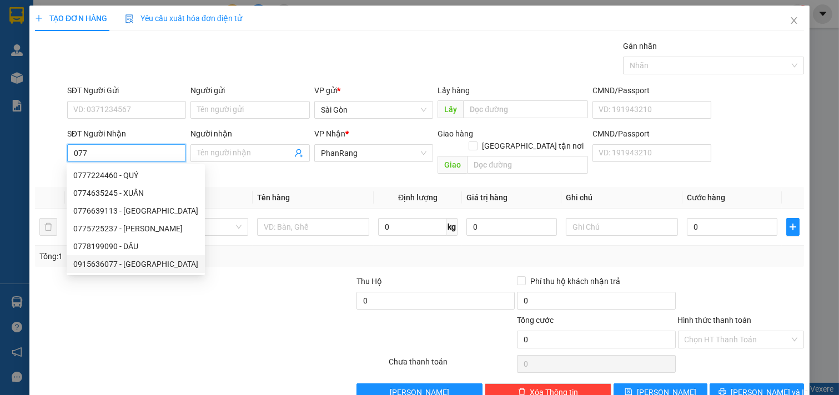
click at [147, 262] on div "0915636077 - [GEOGRAPHIC_DATA]" at bounding box center [135, 264] width 125 height 12
type input "0915636077"
type input "HỒNG HÀ"
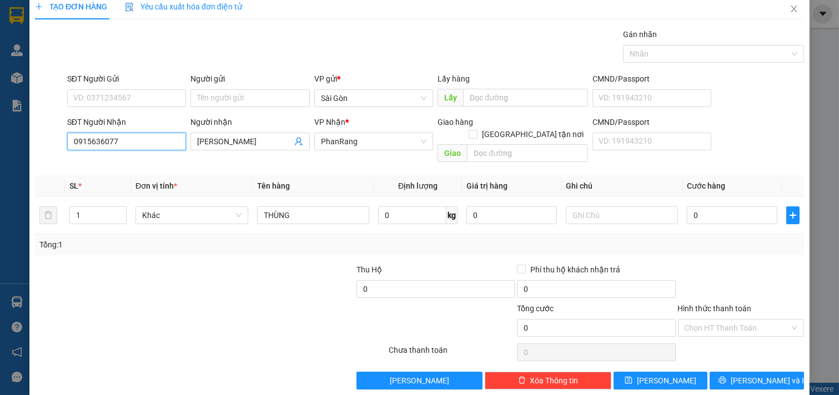
scroll to position [15, 0]
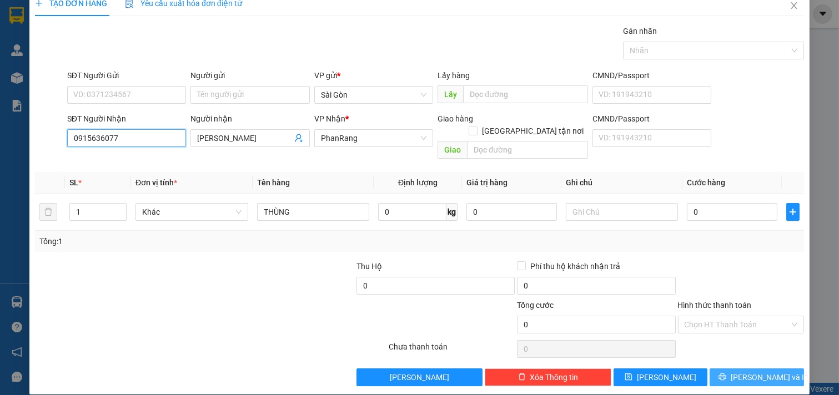
type input "0915636077"
click at [744, 371] on span "[PERSON_NAME] và In" at bounding box center [769, 377] width 78 height 12
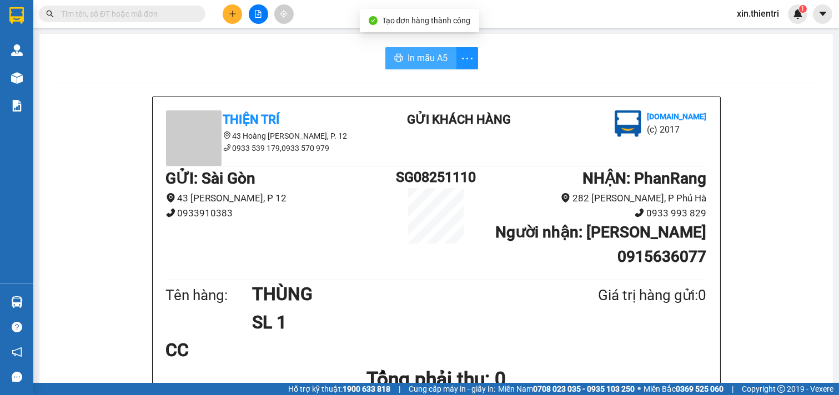
click at [401, 48] on button "In mẫu A5" at bounding box center [420, 58] width 71 height 22
click at [237, 13] on button at bounding box center [232, 13] width 19 height 19
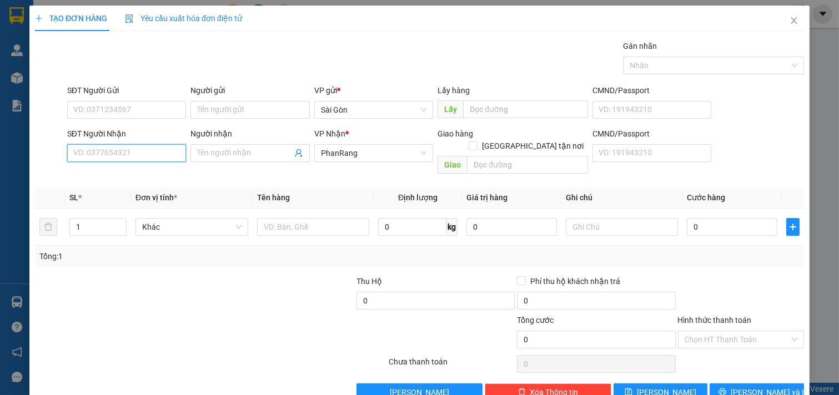
click at [158, 152] on input "SĐT Người Nhận" at bounding box center [126, 153] width 119 height 18
click at [155, 160] on input "0683839079" at bounding box center [126, 153] width 119 height 18
type input "0683839079"
click at [219, 154] on input "Người nhận" at bounding box center [244, 153] width 95 height 12
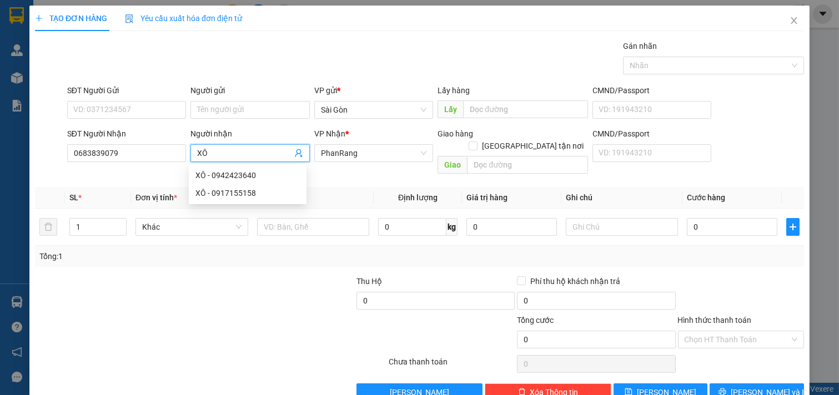
type input "X"
click at [134, 147] on input "0683839079" at bounding box center [126, 153] width 119 height 18
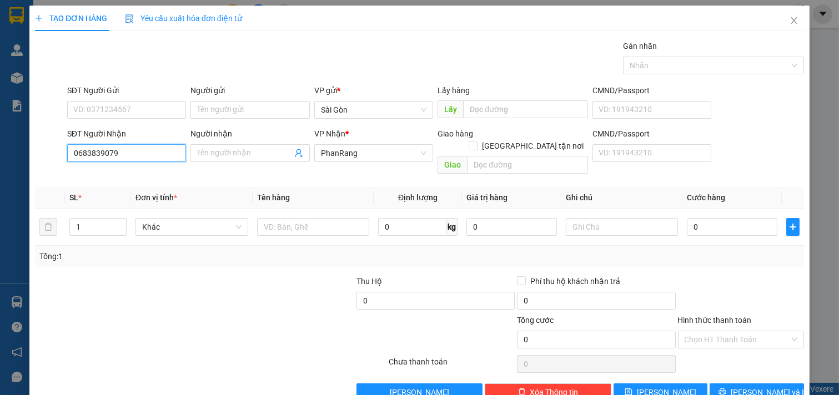
drag, startPoint x: 113, startPoint y: 158, endPoint x: 52, endPoint y: 147, distance: 62.6
click at [37, 145] on div "SĐT Người Nhận 0683839079 0683839079 Người nhận Tên người nhận VP Nhận * PhanRa…" at bounding box center [419, 153] width 771 height 51
click at [236, 157] on input "Người nhận" at bounding box center [244, 153] width 95 height 12
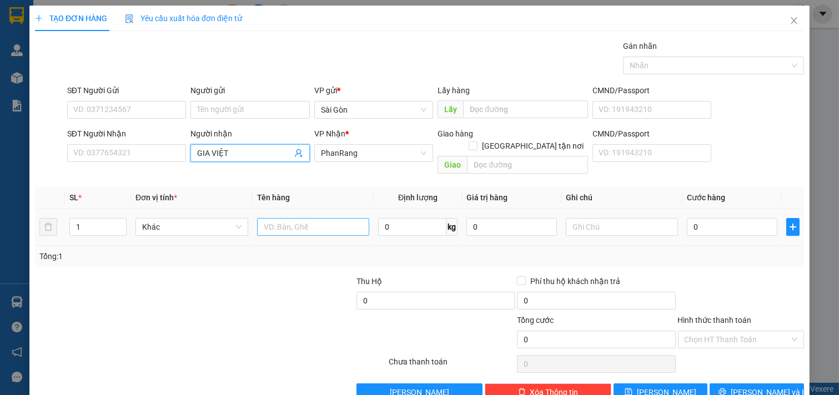
type input "GIA VIỆT"
click at [326, 218] on input "text" at bounding box center [313, 227] width 113 height 18
type input "XÔ"
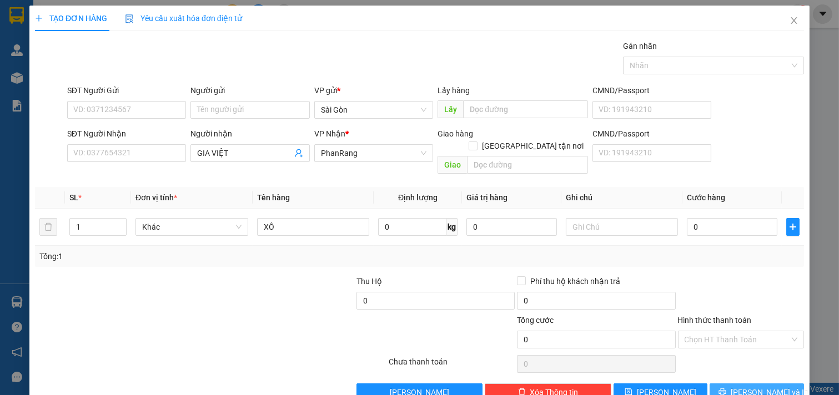
click at [748, 384] on button "[PERSON_NAME] và In" at bounding box center [756, 393] width 94 height 18
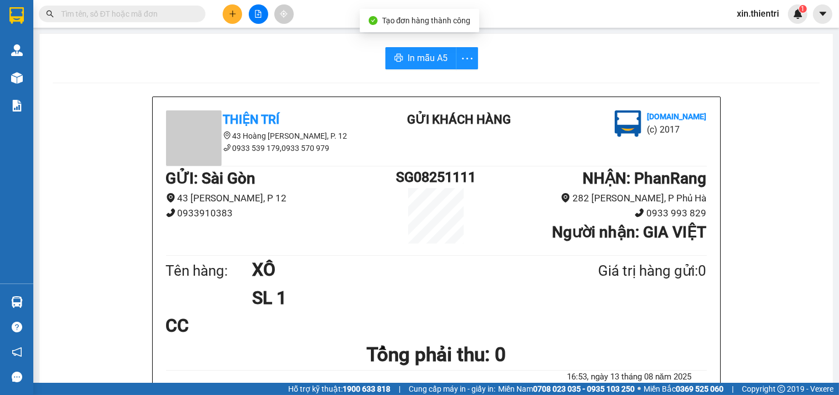
click at [412, 54] on span "In mẫu A5" at bounding box center [427, 58] width 40 height 14
click at [239, 14] on button at bounding box center [232, 13] width 19 height 19
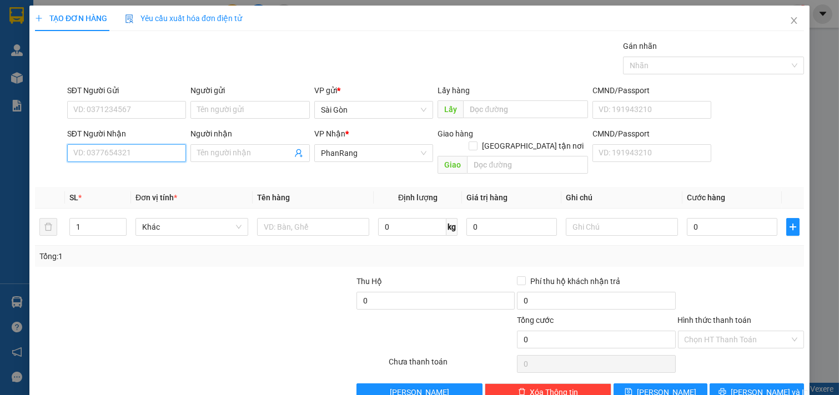
click at [142, 156] on input "SĐT Người Nhận" at bounding box center [126, 153] width 119 height 18
type input "0918099019"
click at [147, 175] on div "0918099019 - Biên" at bounding box center [125, 175] width 104 height 12
type input "Biên"
type input "0918099019"
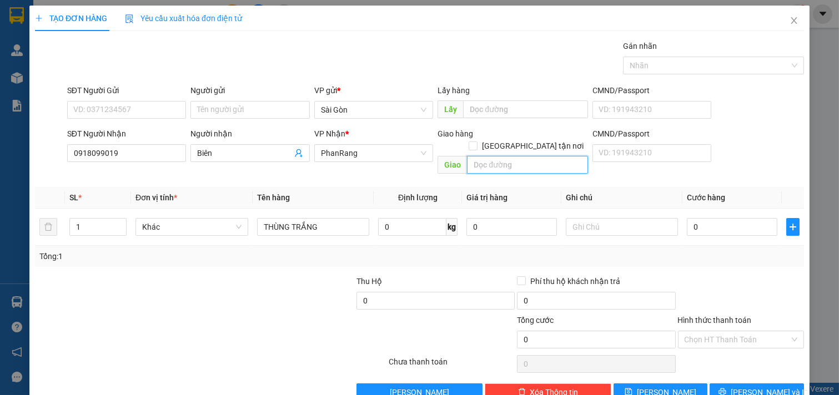
click at [508, 156] on input "text" at bounding box center [527, 165] width 120 height 18
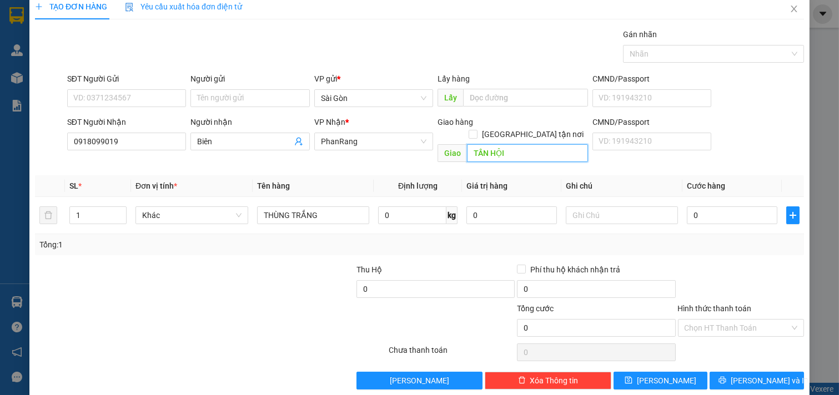
scroll to position [15, 0]
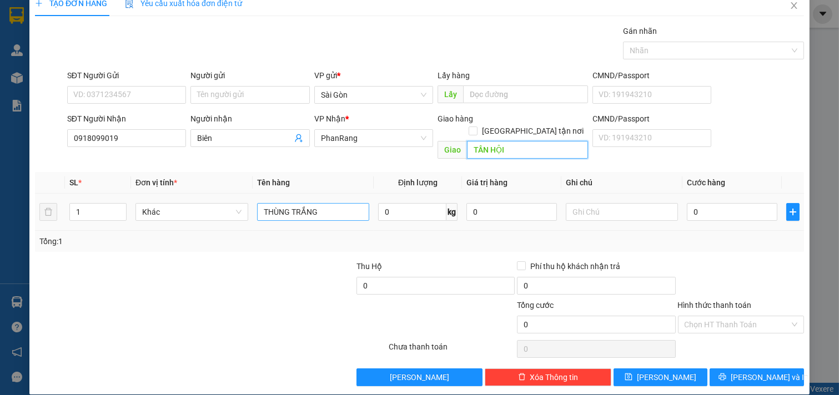
type input "TÂN HỘI"
click at [331, 203] on input "THÙNG TRẮNG" at bounding box center [313, 212] width 113 height 18
type input "T"
type input "HỘP"
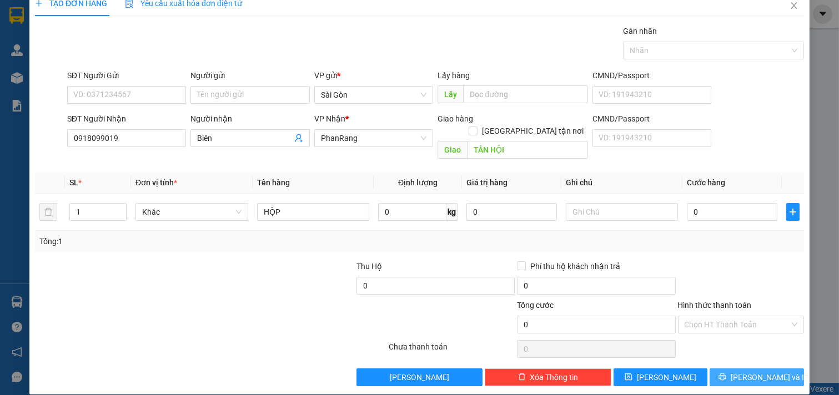
click at [739, 371] on span "[PERSON_NAME] và In" at bounding box center [769, 377] width 78 height 12
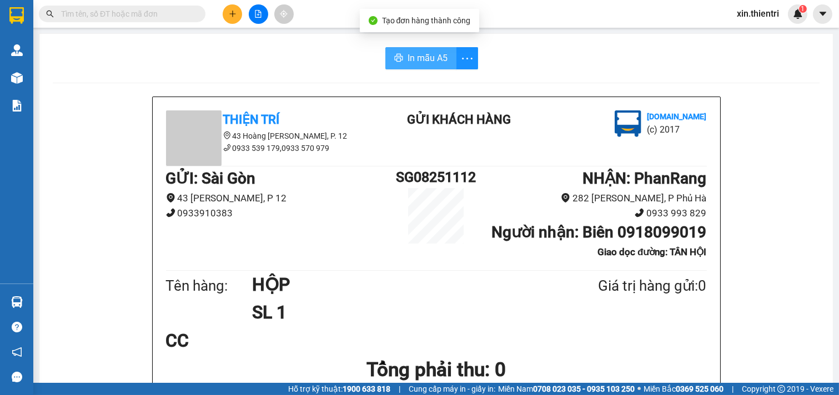
click at [394, 52] on button "In mẫu A5" at bounding box center [420, 58] width 71 height 22
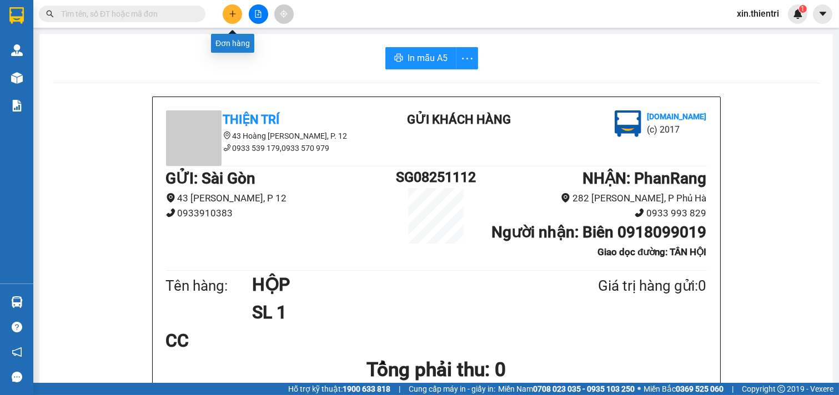
click at [234, 15] on icon "plus" at bounding box center [233, 14] width 8 height 8
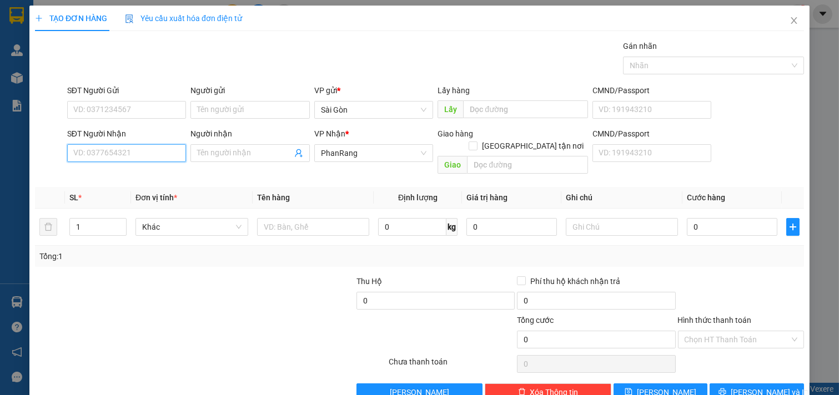
click at [142, 159] on input "SĐT Người Nhận" at bounding box center [126, 153] width 119 height 18
type input "0918209819"
click at [146, 175] on div "0918209819 - AN [PERSON_NAME]" at bounding box center [141, 175] width 137 height 12
type input "AN THIÊN PHÚ"
type input "0918209819"
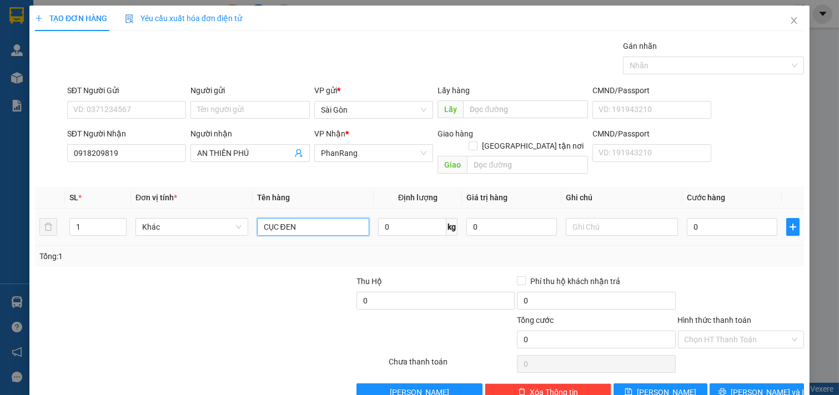
click at [314, 218] on input "CỤC ĐEN" at bounding box center [313, 227] width 113 height 18
type input "C"
type input "KIỆN"
click at [746, 386] on span "[PERSON_NAME] và In" at bounding box center [769, 392] width 78 height 12
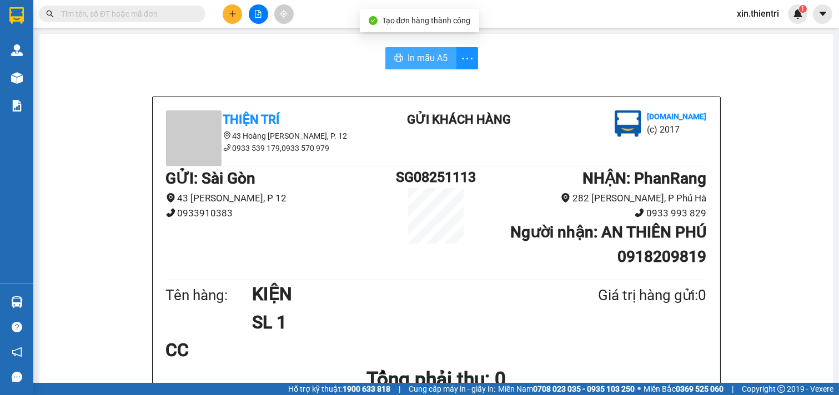
click at [429, 58] on span "In mẫu A5" at bounding box center [427, 58] width 40 height 14
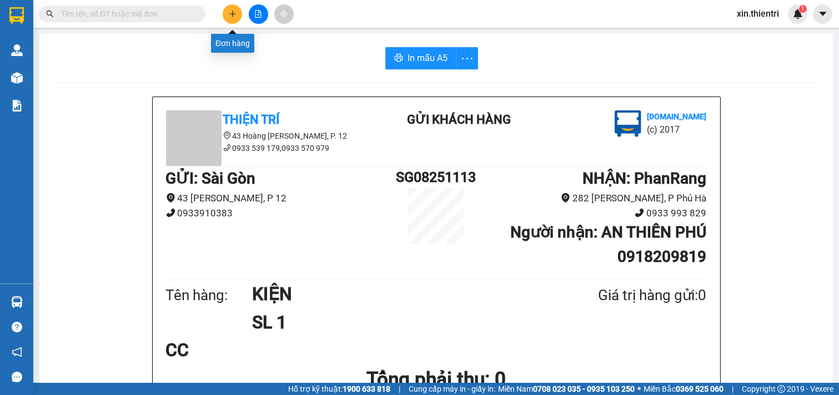
click at [234, 6] on button at bounding box center [232, 13] width 19 height 19
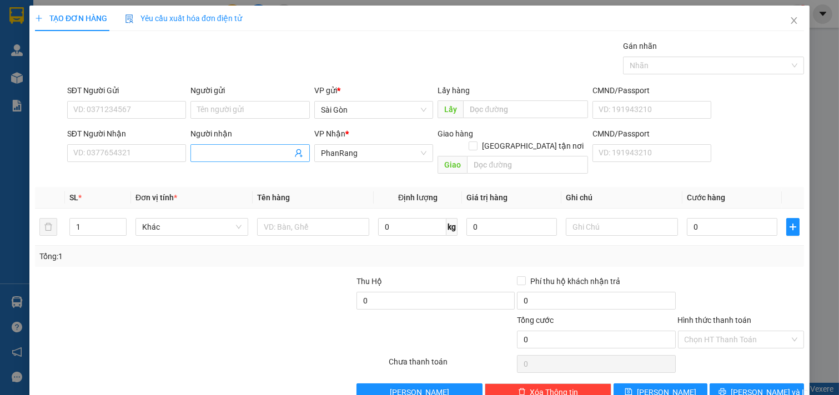
click at [245, 157] on input "Người nhận" at bounding box center [244, 153] width 95 height 12
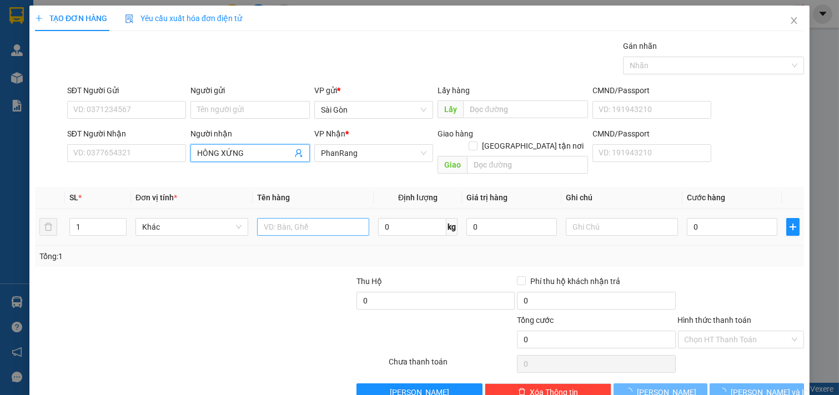
type input "HÔNG XỨNG"
click at [296, 218] on input "text" at bounding box center [313, 227] width 113 height 18
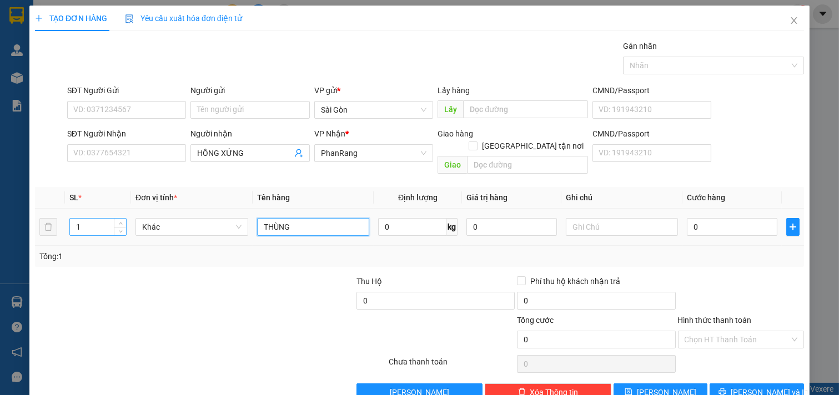
type input "THÙNG"
click at [90, 219] on input "1" at bounding box center [98, 227] width 56 height 17
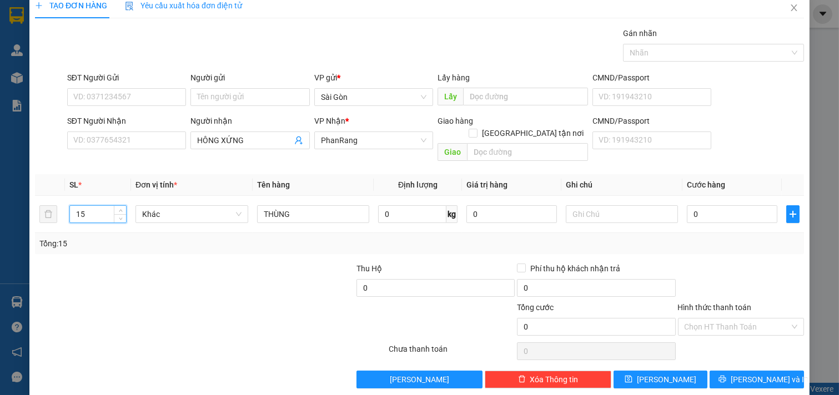
scroll to position [15, 0]
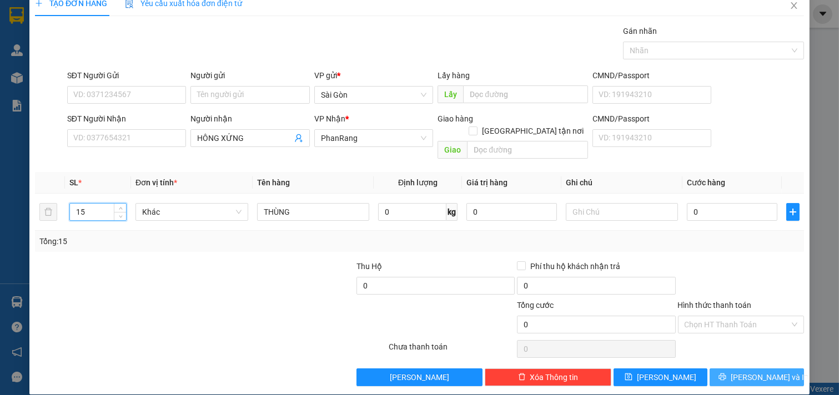
type input "15"
drag, startPoint x: 748, startPoint y: 369, endPoint x: 741, endPoint y: 369, distance: 6.7
click at [747, 371] on span "[PERSON_NAME] và In" at bounding box center [769, 377] width 78 height 12
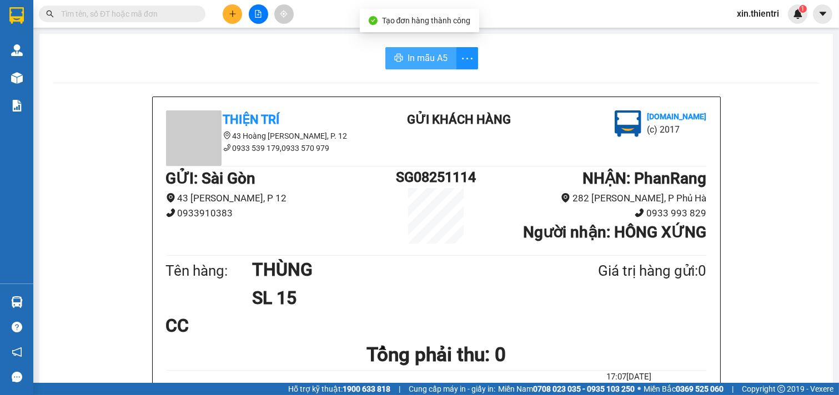
click at [398, 62] on button "In mẫu A5" at bounding box center [420, 58] width 71 height 22
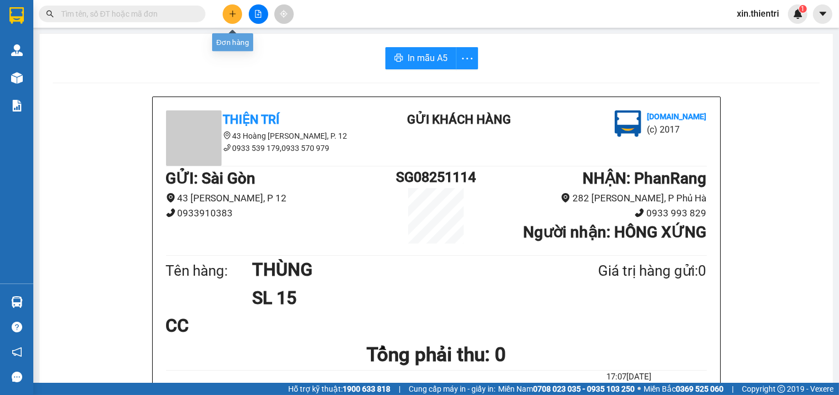
click at [230, 30] on div "Đơn hàng" at bounding box center [232, 39] width 43 height 27
click at [230, 17] on icon "plus" at bounding box center [233, 14] width 8 height 8
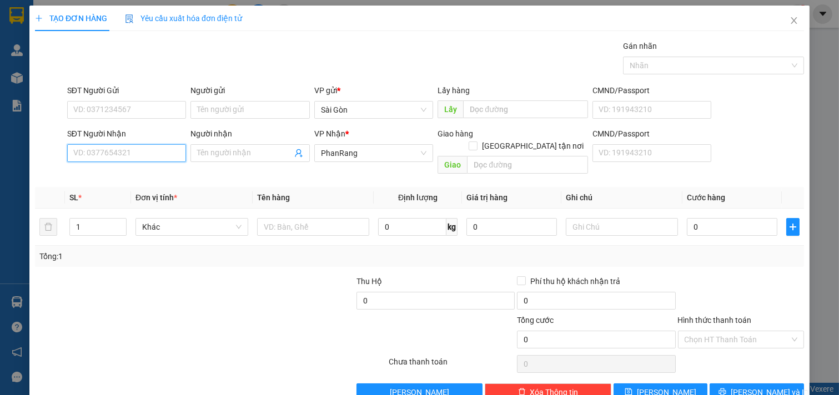
click at [120, 146] on input "SĐT Người Nhận" at bounding box center [126, 153] width 119 height 18
click at [242, 153] on input "Người nhận" at bounding box center [244, 153] width 95 height 12
drag, startPoint x: 94, startPoint y: 150, endPoint x: 100, endPoint y: 152, distance: 5.7
click at [95, 150] on input "SĐT Người Nhận" at bounding box center [126, 153] width 119 height 18
drag, startPoint x: 130, startPoint y: 173, endPoint x: 126, endPoint y: 167, distance: 6.8
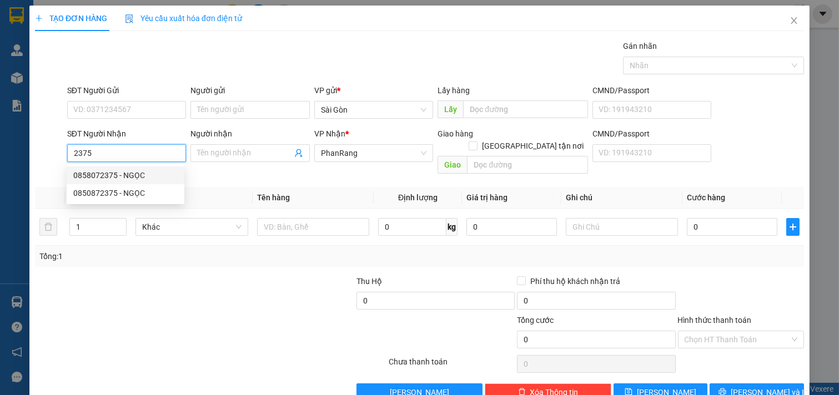
click at [130, 172] on div "0858072375 - NGỌC" at bounding box center [125, 175] width 104 height 12
type input "0858072375"
type input "NGỌC"
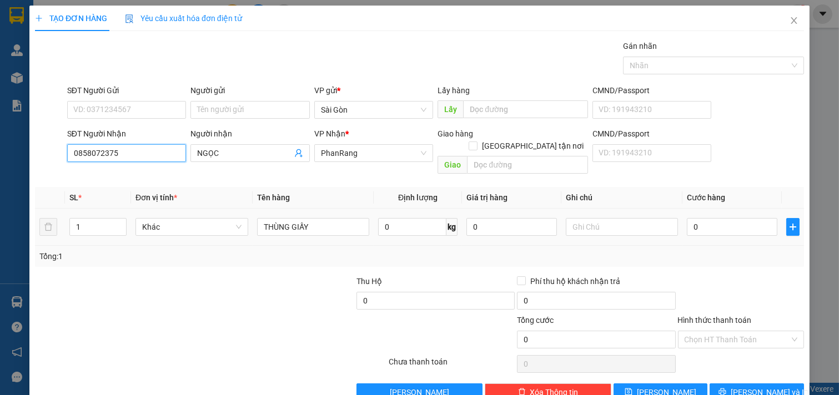
scroll to position [15, 0]
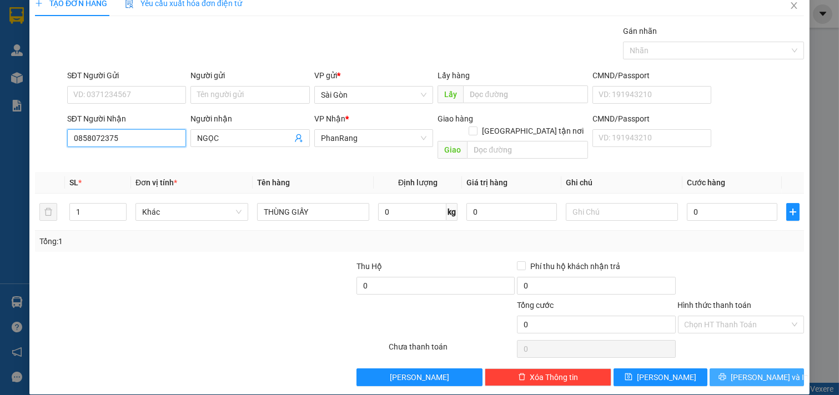
type input "0858072375"
click at [733, 369] on button "[PERSON_NAME] và In" at bounding box center [756, 378] width 94 height 18
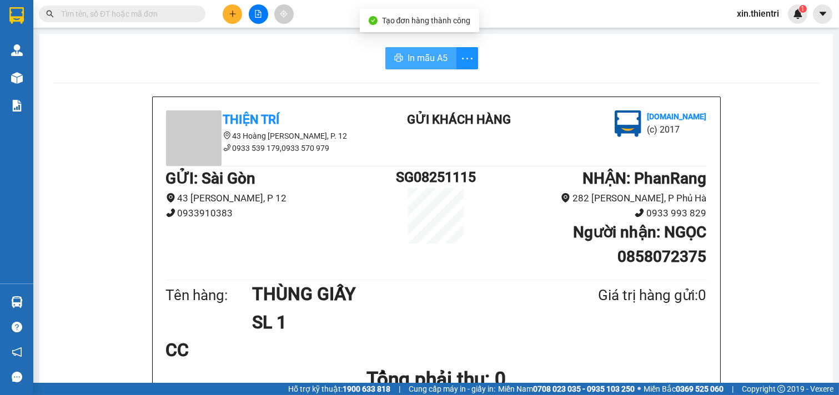
click at [421, 56] on span "In mẫu A5" at bounding box center [427, 58] width 40 height 14
click at [415, 53] on span "In mẫu A5" at bounding box center [427, 58] width 40 height 14
click at [231, 10] on icon "plus" at bounding box center [233, 14] width 8 height 8
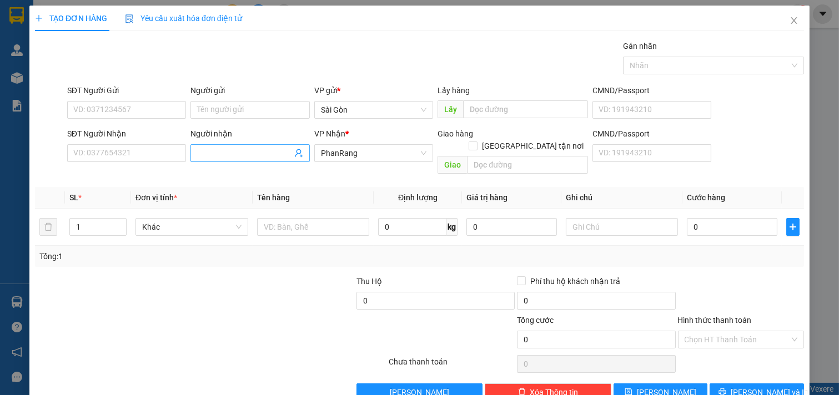
click at [239, 153] on input "Người nhận" at bounding box center [244, 153] width 95 height 12
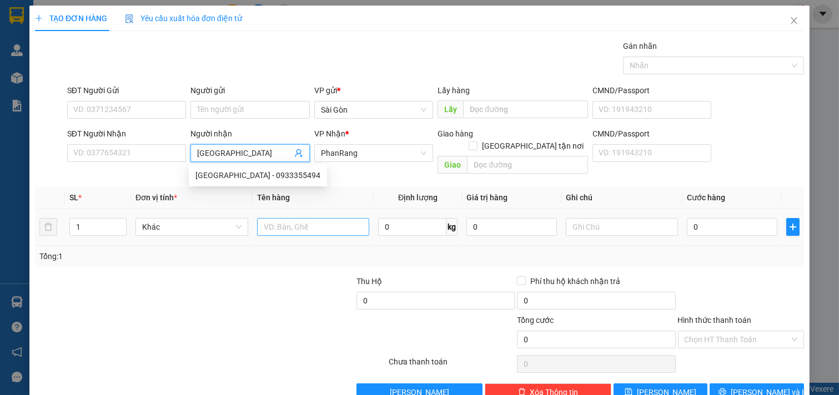
type input "HẢI CHÂU"
click at [306, 218] on input "text" at bounding box center [313, 227] width 113 height 18
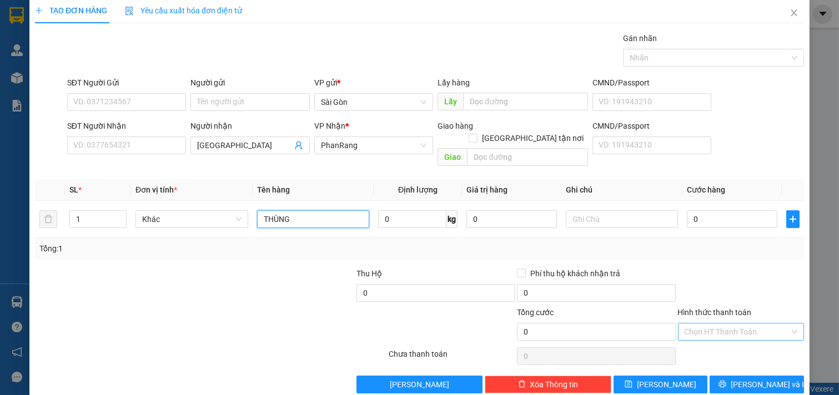
scroll to position [15, 0]
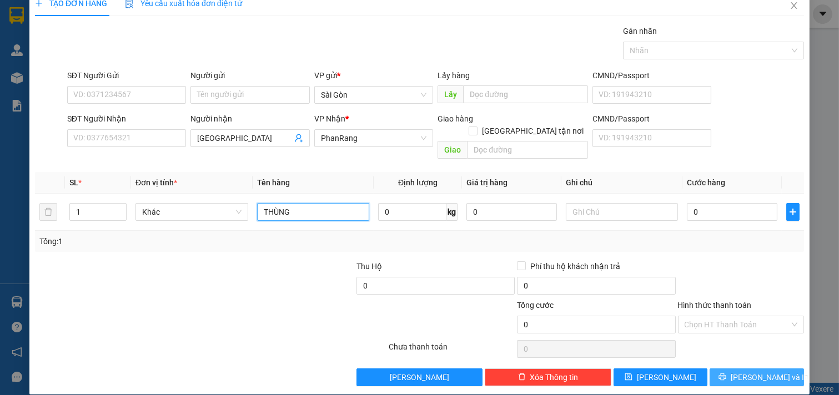
type input "THÙNG"
click at [734, 369] on button "[PERSON_NAME] và In" at bounding box center [756, 378] width 94 height 18
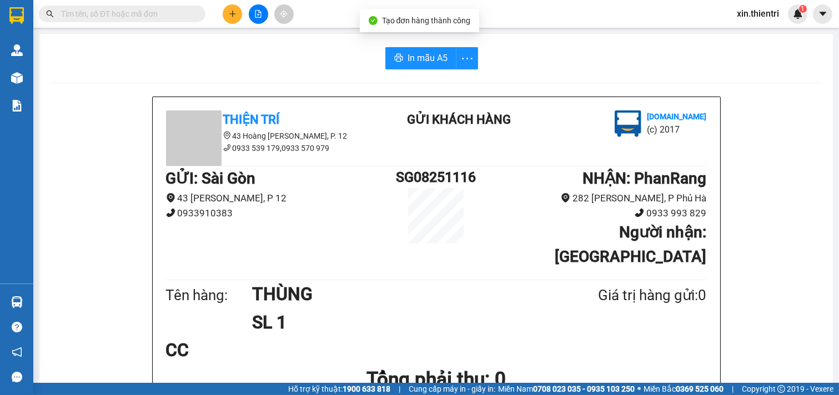
drag, startPoint x: 416, startPoint y: 52, endPoint x: 575, endPoint y: 175, distance: 201.0
click at [416, 51] on button "In mẫu A5" at bounding box center [420, 58] width 71 height 22
click at [239, 13] on button at bounding box center [232, 13] width 19 height 19
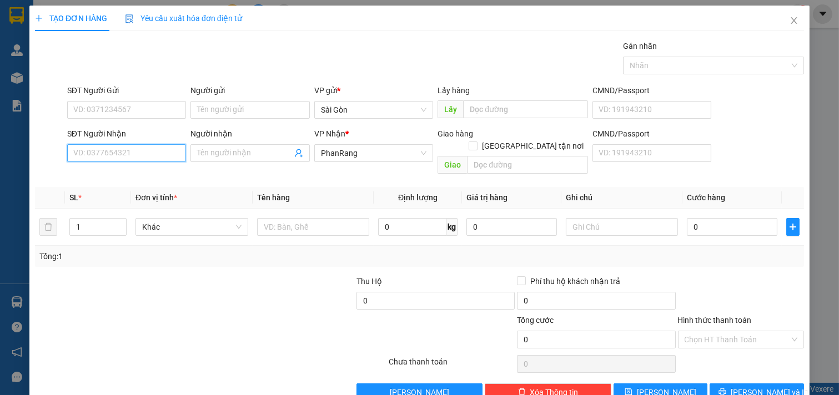
click at [175, 158] on input "SĐT Người Nhận" at bounding box center [126, 153] width 119 height 18
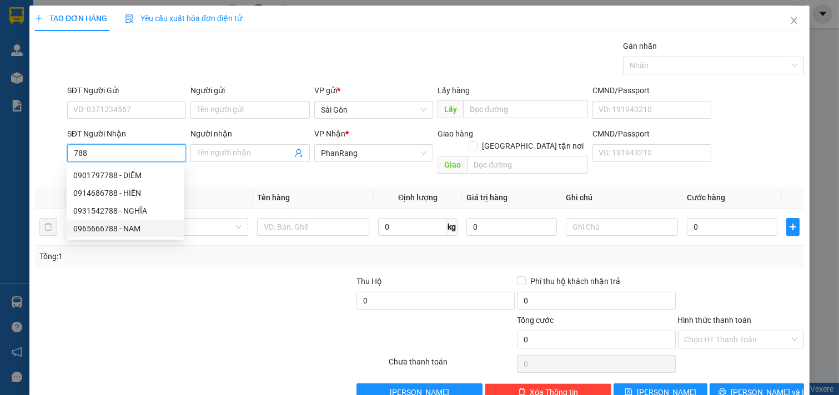
drag, startPoint x: 135, startPoint y: 228, endPoint x: 140, endPoint y: 225, distance: 6.0
click at [135, 228] on div "0965666788 - NAM" at bounding box center [125, 229] width 104 height 12
type input "0965666788"
type input "NAM"
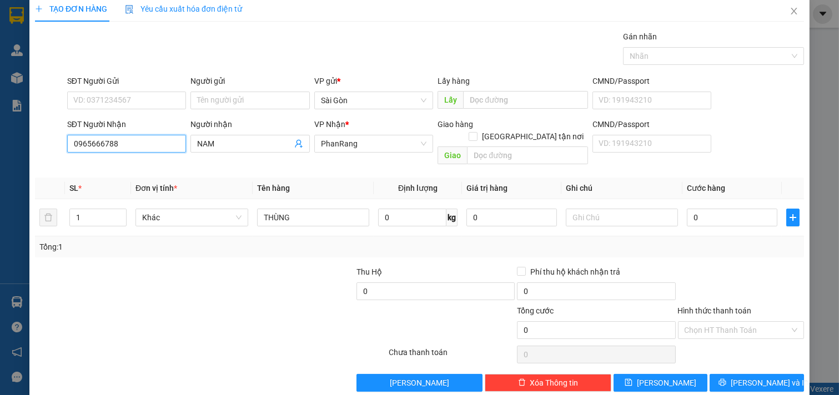
scroll to position [15, 0]
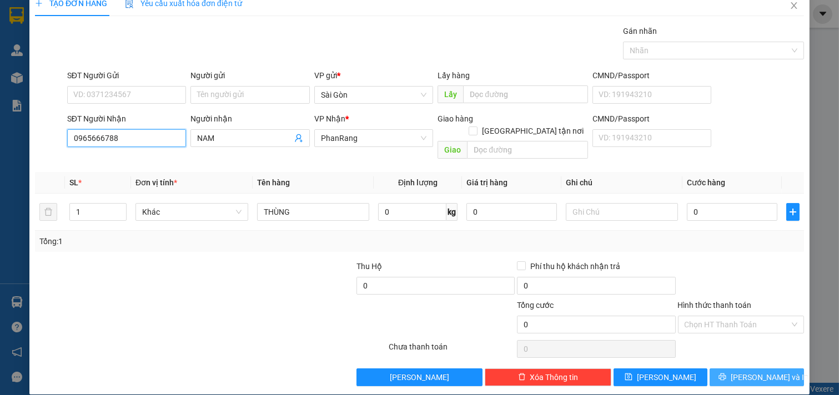
type input "0965666788"
click at [733, 369] on button "[PERSON_NAME] và In" at bounding box center [756, 378] width 94 height 18
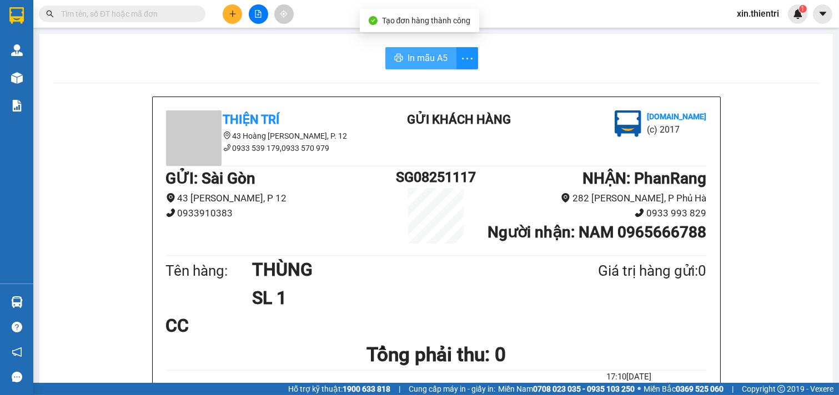
click at [410, 57] on span "In mẫu A5" at bounding box center [427, 58] width 40 height 14
click at [229, 18] on button at bounding box center [232, 13] width 19 height 19
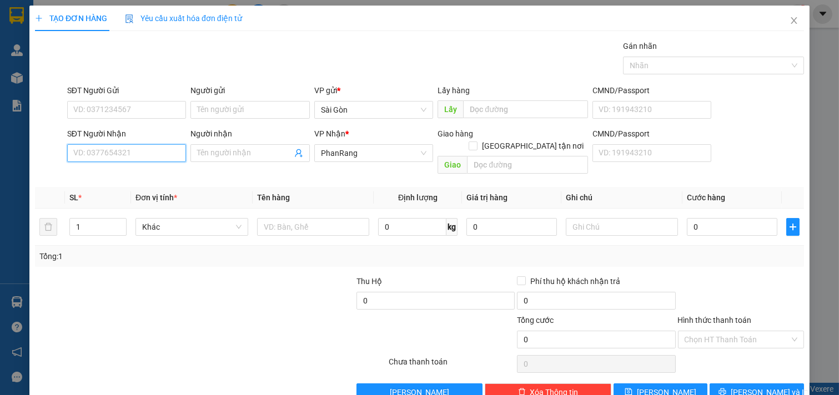
click at [140, 151] on input "SĐT Người Nhận" at bounding box center [126, 153] width 119 height 18
type input "0823955052"
click at [230, 142] on div "Người nhận" at bounding box center [249, 136] width 119 height 17
click at [228, 147] on input "Người nhận" at bounding box center [244, 153] width 95 height 12
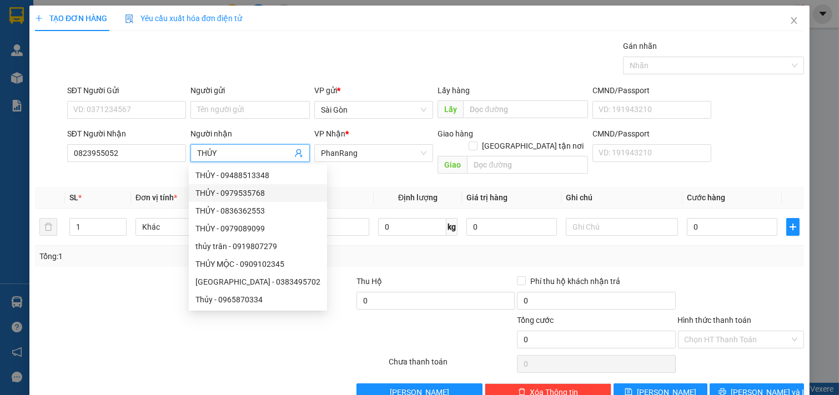
type input "THỦY"
click at [154, 297] on div at bounding box center [114, 294] width 160 height 39
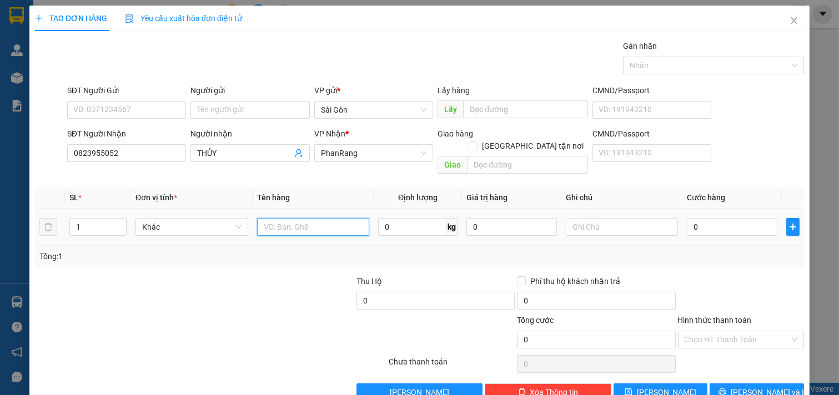
drag, startPoint x: 310, startPoint y: 218, endPoint x: 310, endPoint y: 211, distance: 7.2
click at [311, 218] on input "text" at bounding box center [313, 227] width 113 height 18
type input "THÙNG XỐP"
drag, startPoint x: 716, startPoint y: 384, endPoint x: 708, endPoint y: 379, distance: 9.4
click at [717, 384] on button "[PERSON_NAME] và In" at bounding box center [756, 393] width 94 height 18
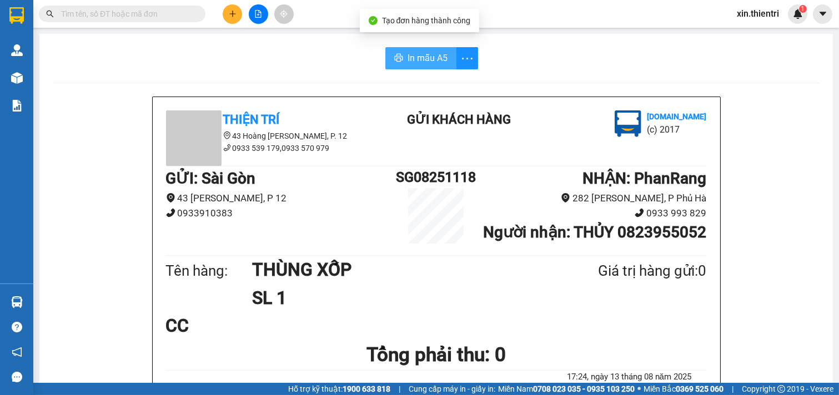
click at [419, 57] on span "In mẫu A5" at bounding box center [427, 58] width 40 height 14
drag, startPoint x: 409, startPoint y: 57, endPoint x: 412, endPoint y: 64, distance: 8.5
click at [409, 57] on span "In mẫu A5" at bounding box center [427, 58] width 40 height 14
click at [236, 8] on button at bounding box center [232, 13] width 19 height 19
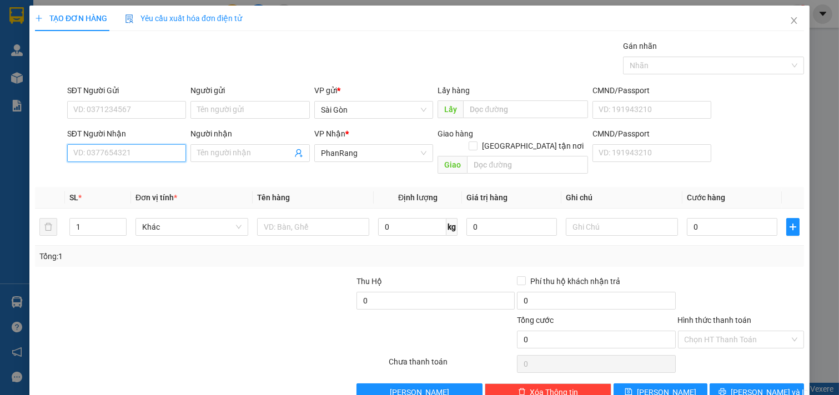
click at [128, 152] on input "SĐT Người Nhận" at bounding box center [126, 153] width 119 height 18
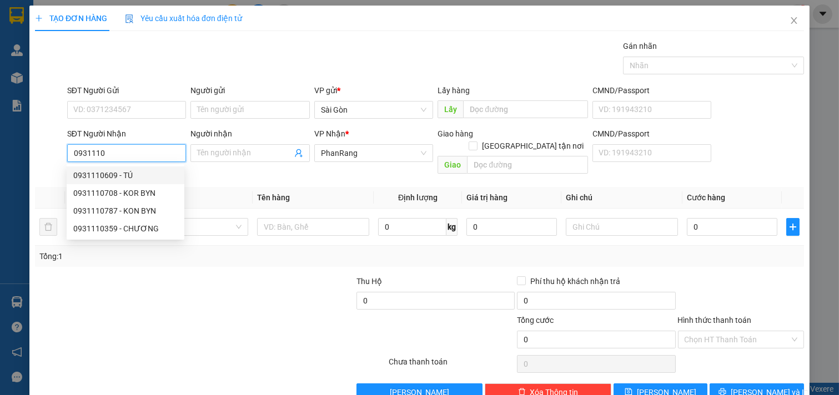
click at [147, 169] on div "0931110609 - TÚ" at bounding box center [125, 175] width 104 height 12
type input "0931110609"
type input "TÚ"
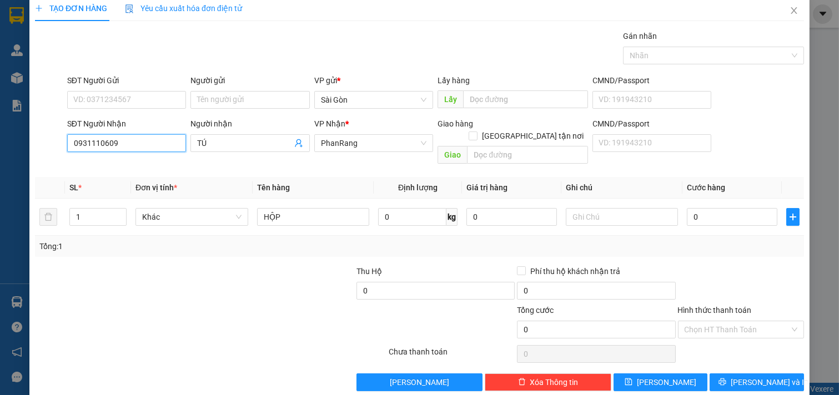
scroll to position [15, 0]
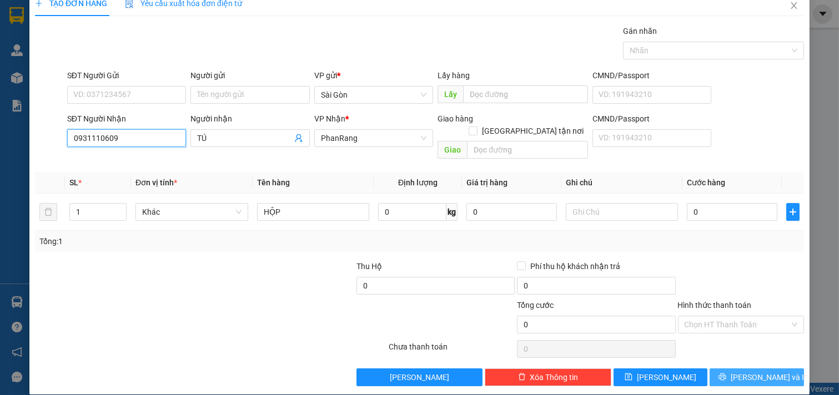
type input "0931110609"
click at [731, 369] on button "[PERSON_NAME] và In" at bounding box center [756, 378] width 94 height 18
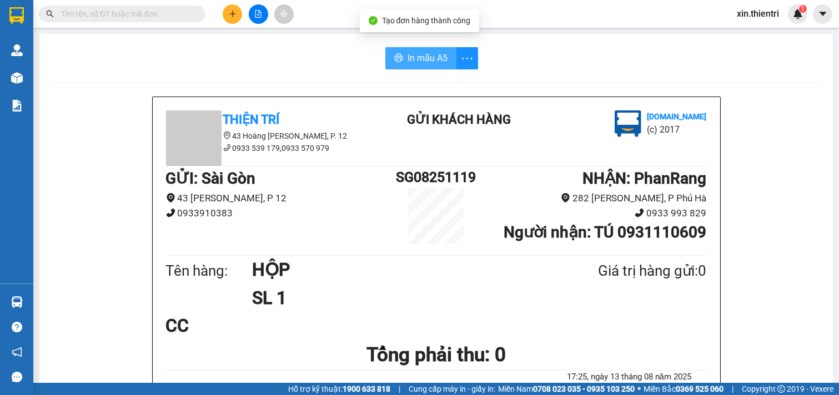
drag, startPoint x: 426, startPoint y: 52, endPoint x: 431, endPoint y: 70, distance: 19.4
click at [426, 53] on span "In mẫu A5" at bounding box center [427, 58] width 40 height 14
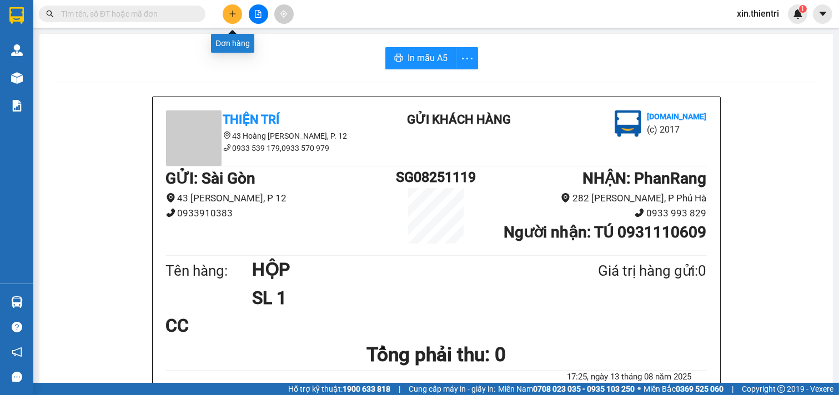
click at [232, 14] on icon "plus" at bounding box center [232, 13] width 6 height 1
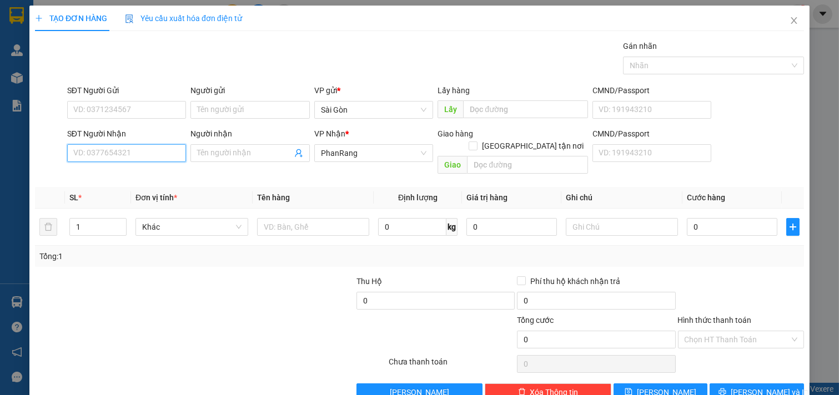
click at [135, 154] on input "SĐT Người Nhận" at bounding box center [126, 153] width 119 height 18
click at [128, 151] on input "SĐT Người Nhận" at bounding box center [126, 153] width 119 height 18
click at [52, 153] on div "SĐT Người Nhận 964 964964964964964964964964964964964964964964964964964964964964…" at bounding box center [419, 153] width 771 height 51
click at [145, 152] on input "9649649649649649649649649649649649649649649649649649649649649649649649649649649…" at bounding box center [126, 153] width 119 height 18
click at [145, 148] on input "9649649649649649649649649649649649649649649649649649649649649649649649649649649…" at bounding box center [126, 153] width 119 height 18
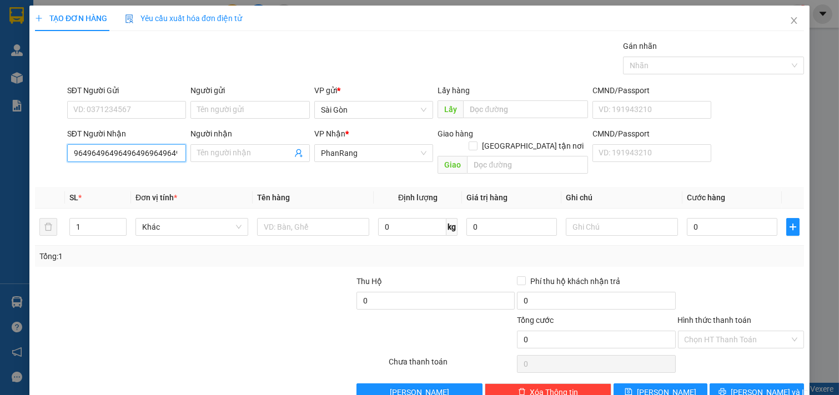
type input "9649649649649649696496496496496496496496496496496496496496496496496496496496496…"
click at [159, 158] on input "9649649649649649696496496496496496496496496496496496496496496496496496496496496…" at bounding box center [126, 153] width 119 height 18
drag, startPoint x: 159, startPoint y: 157, endPoint x: 169, endPoint y: 154, distance: 9.8
click at [162, 157] on input "9649649649649649696496496496496496496496496496496496496496496496496496496496496…" at bounding box center [126, 153] width 119 height 18
click at [139, 148] on input "SĐT Người Nhận" at bounding box center [126, 153] width 119 height 18
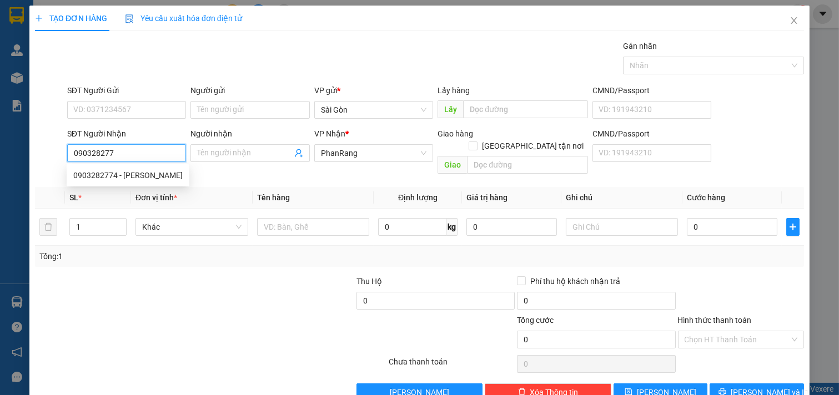
type input "0903282774"
drag, startPoint x: 135, startPoint y: 176, endPoint x: 124, endPoint y: 169, distance: 12.8
click at [130, 173] on div "0903282774 - GIANG" at bounding box center [127, 175] width 109 height 12
type input "GIANG"
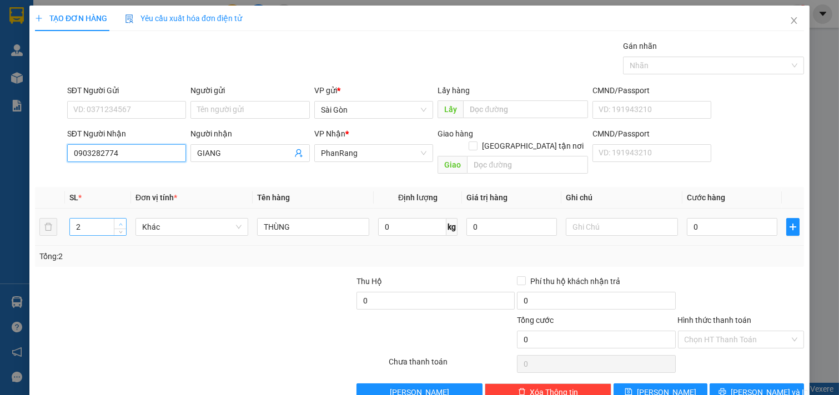
type input "0903282774"
type input "3"
click at [119, 223] on icon "up" at bounding box center [121, 225] width 4 height 4
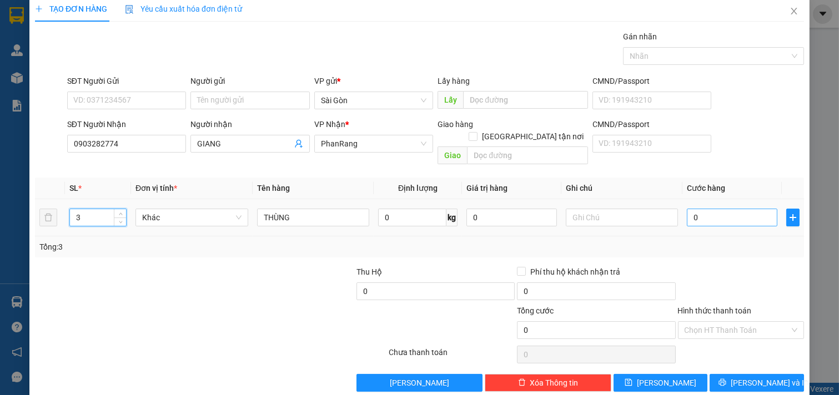
scroll to position [15, 0]
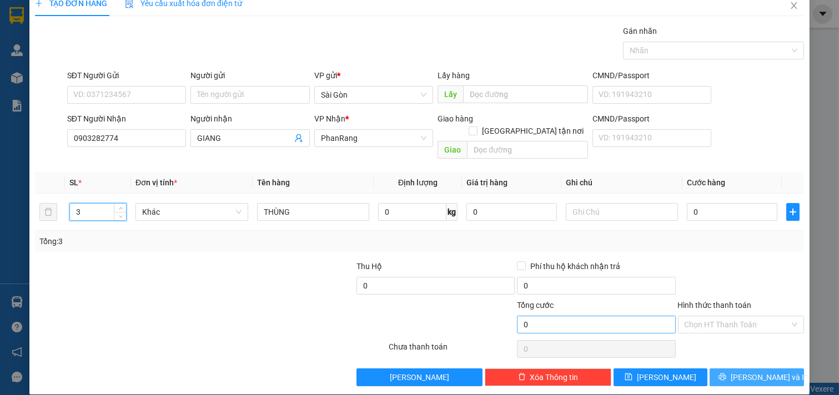
drag, startPoint x: 747, startPoint y: 361, endPoint x: 647, endPoint y: 316, distance: 109.1
click at [745, 371] on span "[PERSON_NAME] và In" at bounding box center [769, 377] width 78 height 12
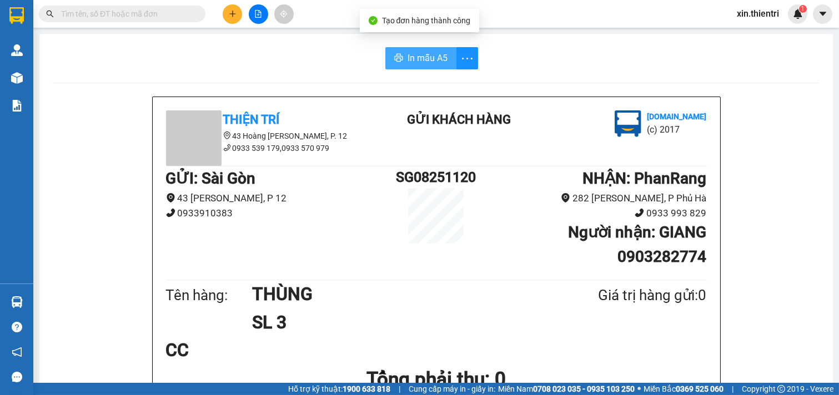
click at [395, 57] on icon "printer" at bounding box center [399, 58] width 8 height 8
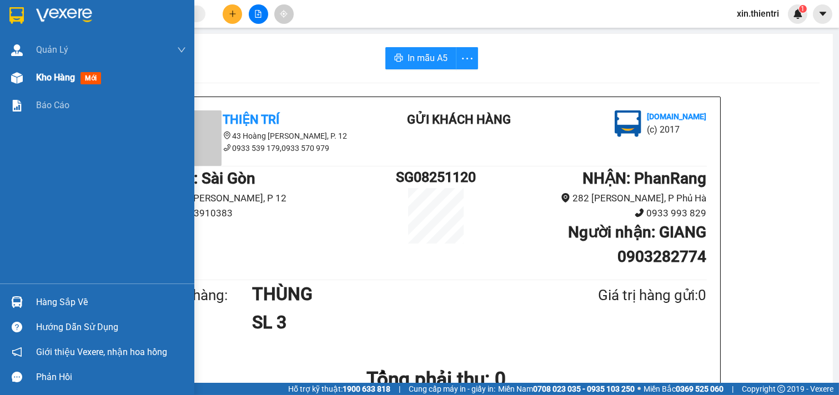
click at [47, 75] on span "Kho hàng" at bounding box center [55, 77] width 39 height 11
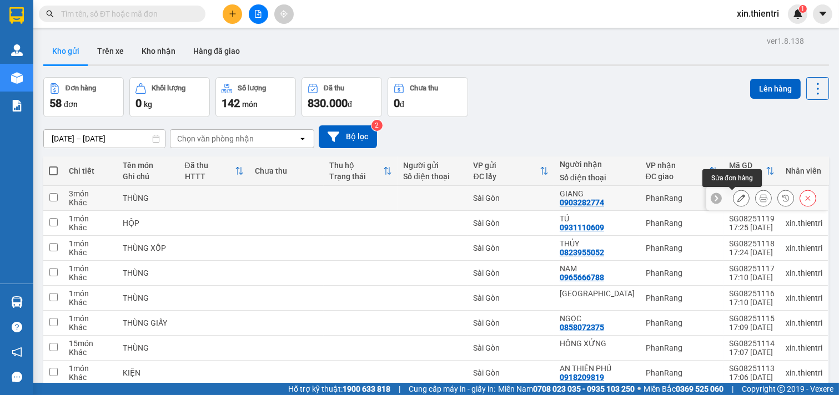
click at [737, 200] on icon at bounding box center [741, 198] width 8 height 8
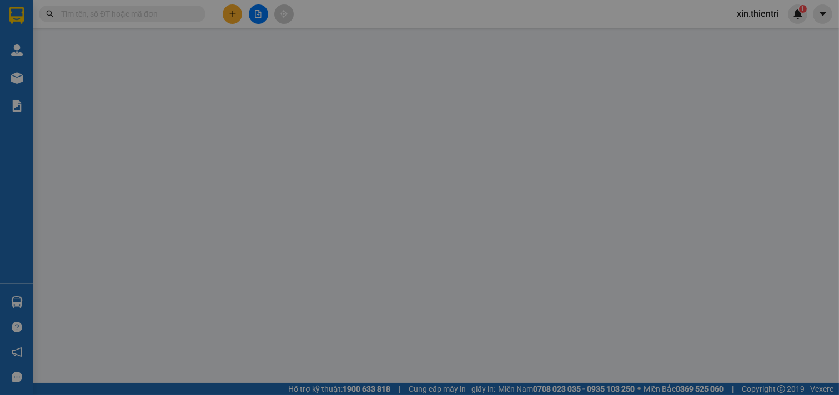
type input "0903282774"
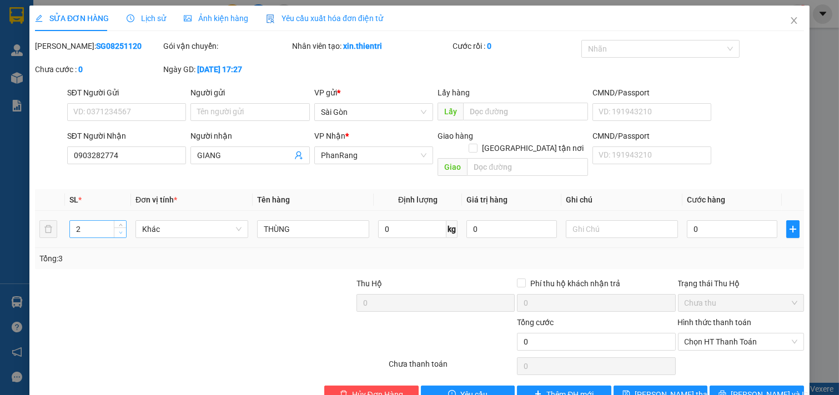
click at [121, 230] on span "down" at bounding box center [120, 233] width 7 height 7
type input "1"
click at [120, 231] on icon "down" at bounding box center [121, 233] width 4 height 4
drag, startPoint x: 751, startPoint y: 371, endPoint x: 758, endPoint y: 367, distance: 7.9
click at [752, 371] on div "Total Paid Fee 0 Total UnPaid Fee 0 Cash Collection Total Fee Mã ĐH: SG08251120…" at bounding box center [419, 222] width 769 height 364
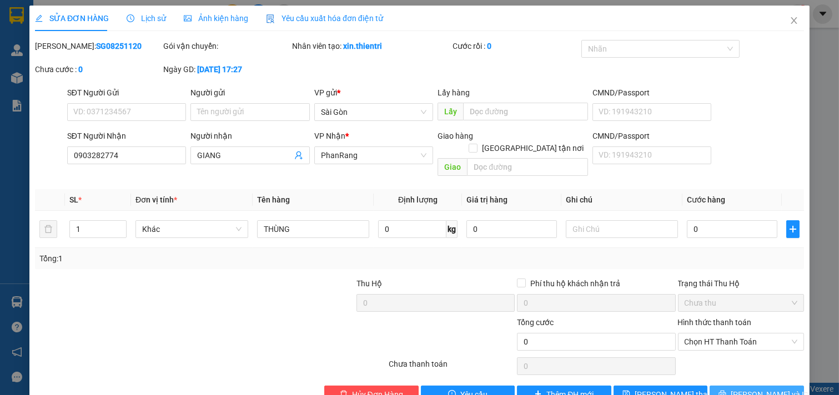
drag, startPoint x: 758, startPoint y: 384, endPoint x: 742, endPoint y: 380, distance: 17.2
click at [757, 389] on span "[PERSON_NAME] và In" at bounding box center [769, 395] width 78 height 12
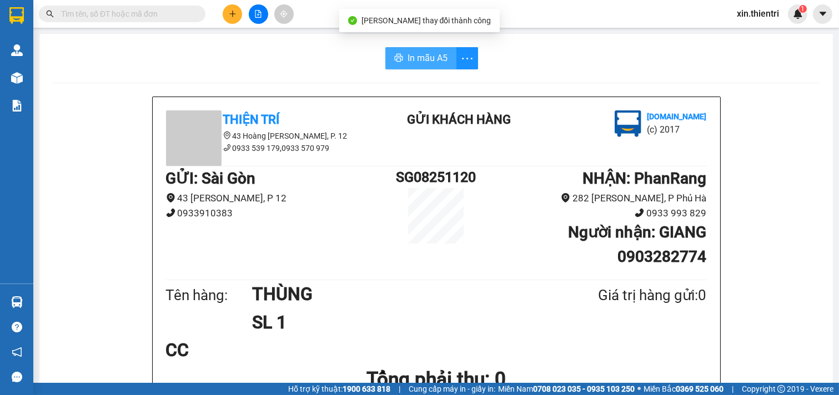
click at [414, 59] on span "In mẫu A5" at bounding box center [427, 58] width 40 height 14
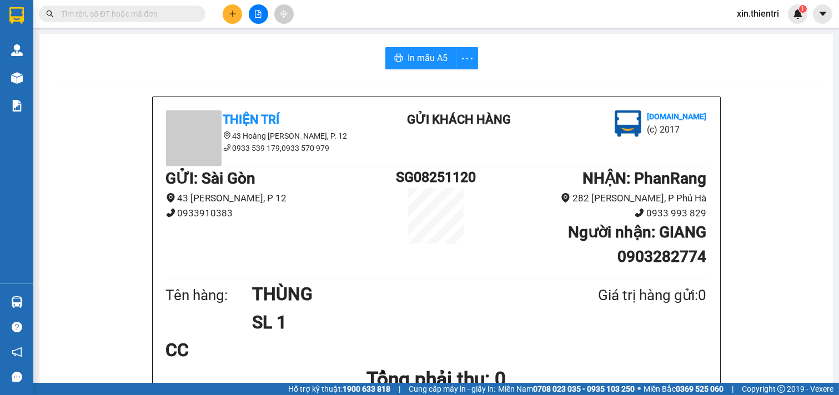
click at [226, 8] on button at bounding box center [232, 13] width 19 height 19
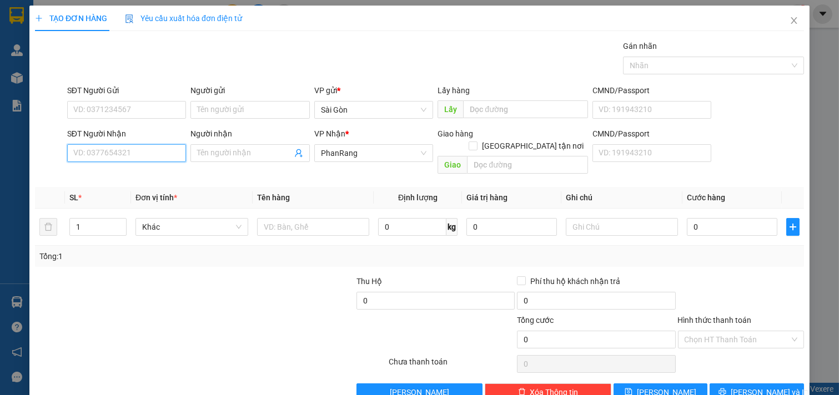
drag, startPoint x: 134, startPoint y: 151, endPoint x: 143, endPoint y: 130, distance: 22.7
click at [134, 150] on input "SĐT Người Nhận" at bounding box center [126, 153] width 119 height 18
click at [138, 175] on div "0937063524 - TRUNG" at bounding box center [125, 175] width 104 height 12
type input "0937063524"
type input "TRUNG"
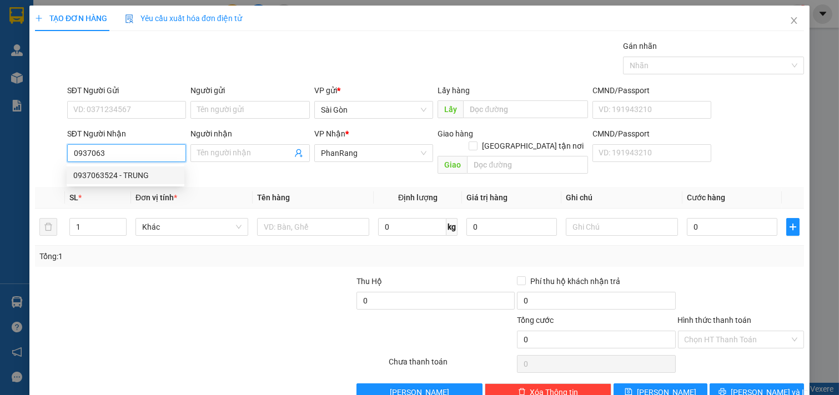
type input "THÁI AN"
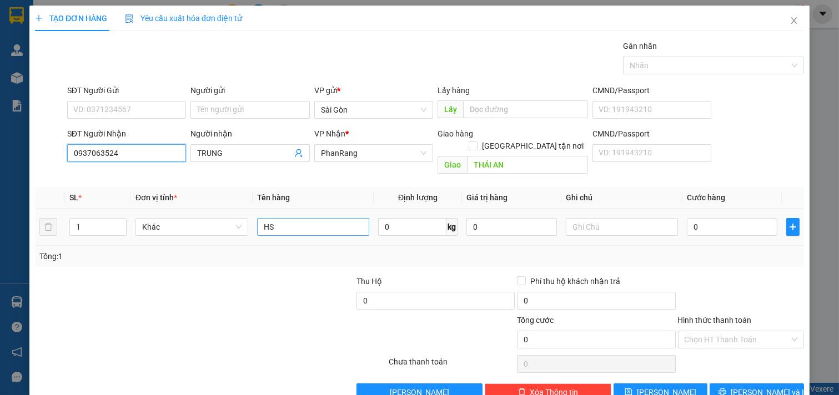
type input "0937063524"
click at [280, 218] on input "HS" at bounding box center [313, 227] width 113 height 18
type input "H"
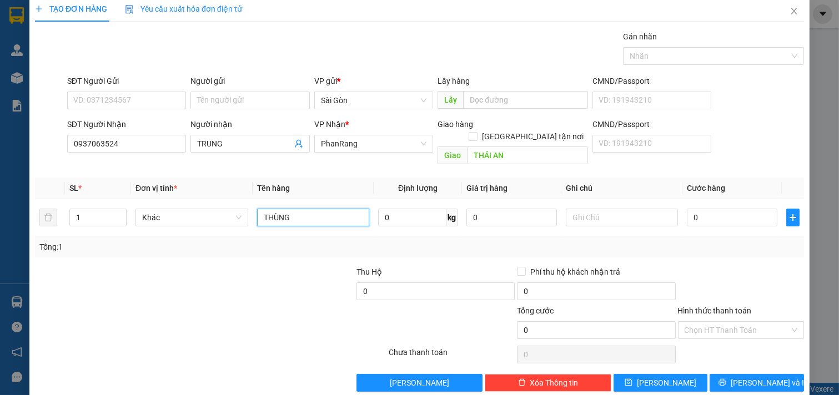
scroll to position [15, 0]
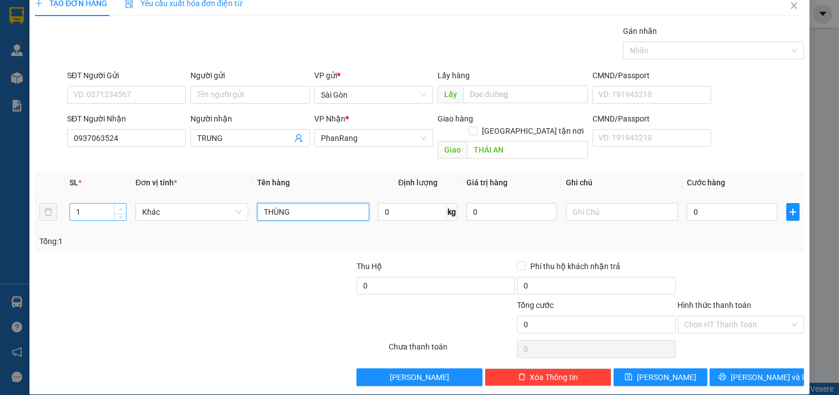
type input "THÙNG"
click at [119, 208] on icon "up" at bounding box center [121, 210] width 4 height 4
type input "3"
click at [119, 208] on icon "up" at bounding box center [121, 210] width 4 height 4
click at [750, 371] on span "[PERSON_NAME] và In" at bounding box center [769, 377] width 78 height 12
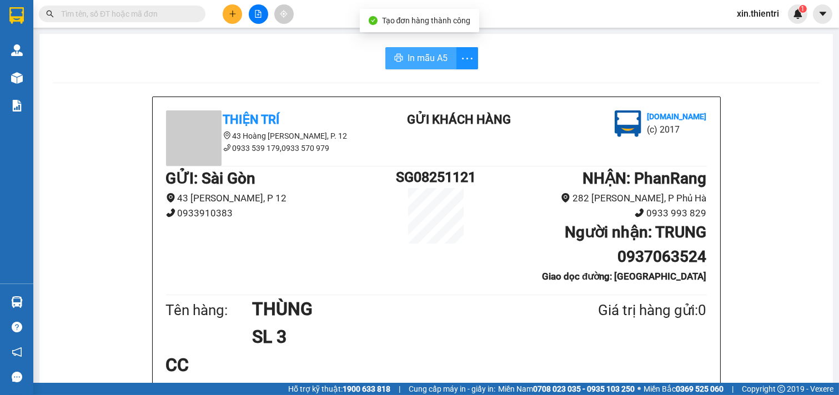
drag, startPoint x: 405, startPoint y: 59, endPoint x: 435, endPoint y: 69, distance: 31.1
click at [407, 58] on span "In mẫu A5" at bounding box center [427, 58] width 40 height 14
drag, startPoint x: 417, startPoint y: 60, endPoint x: 487, endPoint y: 167, distance: 127.2
click at [417, 59] on span "In mẫu A5" at bounding box center [427, 58] width 40 height 14
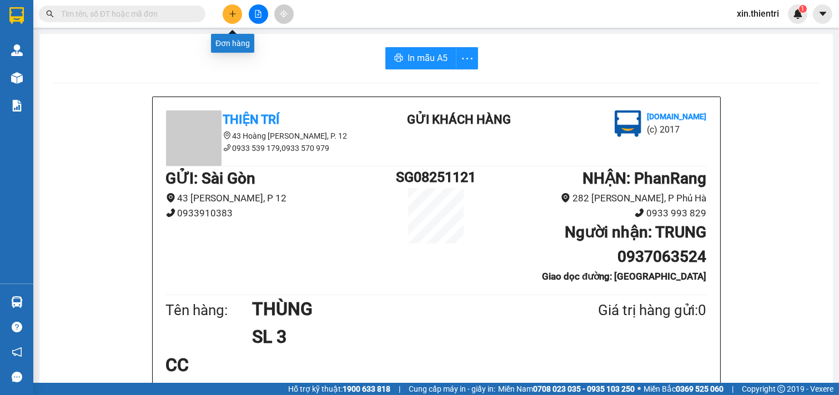
click at [232, 16] on icon "plus" at bounding box center [232, 14] width 1 height 6
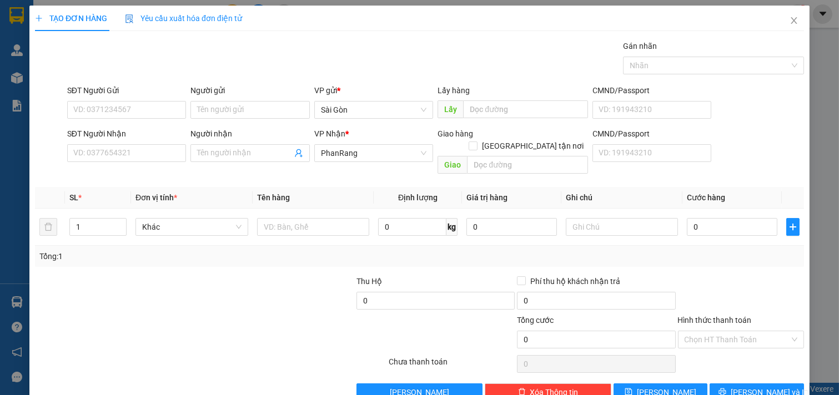
click at [142, 163] on div "SĐT Người Nhận VD: 0377654321" at bounding box center [126, 147] width 119 height 39
click at [143, 162] on input "SĐT Người Nhận" at bounding box center [126, 153] width 119 height 18
click at [241, 159] on span at bounding box center [249, 153] width 119 height 18
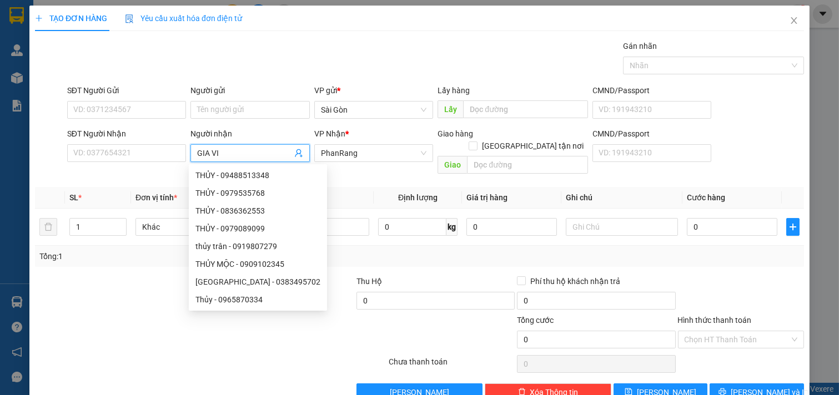
type input "GIA VIE"
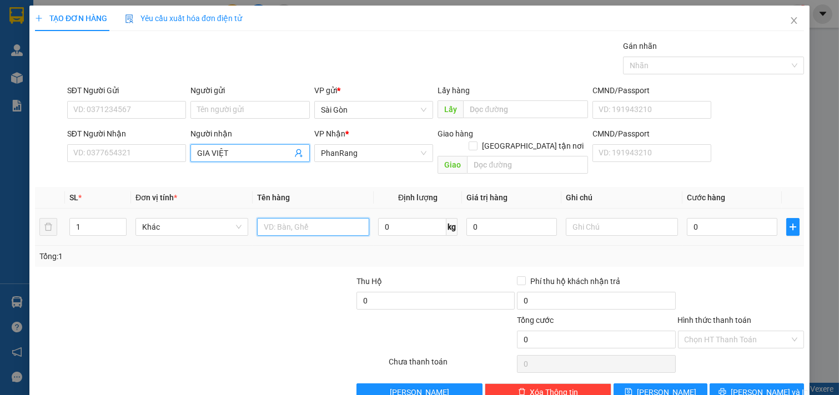
click at [331, 218] on input "text" at bounding box center [313, 227] width 113 height 18
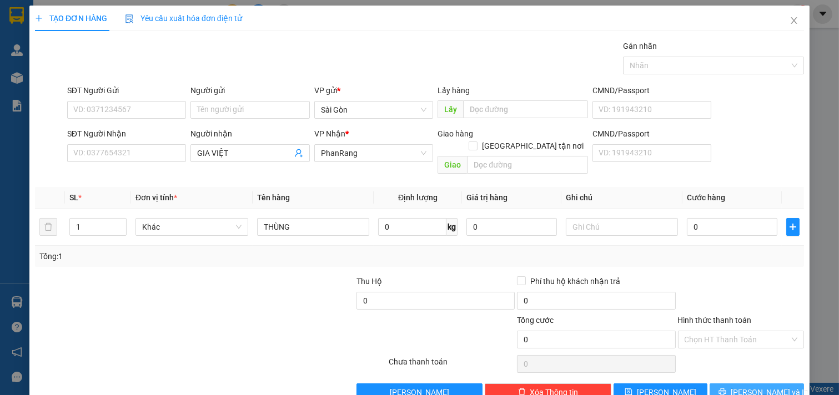
drag, startPoint x: 745, startPoint y: 364, endPoint x: 738, endPoint y: 365, distance: 6.7
click at [742, 386] on span "[PERSON_NAME] và In" at bounding box center [769, 392] width 78 height 12
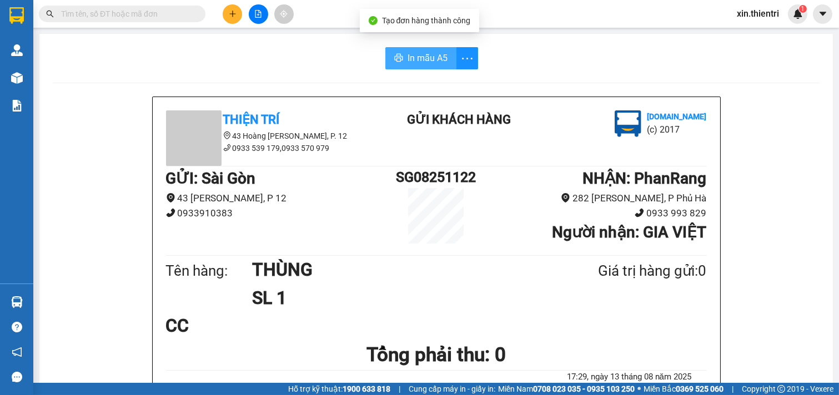
click at [396, 57] on icon "printer" at bounding box center [398, 57] width 9 height 9
click at [226, 12] on button at bounding box center [232, 13] width 19 height 19
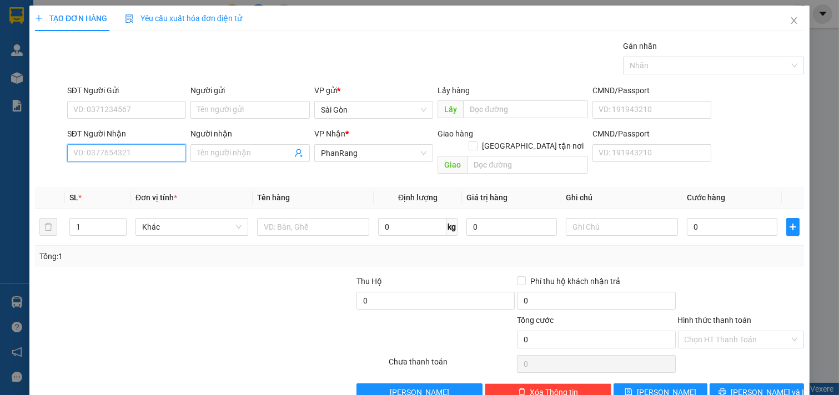
click at [140, 158] on input "SĐT Người Nhận" at bounding box center [126, 153] width 119 height 18
click at [148, 168] on div "0856115647 - THƯ" at bounding box center [126, 176] width 118 height 18
type input "0856115647"
type input "THƯ"
type input "0856115647"
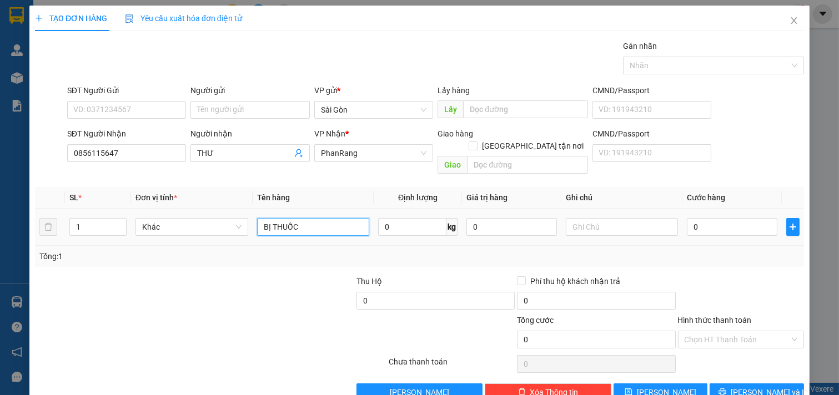
click at [331, 218] on input "BỊ THUỐC" at bounding box center [313, 227] width 113 height 18
type input "B"
type input "GÓI TRAN"
drag, startPoint x: 746, startPoint y: 374, endPoint x: 737, endPoint y: 372, distance: 9.6
click at [745, 384] on button "[PERSON_NAME] và In" at bounding box center [756, 393] width 94 height 18
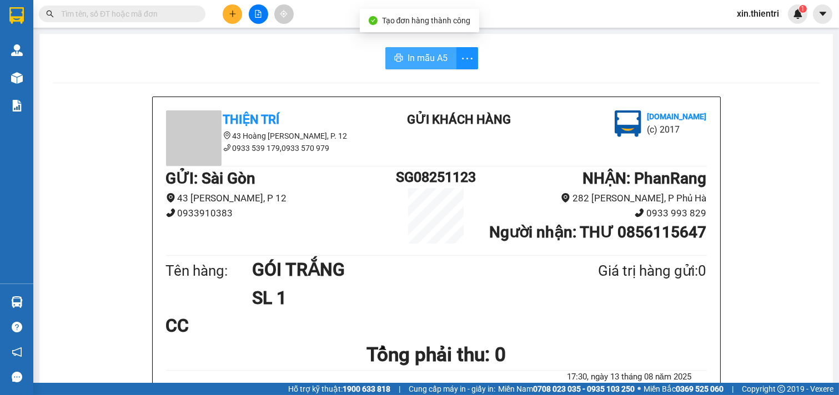
click at [414, 60] on span "In mẫu A5" at bounding box center [427, 58] width 40 height 14
click at [411, 59] on span "In mẫu A5" at bounding box center [427, 58] width 40 height 14
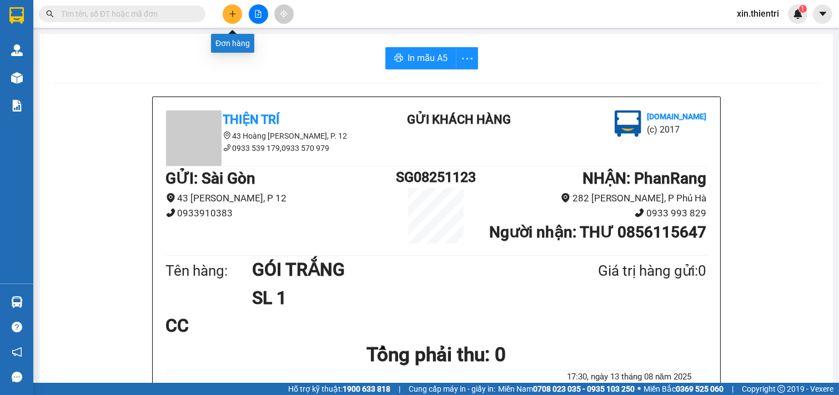
click at [226, 6] on button at bounding box center [232, 13] width 19 height 19
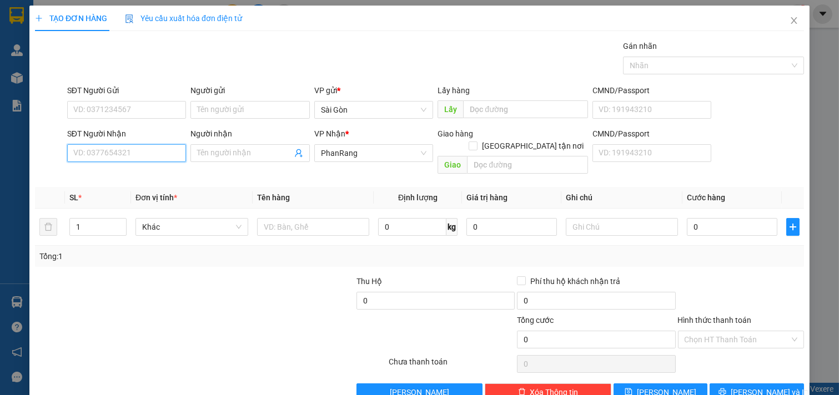
click at [125, 158] on input "SĐT Người Nhận" at bounding box center [126, 153] width 119 height 18
click at [255, 153] on input "Người nhận" at bounding box center [244, 153] width 95 height 12
type input "CÔNG THÀNH"
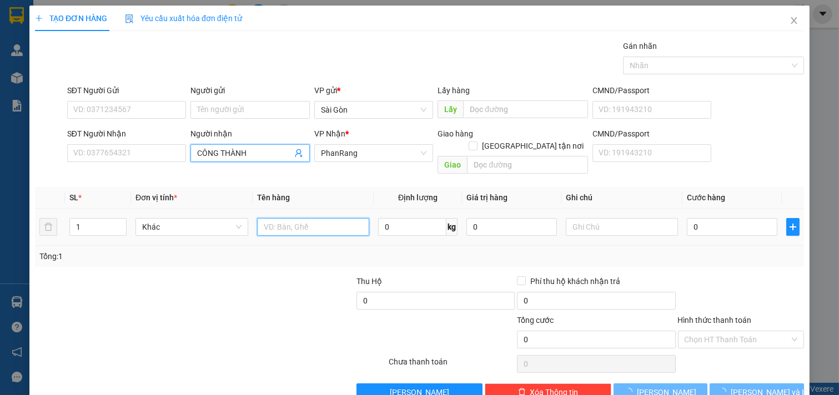
click at [304, 218] on input "text" at bounding box center [313, 227] width 113 height 18
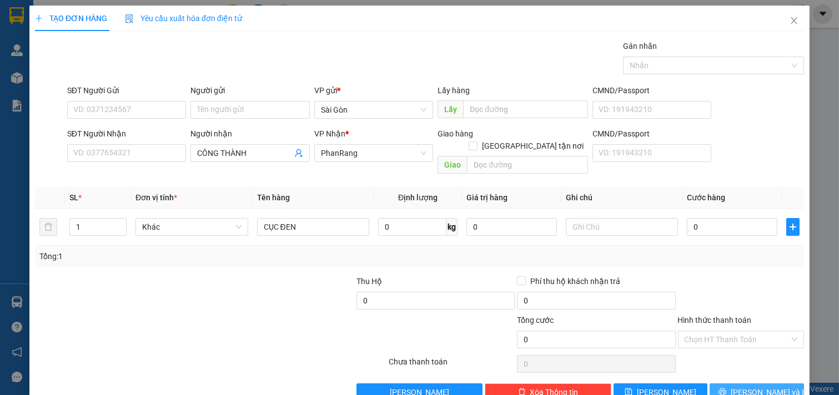
click at [737, 384] on button "[PERSON_NAME] và In" at bounding box center [756, 393] width 94 height 18
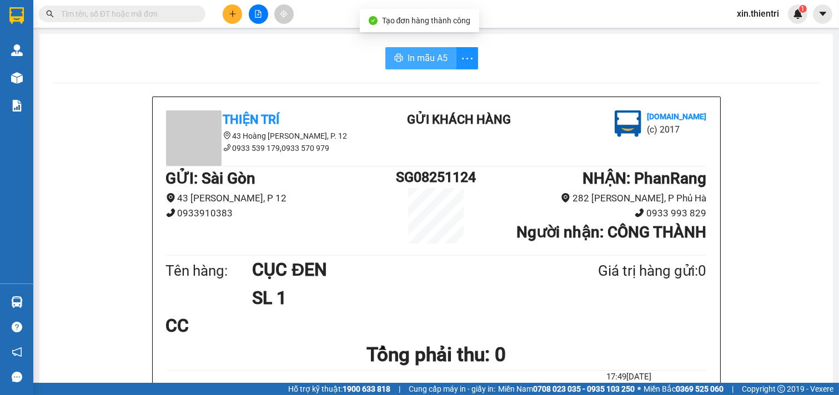
drag, startPoint x: 404, startPoint y: 57, endPoint x: 546, endPoint y: 140, distance: 164.7
click at [407, 57] on span "In mẫu A5" at bounding box center [427, 58] width 40 height 14
click at [236, 18] on button at bounding box center [232, 13] width 19 height 19
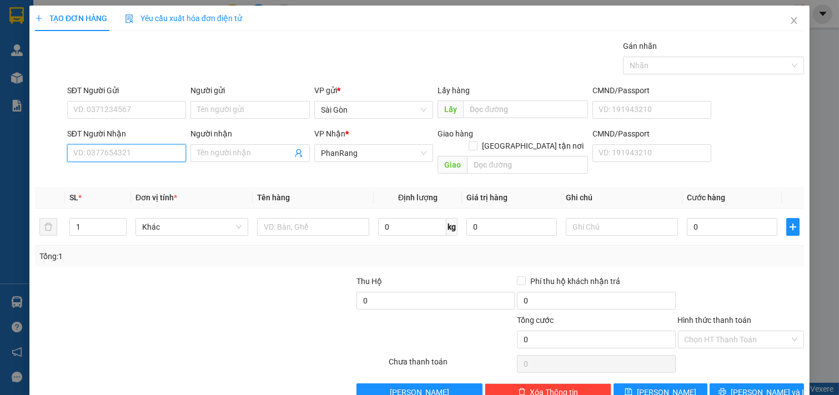
click at [142, 150] on input "SĐT Người Nhận" at bounding box center [126, 153] width 119 height 18
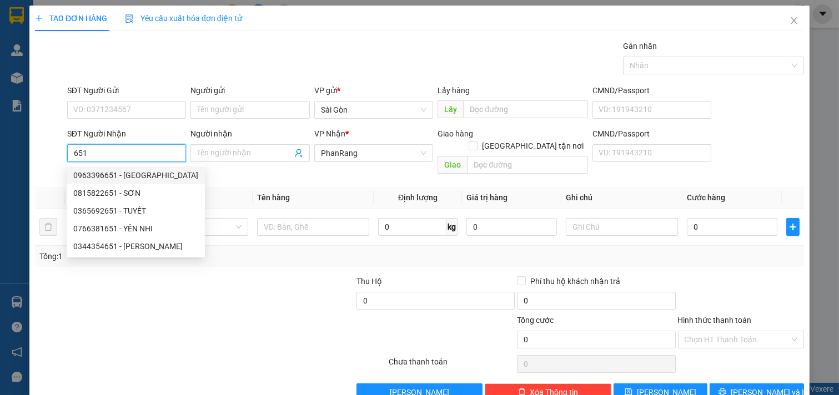
click at [128, 174] on div "0963396651 - NGA" at bounding box center [135, 175] width 125 height 12
type input "0963396651"
type input "NGA"
type input "TÂN HỘI"
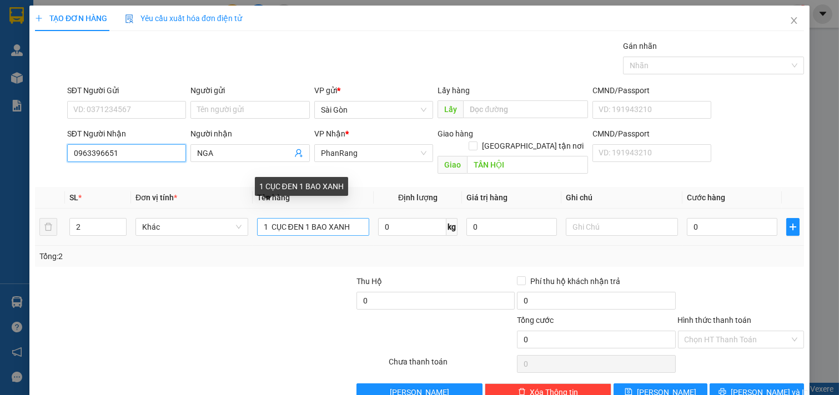
type input "0963396651"
click at [362, 221] on input "1 CỤC ĐEN 1 BAO XANH" at bounding box center [313, 227] width 113 height 18
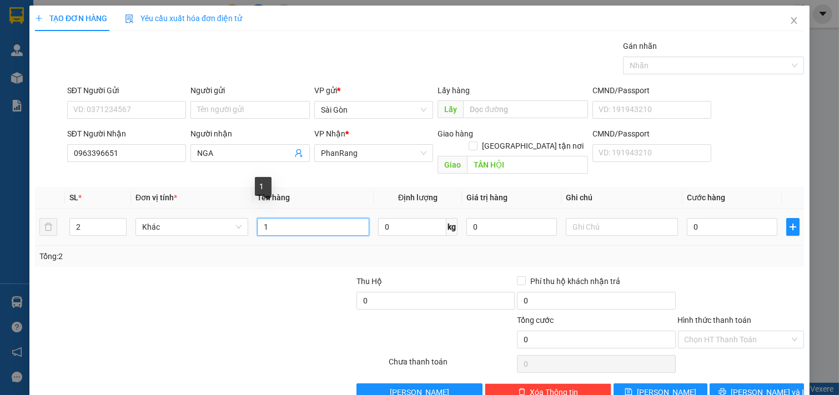
type input "1"
click at [107, 224] on div "2" at bounding box center [97, 227] width 57 height 22
click at [103, 219] on input "2" at bounding box center [98, 227] width 56 height 17
type input "1"
drag, startPoint x: 324, startPoint y: 207, endPoint x: 320, endPoint y: 213, distance: 6.8
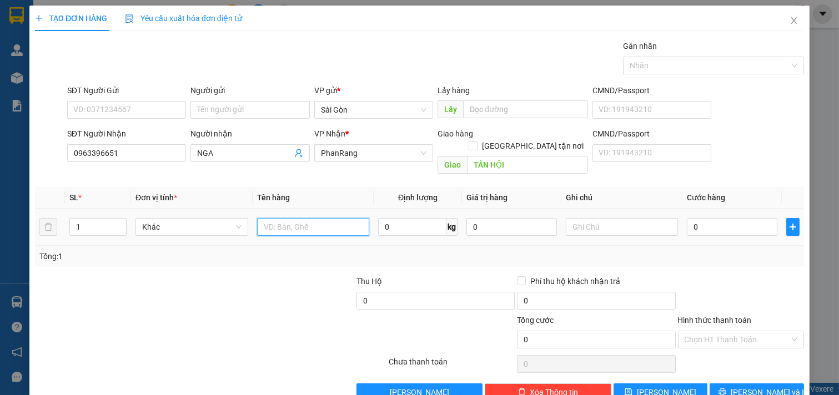
click at [322, 218] on input "text" at bounding box center [313, 227] width 113 height 18
type input "D"
type input "Đ"
type input "CỤC ĐEN"
click at [756, 386] on span "[PERSON_NAME] và In" at bounding box center [769, 392] width 78 height 12
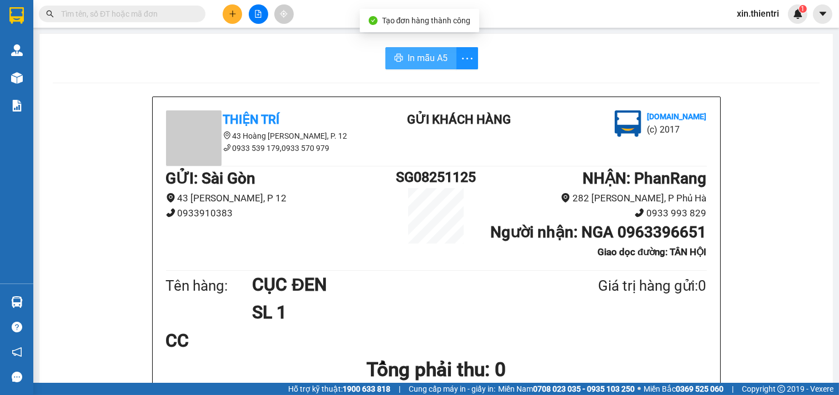
drag, startPoint x: 415, startPoint y: 57, endPoint x: 437, endPoint y: 70, distance: 25.4
click at [419, 58] on span "In mẫu A5" at bounding box center [427, 58] width 40 height 14
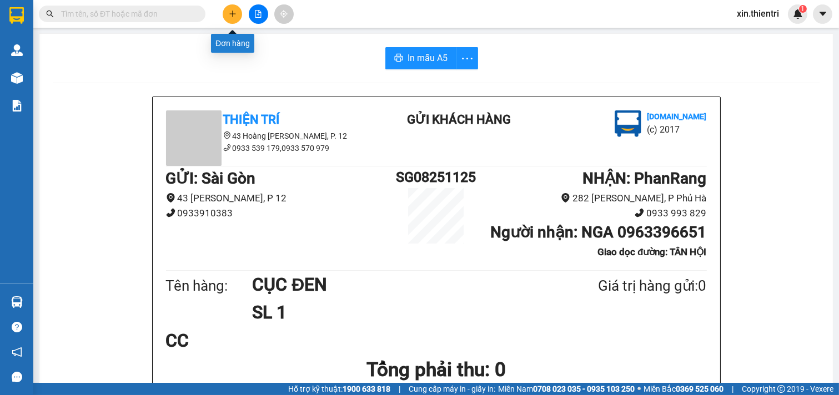
click at [228, 8] on button at bounding box center [232, 13] width 19 height 19
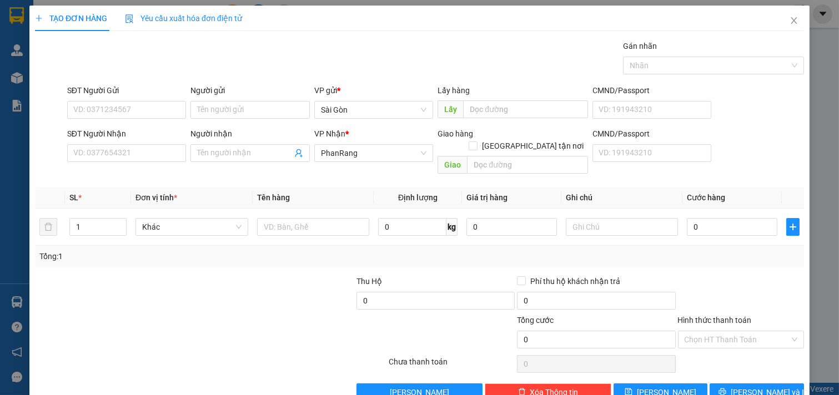
click at [146, 140] on div "SĐT Người Nhận" at bounding box center [126, 136] width 119 height 17
click at [146, 145] on input "SĐT Người Nhận" at bounding box center [126, 153] width 119 height 18
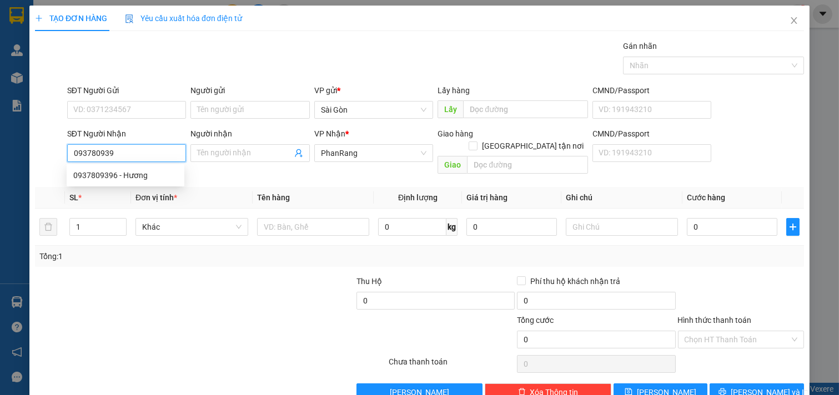
type input "0937809396"
click at [131, 175] on div "0937809396 - Hương" at bounding box center [125, 175] width 104 height 12
type input "Hương"
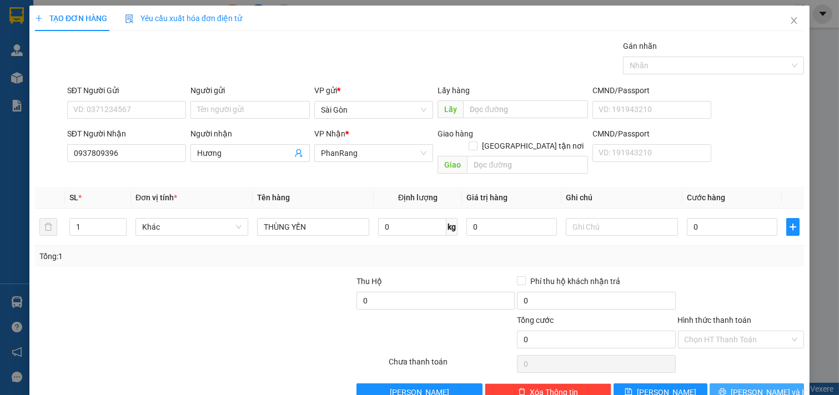
click at [717, 384] on button "[PERSON_NAME] và In" at bounding box center [756, 393] width 94 height 18
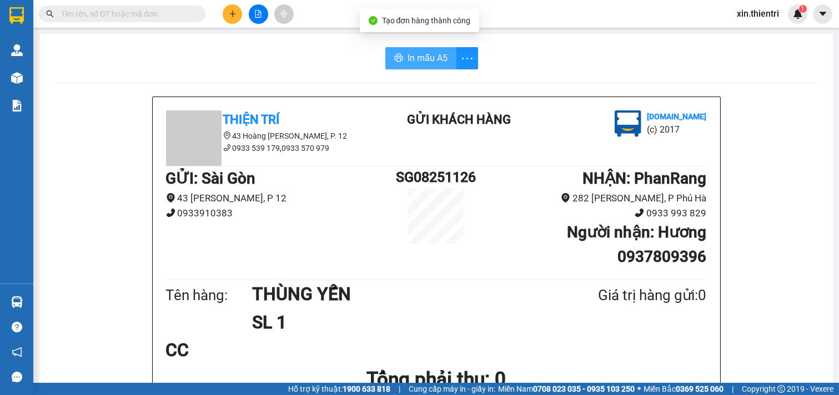
click at [420, 61] on span "In mẫu A5" at bounding box center [427, 58] width 40 height 14
click at [233, 13] on icon "plus" at bounding box center [232, 13] width 6 height 1
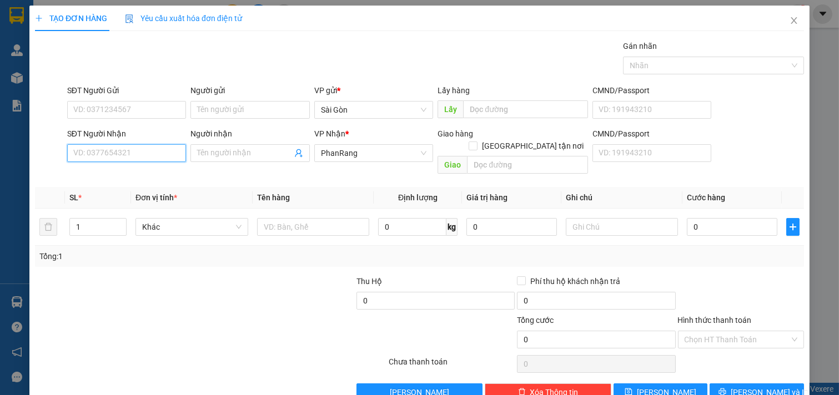
click at [145, 150] on input "SĐT Người Nhận" at bounding box center [126, 153] width 119 height 18
click at [130, 174] on div "0947834107 - TÈO" at bounding box center [125, 175] width 104 height 12
type input "0947834107"
type input "TÈO"
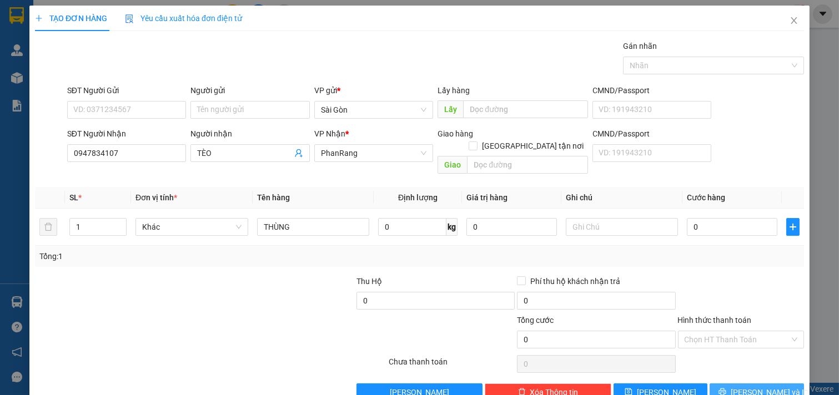
click at [755, 386] on span "[PERSON_NAME] và In" at bounding box center [769, 392] width 78 height 12
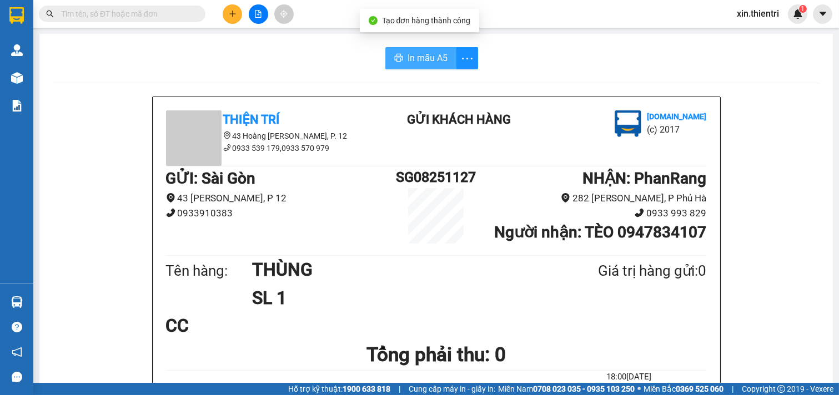
drag, startPoint x: 432, startPoint y: 63, endPoint x: 439, endPoint y: 72, distance: 11.1
click at [434, 63] on span "In mẫu A5" at bounding box center [427, 58] width 40 height 14
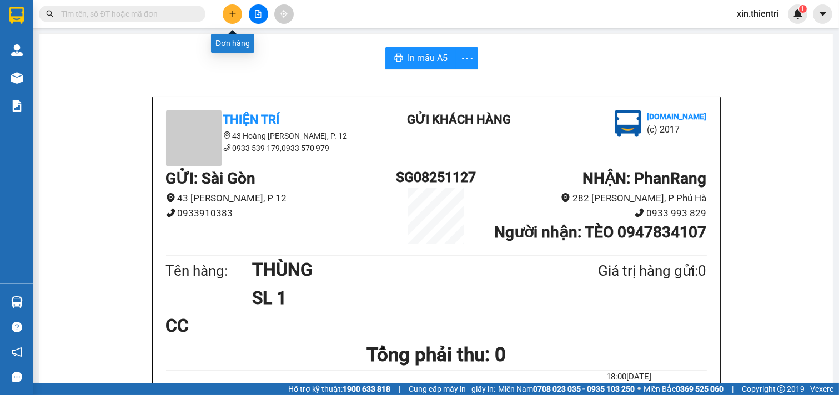
click at [231, 21] on button at bounding box center [232, 13] width 19 height 19
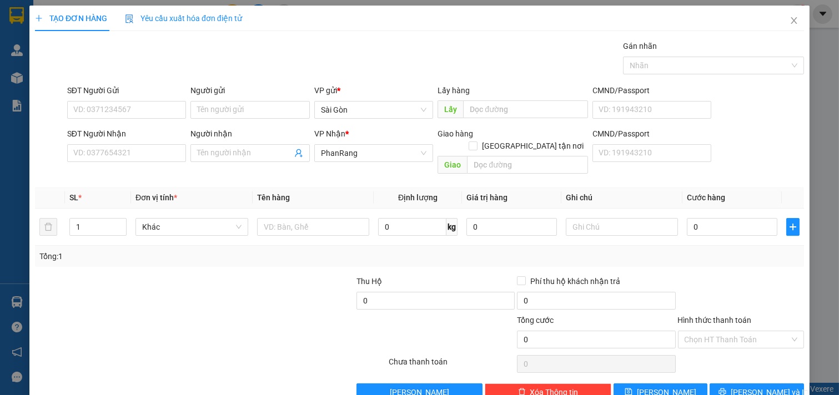
click at [128, 143] on div "SĐT Người Nhận" at bounding box center [126, 136] width 119 height 17
click at [133, 145] on input "SĐT Người Nhận" at bounding box center [126, 153] width 119 height 18
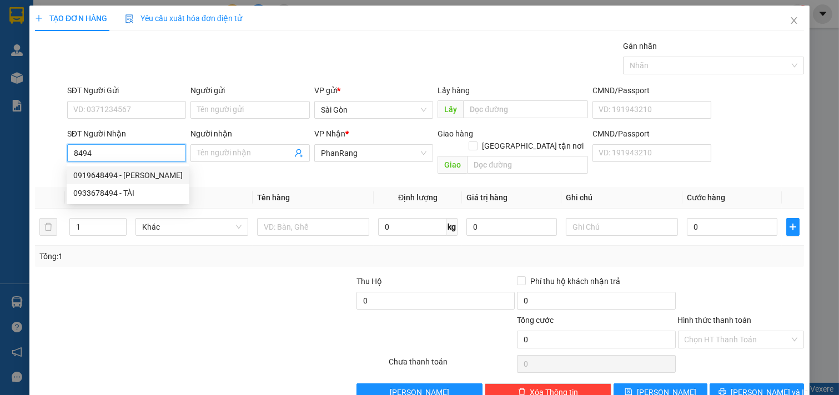
click at [138, 175] on div "0919648494 - [PERSON_NAME]" at bounding box center [127, 175] width 109 height 12
type input "0919648494"
type input "QUANG"
type input "[PERSON_NAME]"
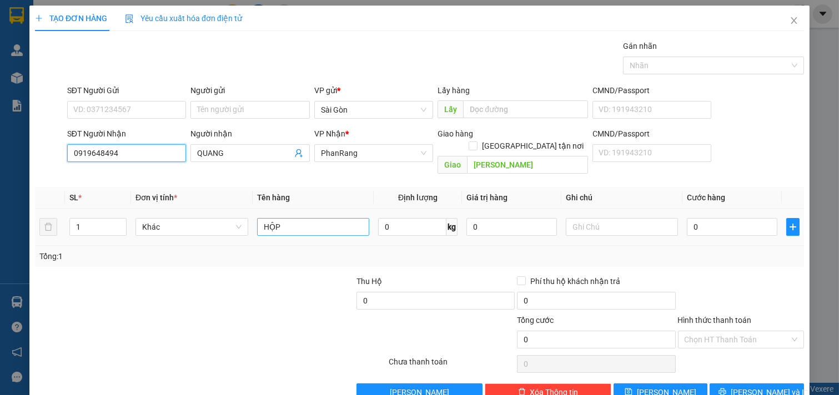
type input "0919648494"
click at [313, 218] on input "HỘP" at bounding box center [313, 227] width 113 height 18
type input "H"
type input "THÙNG"
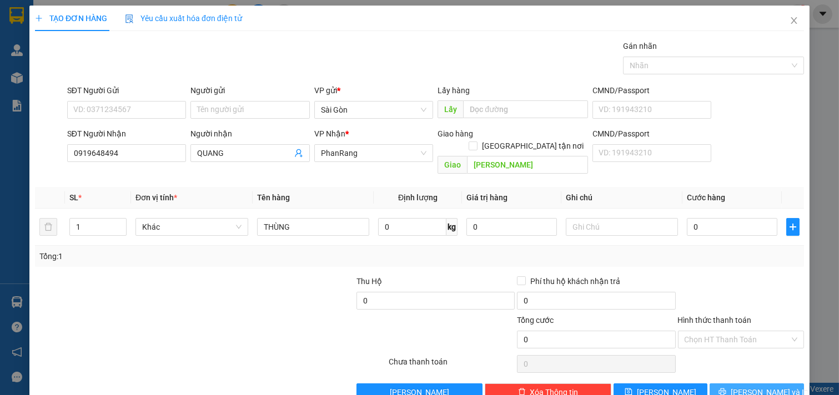
click at [735, 384] on button "[PERSON_NAME] và In" at bounding box center [756, 393] width 94 height 18
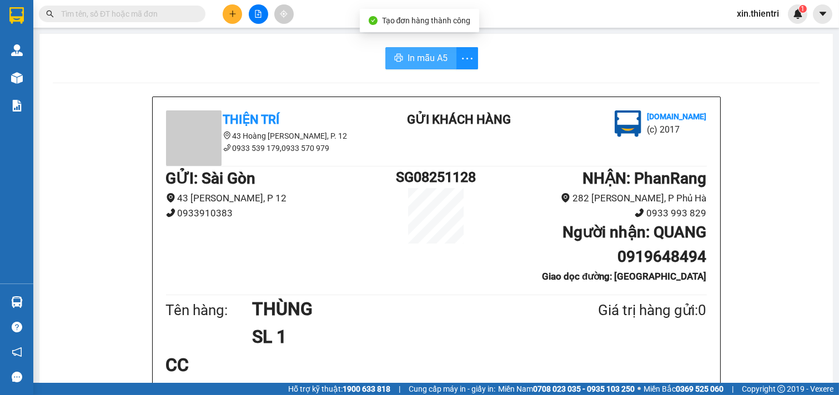
click at [414, 59] on span "In mẫu A5" at bounding box center [427, 58] width 40 height 14
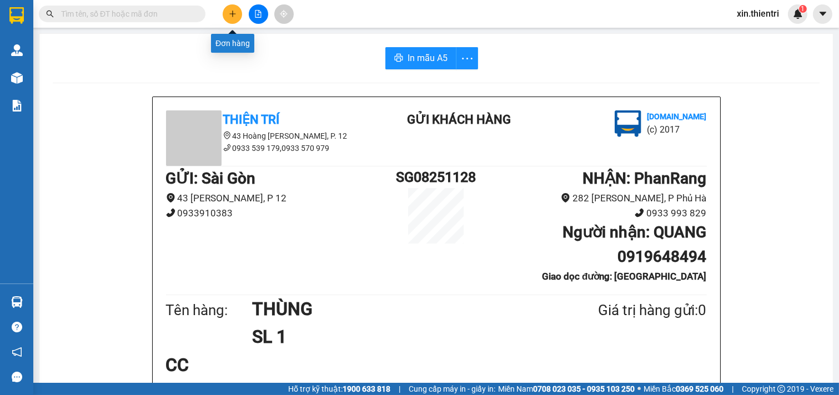
click at [232, 14] on icon "plus" at bounding box center [233, 14] width 8 height 8
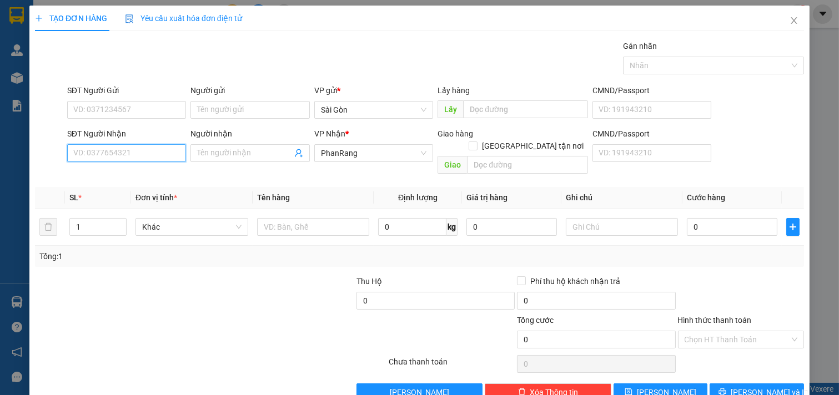
click at [140, 152] on input "SĐT Người Nhận" at bounding box center [126, 153] width 119 height 18
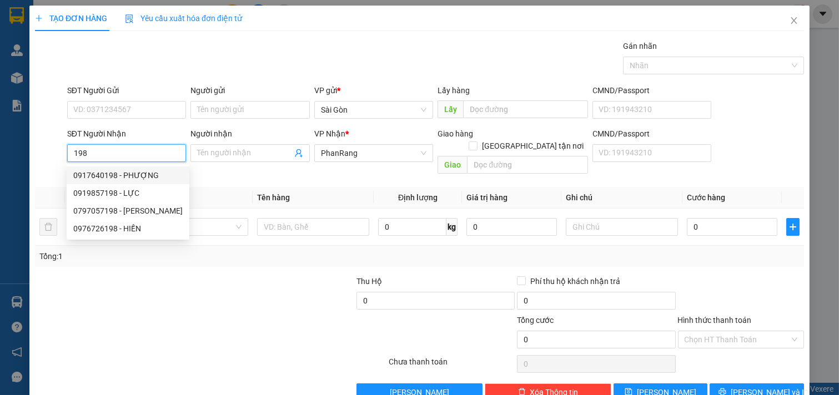
drag, startPoint x: 143, startPoint y: 170, endPoint x: 148, endPoint y: 171, distance: 5.6
click at [143, 170] on div "0917640198 - PHƯỢNG" at bounding box center [127, 175] width 109 height 12
type input "0917640198"
type input "PHƯỢNG"
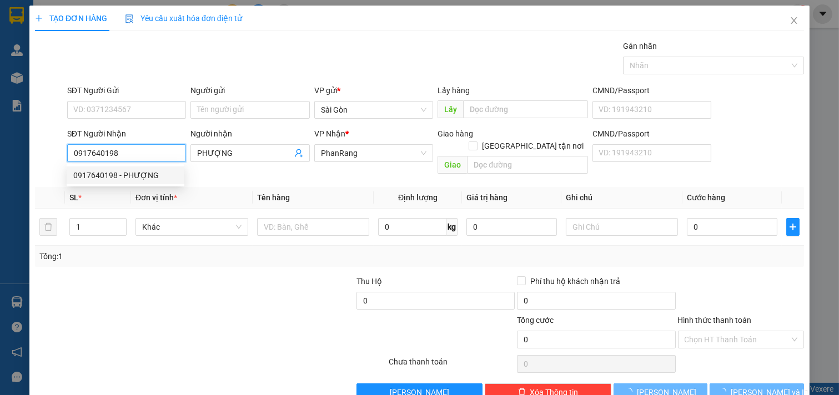
type input "30.000"
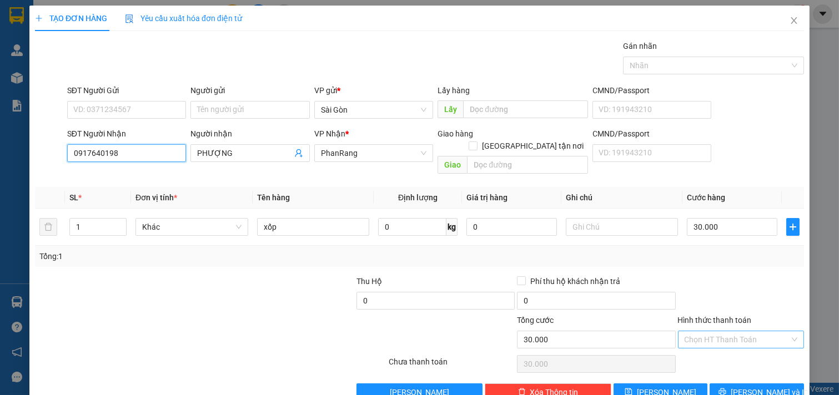
type input "0917640198"
click at [745, 331] on input "Hình thức thanh toán" at bounding box center [736, 339] width 105 height 17
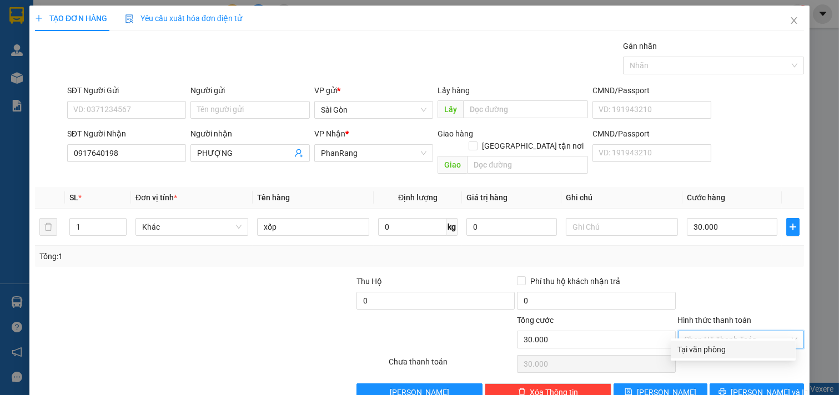
click at [733, 355] on div "Tại văn phòng" at bounding box center [733, 350] width 112 height 12
type input "0"
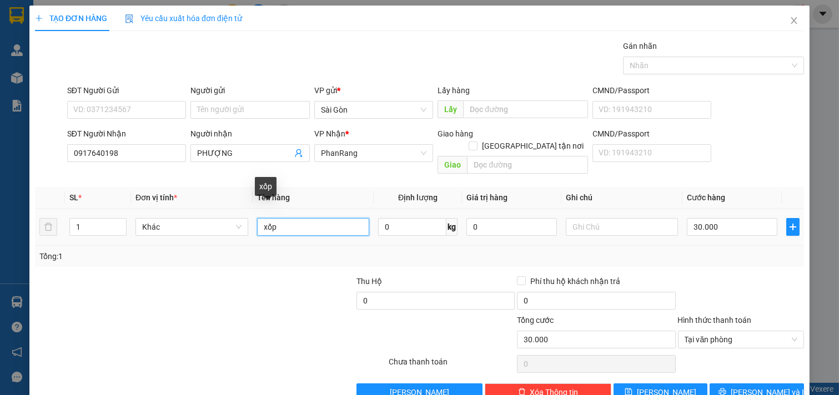
click at [301, 218] on input "xốp" at bounding box center [313, 227] width 113 height 18
type input "x"
type input "CỤC VÀNG"
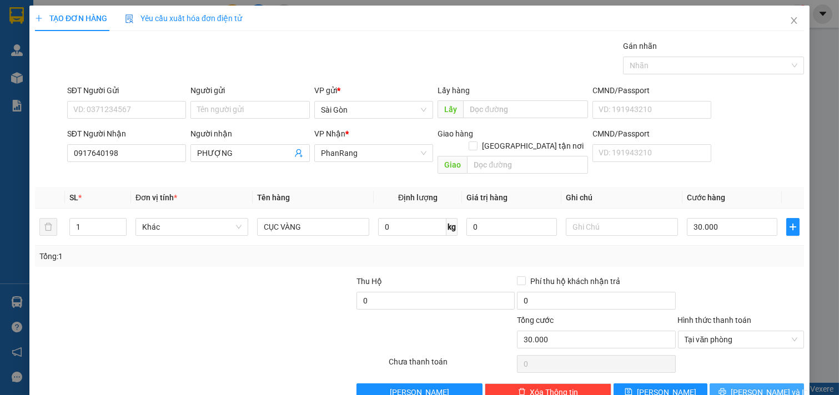
click at [753, 386] on span "[PERSON_NAME] và In" at bounding box center [769, 392] width 78 height 12
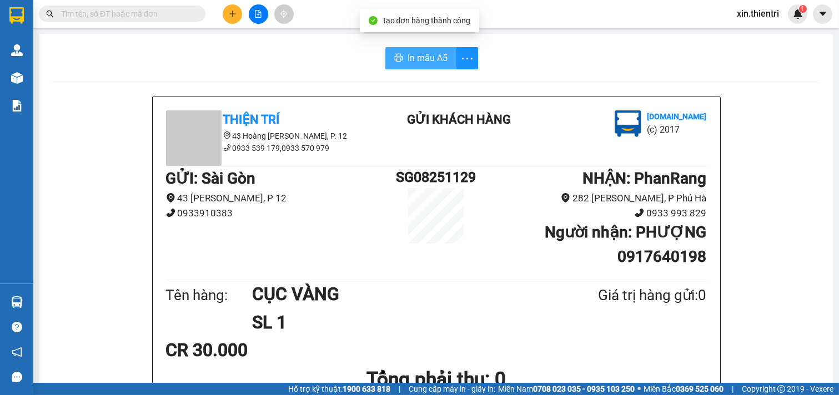
click at [425, 62] on span "In mẫu A5" at bounding box center [427, 58] width 40 height 14
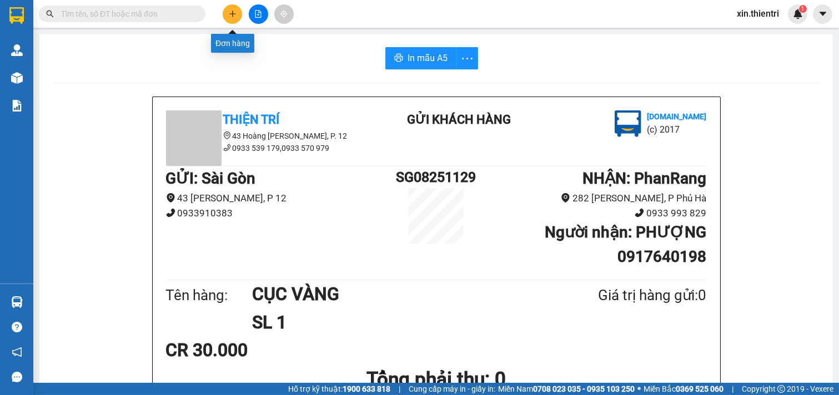
click at [229, 17] on icon "plus" at bounding box center [233, 14] width 8 height 8
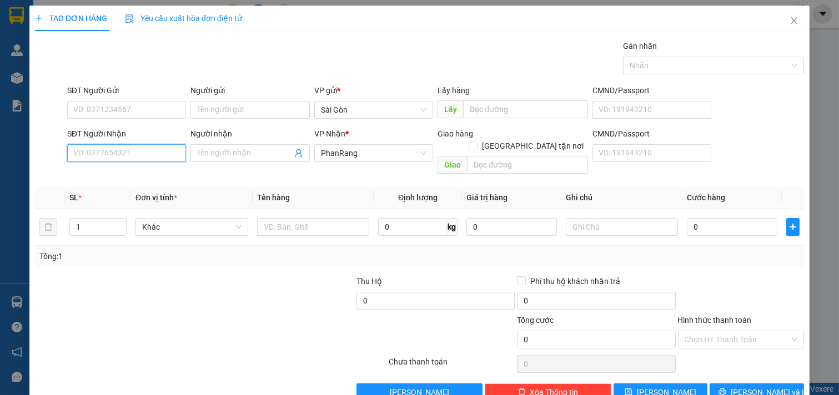
click at [138, 154] on input "SĐT Người Nhận" at bounding box center [126, 153] width 119 height 18
click at [134, 175] on div "0798199986 - VY" at bounding box center [125, 175] width 104 height 12
type input "0798199986"
type input "VY"
type input "0798199986"
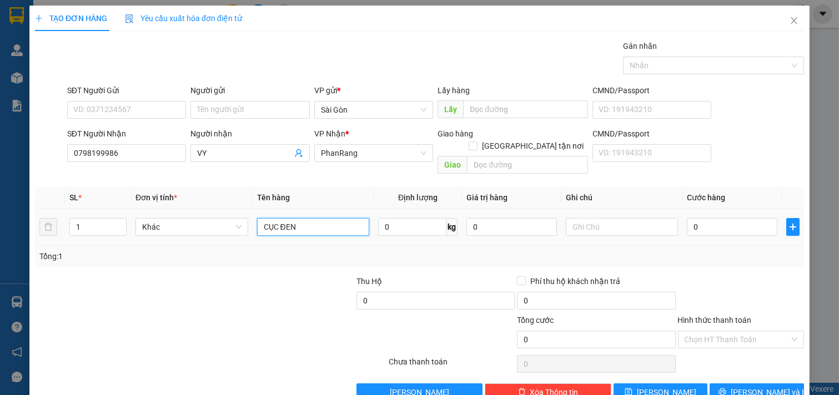
click at [314, 218] on input "CỤC ĐEN" at bounding box center [313, 227] width 113 height 18
type input "C"
click at [748, 386] on span "[PERSON_NAME] và In" at bounding box center [769, 392] width 78 height 12
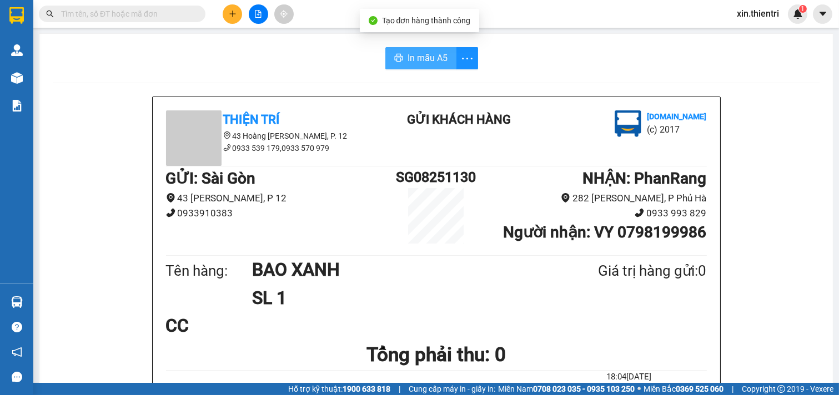
click at [389, 53] on button "In mẫu A5" at bounding box center [420, 58] width 71 height 22
click at [233, 13] on icon "plus" at bounding box center [232, 13] width 6 height 1
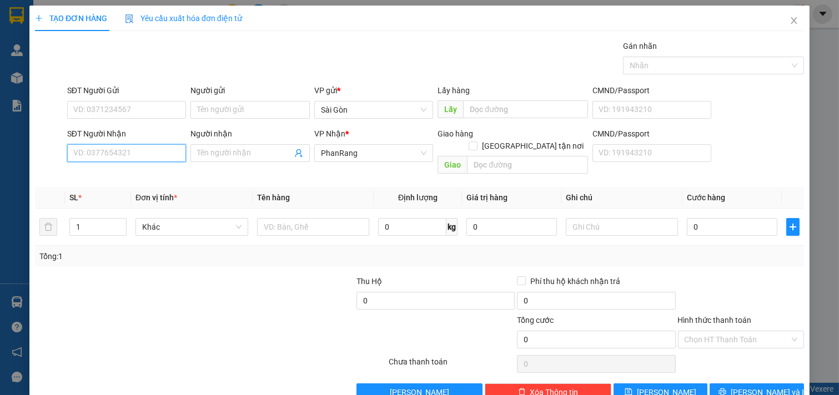
click at [139, 153] on input "SĐT Người Nhận" at bounding box center [126, 153] width 119 height 18
click at [124, 171] on div "0377643492 - SEN" at bounding box center [125, 175] width 104 height 12
type input "0377643492"
type input "SEN"
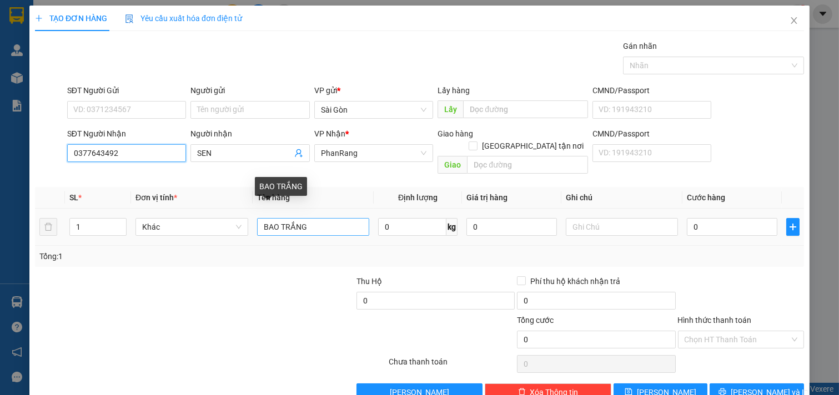
type input "0377643492"
click at [352, 218] on input "BAO TRẮNG" at bounding box center [313, 227] width 113 height 18
type input "B"
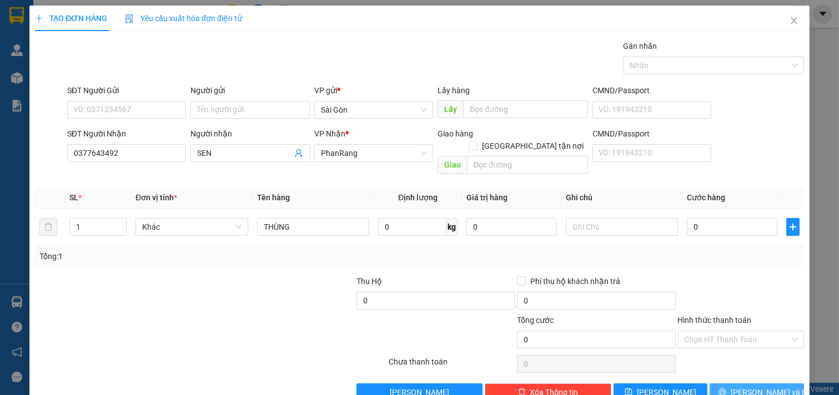
drag, startPoint x: 734, startPoint y: 356, endPoint x: 731, endPoint y: 365, distance: 9.8
click at [734, 359] on div "Transit Pickup Surcharge Ids Transit Deliver Surcharge Ids Transit Deliver Surc…" at bounding box center [419, 220] width 769 height 361
click at [726, 388] on icon "printer" at bounding box center [722, 392] width 8 height 8
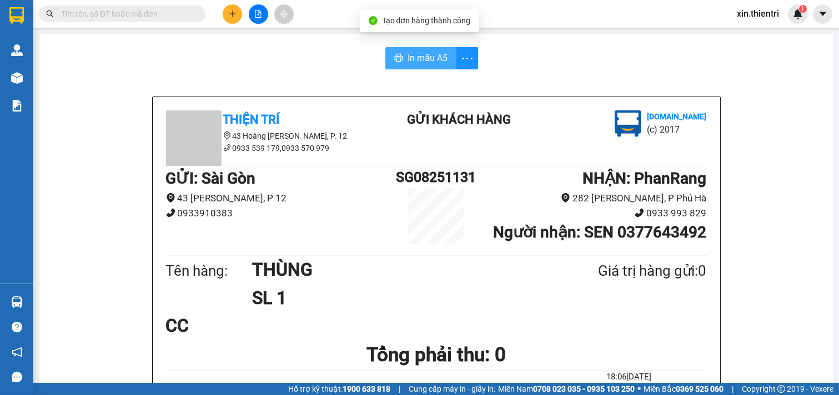
click at [411, 48] on button "In mẫu A5" at bounding box center [420, 58] width 71 height 22
click at [230, 10] on icon "plus" at bounding box center [233, 14] width 8 height 8
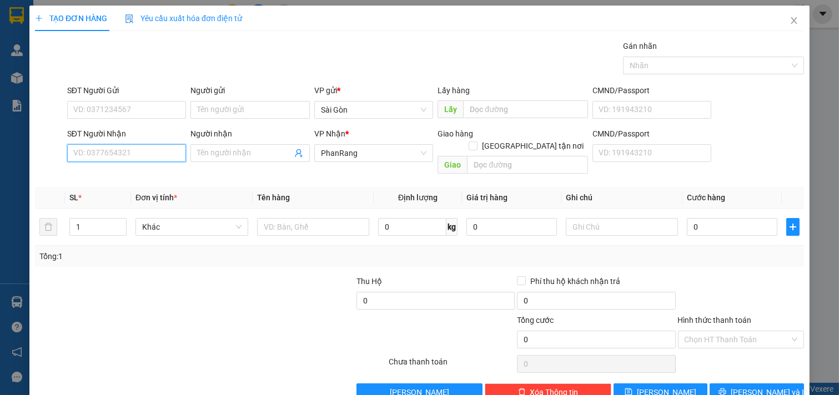
click at [153, 147] on input "SĐT Người Nhận" at bounding box center [126, 153] width 119 height 18
click at [129, 176] on div "0918209819 - AN [PERSON_NAME]" at bounding box center [141, 175] width 137 height 12
type input "0918209819"
type input "AN THIÊN PHÚ"
type input "0918209819"
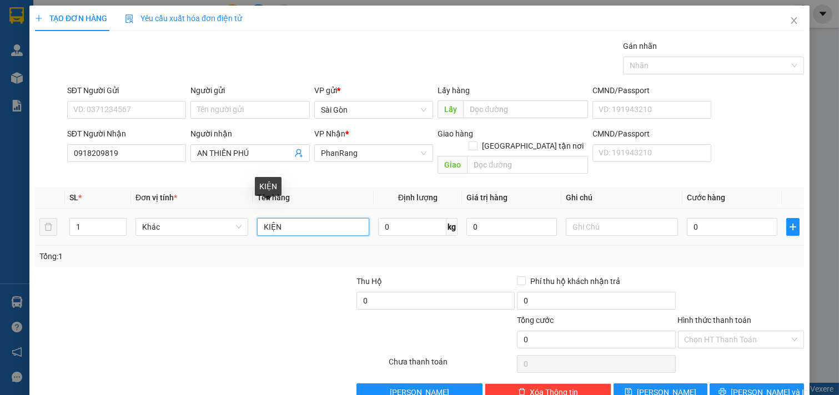
click at [341, 218] on input "KIỆN" at bounding box center [313, 227] width 113 height 18
type input "K"
type input "CỤC ĐEN"
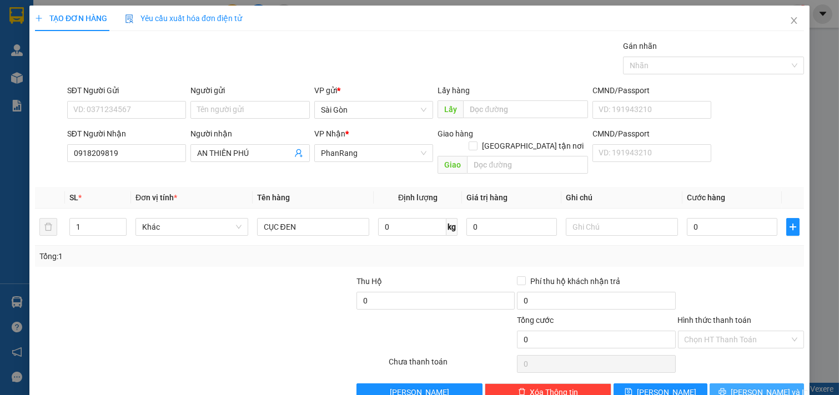
click at [724, 384] on button "[PERSON_NAME] và In" at bounding box center [756, 393] width 94 height 18
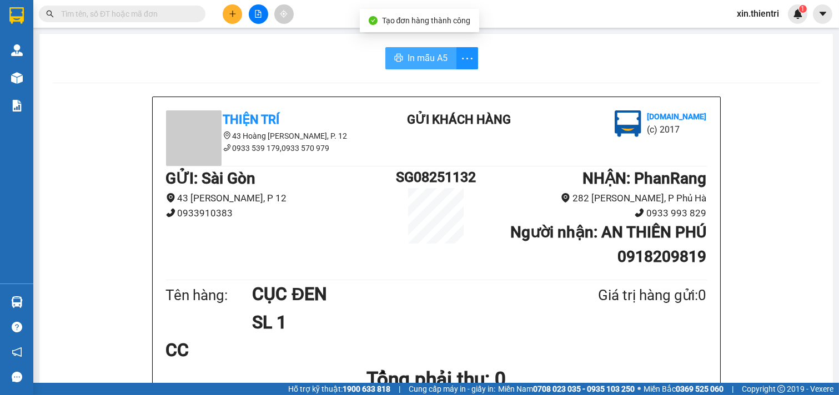
click at [400, 56] on button "In mẫu A5" at bounding box center [420, 58] width 71 height 22
click at [232, 18] on button at bounding box center [232, 13] width 19 height 19
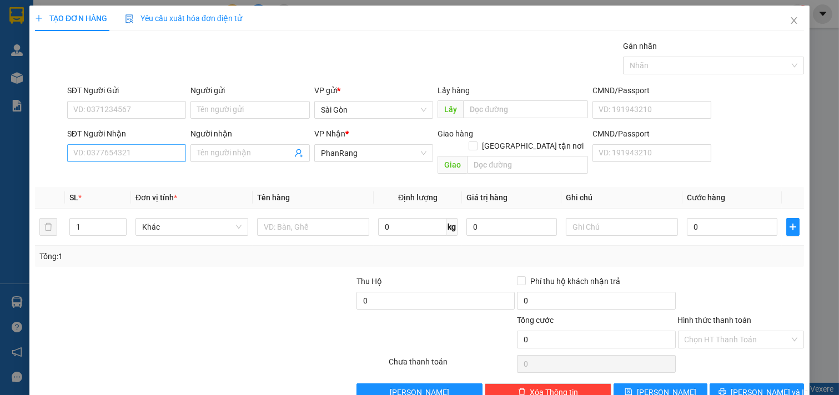
click at [159, 160] on div "SĐT Người Nhận VD: 0377654321" at bounding box center [126, 147] width 119 height 39
click at [161, 157] on input "SĐT Người Nhận" at bounding box center [126, 153] width 119 height 18
type input "0908012150"
click at [154, 174] on div "0908012150 - THIỆU" at bounding box center [125, 175] width 104 height 12
type input "THIỆU"
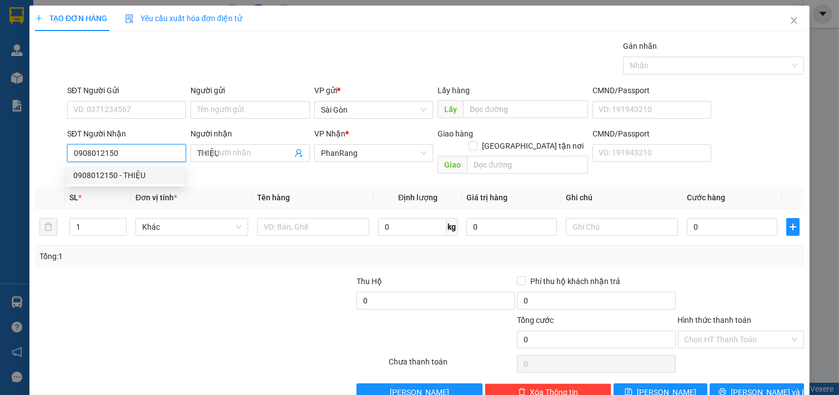
type input "30.000"
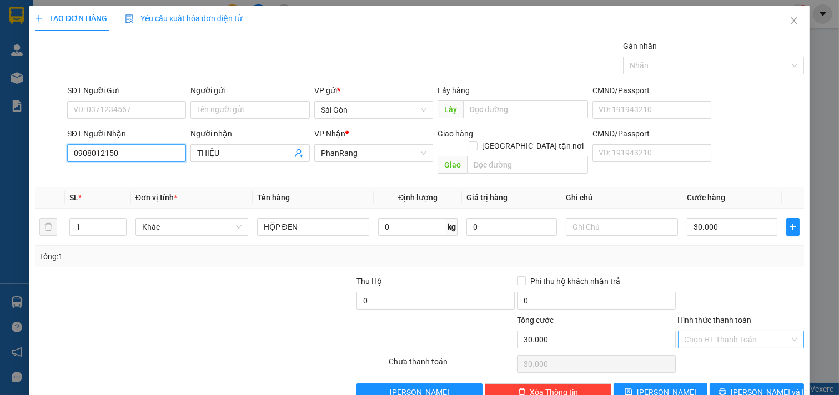
type input "0908012150"
click at [719, 331] on input "Hình thức thanh toán" at bounding box center [736, 339] width 105 height 17
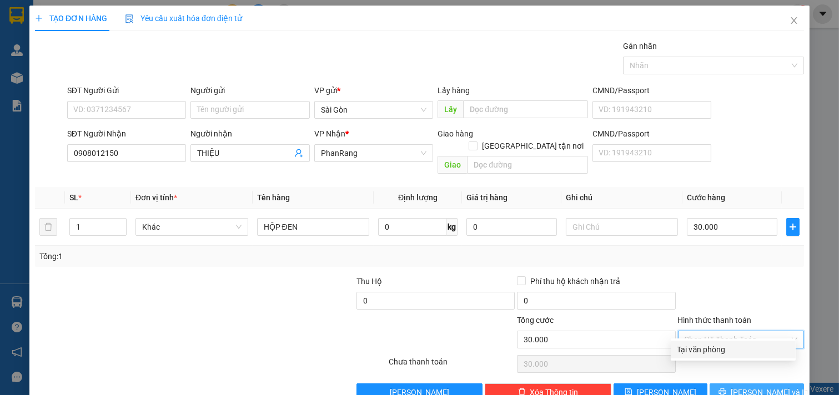
drag, startPoint x: 722, startPoint y: 350, endPoint x: 739, endPoint y: 380, distance: 35.0
click at [720, 351] on div "Tại văn phòng" at bounding box center [733, 350] width 112 height 12
type input "0"
click at [739, 386] on span "[PERSON_NAME] và In" at bounding box center [769, 392] width 78 height 12
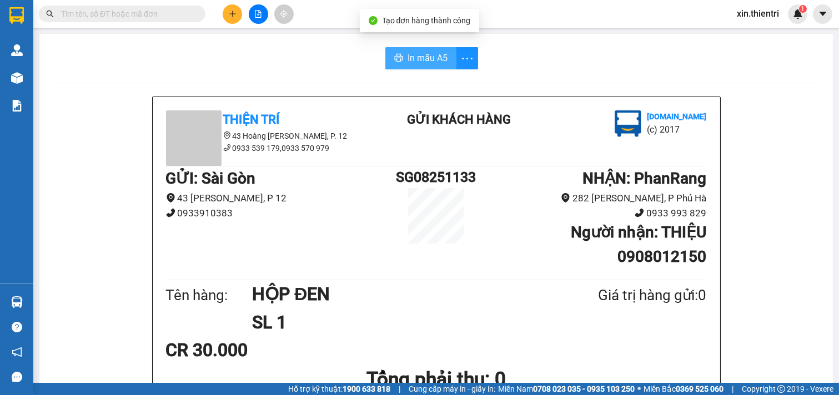
click at [412, 60] on span "In mẫu A5" at bounding box center [427, 58] width 40 height 14
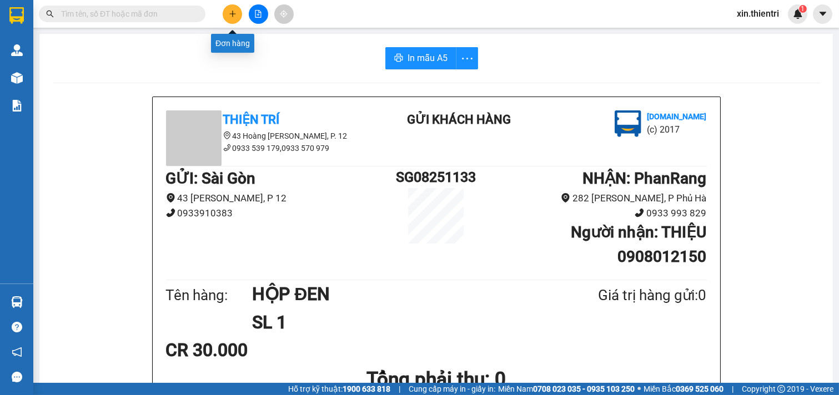
click at [233, 14] on icon "plus" at bounding box center [233, 14] width 8 height 8
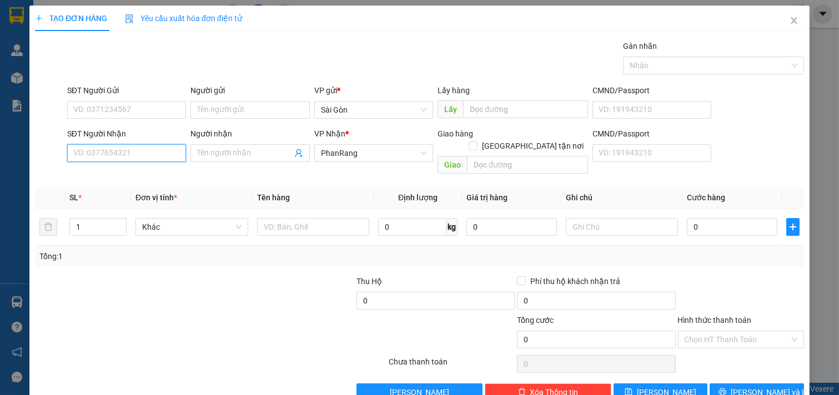
drag, startPoint x: 150, startPoint y: 158, endPoint x: 152, endPoint y: 151, distance: 7.4
click at [151, 153] on input "SĐT Người Nhận" at bounding box center [126, 153] width 119 height 18
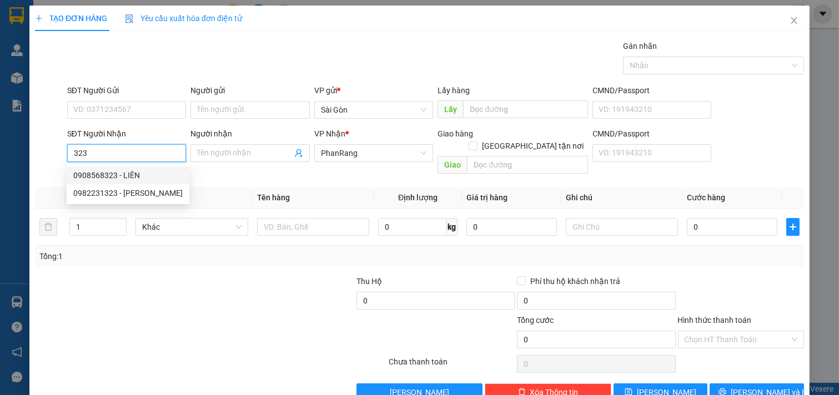
click at [125, 170] on div "0908568323 - LIÊN" at bounding box center [127, 175] width 109 height 12
type input "0908568323"
type input "LIÊN"
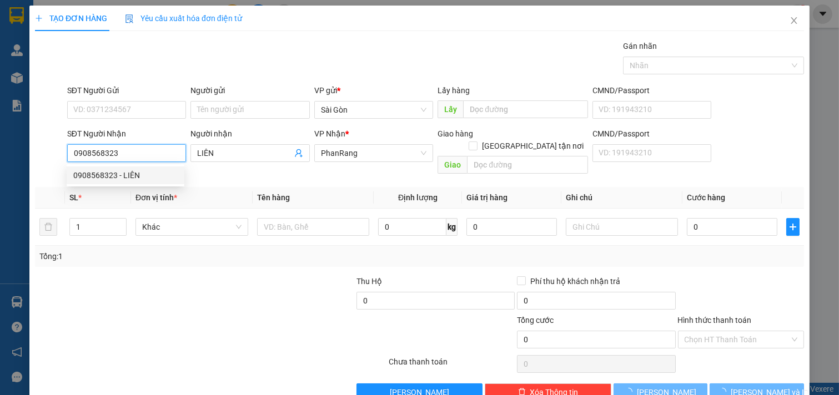
type input "70.000"
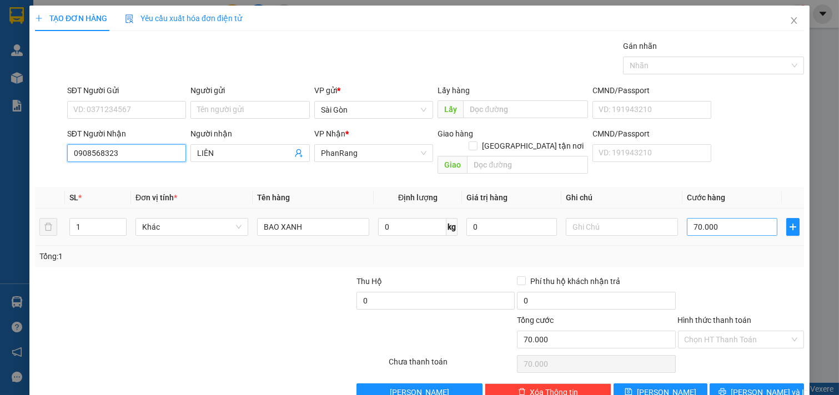
type input "0908568323"
click at [723, 218] on input "70.000" at bounding box center [732, 227] width 90 height 18
type input "0"
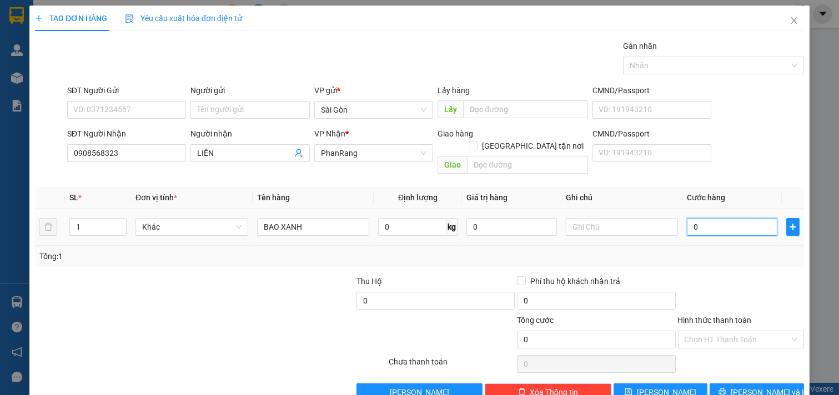
click at [715, 218] on input "0" at bounding box center [732, 227] width 90 height 18
type input "8"
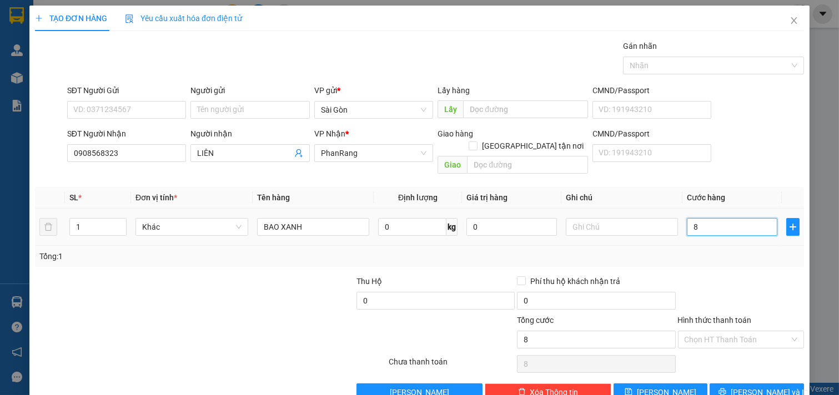
type input "80"
type input "80.000"
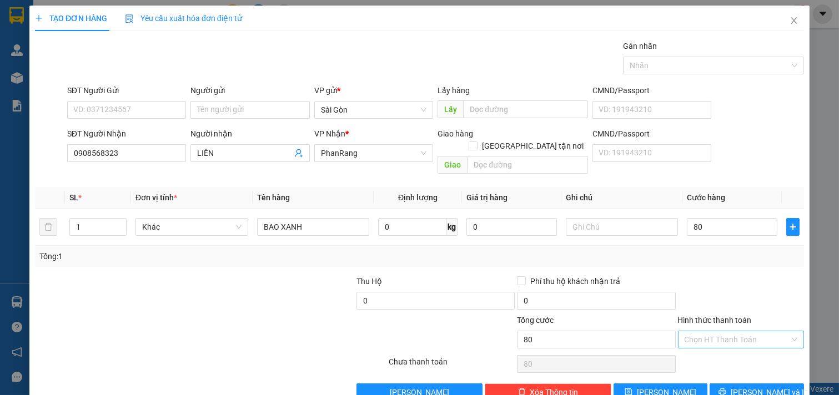
type input "80.000"
click at [712, 314] on div "Hình thức thanh toán Chọn HT Thanh Toán" at bounding box center [741, 333] width 127 height 39
click at [728, 331] on input "Hình thức thanh toán" at bounding box center [736, 339] width 105 height 17
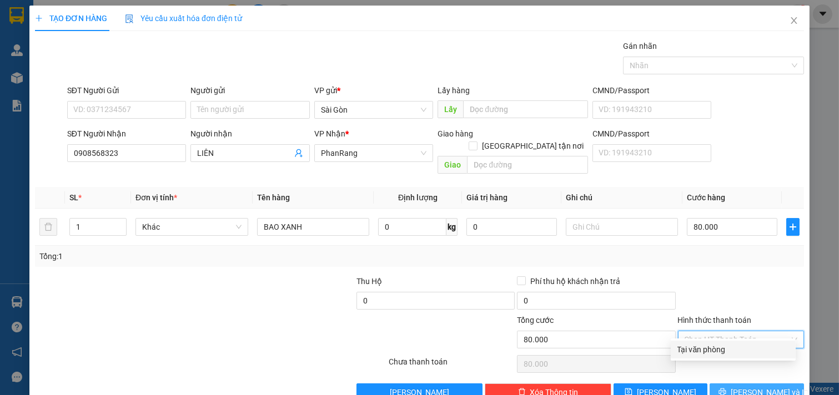
drag, startPoint x: 731, startPoint y: 335, endPoint x: 740, endPoint y: 356, distance: 22.4
click at [731, 344] on div "Tại văn phòng" at bounding box center [733, 350] width 112 height 12
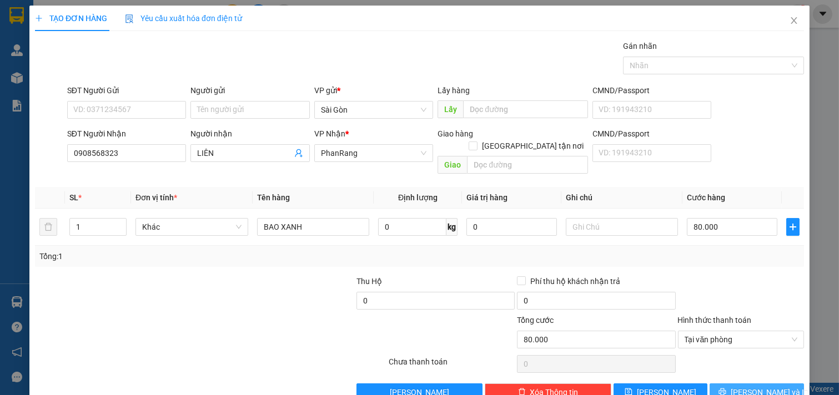
drag, startPoint x: 741, startPoint y: 359, endPoint x: 746, endPoint y: 356, distance: 5.7
click at [742, 386] on span "[PERSON_NAME] và In" at bounding box center [769, 392] width 78 height 12
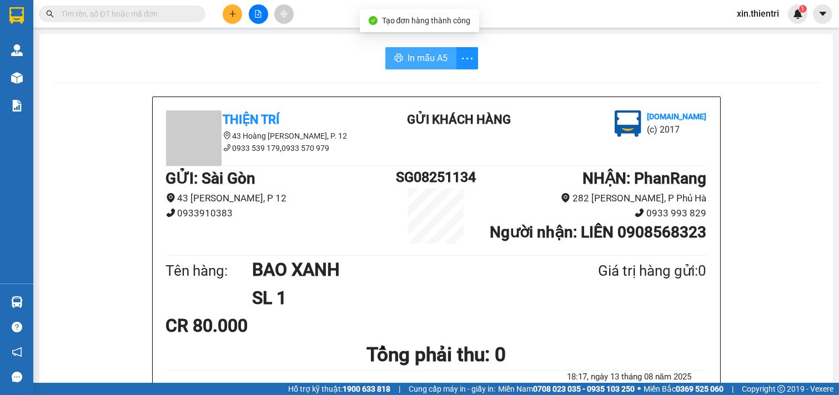
drag, startPoint x: 423, startPoint y: 57, endPoint x: 429, endPoint y: 53, distance: 6.8
click at [424, 57] on span "In mẫu A5" at bounding box center [427, 58] width 40 height 14
drag, startPoint x: 402, startPoint y: 65, endPoint x: 396, endPoint y: 60, distance: 8.3
click at [404, 65] on button "In mẫu A5" at bounding box center [420, 58] width 71 height 22
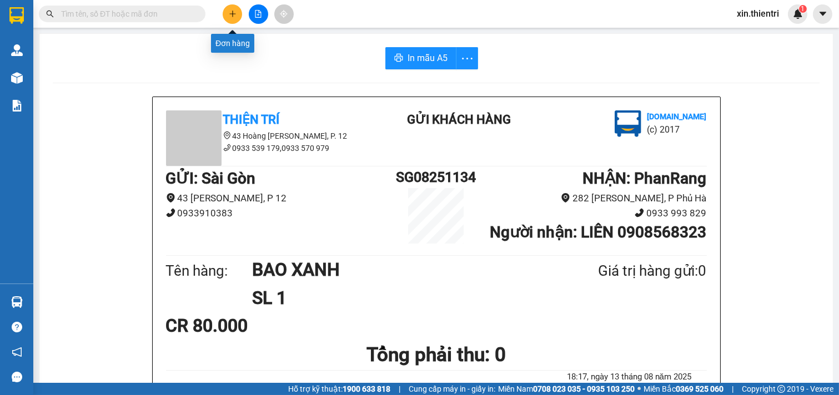
click at [231, 10] on icon "plus" at bounding box center [233, 14] width 8 height 8
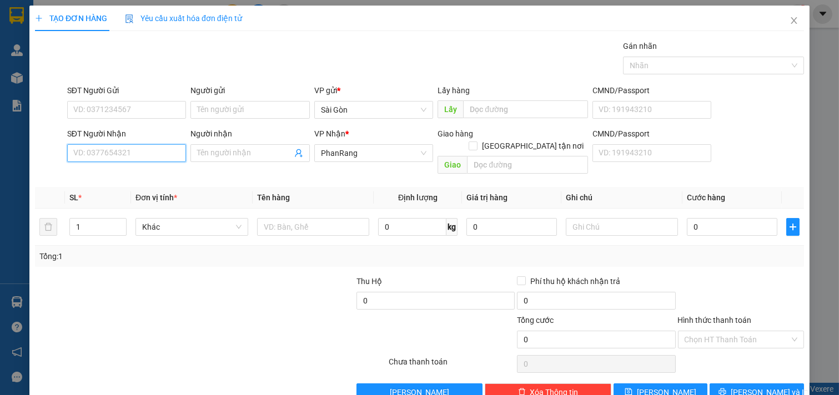
click at [133, 157] on input "SĐT Người Nhận" at bounding box center [126, 153] width 119 height 18
type input "3"
click at [124, 158] on input "0988718" at bounding box center [126, 153] width 119 height 18
type input "0988718371"
click at [231, 148] on input "Người nhận" at bounding box center [244, 153] width 95 height 12
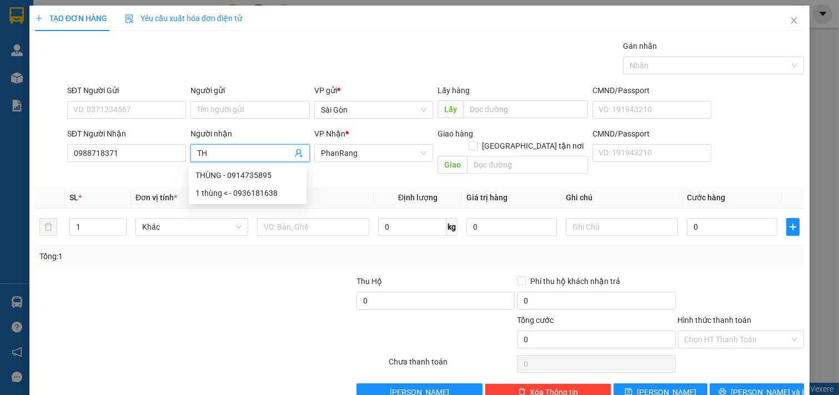
type input "T"
type input "PHƯỚC"
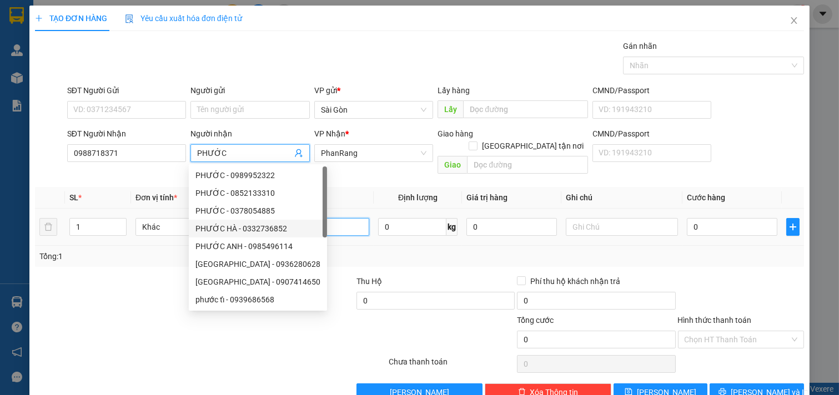
drag, startPoint x: 334, startPoint y: 214, endPoint x: 326, endPoint y: 214, distance: 7.8
click at [333, 218] on input "text" at bounding box center [313, 227] width 113 height 18
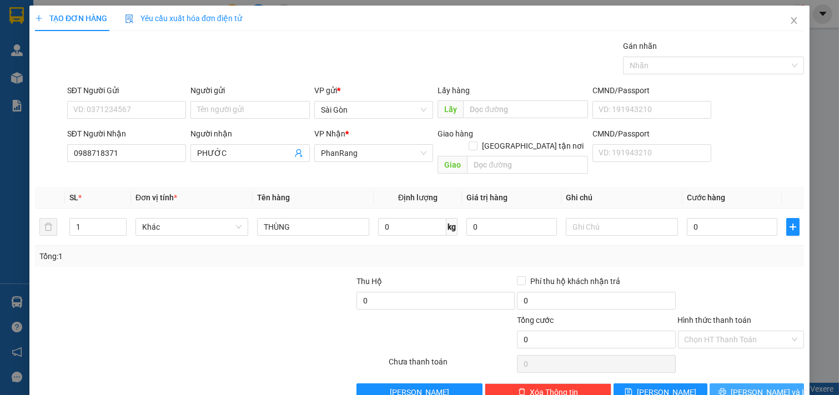
click at [752, 386] on span "[PERSON_NAME] và In" at bounding box center [769, 392] width 78 height 12
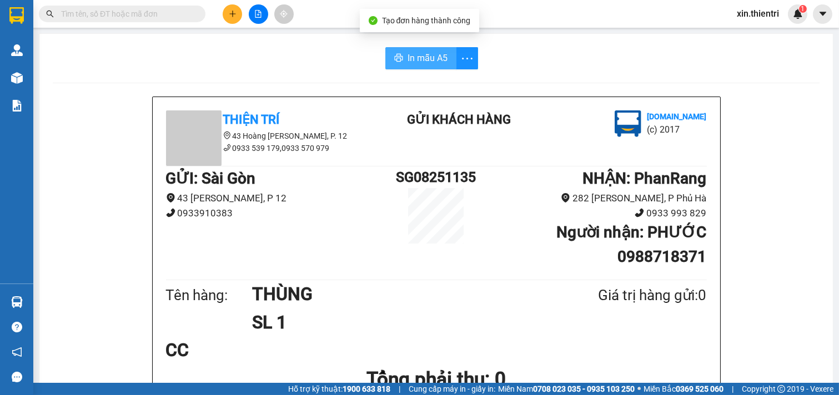
click at [411, 61] on span "In mẫu A5" at bounding box center [427, 58] width 40 height 14
click at [430, 64] on span "In mẫu A5" at bounding box center [427, 58] width 40 height 14
click at [239, 9] on button at bounding box center [232, 13] width 19 height 19
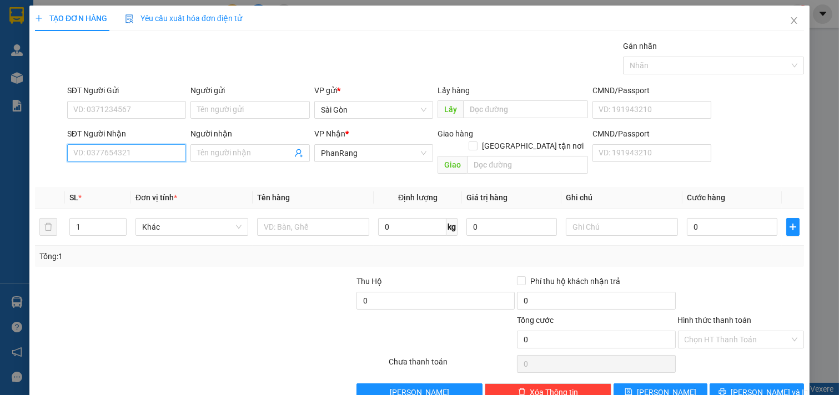
click at [130, 150] on input "SĐT Người Nhận" at bounding box center [126, 153] width 119 height 18
type input "0973535738"
drag, startPoint x: 141, startPoint y: 176, endPoint x: 124, endPoint y: 168, distance: 19.1
click at [139, 174] on div "0973535738 - DUY" at bounding box center [125, 175] width 104 height 12
type input "DUY"
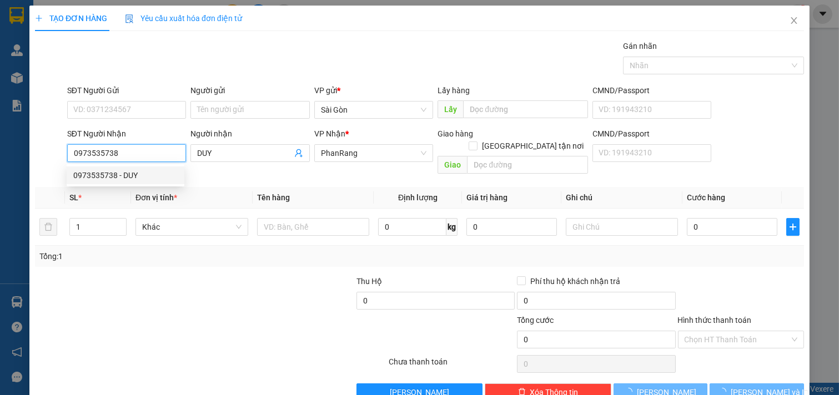
type input "140.000"
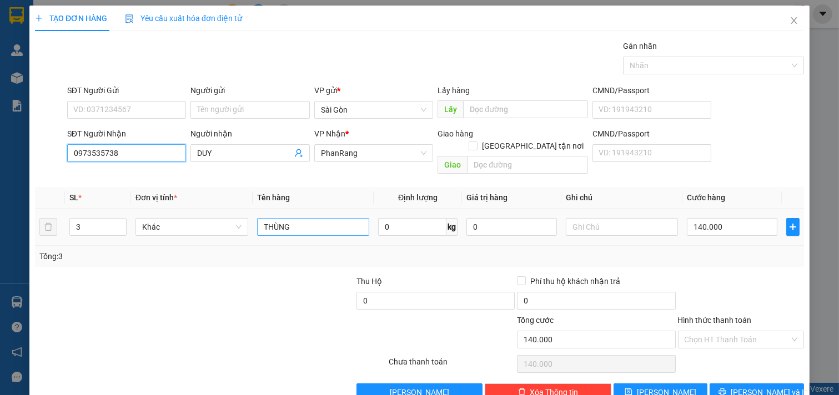
type input "0973535738"
click at [310, 218] on input "THÙNG" at bounding box center [313, 227] width 113 height 18
type input "THÙNG XỐP"
click at [735, 220] on input "140.000" at bounding box center [732, 227] width 90 height 18
type input "0"
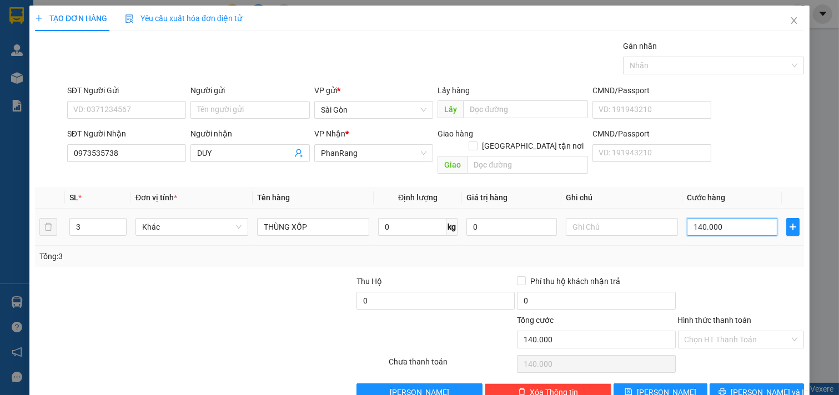
type input "0"
click at [709, 218] on input "0" at bounding box center [732, 227] width 90 height 18
click at [700, 223] on input "0" at bounding box center [732, 227] width 90 height 18
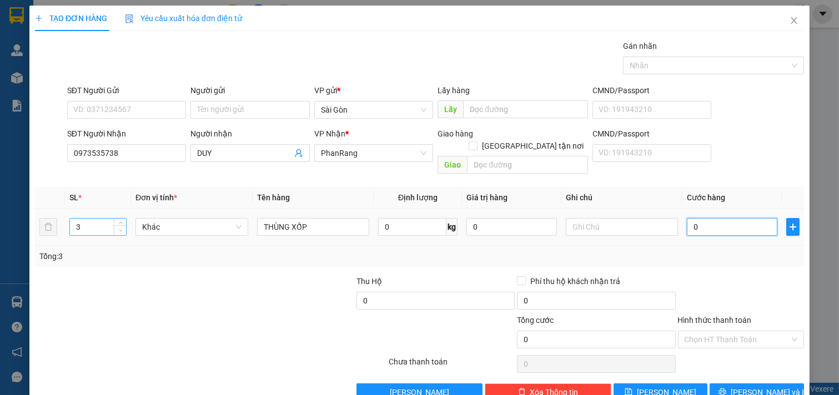
type input "0"
click at [117, 228] on span "down" at bounding box center [120, 231] width 7 height 7
type input "1"
click at [119, 229] on icon "down" at bounding box center [121, 231] width 4 height 4
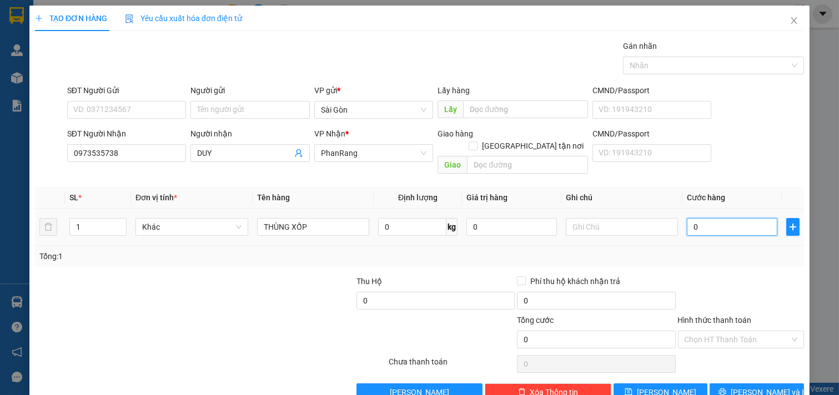
click at [717, 218] on input "0" at bounding box center [732, 227] width 90 height 18
type input "3"
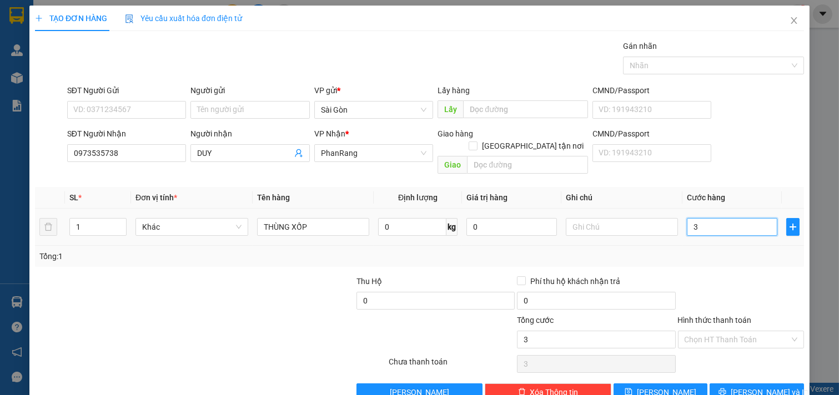
type input "30"
click at [704, 321] on div "Hình thức thanh toán Chọn HT Thanh Toán" at bounding box center [741, 333] width 127 height 39
click at [728, 331] on input "Hình thức thanh toán" at bounding box center [736, 339] width 105 height 17
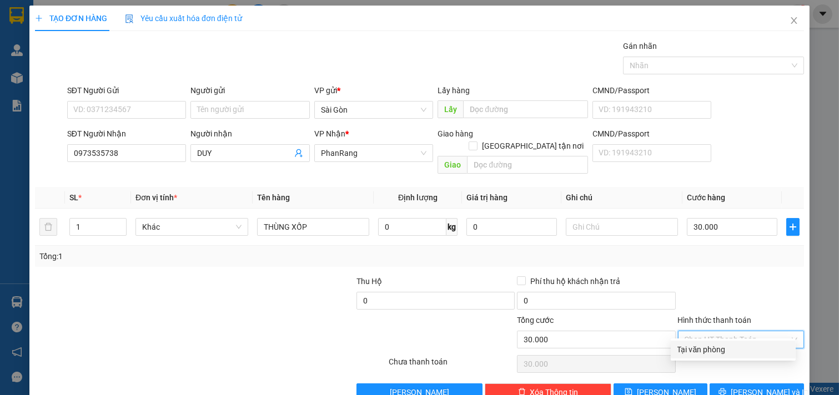
click at [753, 344] on div "Tại văn phòng" at bounding box center [733, 350] width 112 height 12
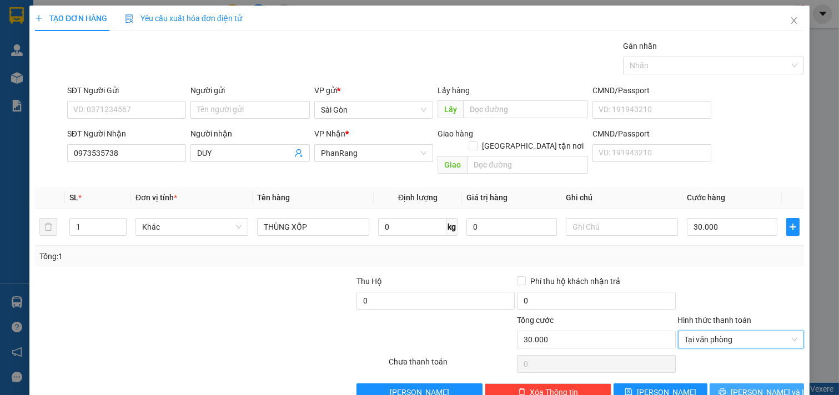
click at [747, 384] on button "[PERSON_NAME] và In" at bounding box center [756, 393] width 94 height 18
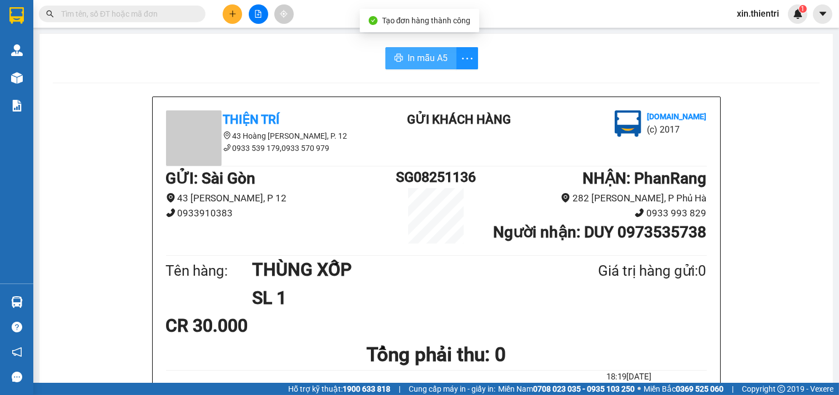
drag, startPoint x: 402, startPoint y: 59, endPoint x: 405, endPoint y: 52, distance: 8.5
click at [402, 58] on button "In mẫu A5" at bounding box center [420, 58] width 71 height 22
click at [226, 6] on button at bounding box center [232, 13] width 19 height 19
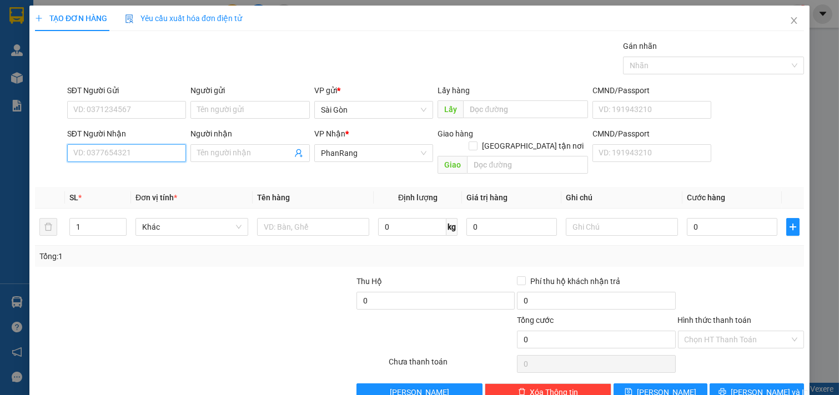
click at [155, 159] on input "SĐT Người Nhận" at bounding box center [126, 153] width 119 height 18
drag, startPoint x: 139, startPoint y: 147, endPoint x: 135, endPoint y: 163, distance: 16.6
click at [138, 149] on input "08381906" at bounding box center [126, 153] width 119 height 18
click at [135, 168] on div "0838190882 - LONG" at bounding box center [126, 176] width 118 height 18
type input "0838190882"
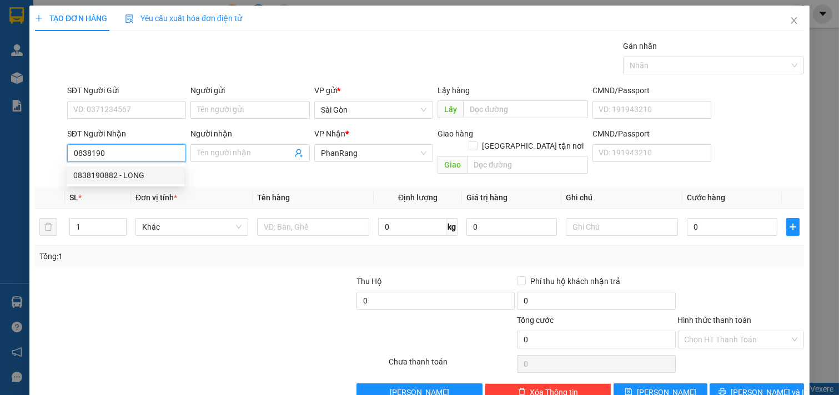
type input "LONG"
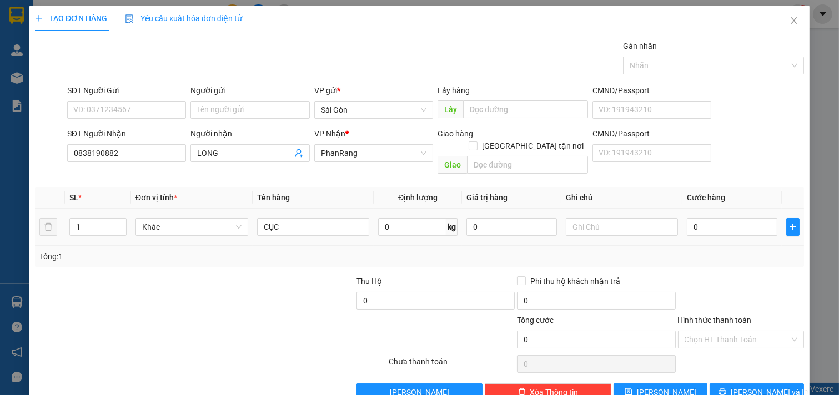
click at [333, 209] on td "CỤC" at bounding box center [314, 227] width 122 height 37
click at [320, 223] on div "CỤC" at bounding box center [313, 227] width 113 height 22
click at [320, 220] on input "CỤC" at bounding box center [313, 227] width 113 height 18
click at [716, 384] on button "[PERSON_NAME] và In" at bounding box center [756, 393] width 94 height 18
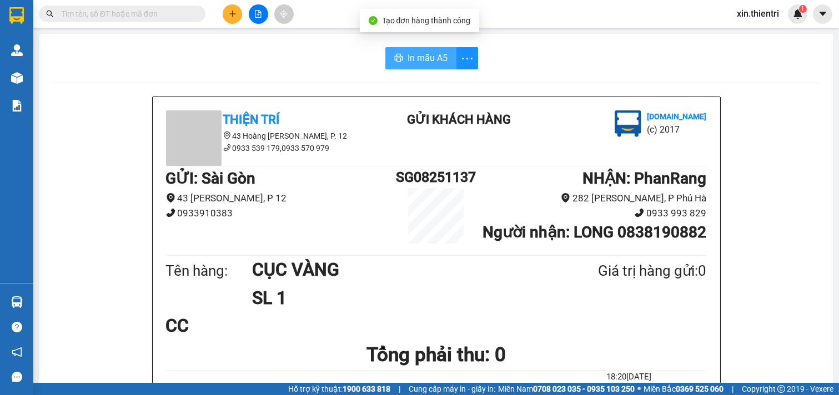
click at [407, 61] on span "In mẫu A5" at bounding box center [427, 58] width 40 height 14
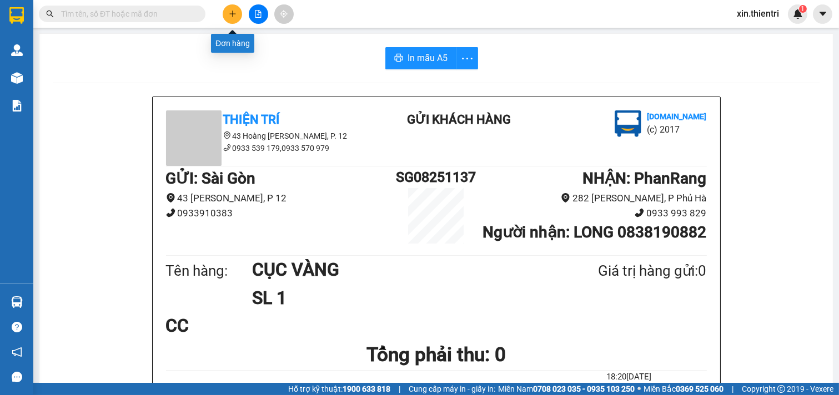
click at [234, 14] on icon "plus" at bounding box center [232, 13] width 6 height 1
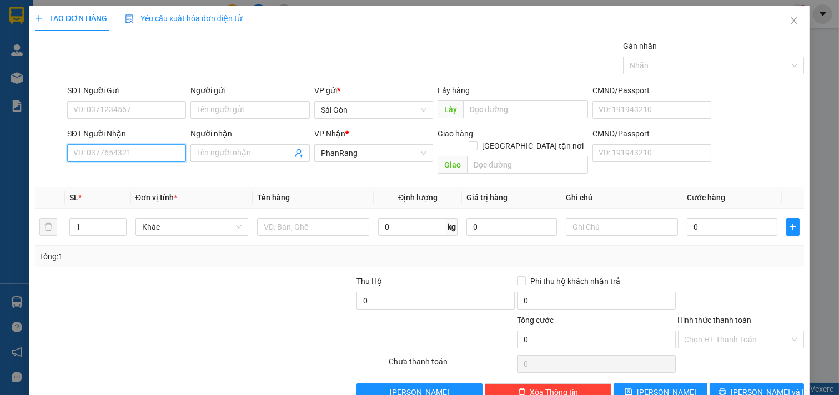
click at [145, 159] on input "SĐT Người Nhận" at bounding box center [126, 153] width 119 height 18
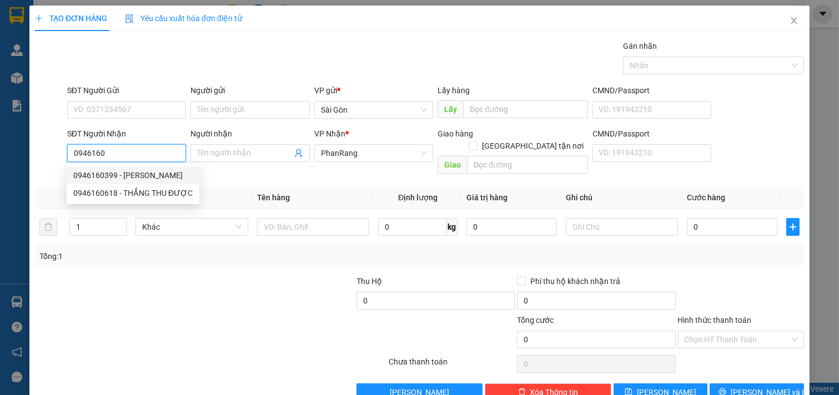
click at [140, 173] on div "0946160399 - LÊ VÂN" at bounding box center [132, 175] width 119 height 12
type input "0946160399"
type input "LÊ VÂN"
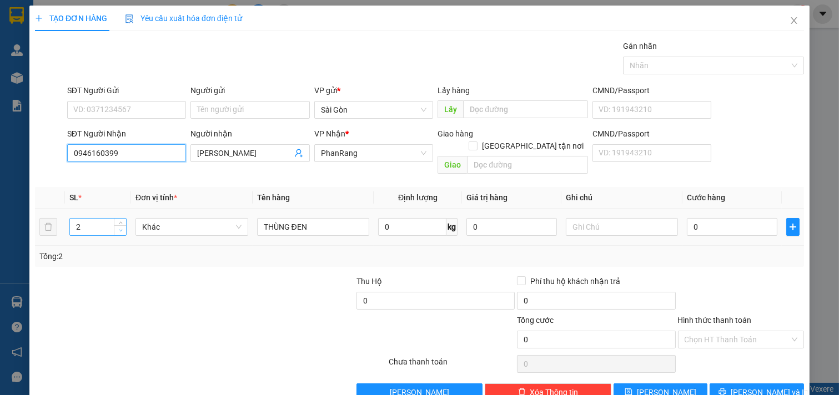
type input "0946160399"
type input "1"
click at [115, 225] on span "Decrease Value" at bounding box center [120, 230] width 12 height 10
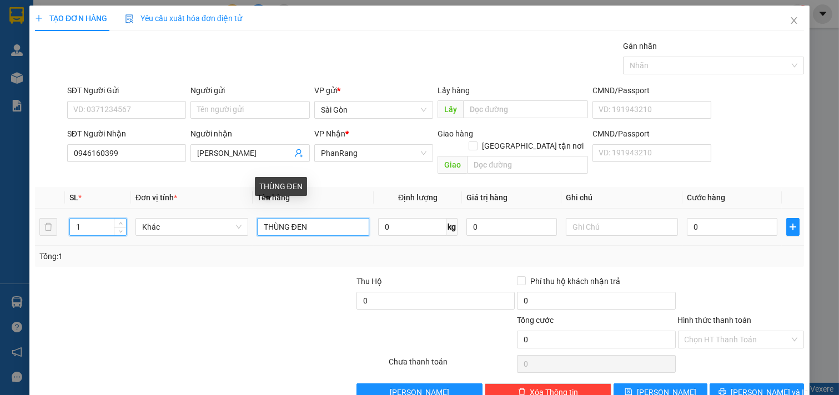
click at [309, 218] on input "THÙNG ĐEN" at bounding box center [313, 227] width 113 height 18
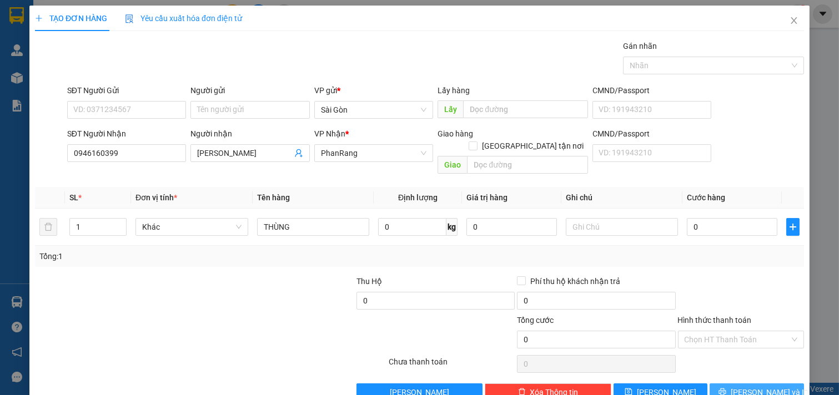
drag, startPoint x: 742, startPoint y: 374, endPoint x: 738, endPoint y: 369, distance: 6.8
click at [742, 386] on span "[PERSON_NAME] và In" at bounding box center [769, 392] width 78 height 12
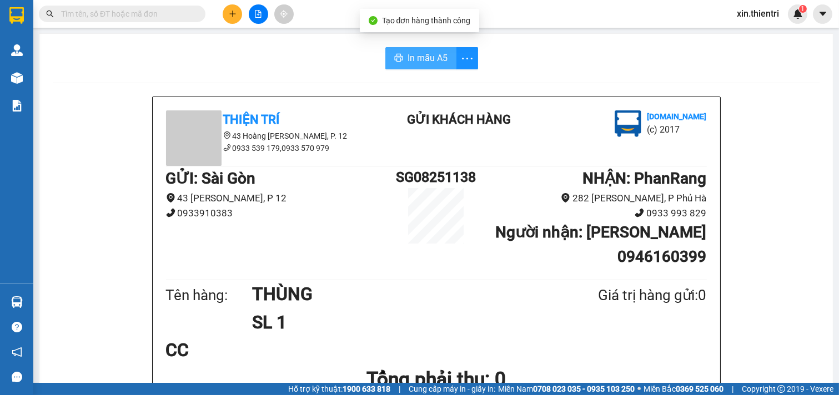
click at [412, 56] on span "In mẫu A5" at bounding box center [427, 58] width 40 height 14
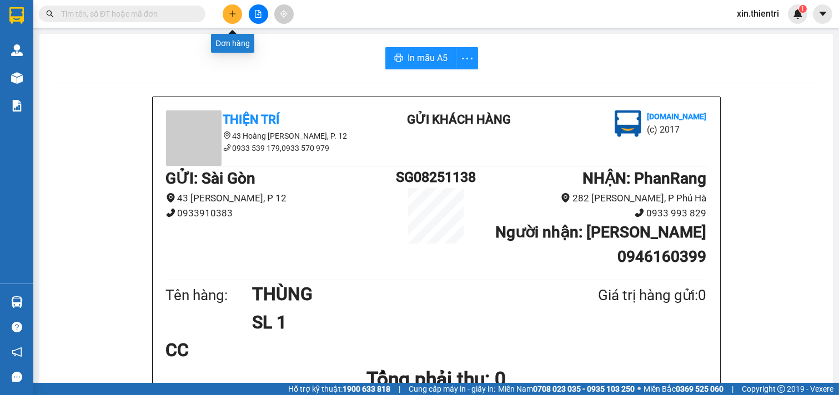
click at [232, 15] on icon "plus" at bounding box center [232, 14] width 1 height 6
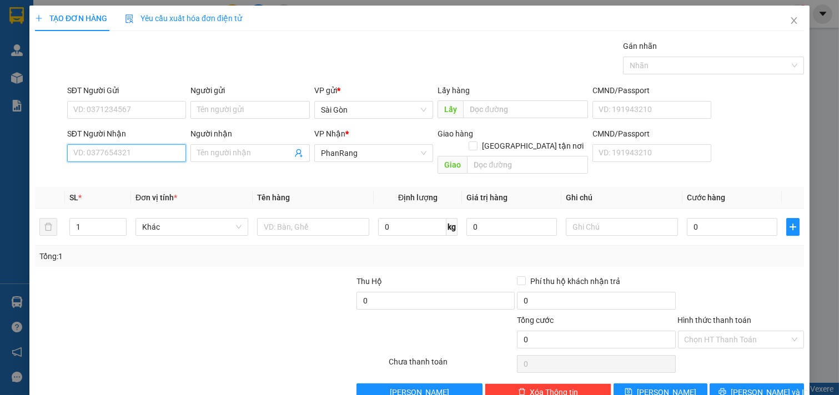
click at [153, 150] on input "SĐT Người Nhận" at bounding box center [126, 153] width 119 height 18
type input "07973"
click at [125, 180] on div "0797371330 - BÉ" at bounding box center [125, 175] width 104 height 12
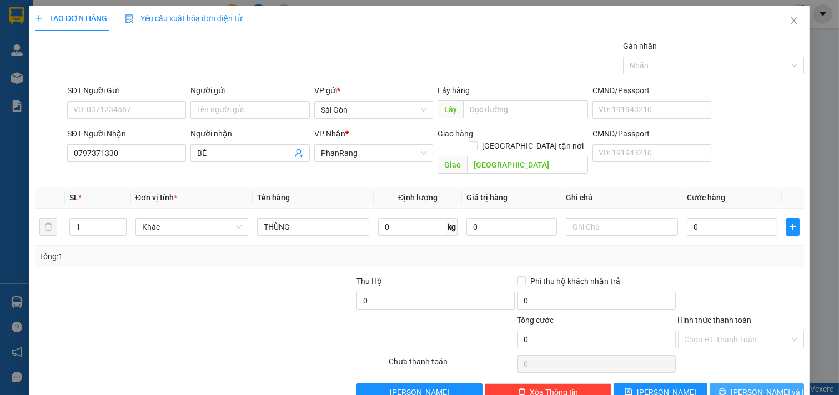
click at [752, 386] on span "[PERSON_NAME] và In" at bounding box center [769, 392] width 78 height 12
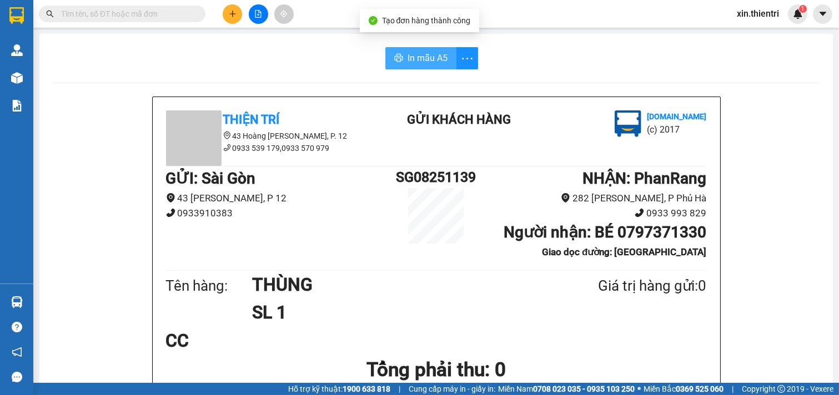
click at [407, 52] on span "In mẫu A5" at bounding box center [427, 58] width 40 height 14
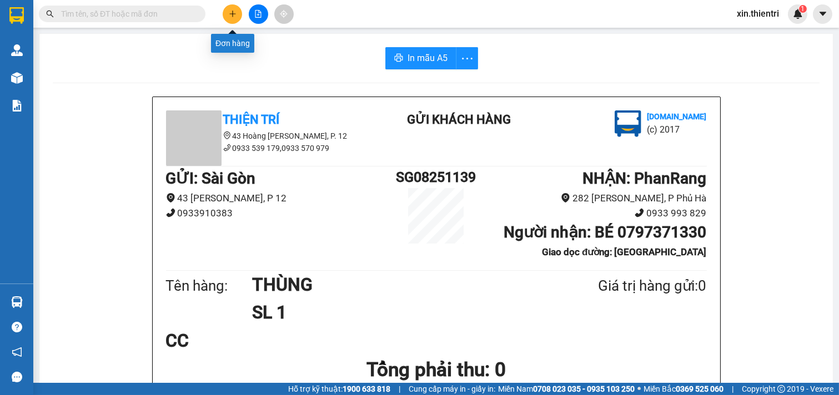
click at [228, 2] on div "Kết quả tìm kiếm ( 0 ) Bộ lọc No Data xin.thientri 1" at bounding box center [419, 14] width 839 height 28
click at [228, 7] on button at bounding box center [232, 13] width 19 height 19
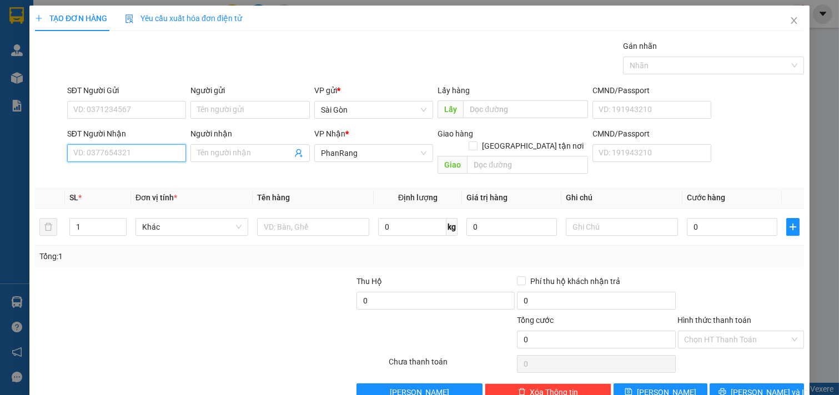
click at [143, 154] on input "SĐT Người Nhận" at bounding box center [126, 153] width 119 height 18
click at [248, 152] on input "Người nhận" at bounding box center [244, 153] width 95 height 12
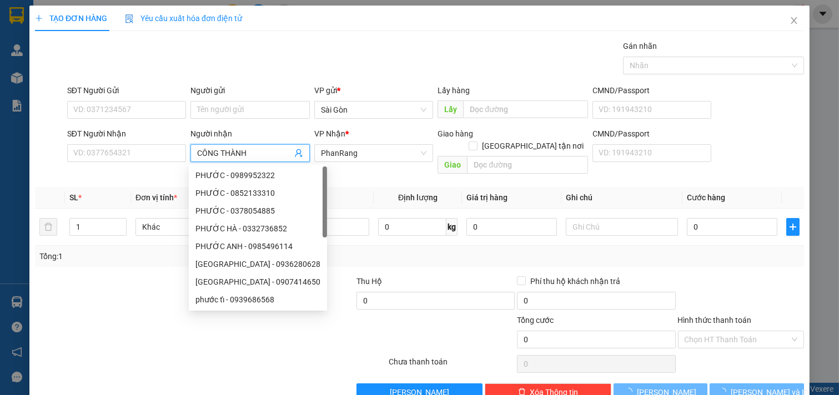
type input "CÔNG THÀNH"
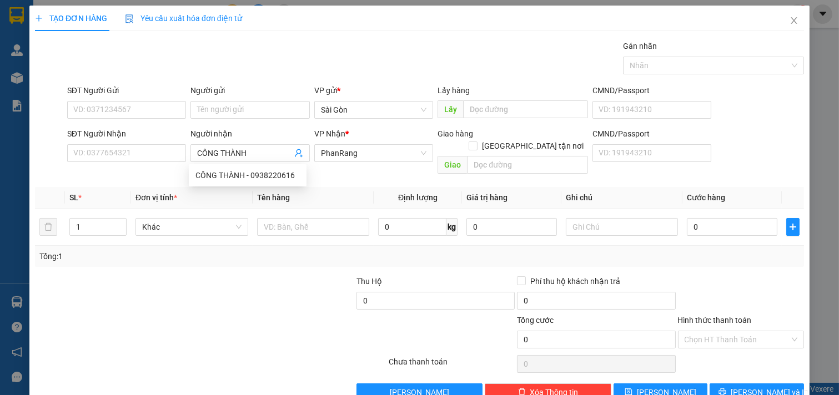
drag, startPoint x: 92, startPoint y: 301, endPoint x: 158, endPoint y: 285, distance: 67.9
click at [93, 301] on div at bounding box center [114, 294] width 160 height 39
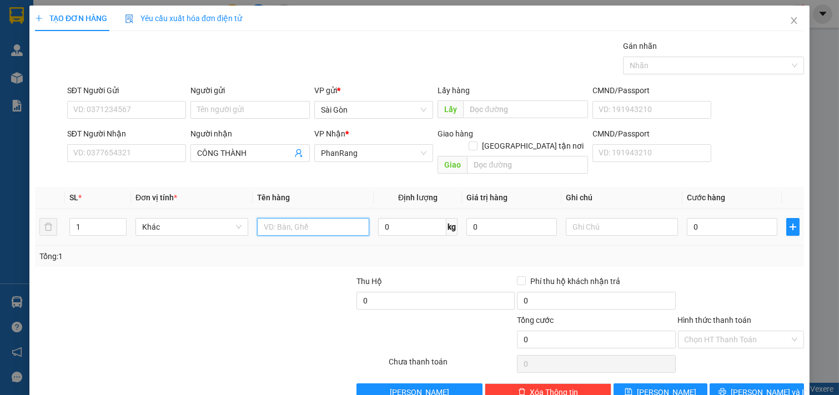
click at [355, 218] on input "text" at bounding box center [313, 227] width 113 height 18
type input "THAM"
drag, startPoint x: 748, startPoint y: 361, endPoint x: 751, endPoint y: 348, distance: 13.2
click at [748, 386] on span "[PERSON_NAME] và In" at bounding box center [769, 392] width 78 height 12
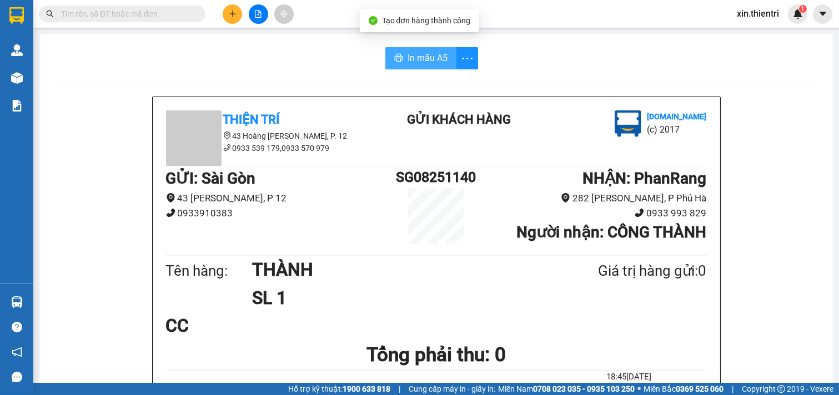
drag, startPoint x: 403, startPoint y: 64, endPoint x: 409, endPoint y: 72, distance: 9.5
click at [405, 68] on button "In mẫu A5" at bounding box center [420, 58] width 71 height 22
click at [424, 62] on span "In mẫu A5" at bounding box center [430, 58] width 40 height 14
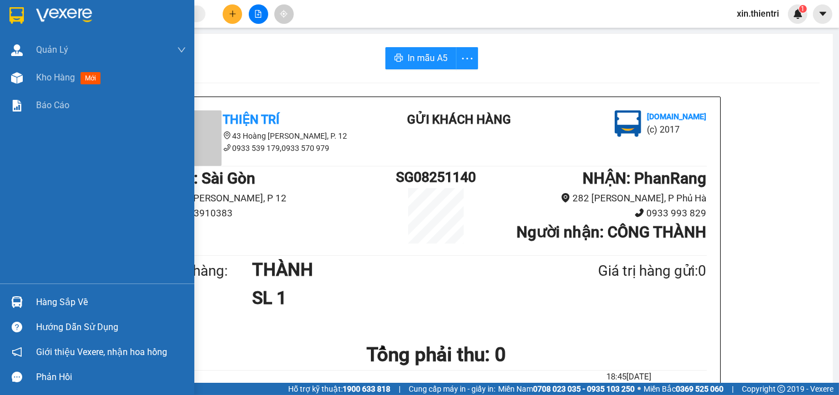
drag, startPoint x: 30, startPoint y: 81, endPoint x: 162, endPoint y: 120, distance: 137.9
click at [31, 78] on div "Kho hàng mới" at bounding box center [97, 78] width 194 height 28
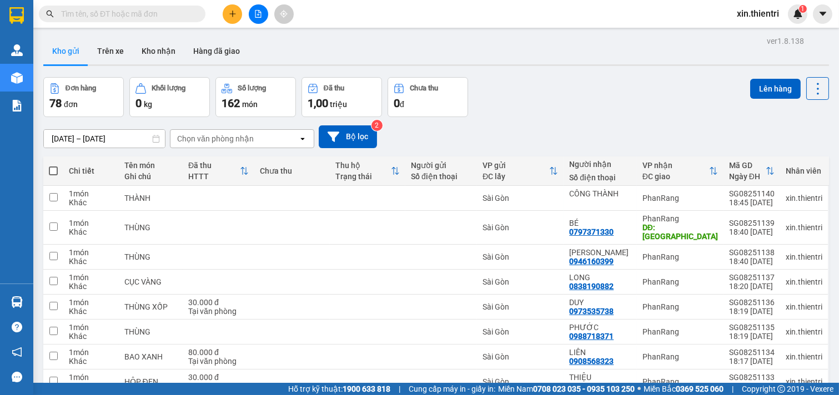
click at [234, 12] on icon "plus" at bounding box center [233, 14] width 8 height 8
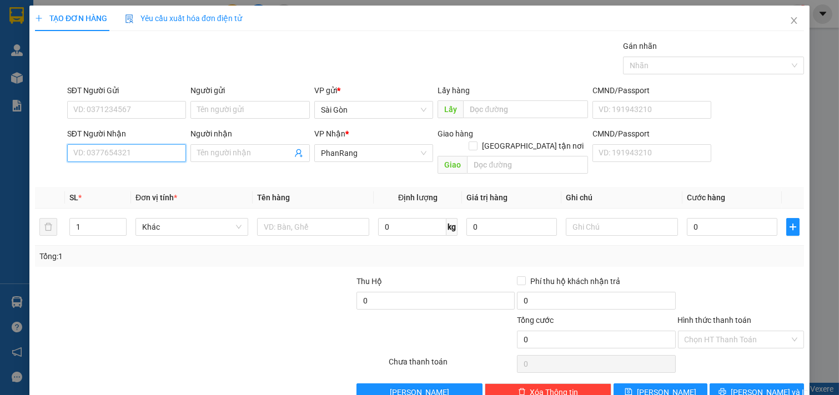
click at [138, 157] on input "SĐT Người Nhận" at bounding box center [126, 153] width 119 height 18
type input "0"
drag, startPoint x: 175, startPoint y: 160, endPoint x: 29, endPoint y: 158, distance: 146.0
click at [1, 169] on div "TẠO ĐƠN HÀNG Yêu cầu xuất hóa đơn điện tử Transit Pickup Surcharge Ids Transit …" at bounding box center [419, 197] width 839 height 395
drag, startPoint x: 155, startPoint y: 152, endPoint x: 53, endPoint y: 154, distance: 102.1
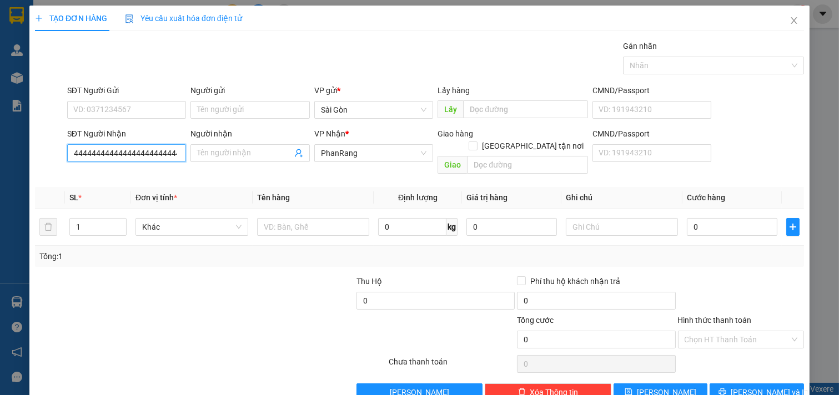
click at [53, 154] on div "SĐT Người Nhận 4444444444444444444444444444444444444444444444444444444444444444…" at bounding box center [419, 153] width 771 height 51
drag, startPoint x: 164, startPoint y: 152, endPoint x: 71, endPoint y: 156, distance: 92.8
click at [79, 155] on input "4444444444444444444444444444444444444444444444444444444444444444444444444444444…" at bounding box center [126, 153] width 119 height 18
drag, startPoint x: 117, startPoint y: 158, endPoint x: 68, endPoint y: 158, distance: 48.8
click at [68, 158] on input "4444444444444444444444444444444444444444444444444444444444444444444444444444444…" at bounding box center [126, 153] width 119 height 18
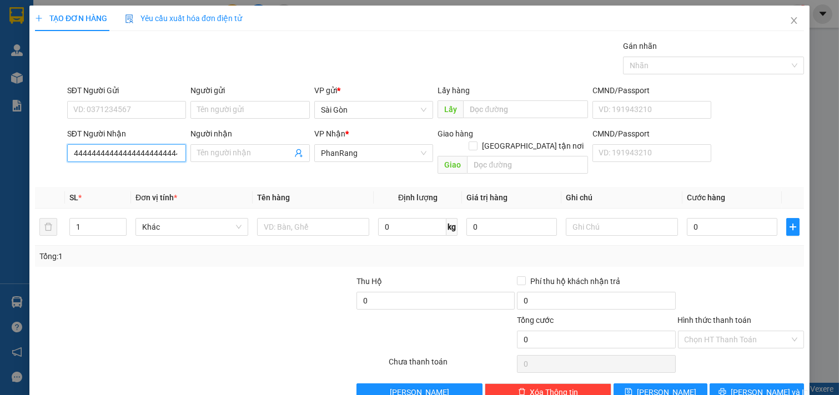
drag, startPoint x: 168, startPoint y: 158, endPoint x: 10, endPoint y: 167, distance: 157.9
click at [10, 167] on div "TẠO ĐƠN HÀNG Yêu cầu xuất hóa đơn điện tử Transit Pickup Surcharge Ids Transit …" at bounding box center [419, 197] width 839 height 395
drag, startPoint x: 175, startPoint y: 154, endPoint x: 33, endPoint y: 165, distance: 142.5
click at [37, 165] on div "SĐT Người Nhận 4444444444444444444444444444444444444444444444444444 44444444444…" at bounding box center [419, 153] width 771 height 51
drag, startPoint x: 170, startPoint y: 154, endPoint x: 0, endPoint y: 173, distance: 170.8
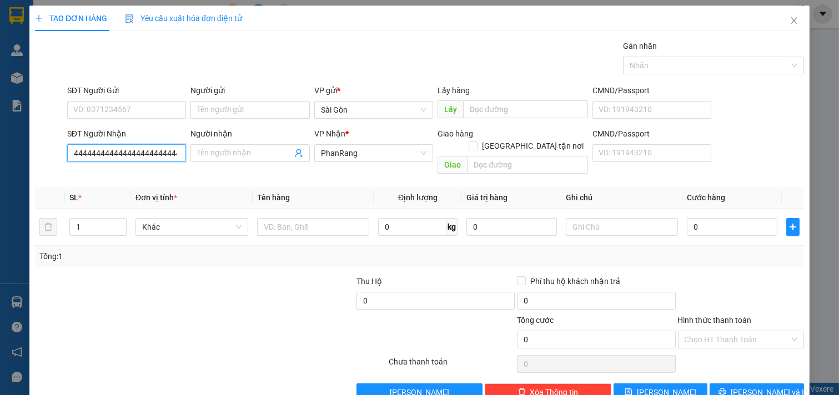
click at [0, 171] on div "TẠO ĐƠN HÀNG Yêu cầu xuất hóa đơn điện tử Transit Pickup Surcharge Ids Transit …" at bounding box center [419, 197] width 839 height 395
type input "4444"
drag, startPoint x: 150, startPoint y: 153, endPoint x: 0, endPoint y: 154, distance: 150.4
click at [0, 154] on div "TẠO ĐƠN HÀNG Yêu cầu xuất hóa đơn điện tử Transit Pickup Surcharge Ids Transit …" at bounding box center [419, 197] width 839 height 395
click at [115, 169] on div "0792557285 - THANH" at bounding box center [127, 175] width 109 height 12
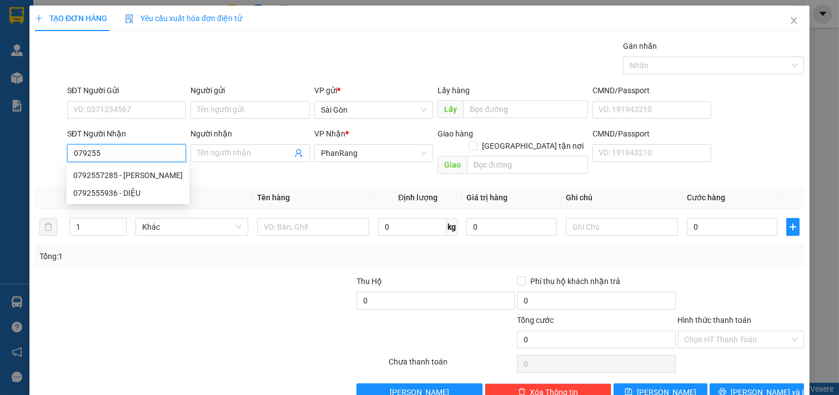
type input "0792557285"
type input "THANH"
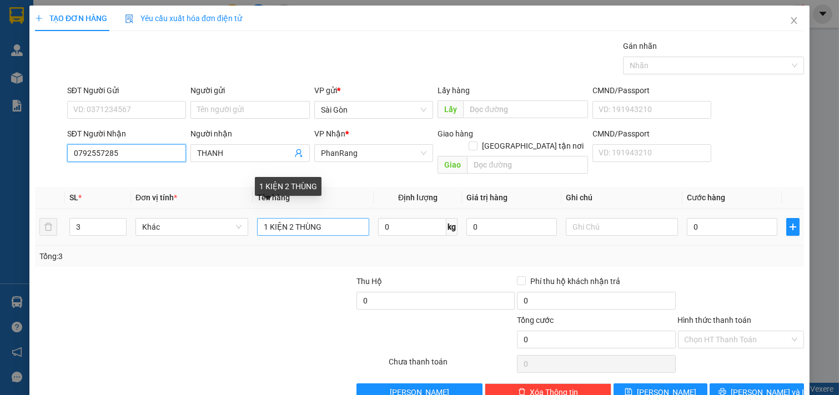
type input "0792557285"
drag, startPoint x: 328, startPoint y: 213, endPoint x: 320, endPoint y: 213, distance: 8.3
click at [320, 218] on input "1 KIỆN 2 THÙNG" at bounding box center [313, 227] width 113 height 18
type input "1"
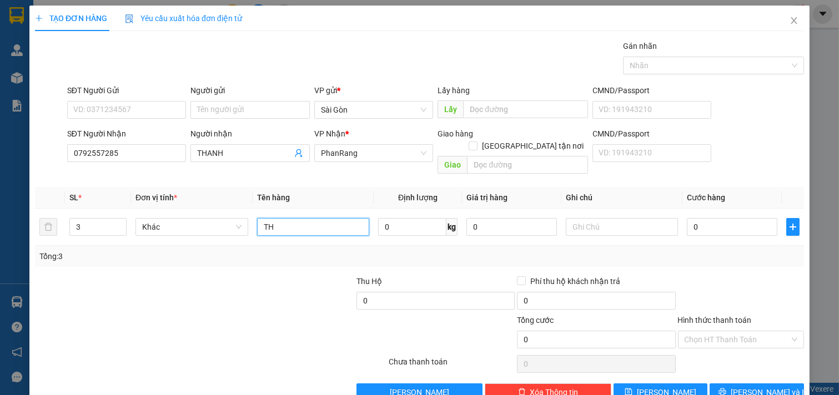
type input "T"
type input "Y"
click at [331, 220] on input "THUNGFFFFF" at bounding box center [313, 227] width 113 height 18
type input "T"
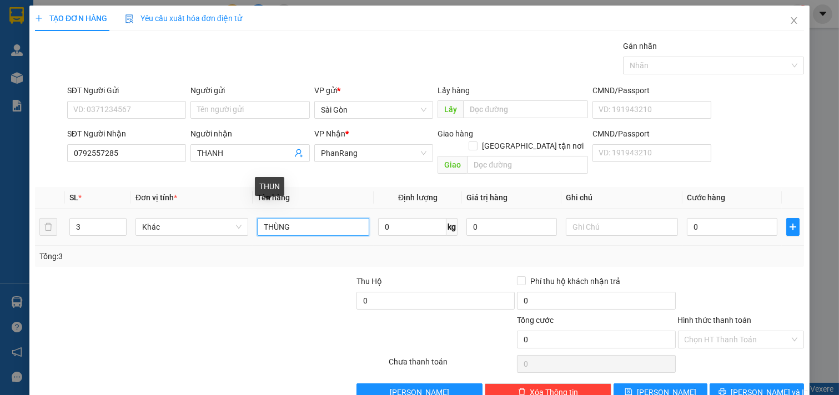
type input "THÙNG"
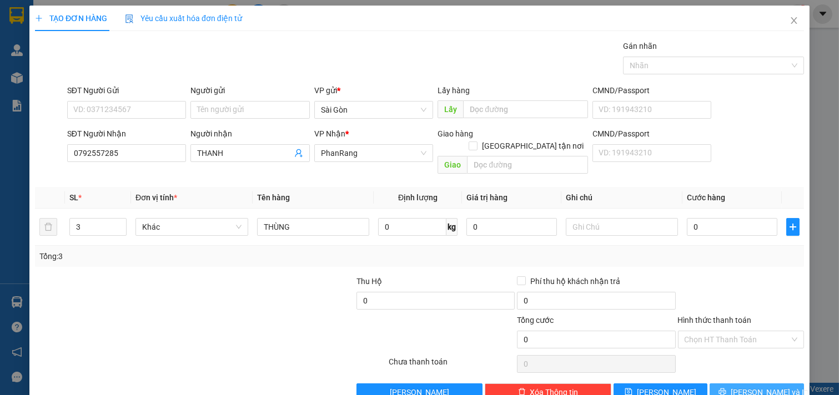
click at [777, 384] on button "[PERSON_NAME] và In" at bounding box center [756, 393] width 94 height 18
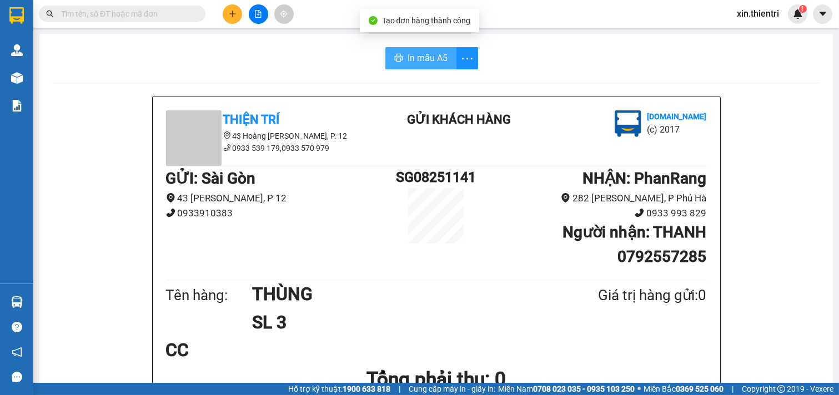
click at [419, 58] on span "In mẫu A5" at bounding box center [427, 58] width 40 height 14
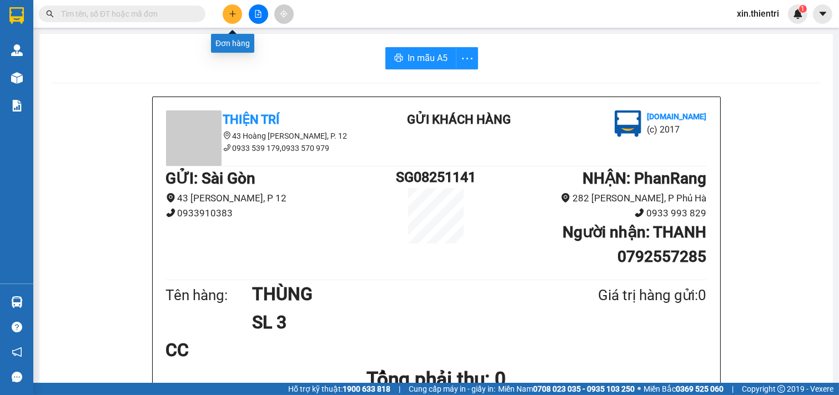
click at [231, 15] on icon "plus" at bounding box center [233, 14] width 8 height 8
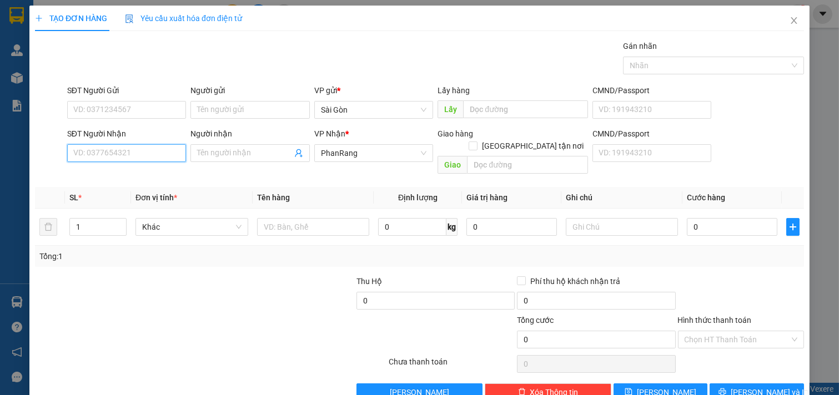
click at [153, 152] on input "SĐT Người Nhận" at bounding box center [126, 153] width 119 height 18
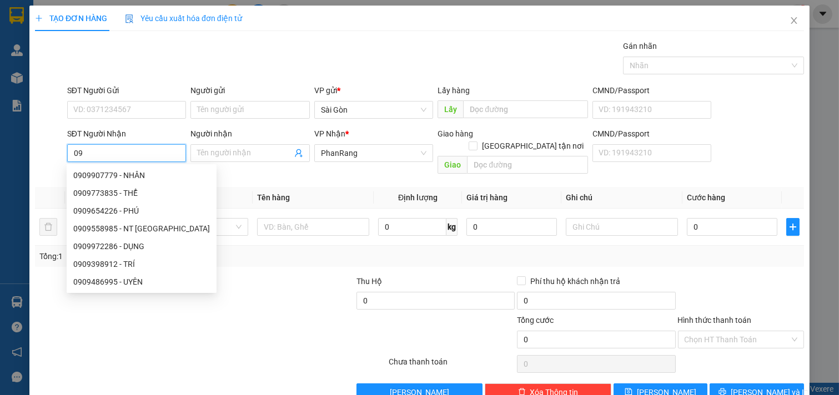
type input "0"
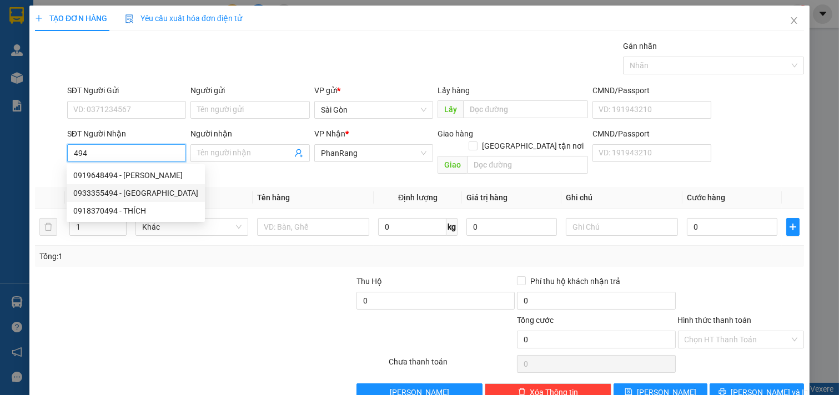
drag, startPoint x: 113, startPoint y: 171, endPoint x: 114, endPoint y: 187, distance: 15.6
click at [114, 187] on div "0919648494 - QUANG 0933355494 - HẢI CHÂU 0918370494 - THÍCH" at bounding box center [136, 193] width 138 height 53
click at [115, 187] on div "0933355494 - HẢI CHÂU" at bounding box center [135, 193] width 125 height 12
type input "0933355494"
type input "HẢI CHÂU"
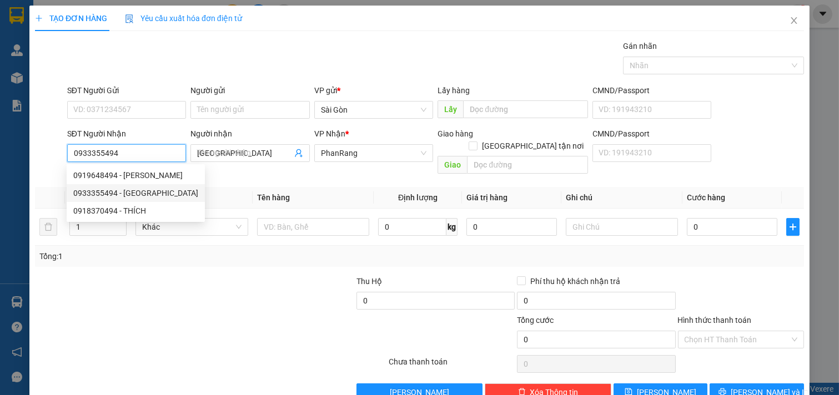
type input "0933355494"
click at [115, 192] on div "SL *" at bounding box center [97, 198] width 57 height 12
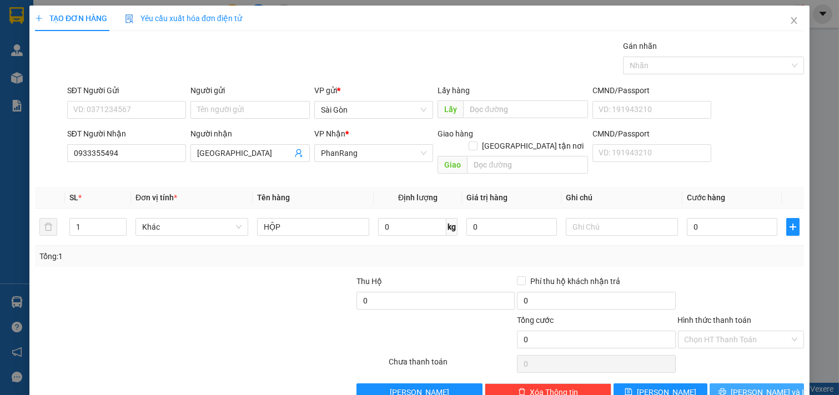
click at [749, 384] on button "[PERSON_NAME] và In" at bounding box center [756, 393] width 94 height 18
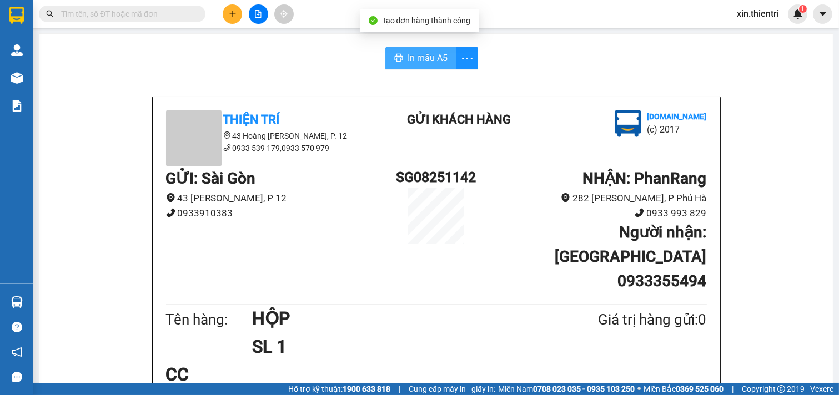
click at [408, 47] on button "In mẫu A5" at bounding box center [420, 58] width 71 height 22
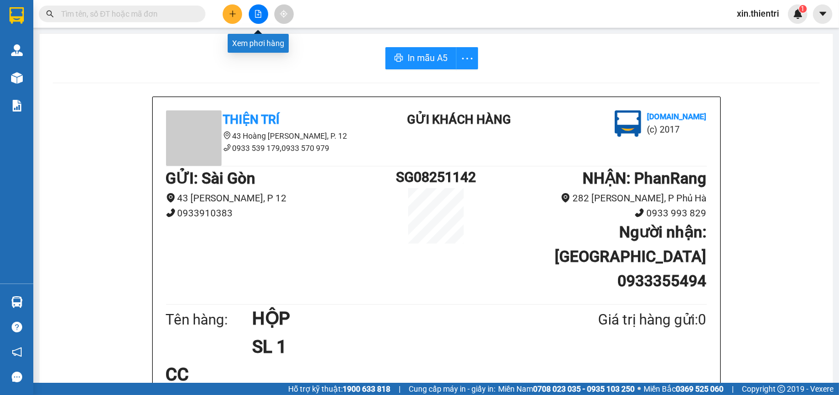
click at [241, 14] on button at bounding box center [232, 13] width 19 height 19
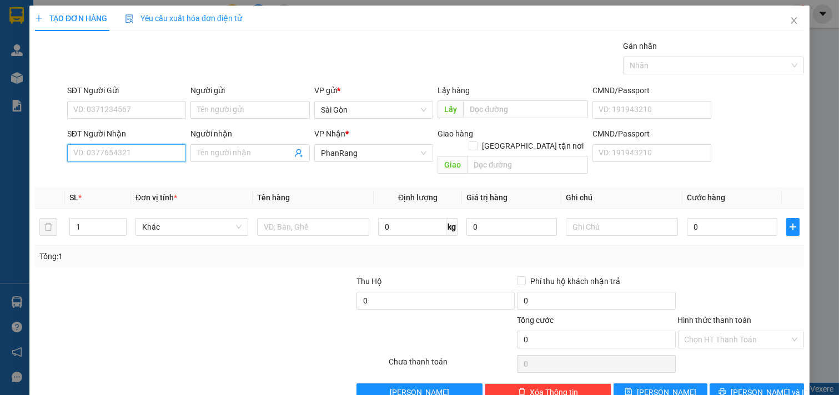
click at [149, 153] on input "SĐT Người Nhận" at bounding box center [126, 153] width 119 height 18
click at [109, 173] on div "0906410879 - NGỌC" at bounding box center [125, 175] width 104 height 12
type input "0906410879"
type input "NGỌC"
type input "VĨNH HY"
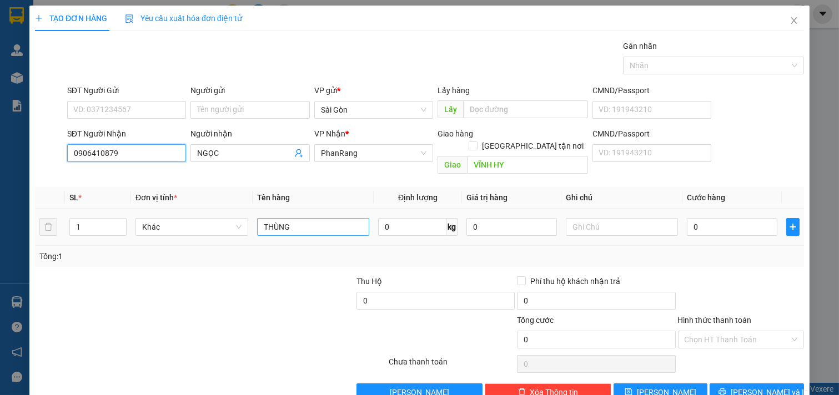
type input "0906410879"
click at [303, 218] on input "THÙNG" at bounding box center [313, 227] width 113 height 18
type input "T"
type input "KIỆN"
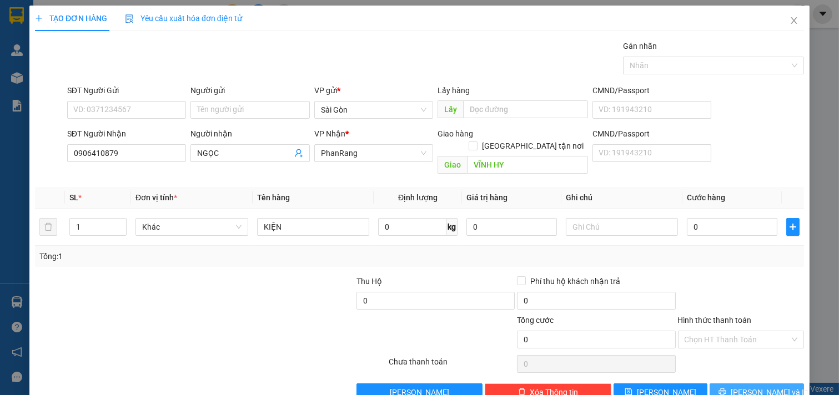
drag, startPoint x: 732, startPoint y: 380, endPoint x: 746, endPoint y: 361, distance: 23.3
click at [735, 371] on div "TẠO ĐƠN HÀNG Yêu cầu xuất hóa đơn điện tử Transit Pickup Surcharge Ids Transit …" at bounding box center [419, 208] width 780 height 404
click at [745, 386] on span "[PERSON_NAME] và In" at bounding box center [769, 392] width 78 height 12
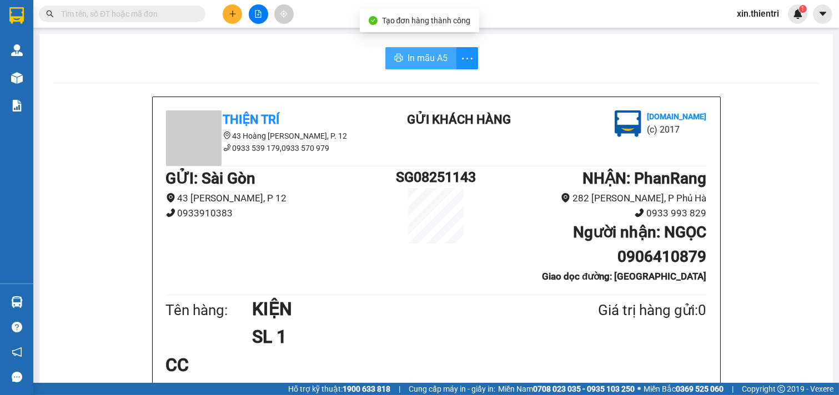
click at [394, 57] on icon "printer" at bounding box center [398, 57] width 9 height 9
click at [225, 17] on button at bounding box center [232, 13] width 19 height 19
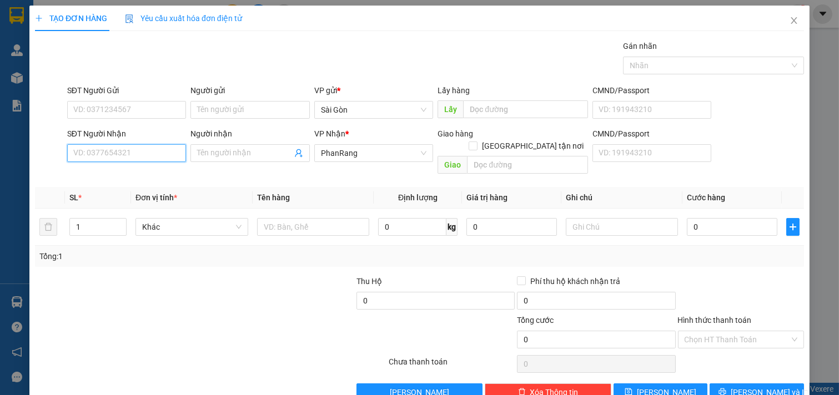
click at [131, 147] on input "SĐT Người Nhận" at bounding box center [126, 153] width 119 height 18
drag, startPoint x: 117, startPoint y: 189, endPoint x: 113, endPoint y: 181, distance: 8.5
click at [117, 187] on div "0339097972 - LIÊN" at bounding box center [125, 193] width 104 height 12
type input "0339097972"
type input "LIÊN"
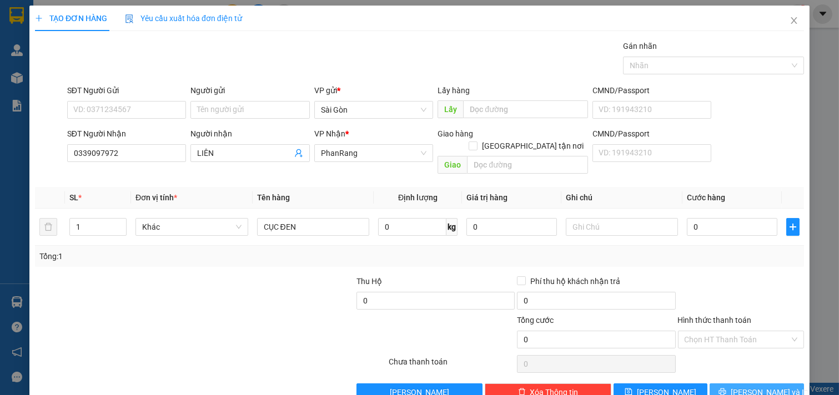
click at [742, 386] on span "[PERSON_NAME] và In" at bounding box center [769, 392] width 78 height 12
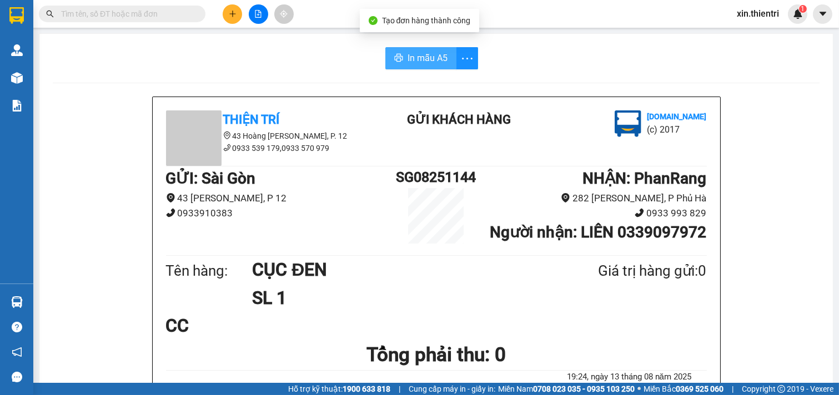
click at [417, 56] on span "In mẫu A5" at bounding box center [427, 58] width 40 height 14
click at [226, 13] on button at bounding box center [232, 13] width 19 height 19
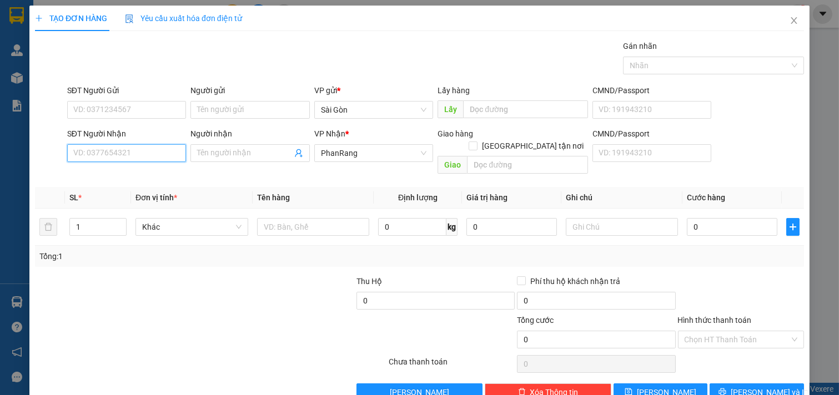
click at [123, 150] on input "SĐT Người Nhận" at bounding box center [126, 153] width 119 height 18
click at [122, 175] on div "0964094350 - TRINH" at bounding box center [127, 175] width 109 height 12
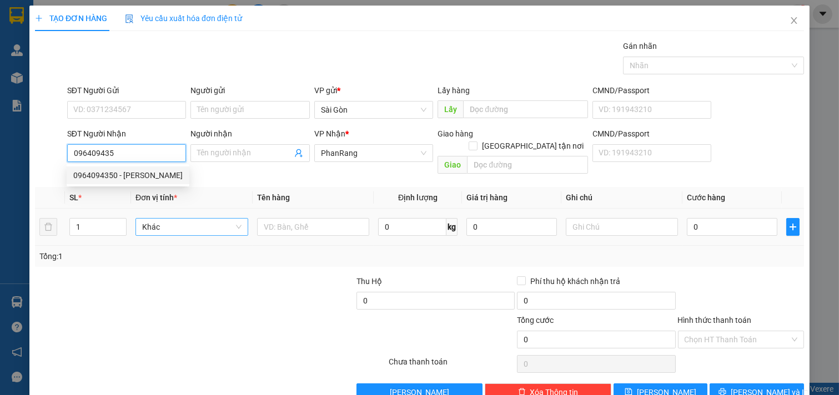
type input "0964094350"
type input "TRINH"
type input "HỘ DIÊM"
type input "40.000"
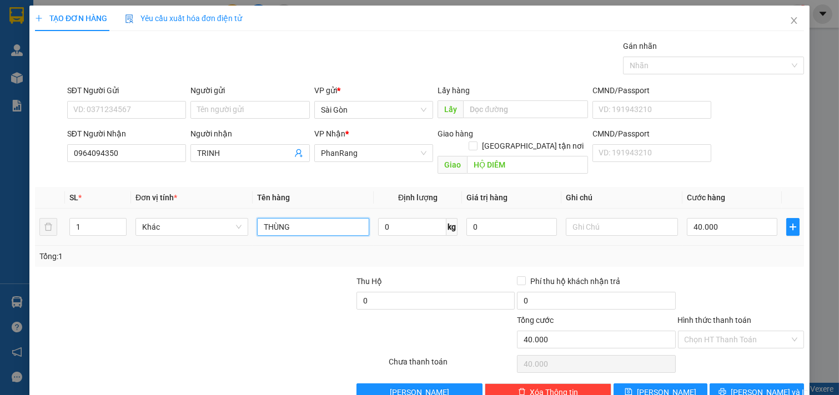
click at [328, 218] on input "THÙNG" at bounding box center [313, 227] width 113 height 18
click at [735, 218] on input "40.000" at bounding box center [732, 227] width 90 height 18
click at [707, 218] on input "0" at bounding box center [732, 227] width 90 height 18
drag, startPoint x: 714, startPoint y: 308, endPoint x: 731, endPoint y: 321, distance: 21.4
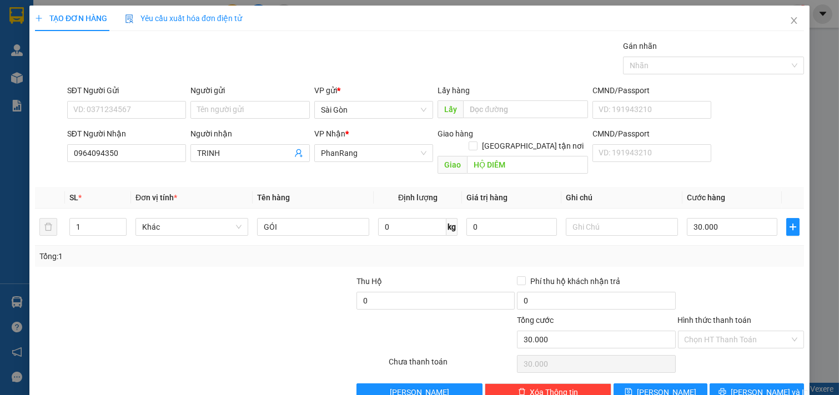
click at [717, 331] on input "Hình thức thanh toán" at bounding box center [736, 339] width 105 height 17
click at [734, 344] on div "Tại văn phòng" at bounding box center [733, 350] width 112 height 12
click at [727, 384] on button "[PERSON_NAME] và In" at bounding box center [756, 393] width 94 height 18
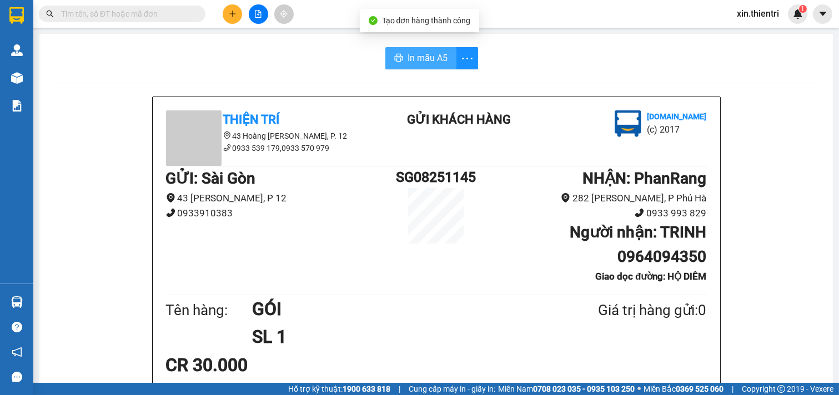
drag, startPoint x: 404, startPoint y: 51, endPoint x: 576, endPoint y: 177, distance: 213.7
click at [404, 50] on button "In mẫu A5" at bounding box center [420, 58] width 71 height 22
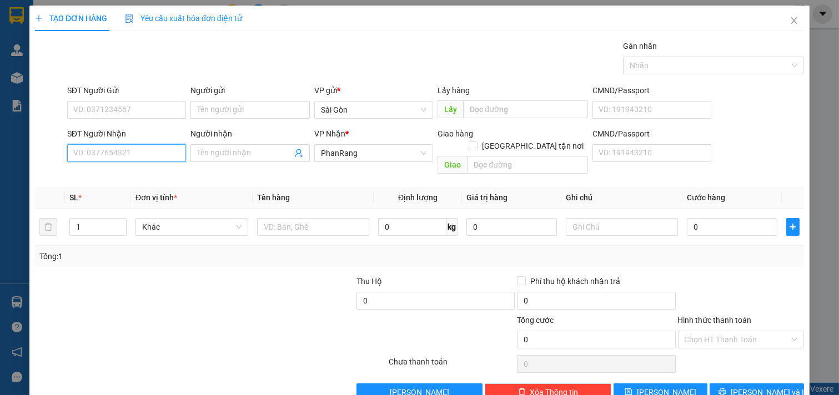
click at [153, 156] on input "SĐT Người Nhận" at bounding box center [126, 153] width 119 height 18
click at [143, 176] on div "0867772501 - SEN" at bounding box center [125, 175] width 104 height 12
type input "0867772501"
type input "SEN"
type input "60.000"
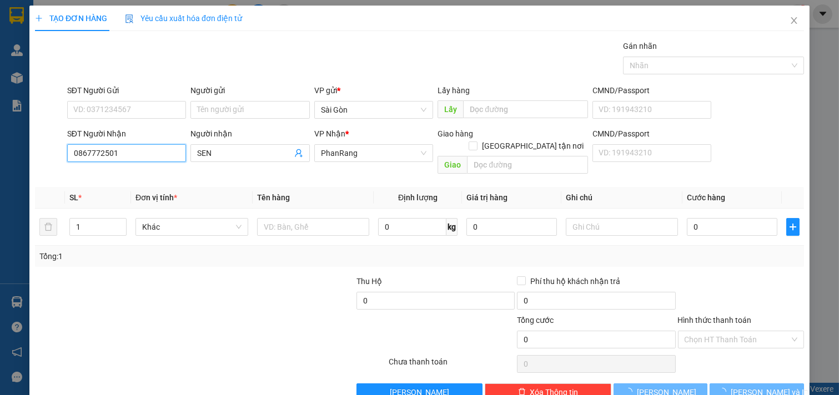
type input "60.000"
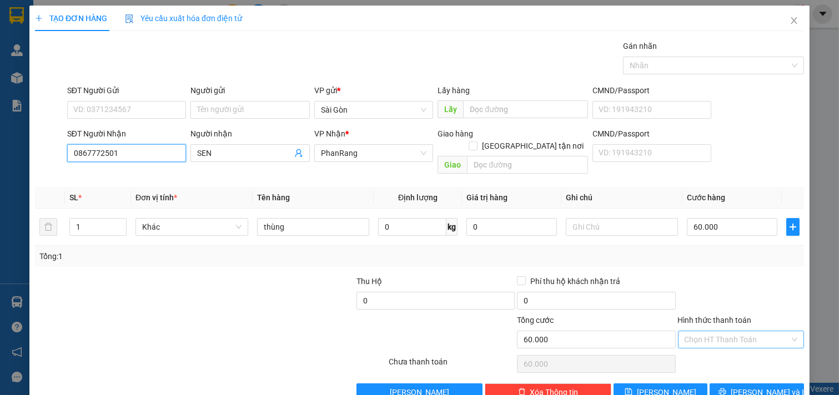
type input "0867772501"
drag, startPoint x: 747, startPoint y: 325, endPoint x: 741, endPoint y: 340, distance: 16.2
click at [746, 331] on input "Hình thức thanh toán" at bounding box center [736, 339] width 105 height 17
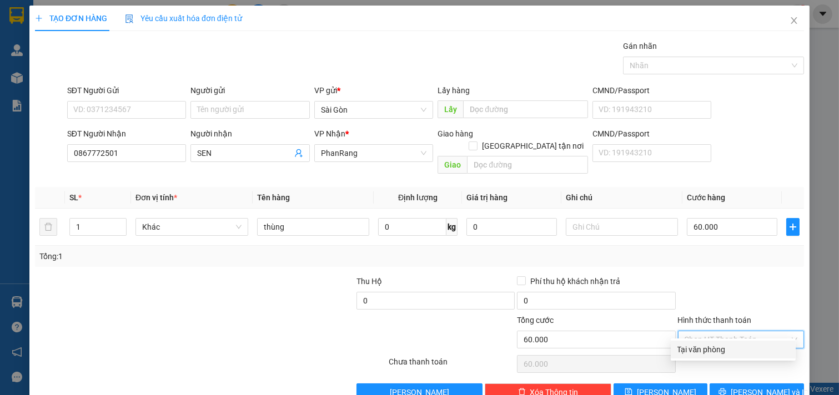
click at [737, 349] on div "Tại văn phòng" at bounding box center [733, 350] width 112 height 12
type input "0"
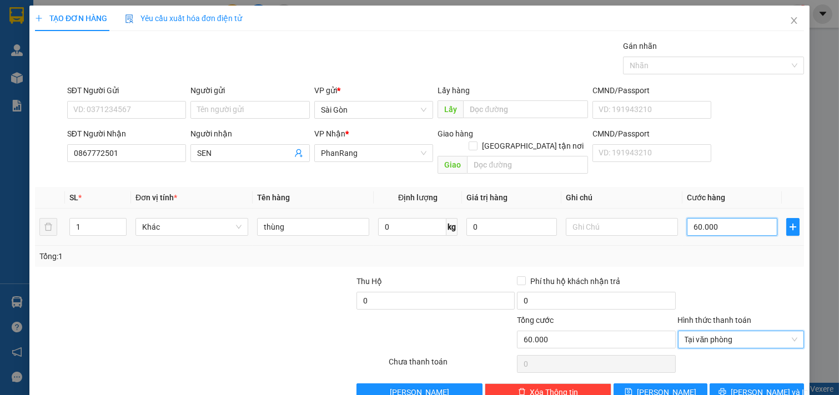
click at [730, 218] on input "60.000" at bounding box center [732, 227] width 90 height 18
type input "0"
click at [701, 218] on input "0" at bounding box center [732, 227] width 90 height 18
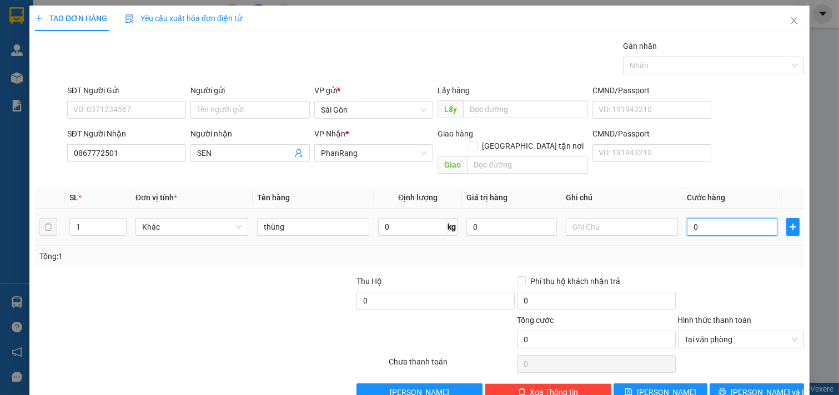
type input "4"
type input "40"
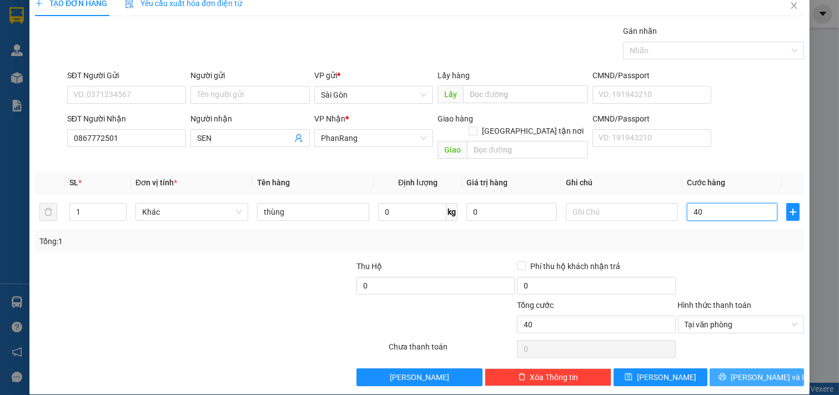
type input "40"
type input "40.000"
click at [740, 371] on span "[PERSON_NAME] và In" at bounding box center [769, 377] width 78 height 12
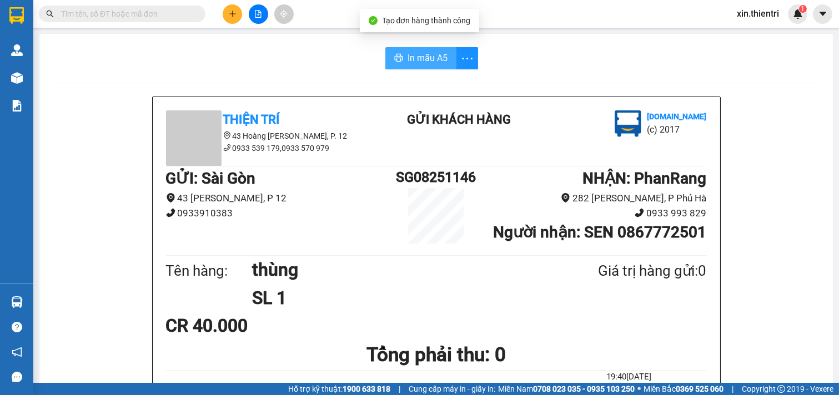
click at [396, 56] on icon "printer" at bounding box center [398, 57] width 9 height 9
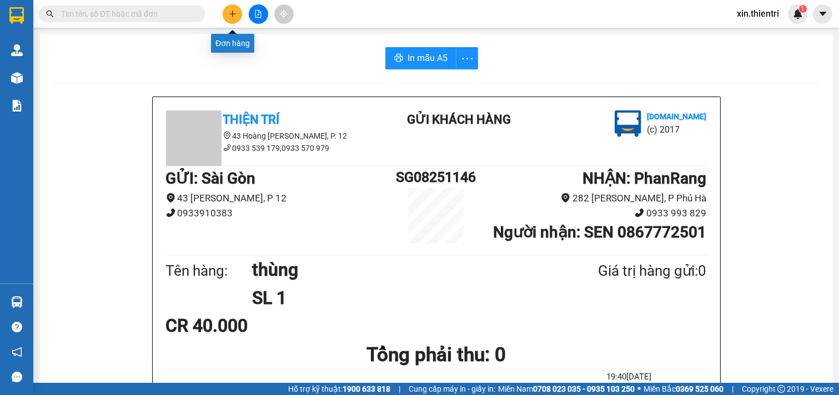
click at [230, 10] on icon "plus" at bounding box center [233, 14] width 8 height 8
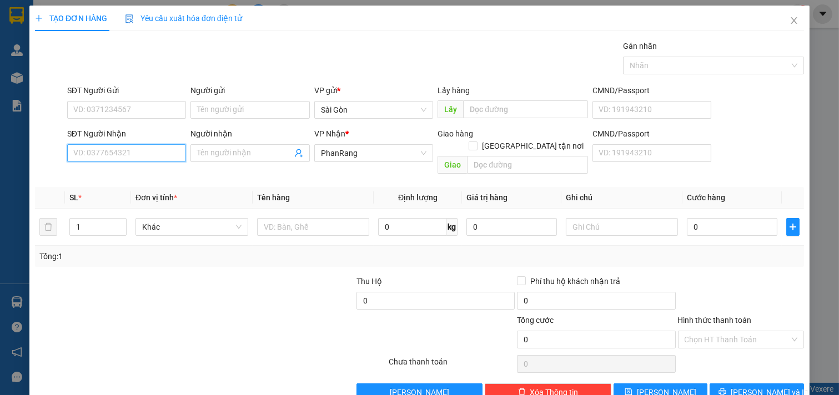
click at [134, 146] on input "SĐT Người Nhận" at bounding box center [126, 153] width 119 height 18
click at [135, 174] on div "0933753560 - SANG" at bounding box center [125, 175] width 104 height 12
type input "0933753560"
type input "SANG"
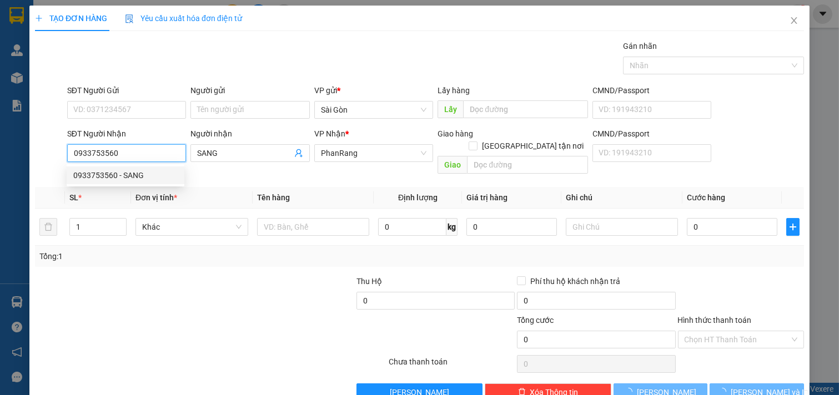
type input "50.000"
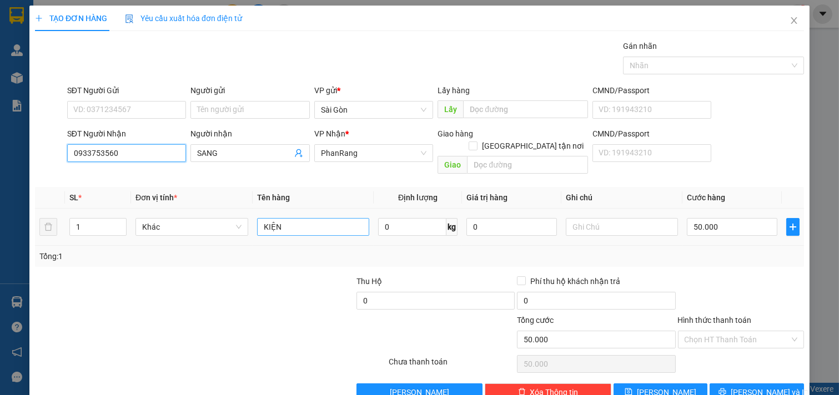
type input "0933753560"
click at [301, 218] on input "KIỆN" at bounding box center [313, 227] width 113 height 18
type input "K"
type input "THUNG XỐP"
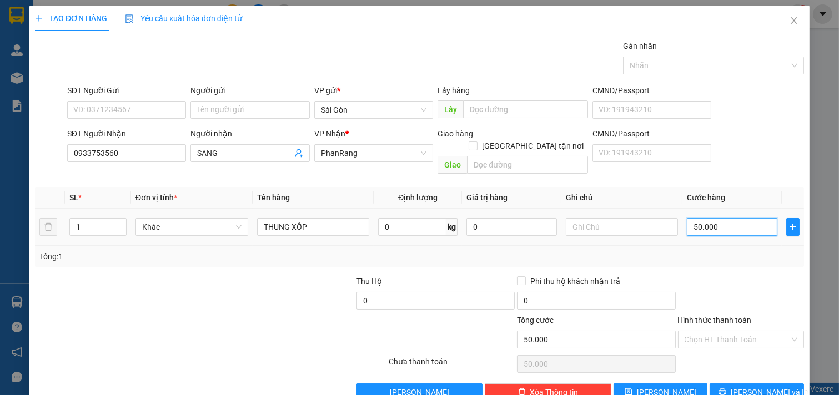
click at [724, 218] on input "50.000" at bounding box center [732, 227] width 90 height 18
type input "0"
click at [724, 218] on input "0" at bounding box center [732, 227] width 90 height 18
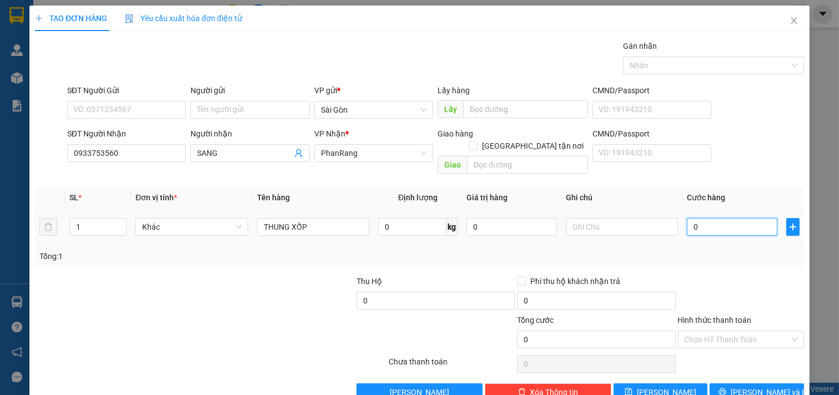
click at [724, 218] on input "0" at bounding box center [732, 227] width 90 height 18
type input "6"
type input "60"
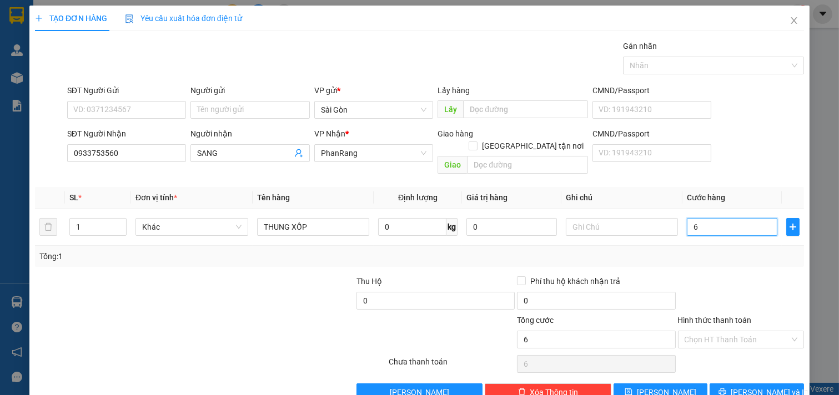
type input "60"
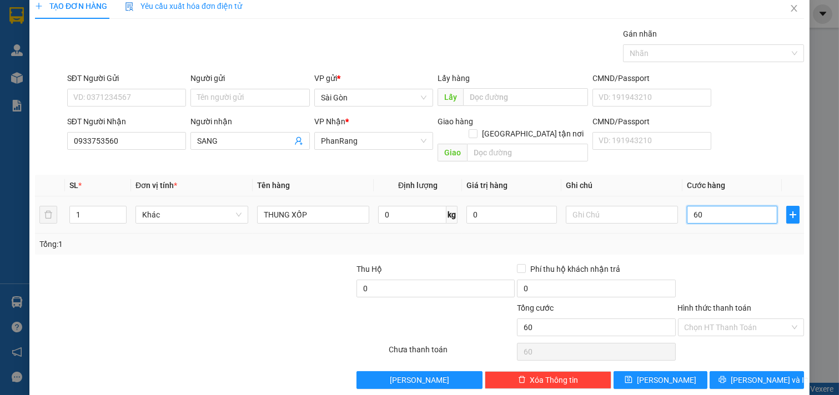
scroll to position [15, 0]
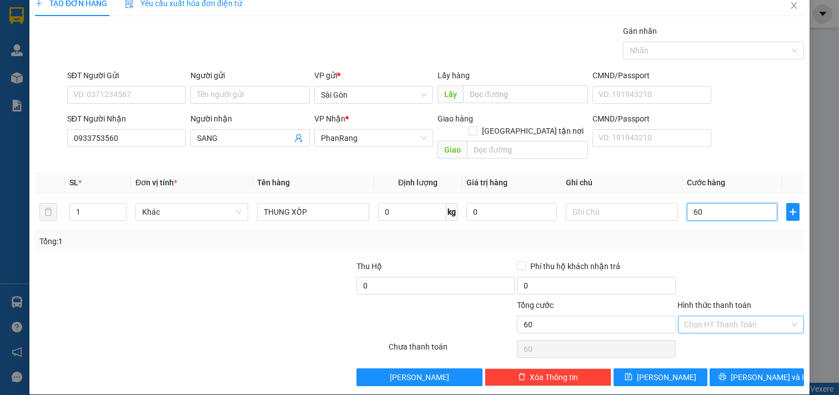
type input "60"
type input "60.000"
click at [723, 316] on input "Hình thức thanh toán" at bounding box center [736, 324] width 105 height 17
type input "0"
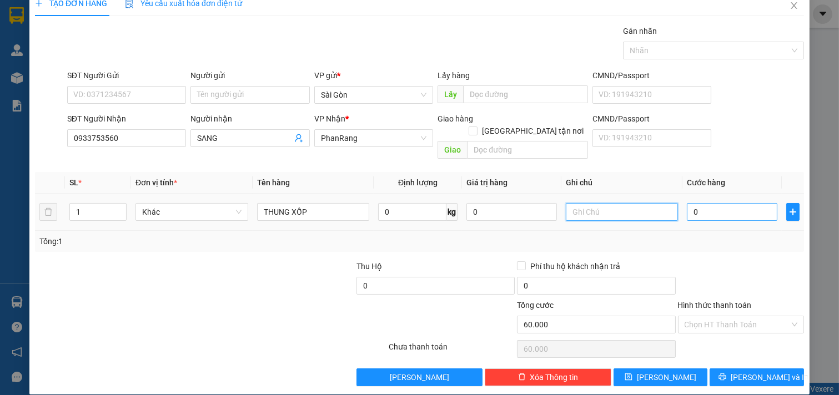
type input "0"
type input "60.000"
click at [694, 208] on input "0" at bounding box center [732, 212] width 90 height 18
click at [693, 208] on input "0" at bounding box center [732, 212] width 90 height 18
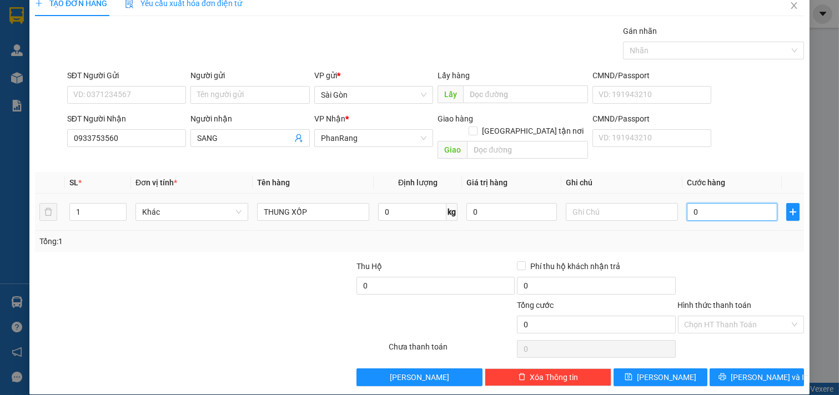
type input "5"
type input "50"
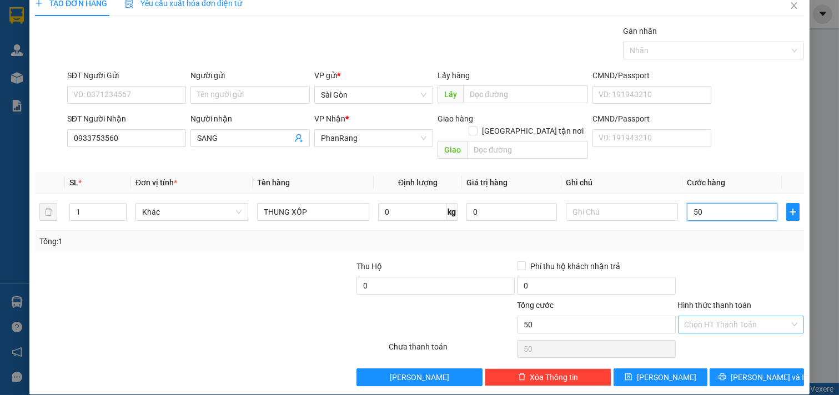
type input "50"
type input "50.000"
click at [701, 316] on input "Hình thức thanh toán" at bounding box center [736, 324] width 105 height 17
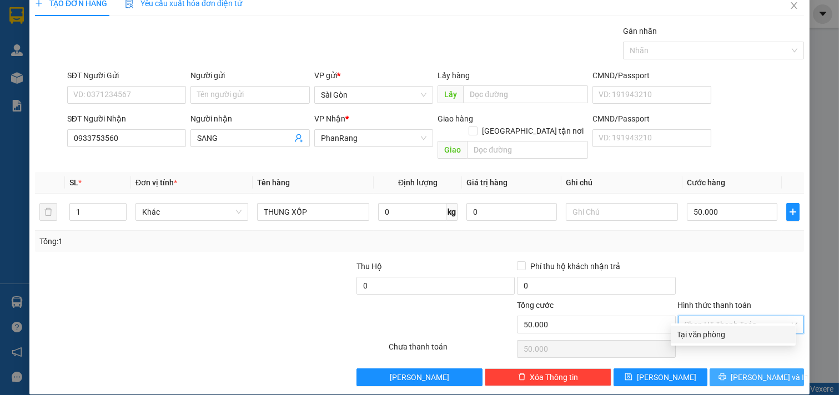
drag, startPoint x: 712, startPoint y: 335, endPoint x: 735, endPoint y: 356, distance: 31.9
click at [712, 336] on div "Tại văn phòng" at bounding box center [733, 335] width 112 height 12
type input "0"
click at [739, 371] on span "[PERSON_NAME] và In" at bounding box center [769, 377] width 78 height 12
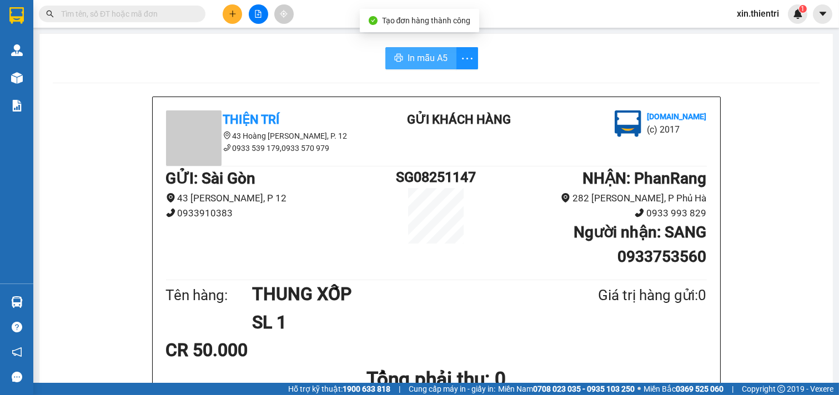
drag, startPoint x: 415, startPoint y: 54, endPoint x: 410, endPoint y: 58, distance: 6.3
click at [414, 54] on span "In mẫu A5" at bounding box center [427, 58] width 40 height 14
click at [229, 16] on icon "plus" at bounding box center [233, 14] width 8 height 8
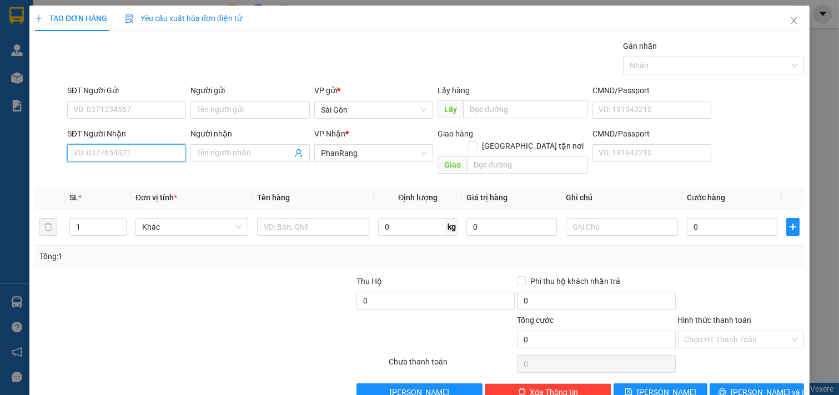
click at [135, 153] on input "SĐT Người Nhận" at bounding box center [126, 153] width 119 height 18
click at [119, 170] on div "0911888779 - TƯỜNG" at bounding box center [125, 175] width 104 height 12
type input "0911888779"
type input "TƯỜNG"
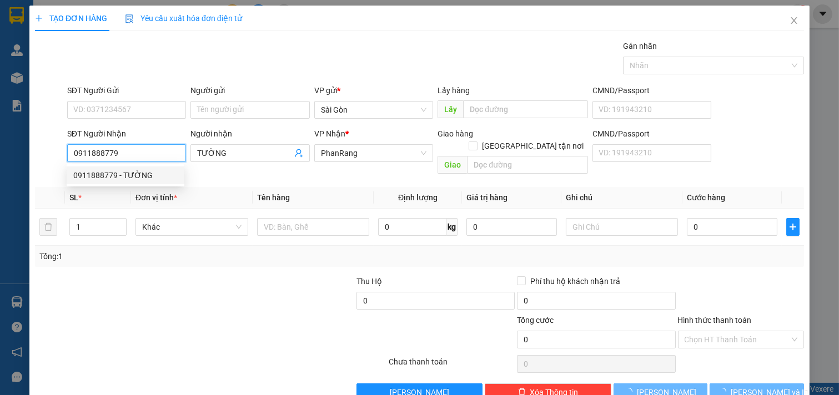
type input "20.000"
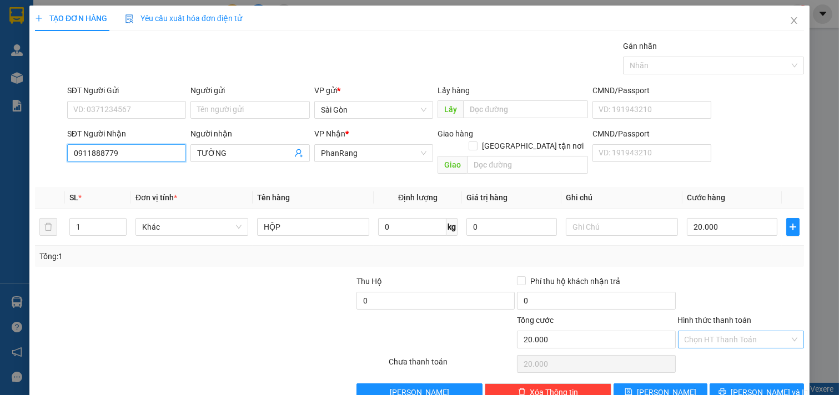
type input "0911888779"
drag, startPoint x: 730, startPoint y: 327, endPoint x: 730, endPoint y: 336, distance: 8.9
click at [730, 331] on input "Hình thức thanh toán" at bounding box center [736, 339] width 105 height 17
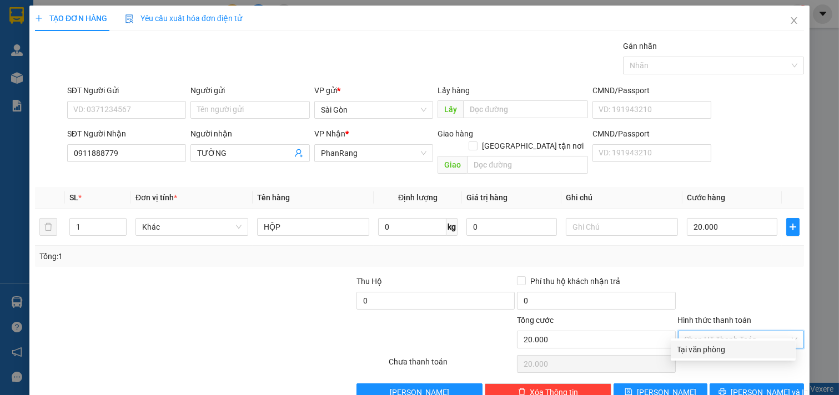
click at [730, 350] on div "Tại văn phòng" at bounding box center [733, 350] width 112 height 12
type input "0"
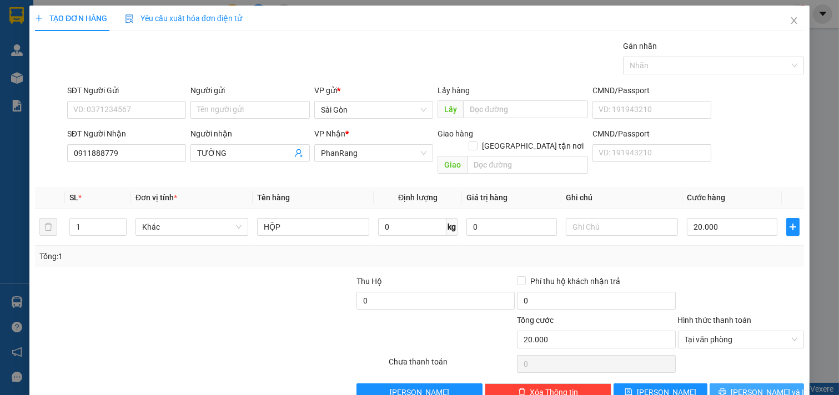
click at [717, 384] on button "[PERSON_NAME] và In" at bounding box center [756, 393] width 94 height 18
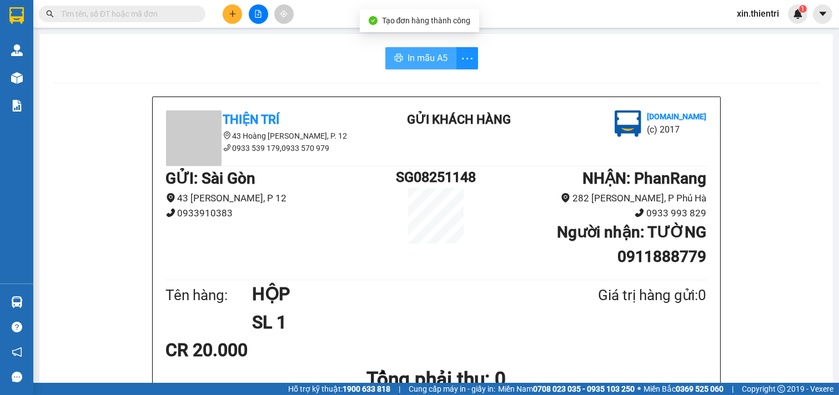
drag, startPoint x: 405, startPoint y: 64, endPoint x: 396, endPoint y: 67, distance: 9.3
click at [407, 64] on span "In mẫu A5" at bounding box center [427, 58] width 40 height 14
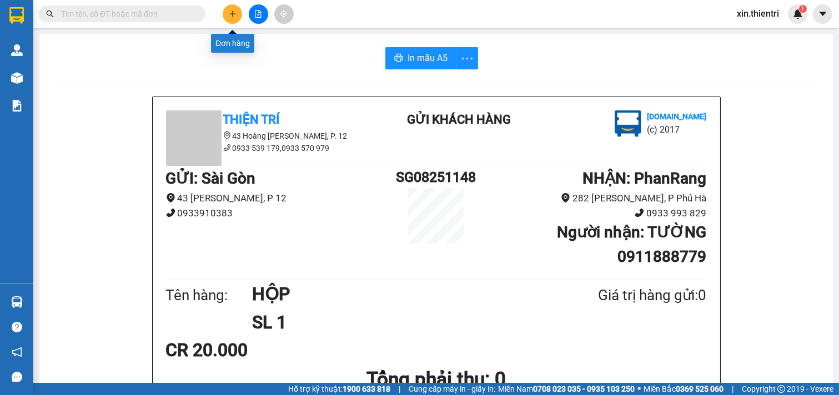
click at [230, 15] on icon "plus" at bounding box center [233, 14] width 8 height 8
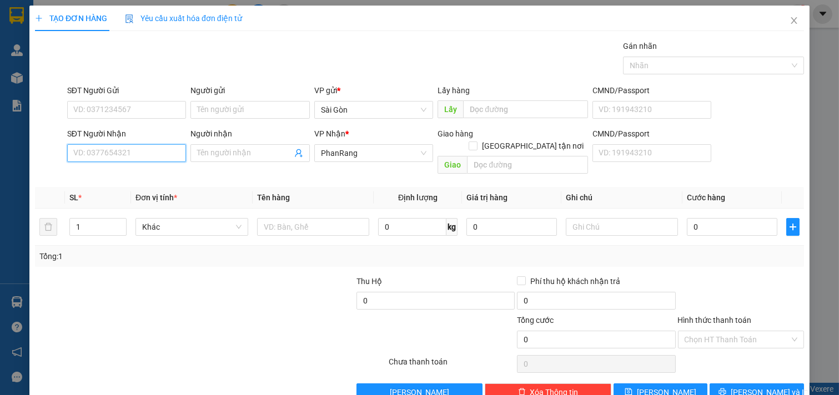
click at [143, 158] on input "SĐT Người Nhận" at bounding box center [126, 153] width 119 height 18
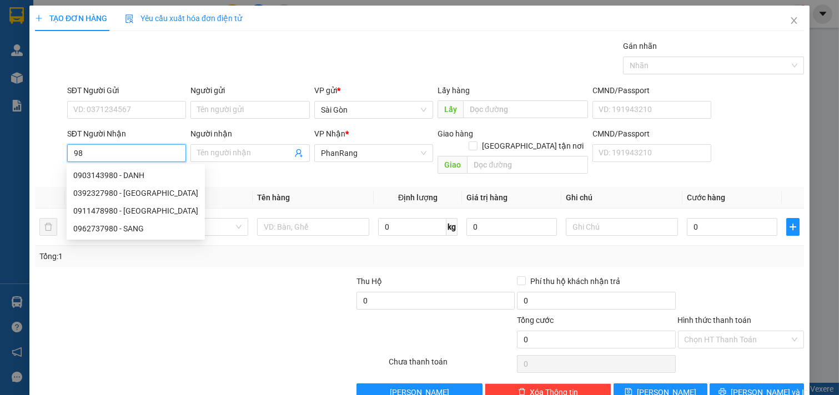
type input "9"
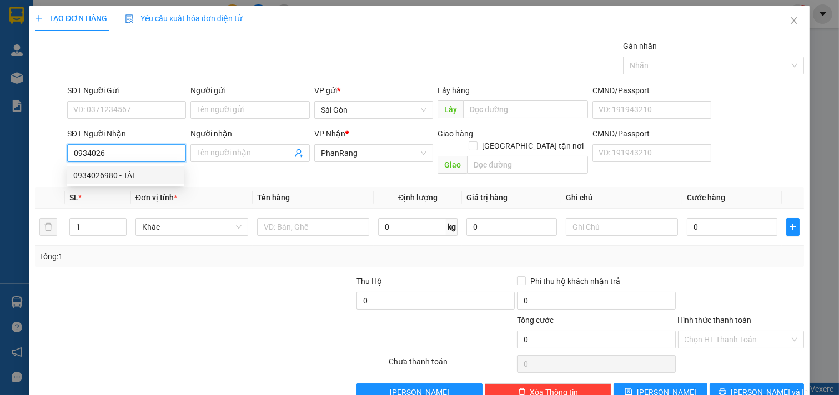
click at [140, 177] on div "0934026980 - TÀI" at bounding box center [125, 175] width 104 height 12
type input "0934026980"
type input "TÀI"
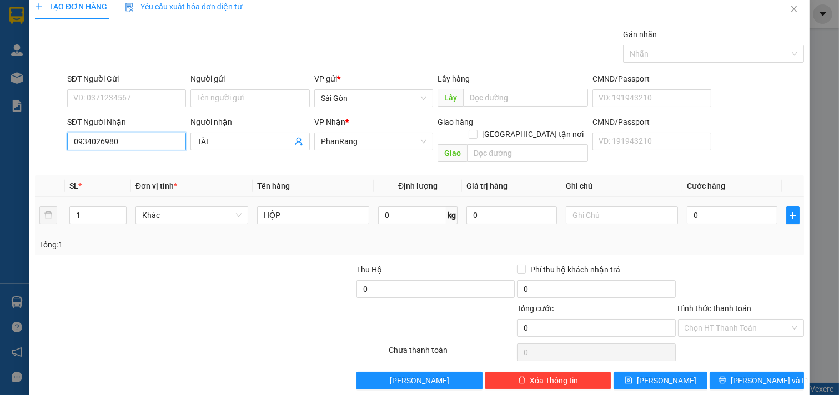
scroll to position [15, 0]
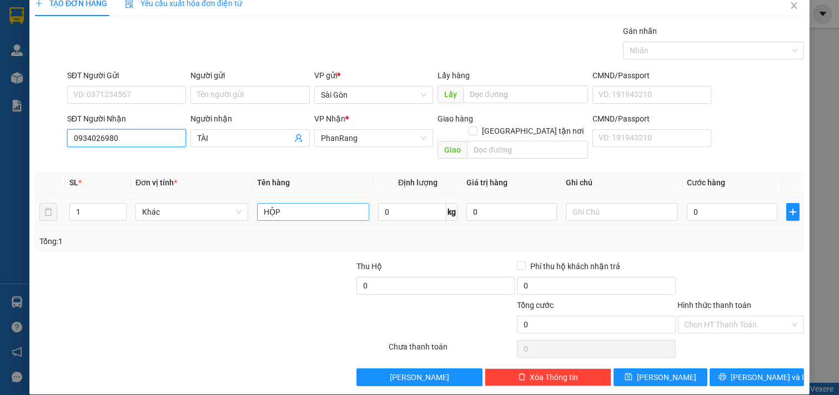
type input "0934026980"
click at [334, 203] on input "HỘP" at bounding box center [313, 212] width 113 height 18
type input "H"
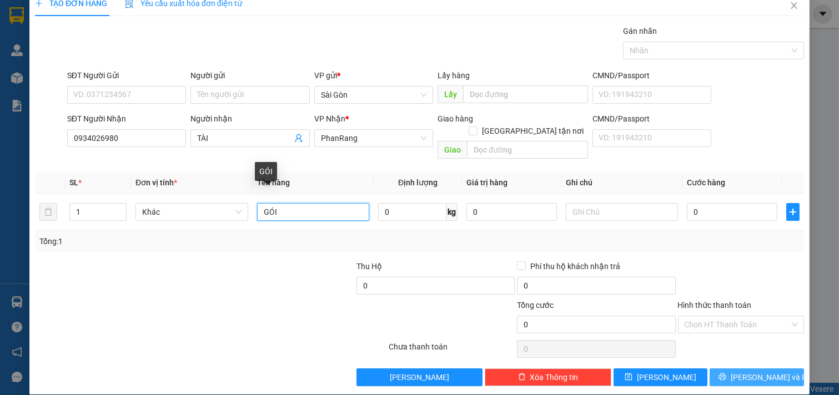
type input "GÓI"
click at [738, 369] on button "[PERSON_NAME] và In" at bounding box center [756, 378] width 94 height 18
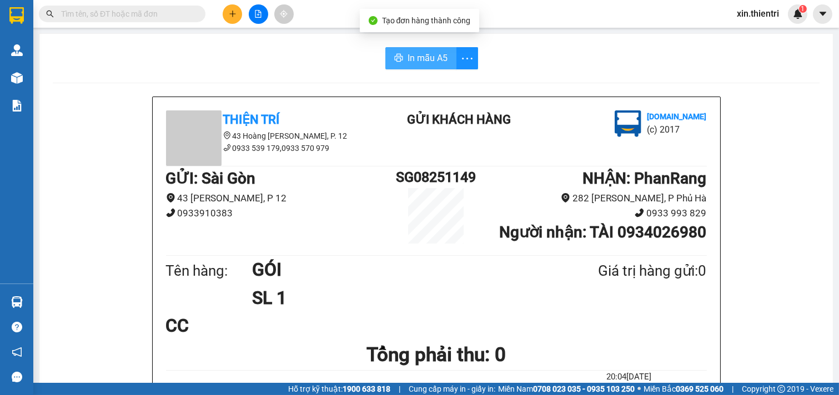
drag, startPoint x: 402, startPoint y: 63, endPoint x: 400, endPoint y: 56, distance: 7.9
click at [402, 62] on button "In mẫu A5" at bounding box center [420, 58] width 71 height 22
click at [156, 14] on input "text" at bounding box center [126, 14] width 131 height 12
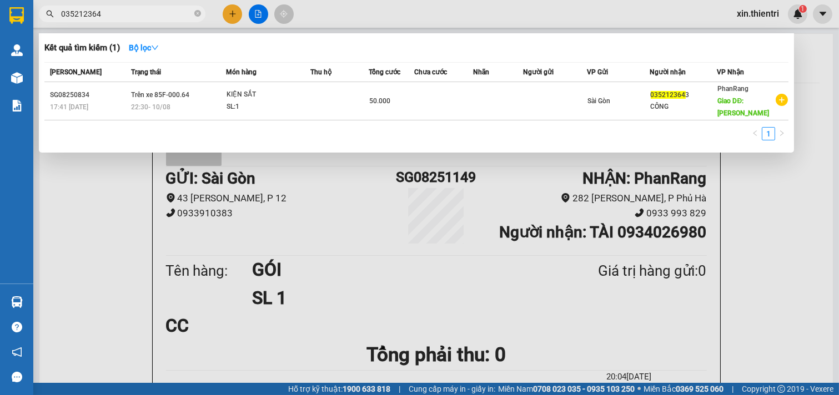
type input "0352123643"
click at [196, 13] on icon "close-circle" at bounding box center [197, 13] width 7 height 7
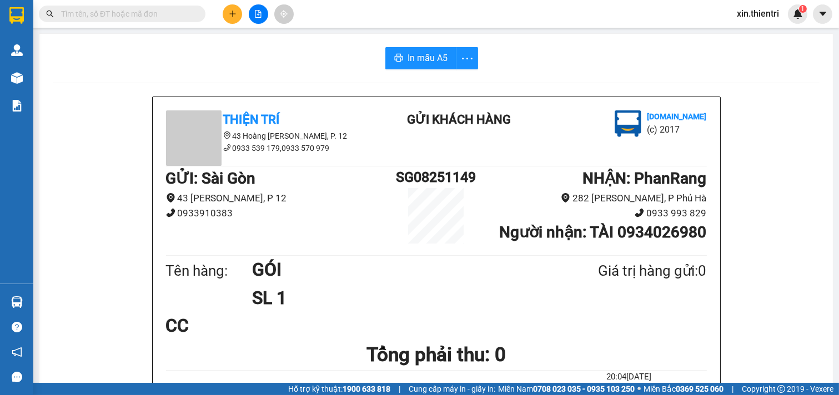
click at [226, 11] on button at bounding box center [232, 13] width 19 height 19
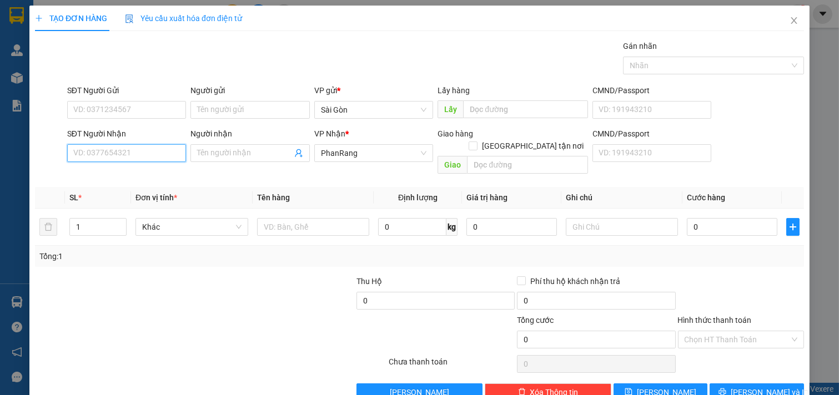
click at [150, 149] on input "SĐT Người Nhận" at bounding box center [126, 153] width 119 height 18
click at [168, 171] on div "0931775498 - HỒNG LÝ" at bounding box center [127, 175] width 109 height 12
type input "0931775498"
type input "HỒNG LÝ"
type input "vĩnh hy"
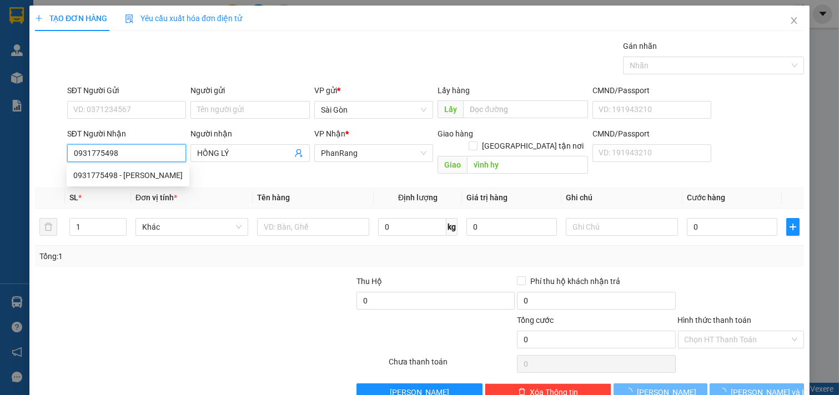
type input "50.000"
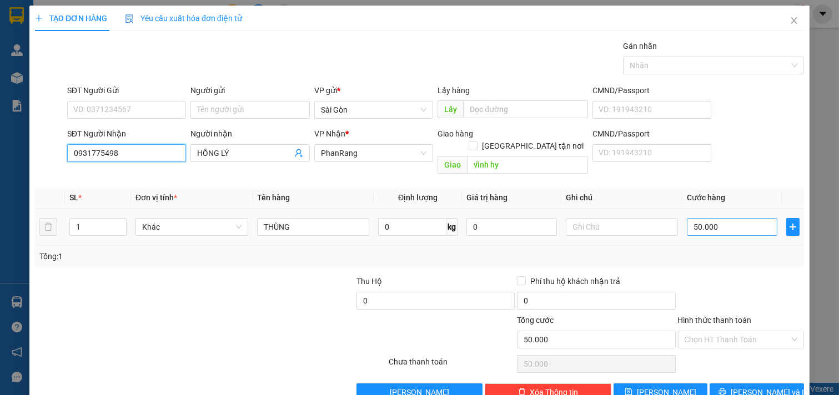
type input "0931775498"
type input "0"
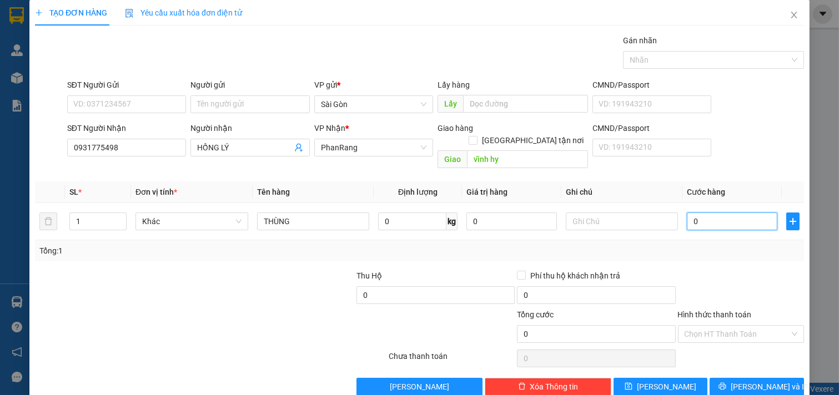
scroll to position [15, 0]
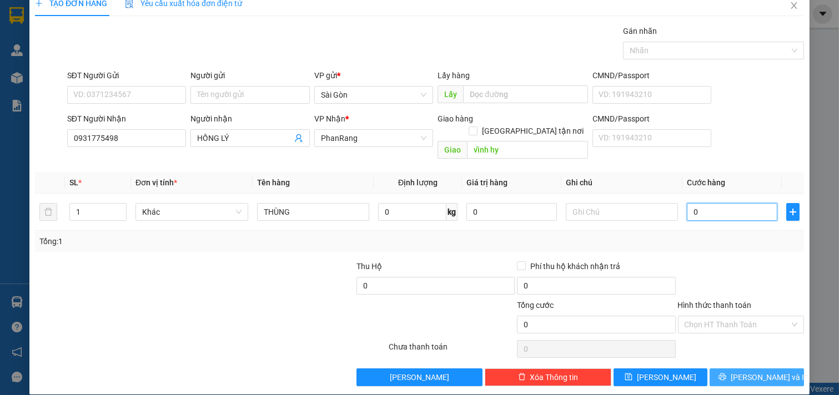
type input "0"
click at [762, 371] on span "[PERSON_NAME] và In" at bounding box center [769, 377] width 78 height 12
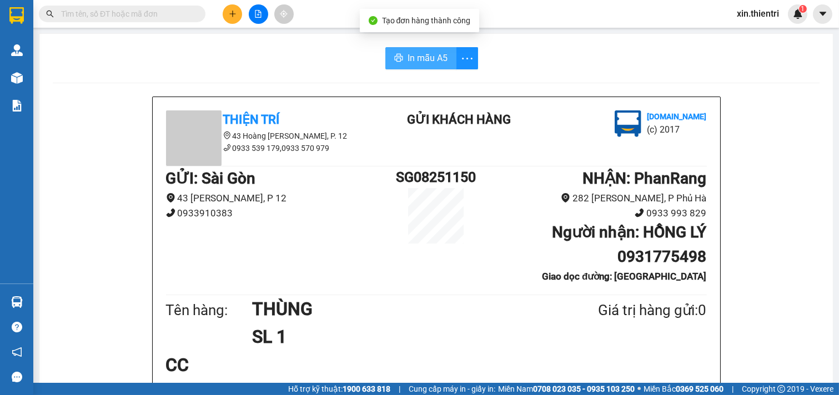
click at [409, 53] on span "In mẫu A5" at bounding box center [427, 58] width 40 height 14
click at [234, 7] on button at bounding box center [232, 13] width 19 height 19
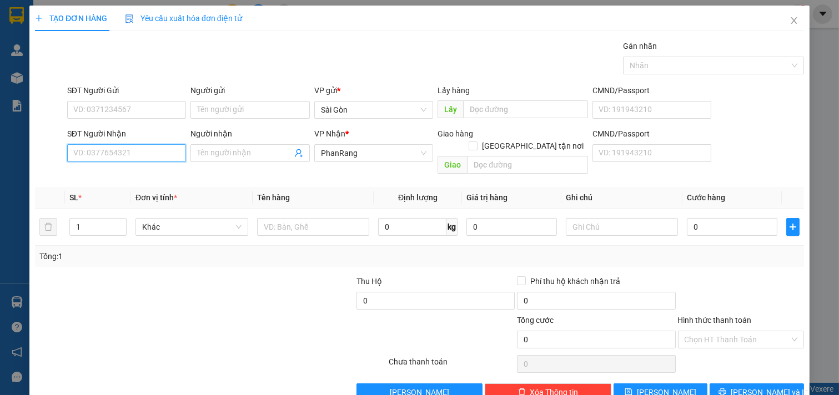
click at [180, 159] on input "SĐT Người Nhận" at bounding box center [126, 153] width 119 height 18
click at [113, 173] on div "0972927251 - DUNG" at bounding box center [127, 175] width 109 height 12
type input "0972927251"
type input "DUNG"
type input "0972927251"
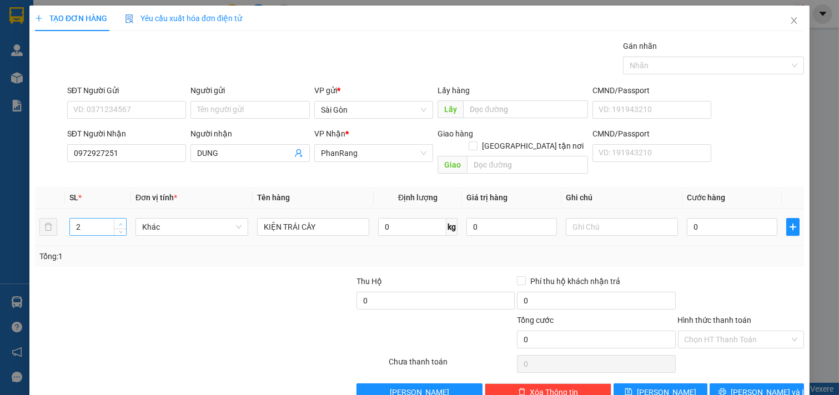
click at [118, 221] on span "up" at bounding box center [120, 224] width 7 height 7
type input "4"
click at [118, 219] on span "Increase Value" at bounding box center [120, 224] width 12 height 10
click at [735, 384] on button "[PERSON_NAME] và In" at bounding box center [756, 393] width 94 height 18
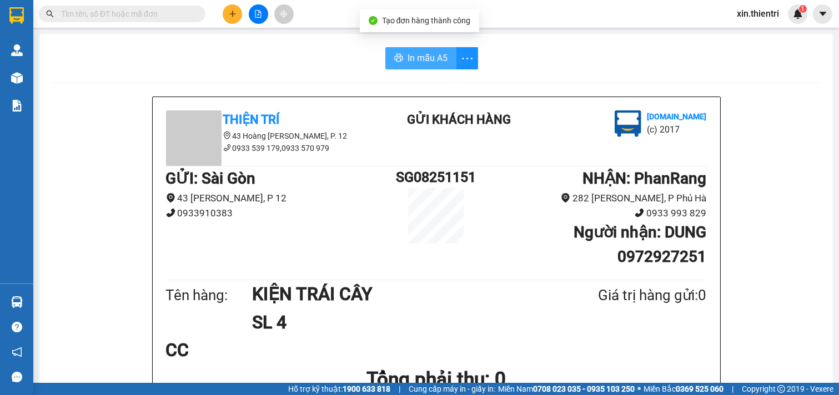
click at [414, 58] on span "In mẫu A5" at bounding box center [427, 58] width 40 height 14
click at [235, 17] on icon "plus" at bounding box center [233, 14] width 8 height 8
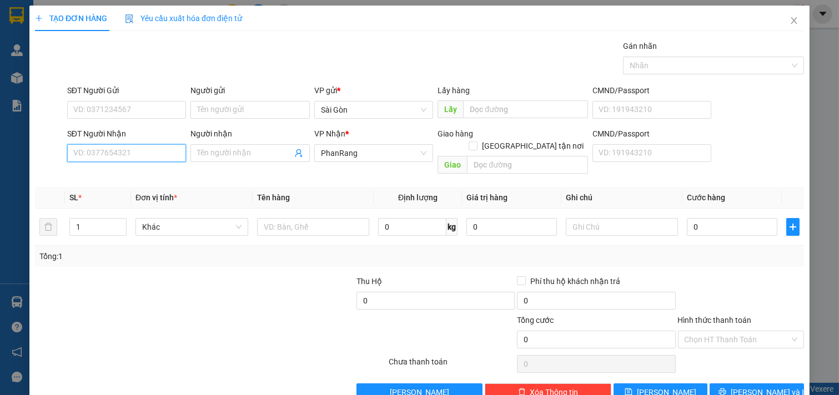
click at [155, 147] on input "SĐT Người Nhận" at bounding box center [126, 153] width 119 height 18
click at [134, 174] on div "0912406708 - Nk THÀNH HẢI CÀ NÁ" at bounding box center [135, 175] width 125 height 12
type input "0912406708"
type input "Nk THÀNH HẢI CÀ NÁ"
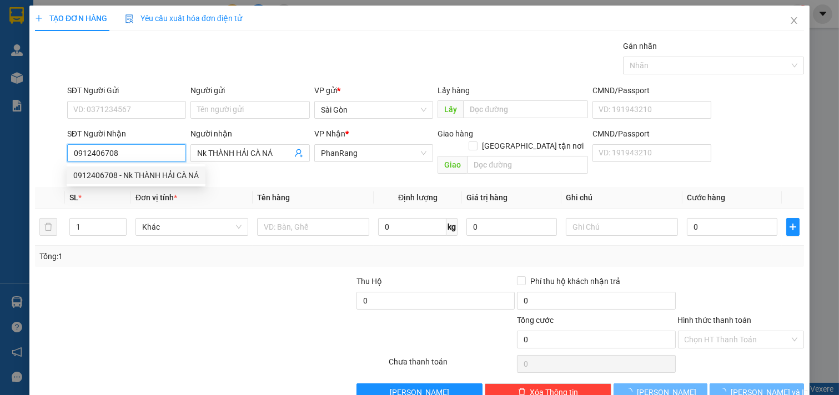
type input "20.000"
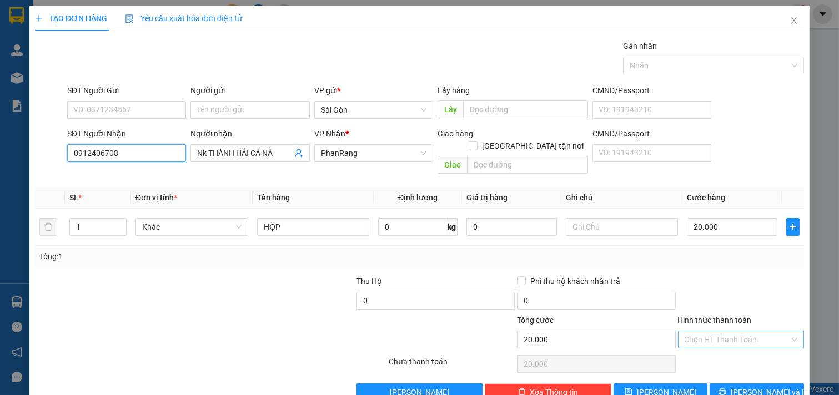
type input "0912406708"
click at [741, 331] on input "Hình thức thanh toán" at bounding box center [736, 339] width 105 height 17
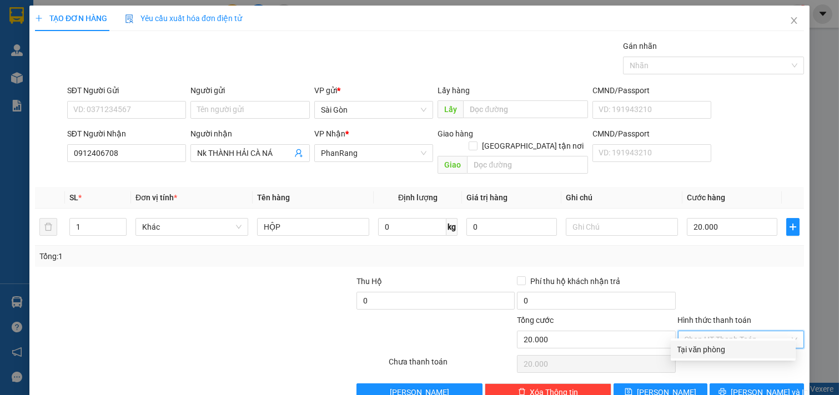
click at [740, 349] on div "Tại văn phòng" at bounding box center [733, 350] width 112 height 12
type input "0"
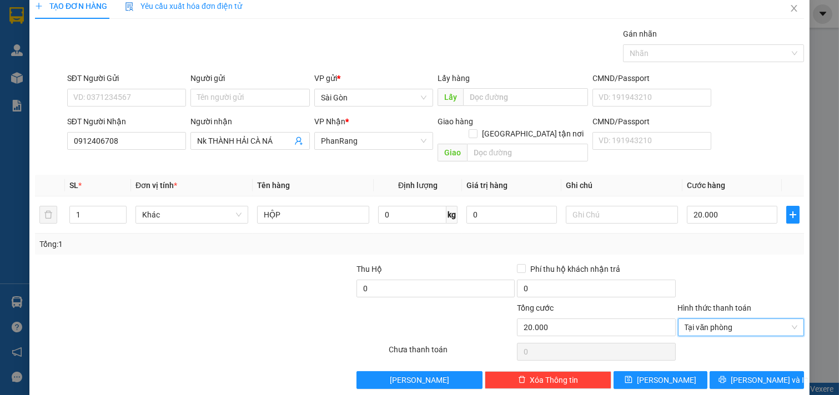
scroll to position [15, 0]
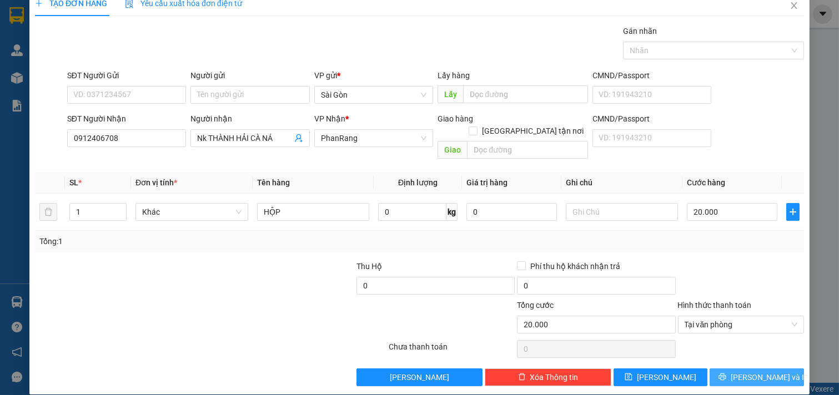
drag, startPoint x: 739, startPoint y: 355, endPoint x: 740, endPoint y: 368, distance: 12.9
click at [740, 367] on div "Transit Pickup Surcharge Ids Transit Deliver Surcharge Ids Transit Deliver Surc…" at bounding box center [419, 205] width 769 height 361
click at [740, 371] on span "[PERSON_NAME] và In" at bounding box center [769, 377] width 78 height 12
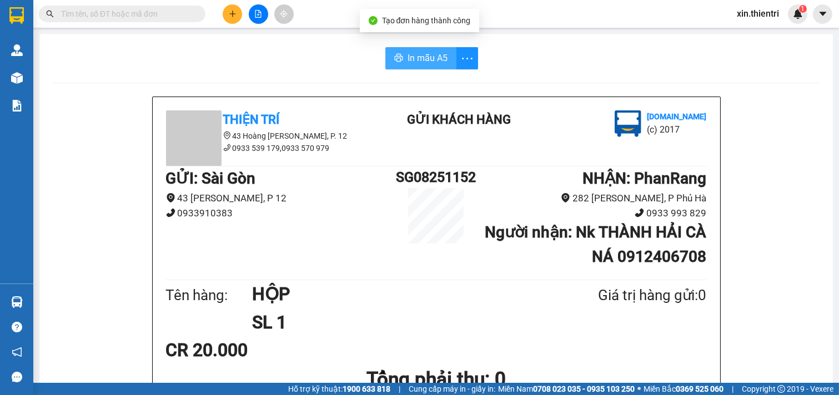
click at [415, 58] on span "In mẫu A5" at bounding box center [427, 58] width 40 height 14
click at [225, 21] on div at bounding box center [257, 13] width 83 height 19
click at [231, 18] on button at bounding box center [232, 13] width 19 height 19
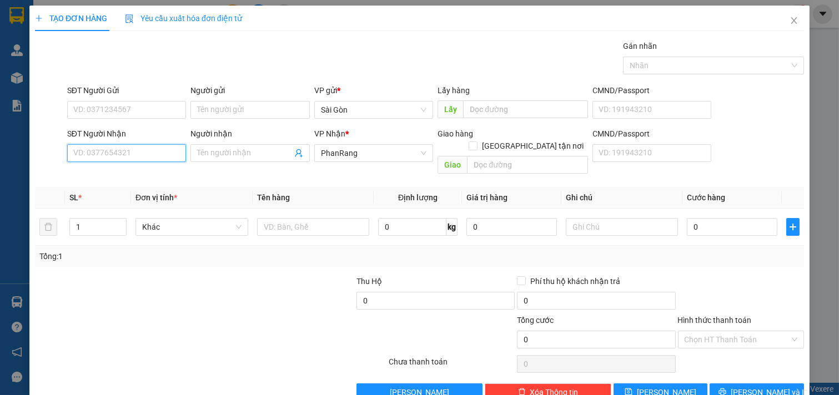
click at [158, 144] on input "SĐT Người Nhận" at bounding box center [126, 153] width 119 height 18
click at [155, 173] on div "0918749143 - LOAN" at bounding box center [125, 175] width 104 height 12
type input "0918749143"
type input "LOAN"
type input "HỘ DIÊM"
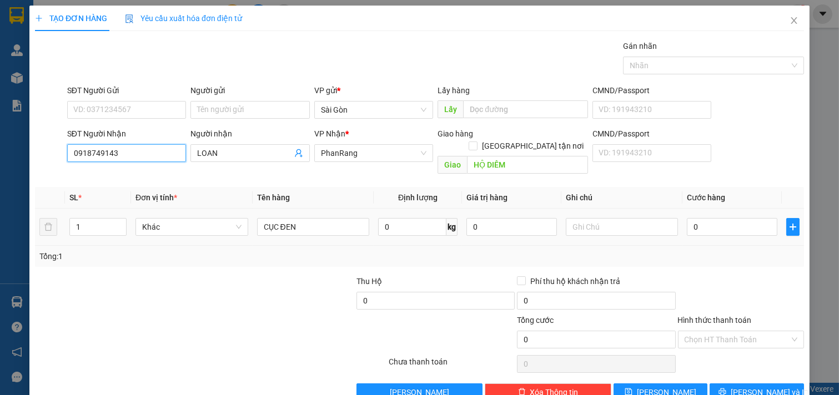
scroll to position [15, 0]
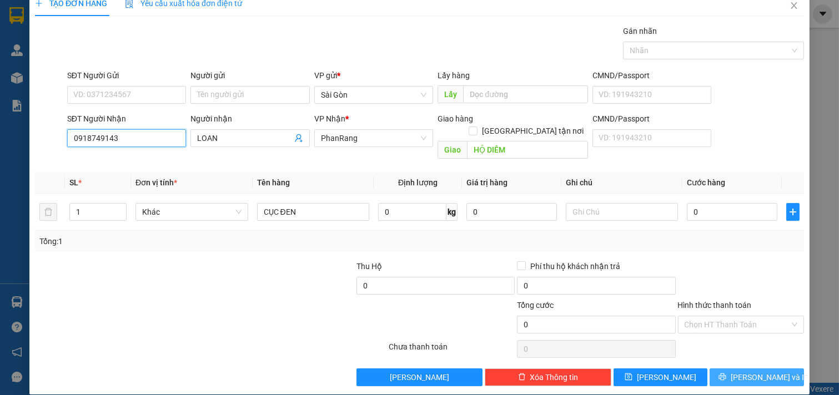
type input "0918749143"
click at [740, 371] on span "[PERSON_NAME] và In" at bounding box center [769, 377] width 78 height 12
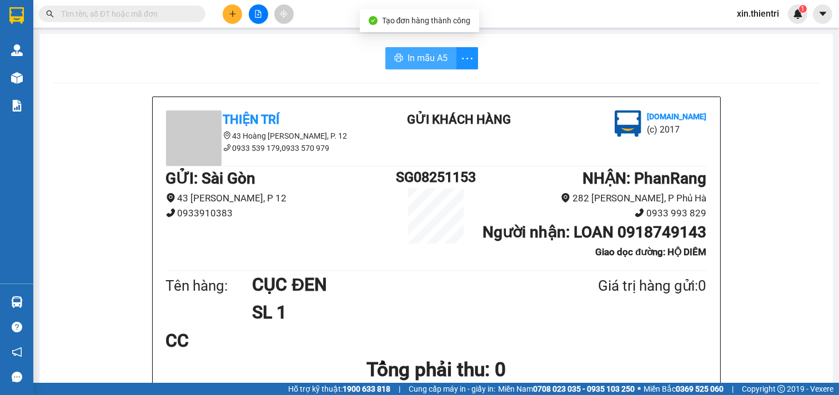
click at [393, 51] on button "In mẫu A5" at bounding box center [420, 58] width 71 height 22
drag, startPoint x: 639, startPoint y: 333, endPoint x: 233, endPoint y: 18, distance: 513.5
click at [233, 18] on button at bounding box center [232, 13] width 19 height 19
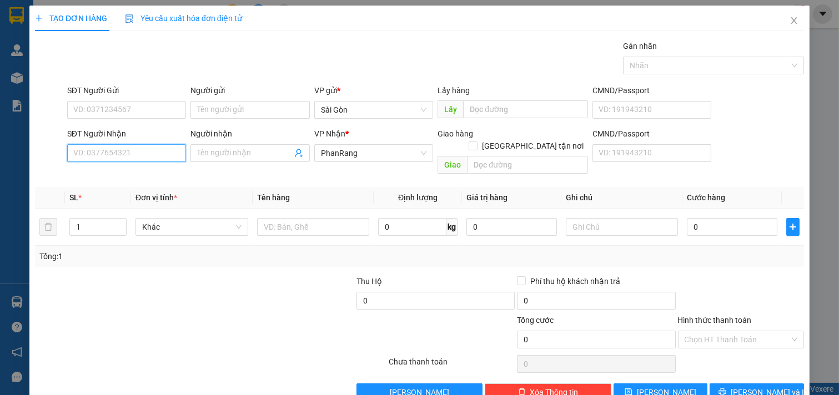
click at [137, 151] on input "SĐT Người Nhận" at bounding box center [126, 153] width 119 height 18
type input "0937388180"
click at [232, 163] on div "Người nhận Tên người nhận" at bounding box center [249, 147] width 119 height 39
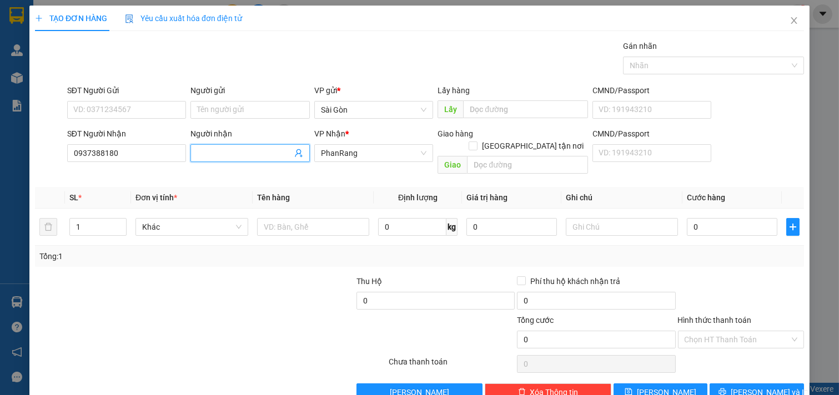
click at [232, 157] on input "Người nhận" at bounding box center [244, 153] width 95 height 12
type input "D"
type input "ĐẠT"
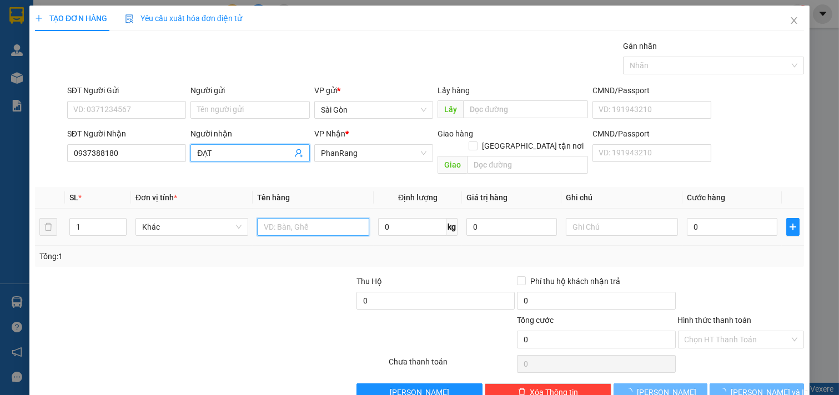
click at [311, 218] on input "text" at bounding box center [313, 227] width 113 height 18
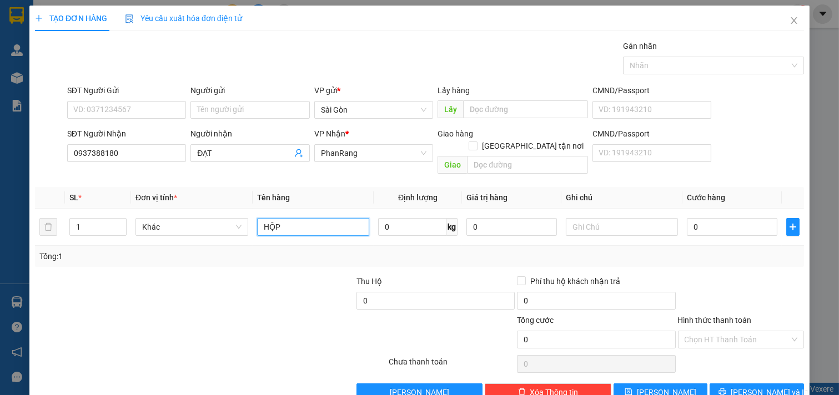
type input "HỘP"
drag, startPoint x: 541, startPoint y: 165, endPoint x: 538, endPoint y: 154, distance: 10.9
click at [540, 159] on div "Giao hàng Giao tận nơi Giao" at bounding box center [512, 153] width 150 height 51
click at [538, 156] on input "text" at bounding box center [527, 165] width 120 height 18
click at [730, 220] on input "0" at bounding box center [732, 227] width 90 height 18
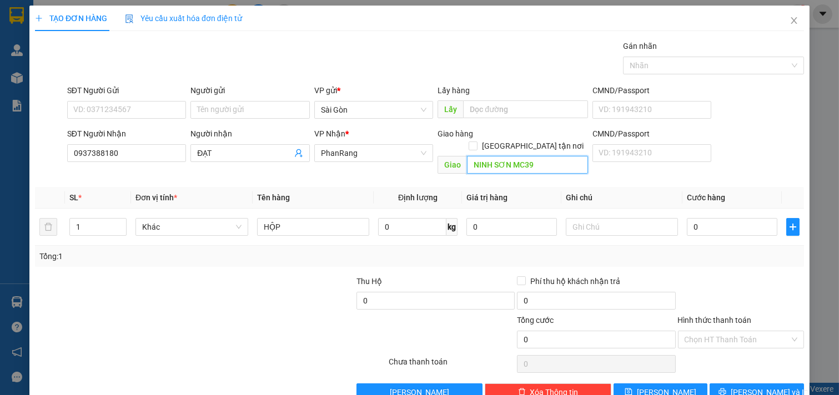
click at [548, 156] on input "NINH SƠN MC39" at bounding box center [527, 165] width 120 height 18
click at [536, 158] on input "NINH SƠN MC39" at bounding box center [527, 165] width 120 height 18
click at [533, 156] on input "NINH SƠN MC39" at bounding box center [527, 165] width 120 height 18
type input "NINH SƠN"
click at [726, 218] on input "0" at bounding box center [732, 227] width 90 height 18
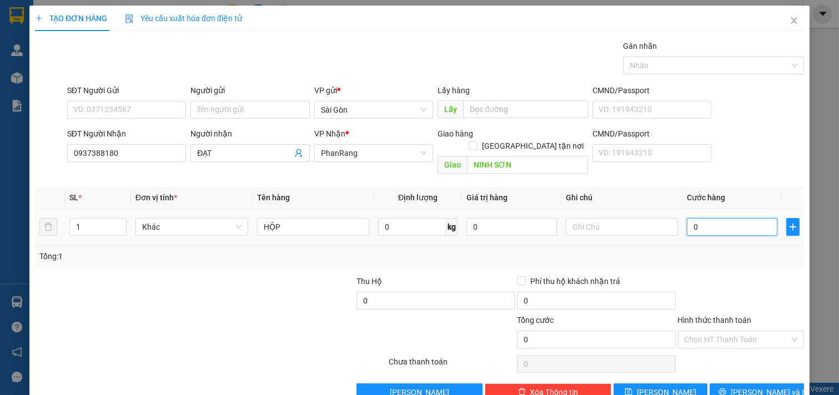
type input "2"
type input "20"
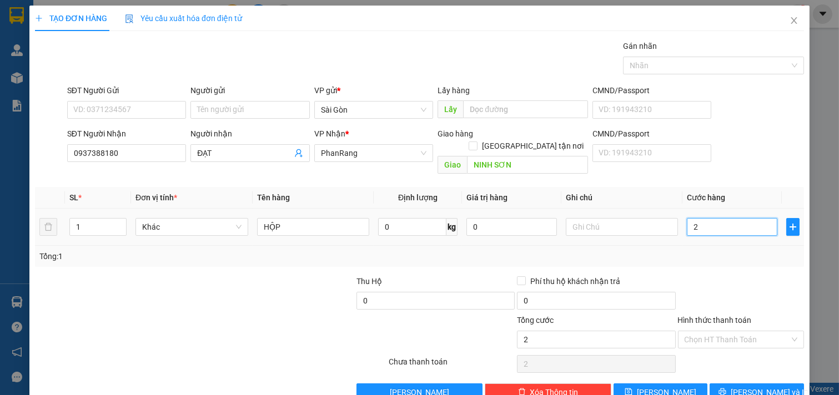
type input "20"
type input "20.000"
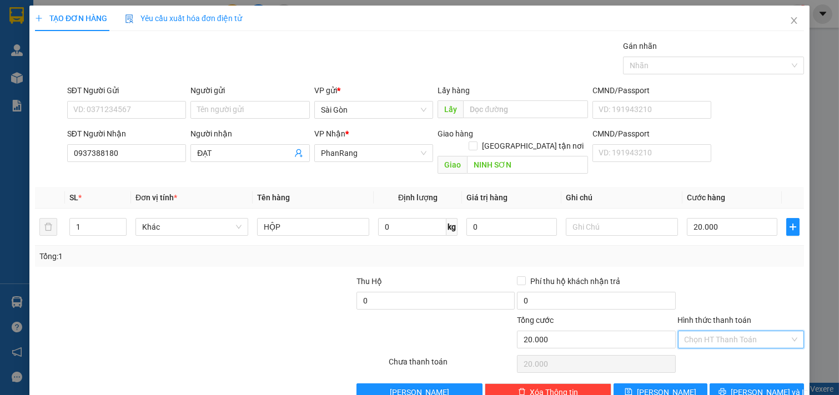
click at [734, 331] on input "Hình thức thanh toán" at bounding box center [736, 339] width 105 height 17
drag, startPoint x: 734, startPoint y: 349, endPoint x: 738, endPoint y: 359, distance: 10.7
click at [736, 351] on div "Tại văn phòng" at bounding box center [733, 350] width 112 height 12
type input "0"
click at [745, 386] on span "[PERSON_NAME] và In" at bounding box center [769, 392] width 78 height 12
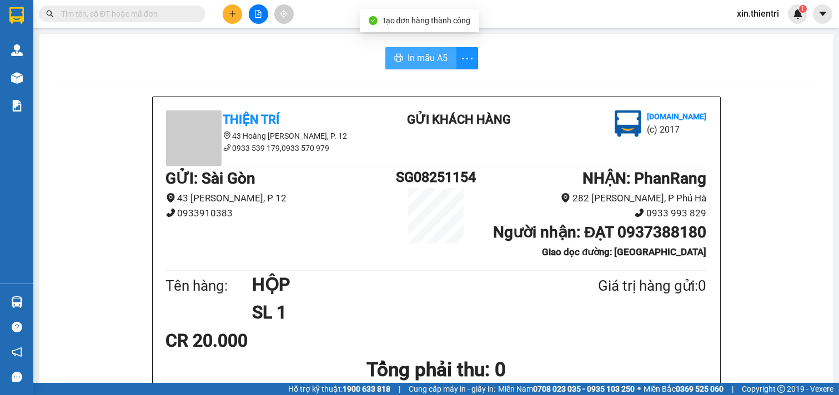
click at [429, 57] on span "In mẫu A5" at bounding box center [427, 58] width 40 height 14
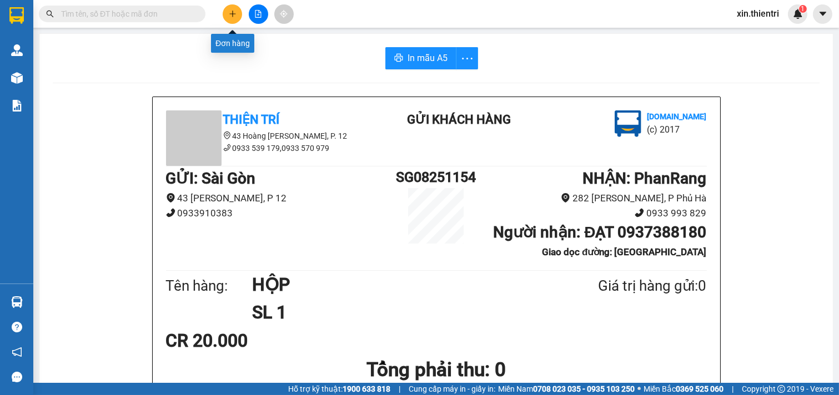
click at [229, 17] on icon "plus" at bounding box center [233, 14] width 8 height 8
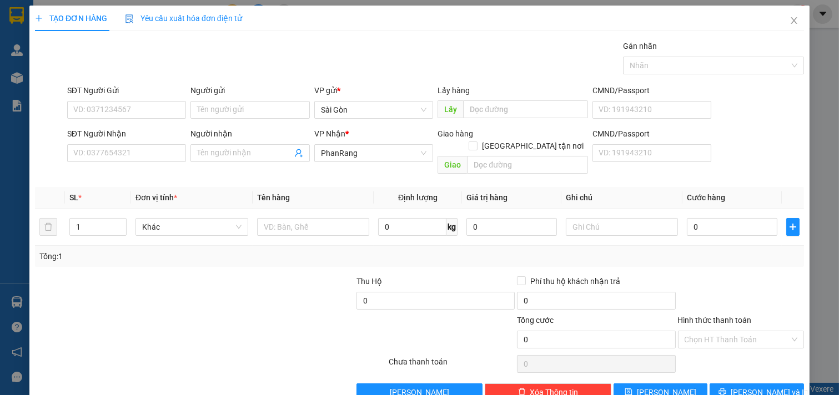
click at [150, 168] on div "Transit Pickup Surcharge Ids Transit Deliver Surcharge Ids Transit Deliver Surc…" at bounding box center [419, 220] width 769 height 361
click at [150, 152] on input "SĐT Người Nhận" at bounding box center [126, 153] width 119 height 18
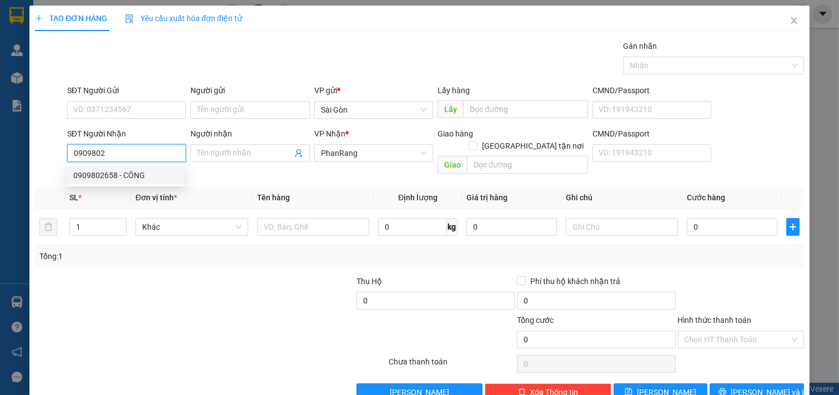
click at [142, 169] on div "0909802658 - CÔNG" at bounding box center [125, 175] width 104 height 12
type input "0909802658"
type input "CÔNG"
type input "80.000"
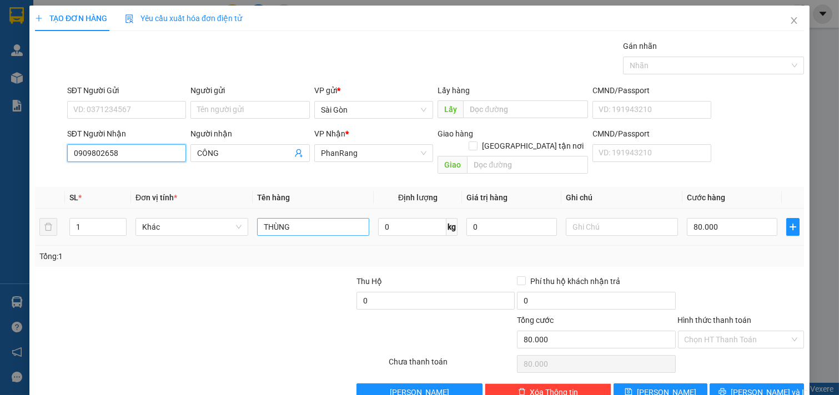
type input "0909802658"
click at [301, 218] on input "THÙNG" at bounding box center [313, 227] width 113 height 18
type input "T"
type input "HS"
click at [719, 213] on td "80.000" at bounding box center [731, 227] width 99 height 37
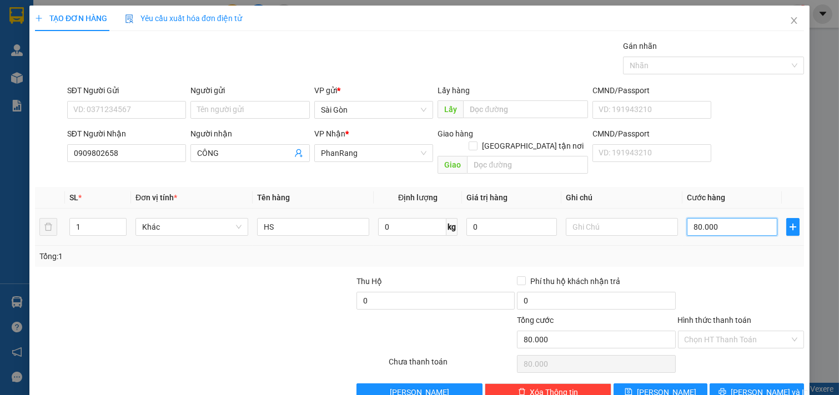
click at [719, 218] on input "80.000" at bounding box center [732, 227] width 90 height 18
type input "2"
type input "20"
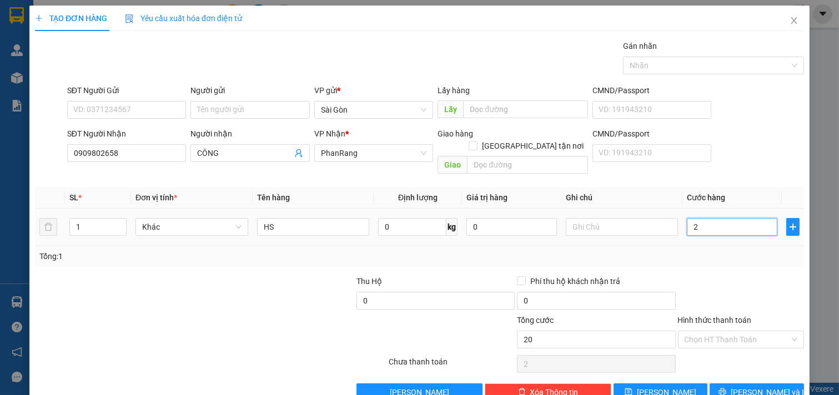
type input "20"
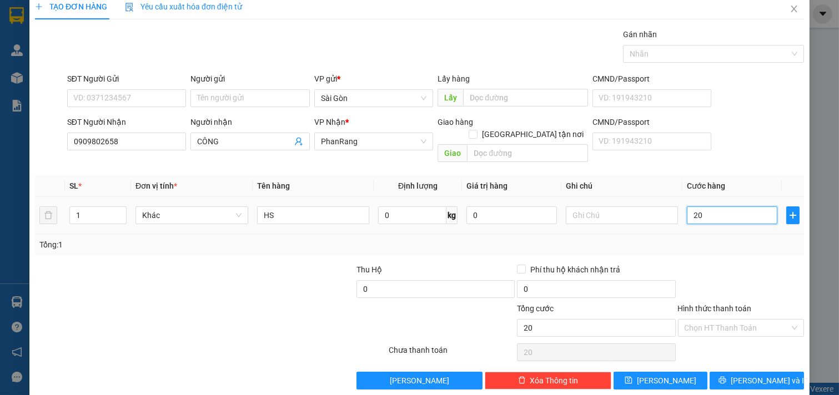
scroll to position [15, 0]
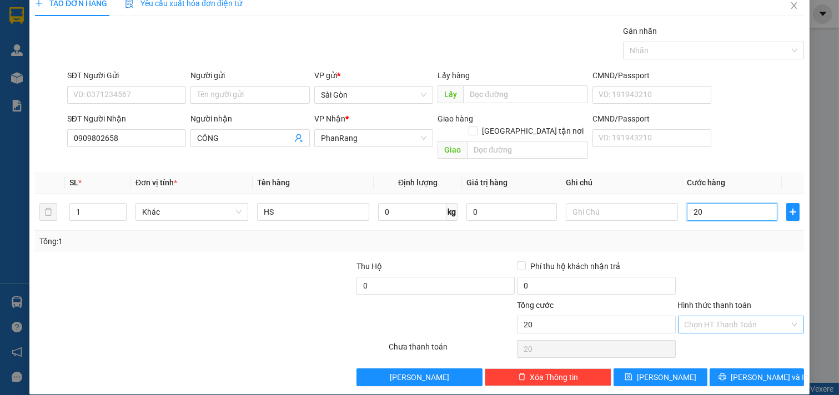
type input "20"
type input "20.000"
click at [728, 319] on input "Hình thức thanh toán" at bounding box center [736, 324] width 105 height 17
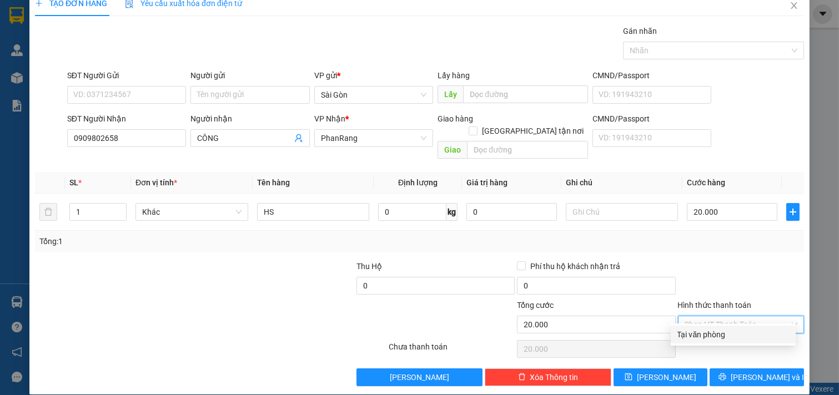
click at [742, 336] on div "Tại văn phòng" at bounding box center [733, 335] width 112 height 12
type input "0"
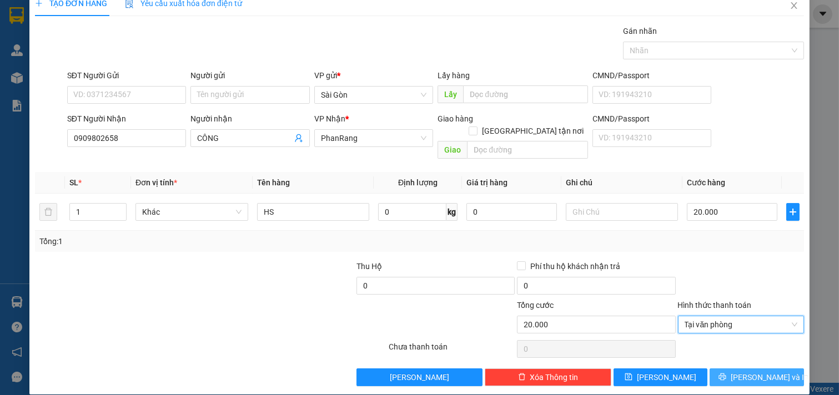
click at [751, 371] on span "[PERSON_NAME] và In" at bounding box center [769, 377] width 78 height 12
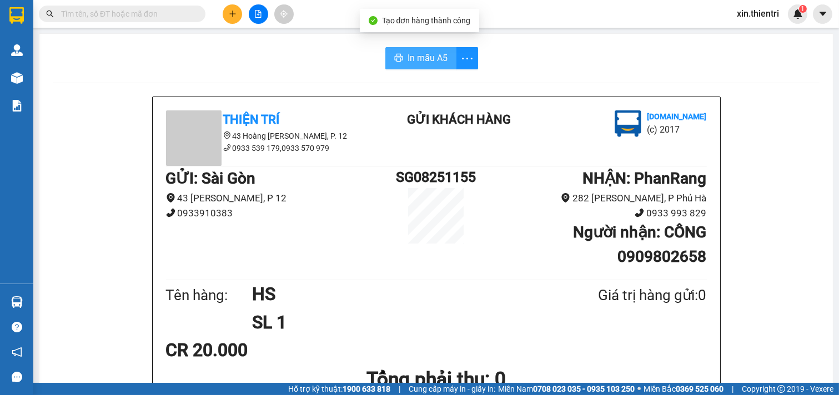
click at [414, 54] on span "In mẫu A5" at bounding box center [427, 58] width 40 height 14
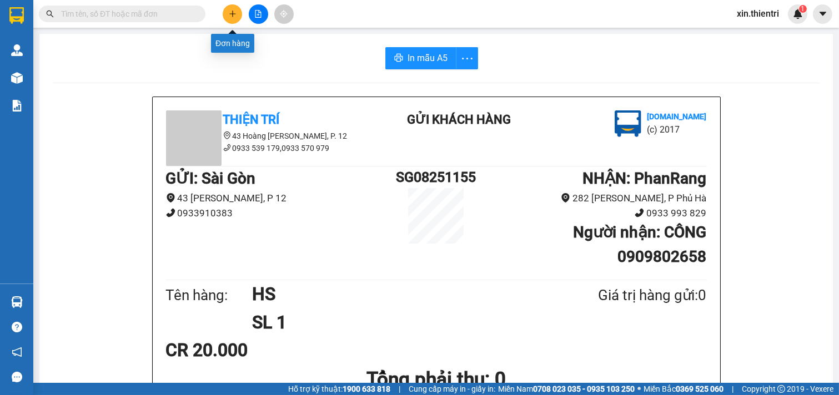
click at [239, 7] on button at bounding box center [232, 13] width 19 height 19
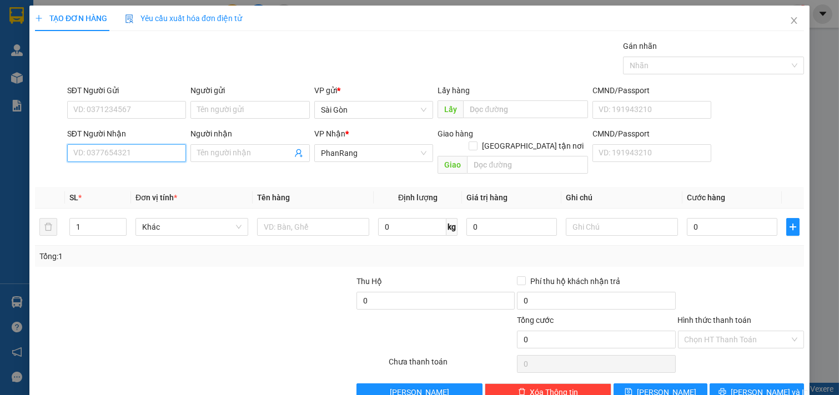
click at [146, 155] on input "SĐT Người Nhận" at bounding box center [126, 153] width 119 height 18
click at [131, 175] on div "0966611117 - NGỌC" at bounding box center [125, 175] width 104 height 12
type input "0966611117"
type input "NGỌC"
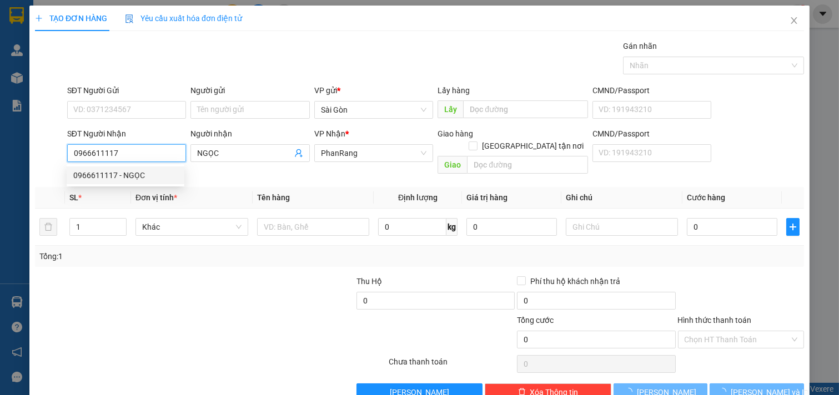
type input "30.000"
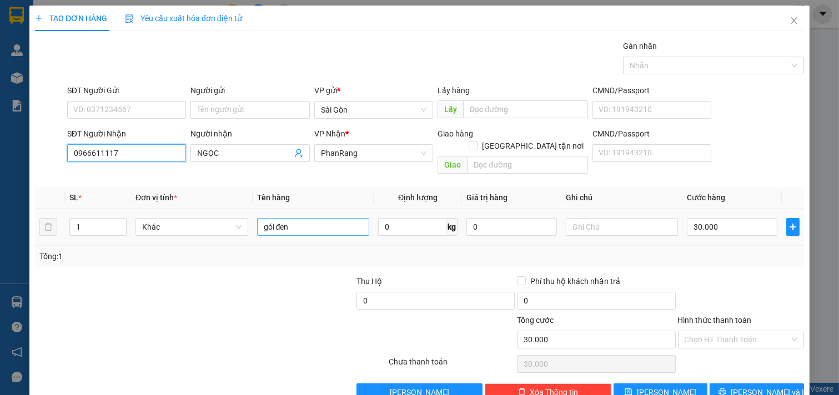
type input "0966611117"
click at [335, 218] on input "gói đen" at bounding box center [313, 227] width 113 height 18
type input "g"
type input "THÙNG ĐEN"
type input "0"
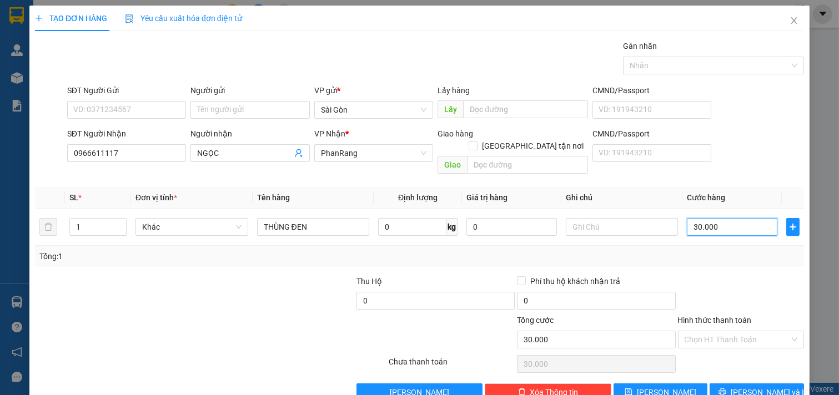
type input "0"
click at [687, 218] on input "0" at bounding box center [732, 227] width 90 height 18
type input "4"
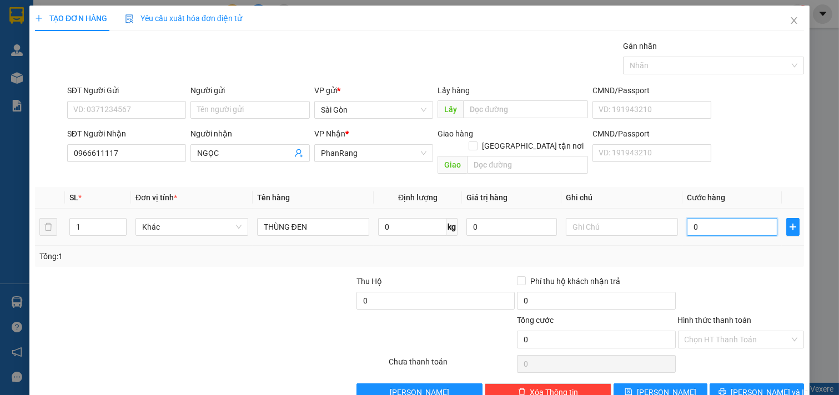
type input "4"
type input "40"
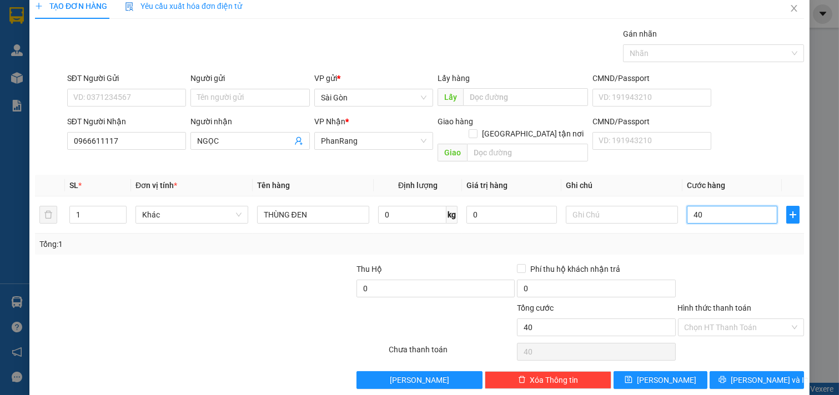
scroll to position [15, 0]
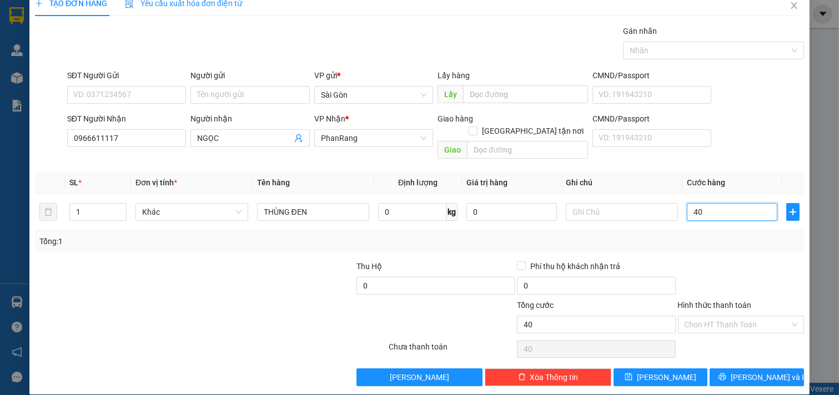
type input "40"
click at [722, 316] on input "Hình thức thanh toán" at bounding box center [736, 324] width 105 height 17
type input "40.000"
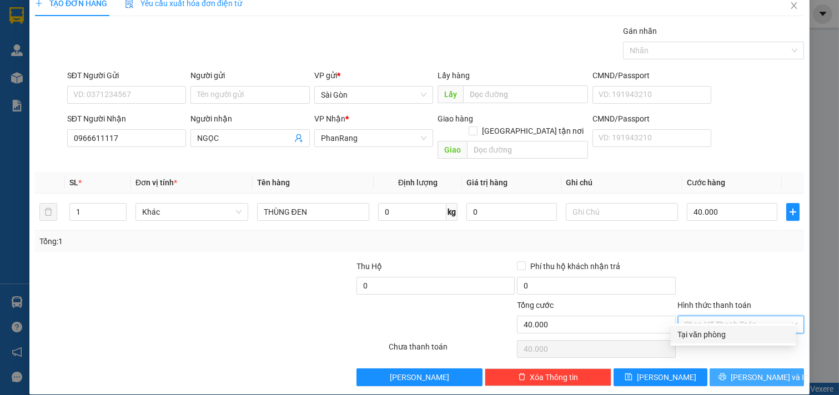
drag, startPoint x: 728, startPoint y: 334, endPoint x: 730, endPoint y: 356, distance: 22.9
click at [727, 335] on div "Tại văn phòng" at bounding box center [733, 335] width 112 height 12
type input "0"
click at [726, 373] on icon "printer" at bounding box center [722, 377] width 8 height 8
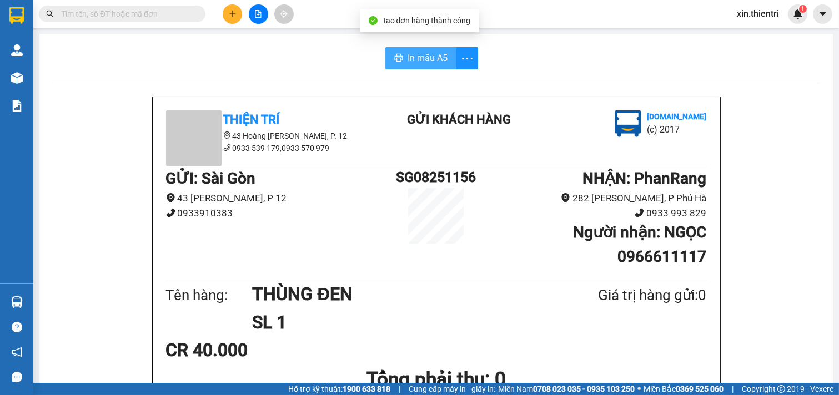
click at [411, 58] on span "In mẫu A5" at bounding box center [427, 58] width 40 height 14
click at [639, 351] on div "CR 40.000" at bounding box center [436, 350] width 541 height 28
click at [230, 14] on icon "plus" at bounding box center [233, 14] width 8 height 8
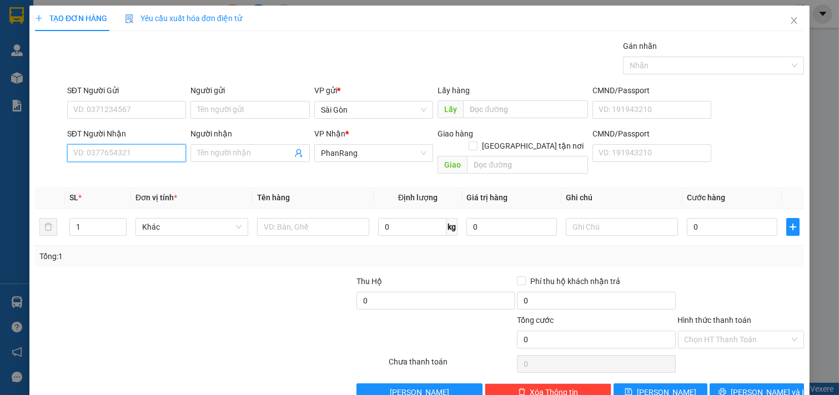
click at [137, 151] on input "SĐT Người Nhận" at bounding box center [126, 153] width 119 height 18
type input "1"
click at [130, 174] on div "0966611117 - NGỌC" at bounding box center [125, 175] width 104 height 12
type input "0966611117"
type input "NGỌC"
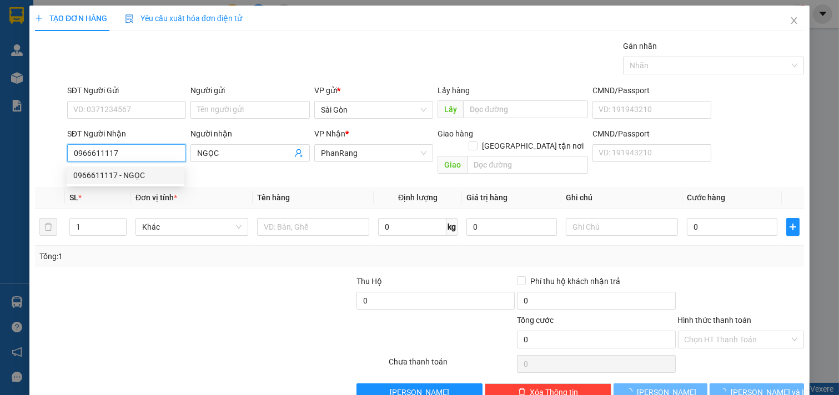
type input "40.000"
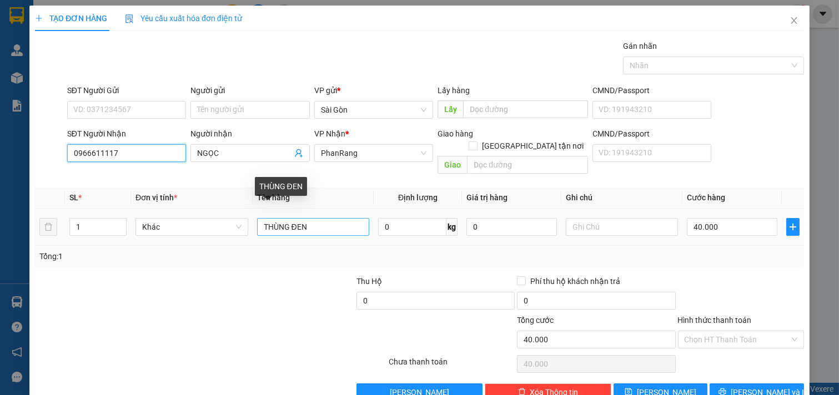
type input "0966611117"
click at [342, 218] on input "THÙNG ĐEN" at bounding box center [313, 227] width 113 height 18
type input "T"
type input "CUC"
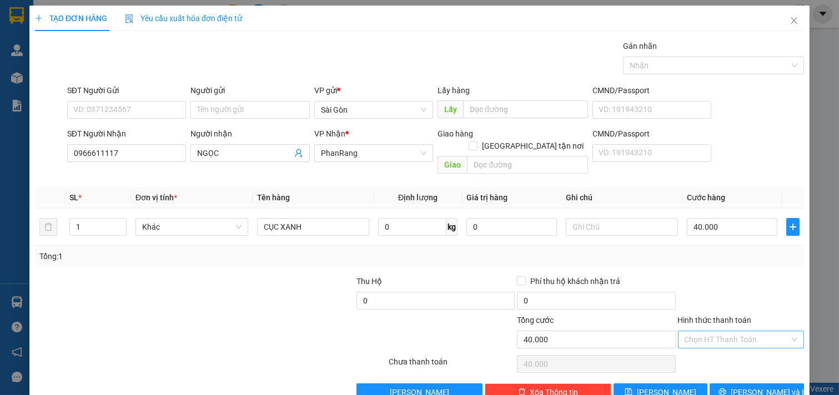
click at [747, 331] on input "Hình thức thanh toán" at bounding box center [736, 339] width 105 height 17
drag, startPoint x: 740, startPoint y: 335, endPoint x: 747, endPoint y: 365, distance: 30.3
click at [739, 344] on div "Tại văn phòng" at bounding box center [733, 350] width 112 height 12
drag, startPoint x: 738, startPoint y: 358, endPoint x: 744, endPoint y: 361, distance: 6.2
click at [738, 384] on button "[PERSON_NAME] và In" at bounding box center [756, 393] width 94 height 18
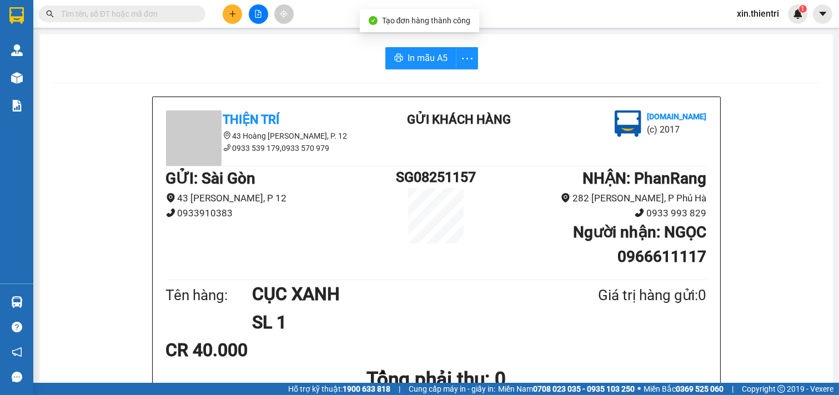
click at [418, 60] on span "In mẫu A5" at bounding box center [427, 58] width 40 height 14
click at [225, 14] on button at bounding box center [232, 13] width 19 height 19
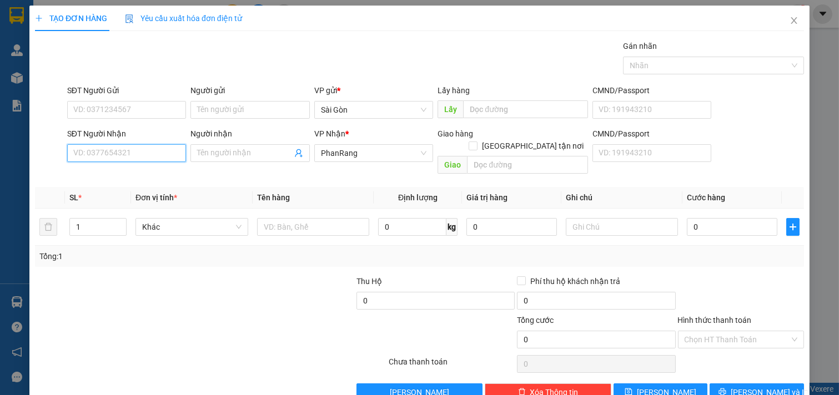
click at [148, 157] on input "SĐT Người Nhận" at bounding box center [126, 153] width 119 height 18
type input "0902"
drag, startPoint x: 118, startPoint y: 175, endPoint x: 114, endPoint y: 171, distance: 5.9
click at [118, 174] on div "0902322426 - LINH" at bounding box center [125, 175] width 104 height 12
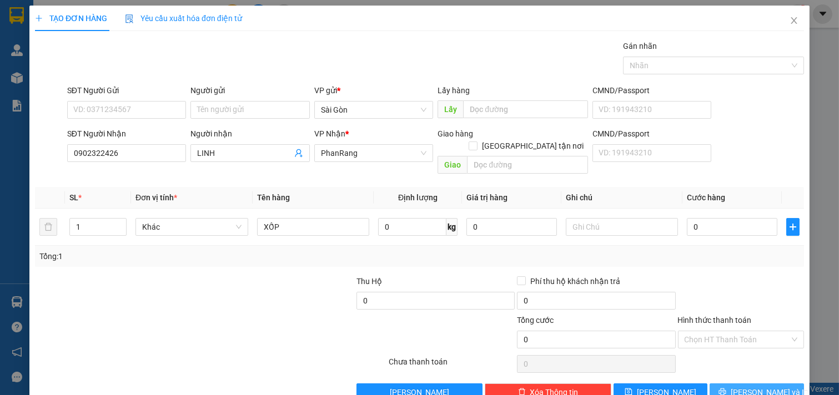
click at [726, 388] on icon "printer" at bounding box center [722, 392] width 8 height 8
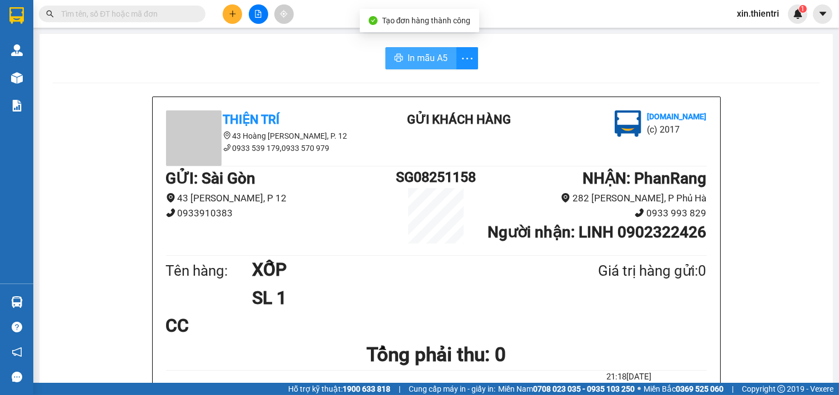
click at [403, 51] on button "In mẫu A5" at bounding box center [420, 58] width 71 height 22
click at [234, 7] on button at bounding box center [232, 13] width 19 height 19
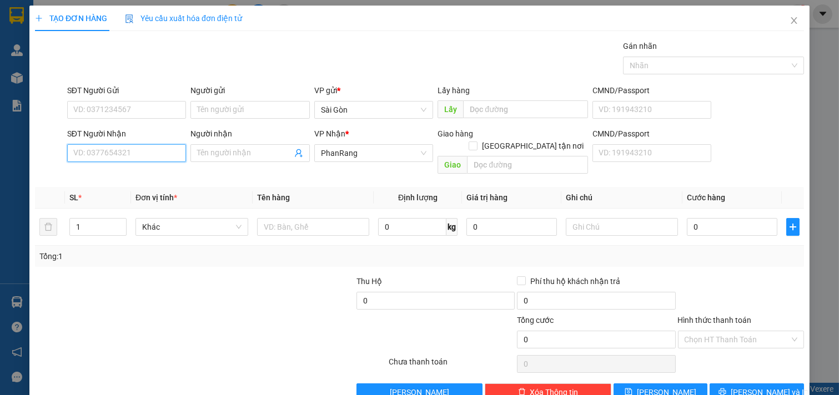
click at [129, 150] on input "SĐT Người Nhận" at bounding box center [126, 153] width 119 height 18
click at [135, 170] on div "0918967679 - HẠNH" at bounding box center [125, 175] width 104 height 12
type input "0918967679"
type input "HẠNH"
click at [134, 153] on input "0918967679" at bounding box center [126, 153] width 119 height 18
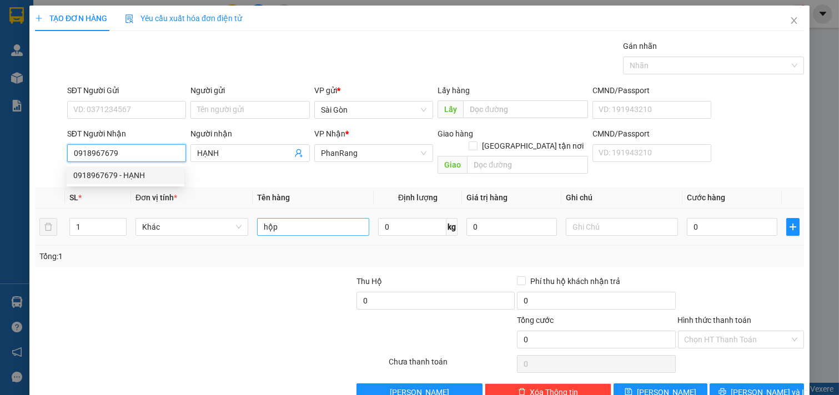
type input "0918967679"
click at [306, 218] on input "hộp" at bounding box center [313, 227] width 113 height 18
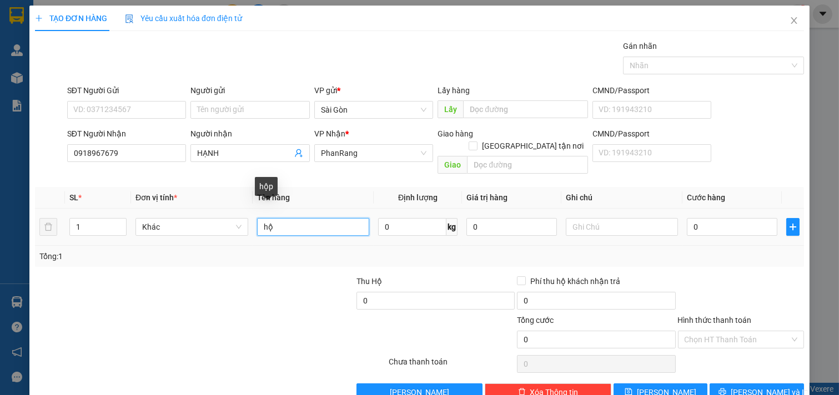
type input "h"
type input "THÙNG ĐE"
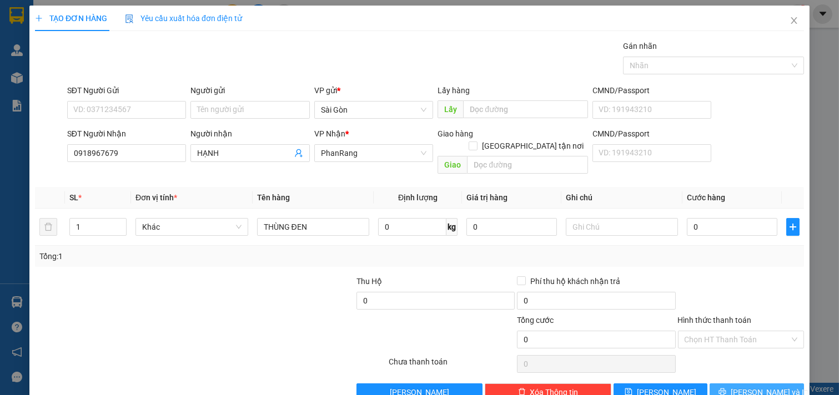
drag, startPoint x: 737, startPoint y: 364, endPoint x: 718, endPoint y: 367, distance: 18.5
click at [736, 384] on button "[PERSON_NAME] và In" at bounding box center [756, 393] width 94 height 18
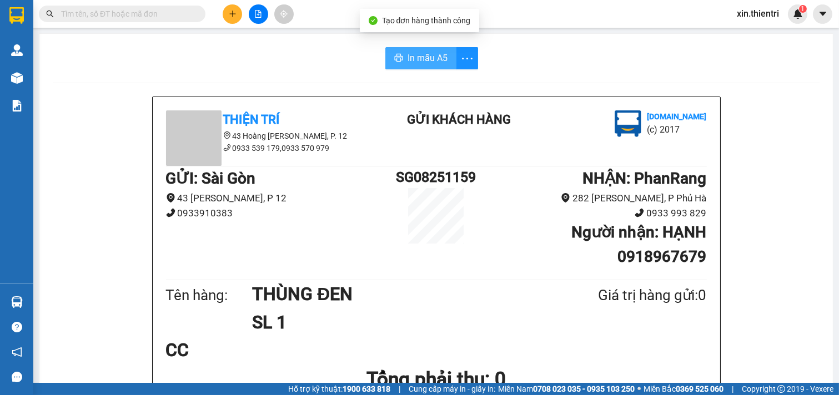
click at [407, 58] on span "In mẫu A5" at bounding box center [427, 58] width 40 height 14
click at [385, 53] on button "In mẫu A5" at bounding box center [420, 58] width 71 height 22
